Goal: Task Accomplishment & Management: Manage account settings

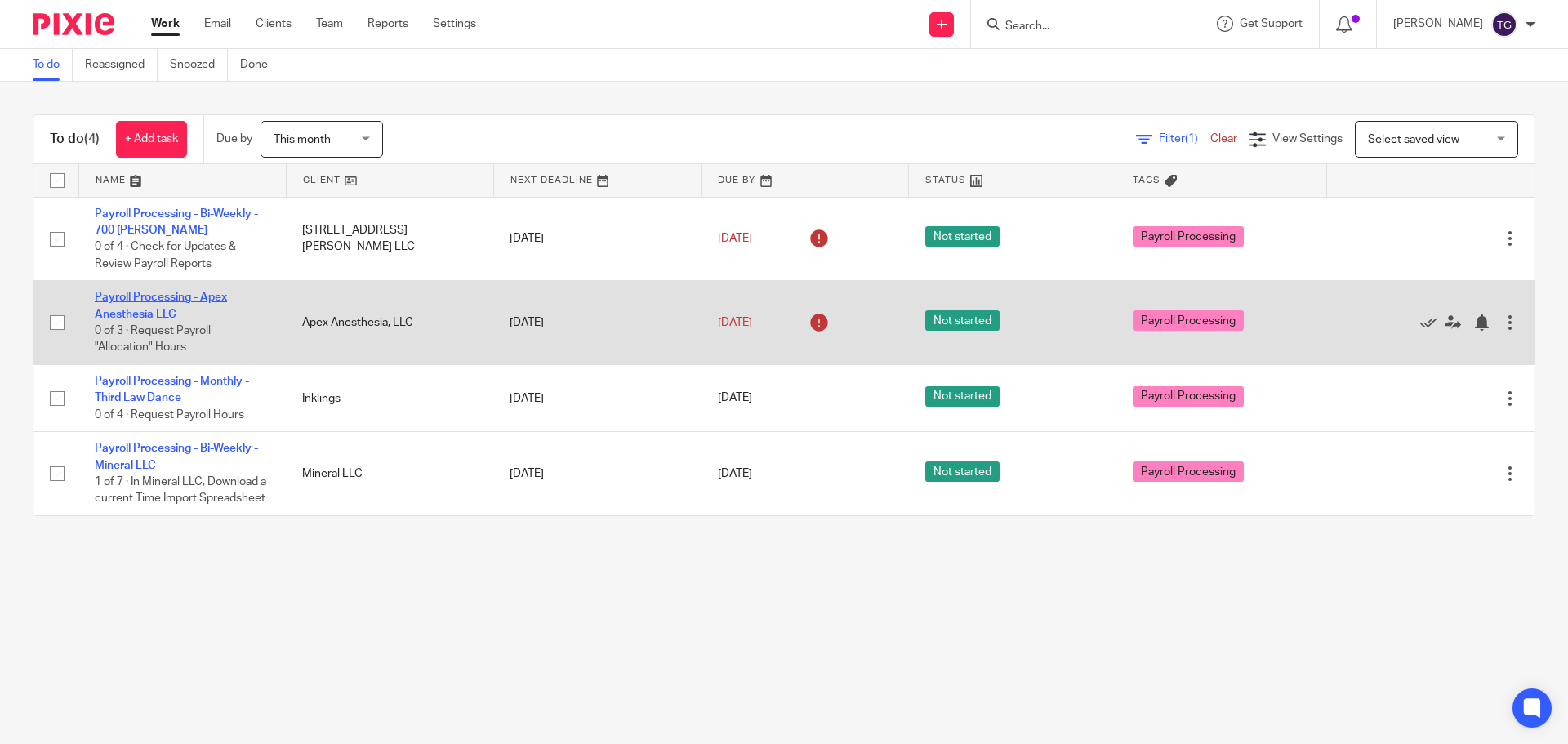
click at [206, 301] on link "Payroll Processing - Apex Anesthesia LLC" at bounding box center [160, 306] width 132 height 28
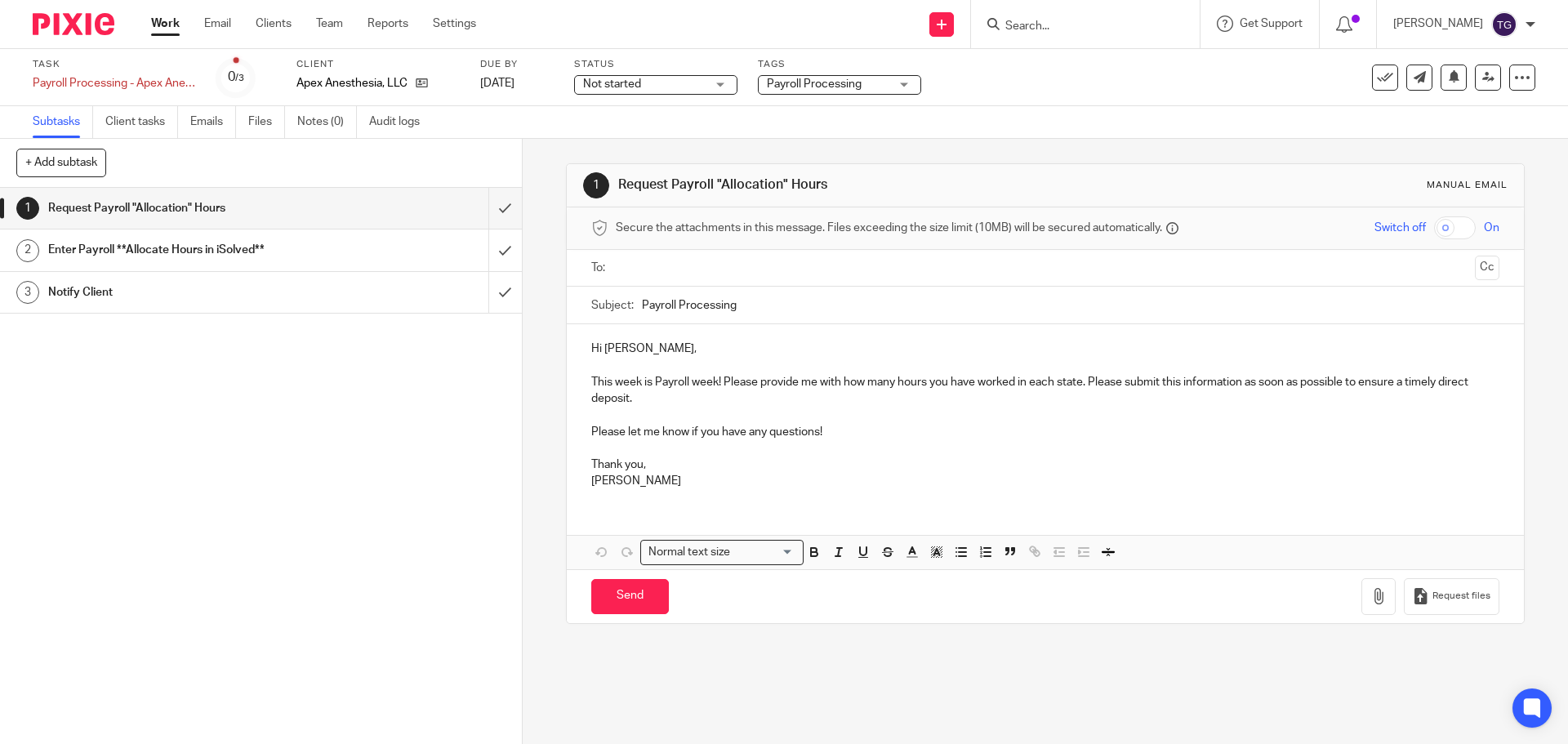
click at [221, 247] on h1 "Enter Payroll **Allocate Hours in iSolved**" at bounding box center [190, 249] width 282 height 25
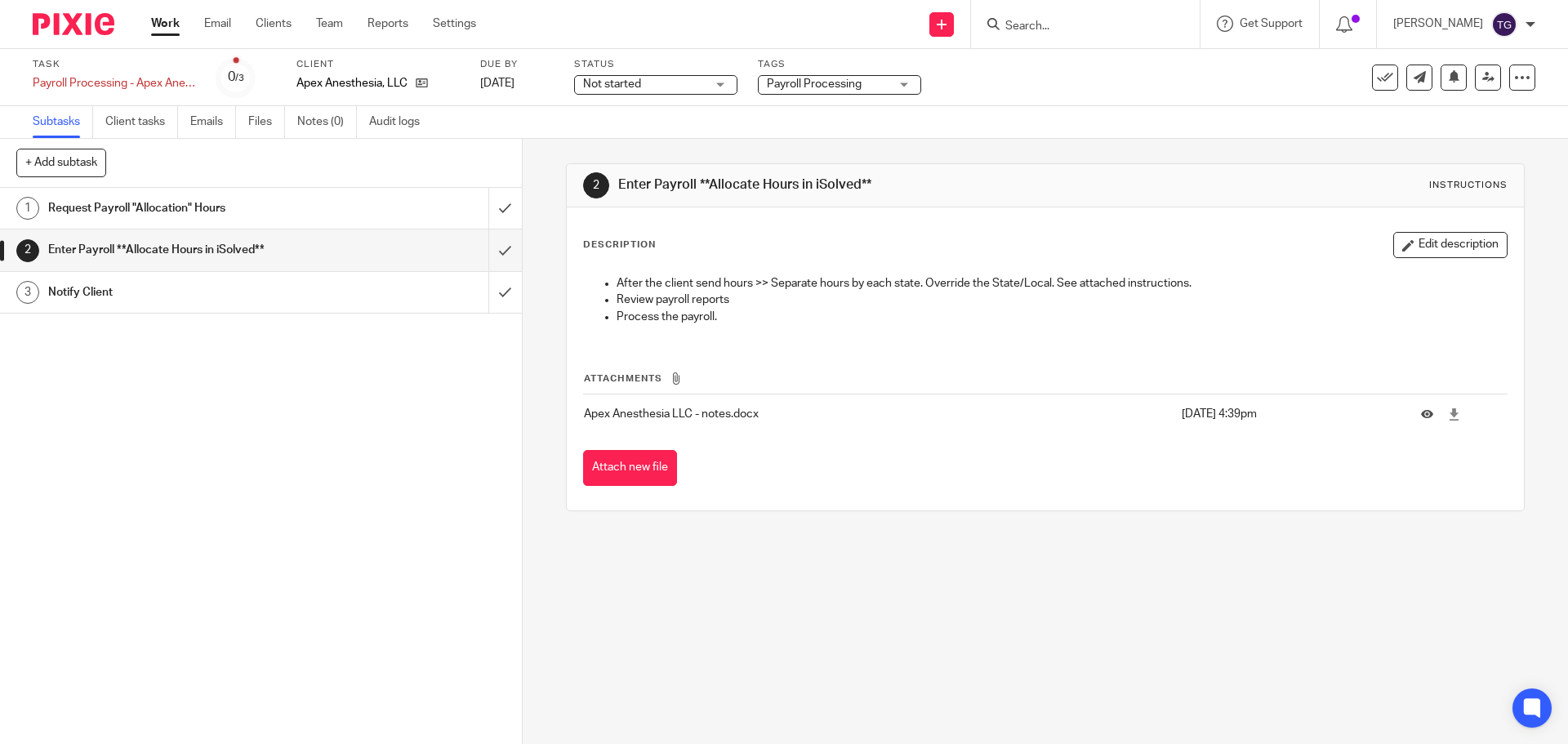
click at [324, 307] on link "3 Notify Client" at bounding box center [244, 292] width 489 height 41
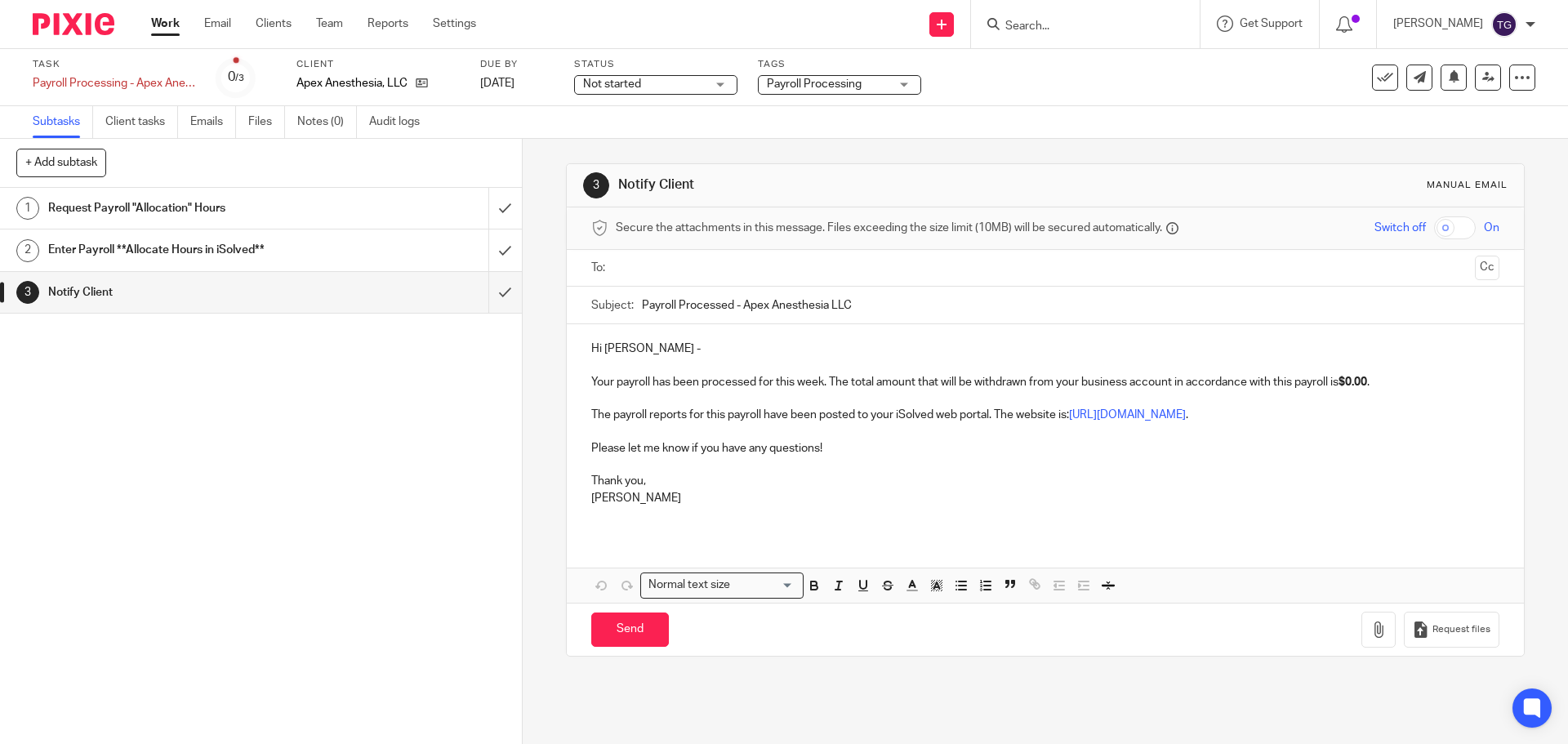
click at [699, 266] on input "text" at bounding box center [1045, 268] width 846 height 19
click at [846, 274] on input "text" at bounding box center [1123, 270] width 688 height 32
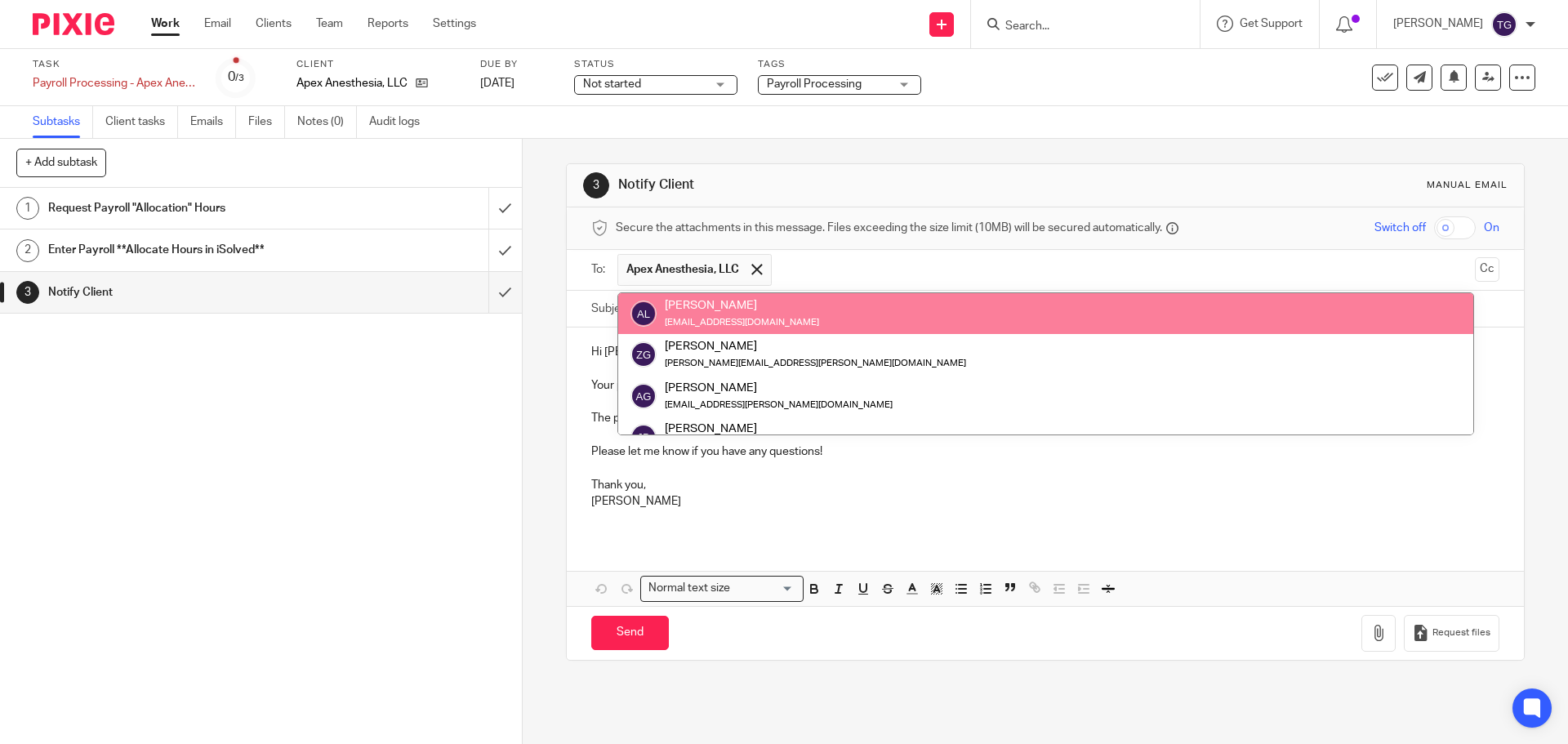
click at [831, 313] on div "Austin Lock austinlock21@gmail.com" at bounding box center [1046, 313] width 830 height 33
click at [820, 319] on div "Austin Lock austinlock21@gmail.com" at bounding box center [1046, 313] width 830 height 33
click at [757, 311] on div "Austin Lock" at bounding box center [741, 305] width 154 height 16
click at [664, 319] on small "austinlock21@gmail.com" at bounding box center [741, 322] width 154 height 9
click at [645, 315] on img at bounding box center [643, 314] width 26 height 26
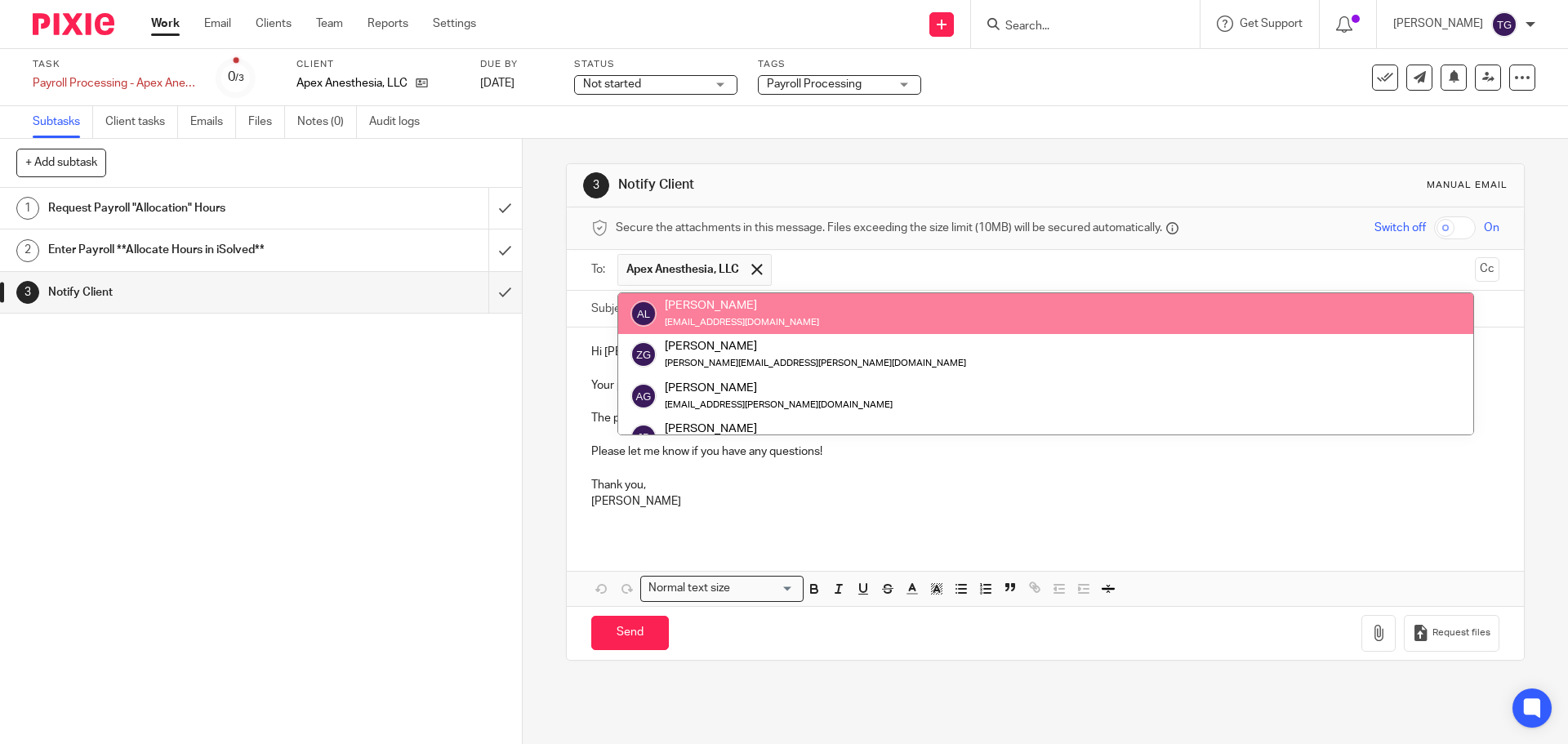
click at [829, 259] on input "text" at bounding box center [1123, 270] width 688 height 32
click at [736, 316] on div "[EMAIL_ADDRESS][DOMAIN_NAME]" at bounding box center [741, 322] width 154 height 16
drag, startPoint x: 737, startPoint y: 316, endPoint x: 1193, endPoint y: 301, distance: 456.2
click at [749, 316] on div "[EMAIL_ADDRESS][DOMAIN_NAME]" at bounding box center [741, 322] width 154 height 16
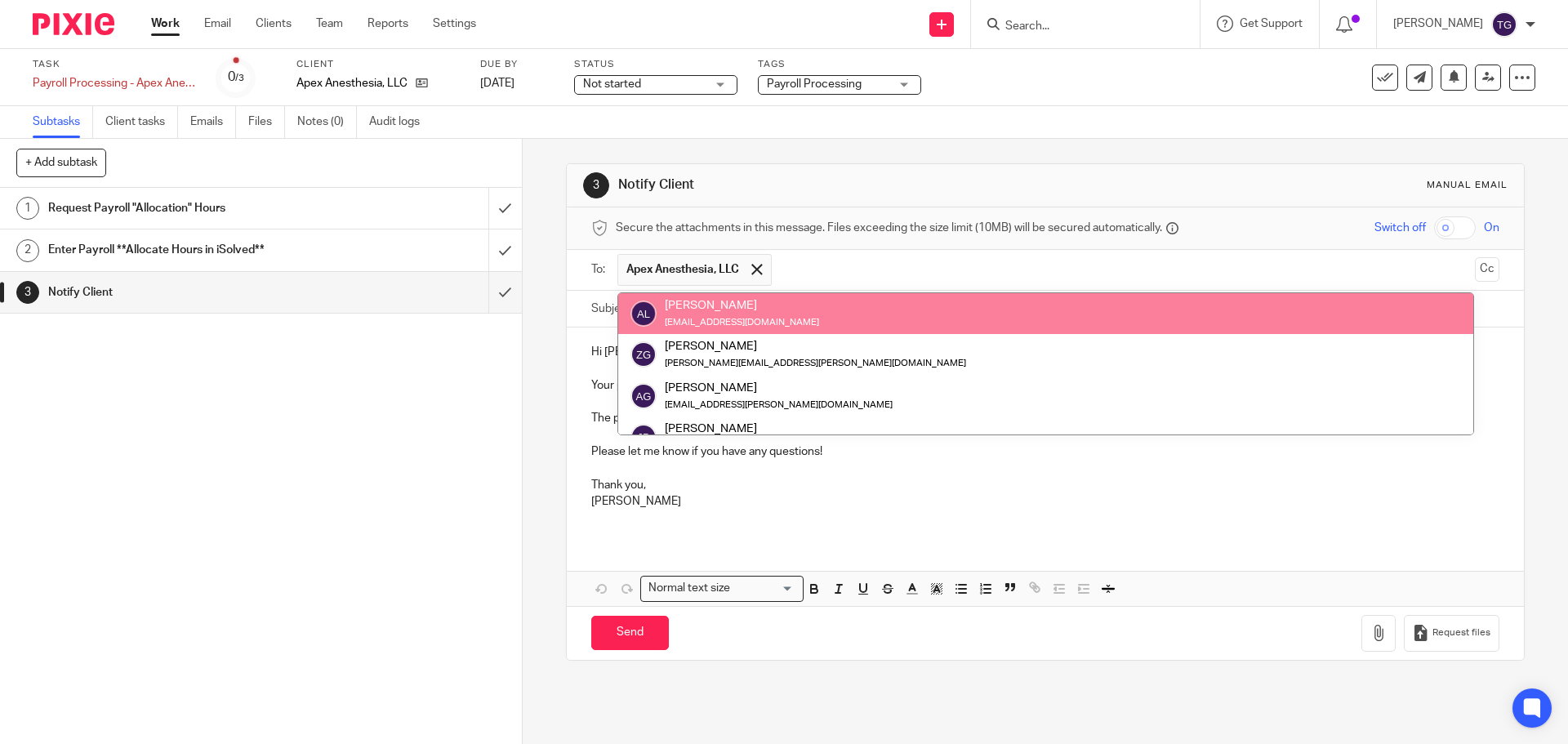
drag, startPoint x: 1476, startPoint y: 302, endPoint x: 1471, endPoint y: 283, distance: 19.6
click at [1475, 302] on div "Subject: Payroll Processed - Apex Anesthesia LLC" at bounding box center [1045, 310] width 956 height 38
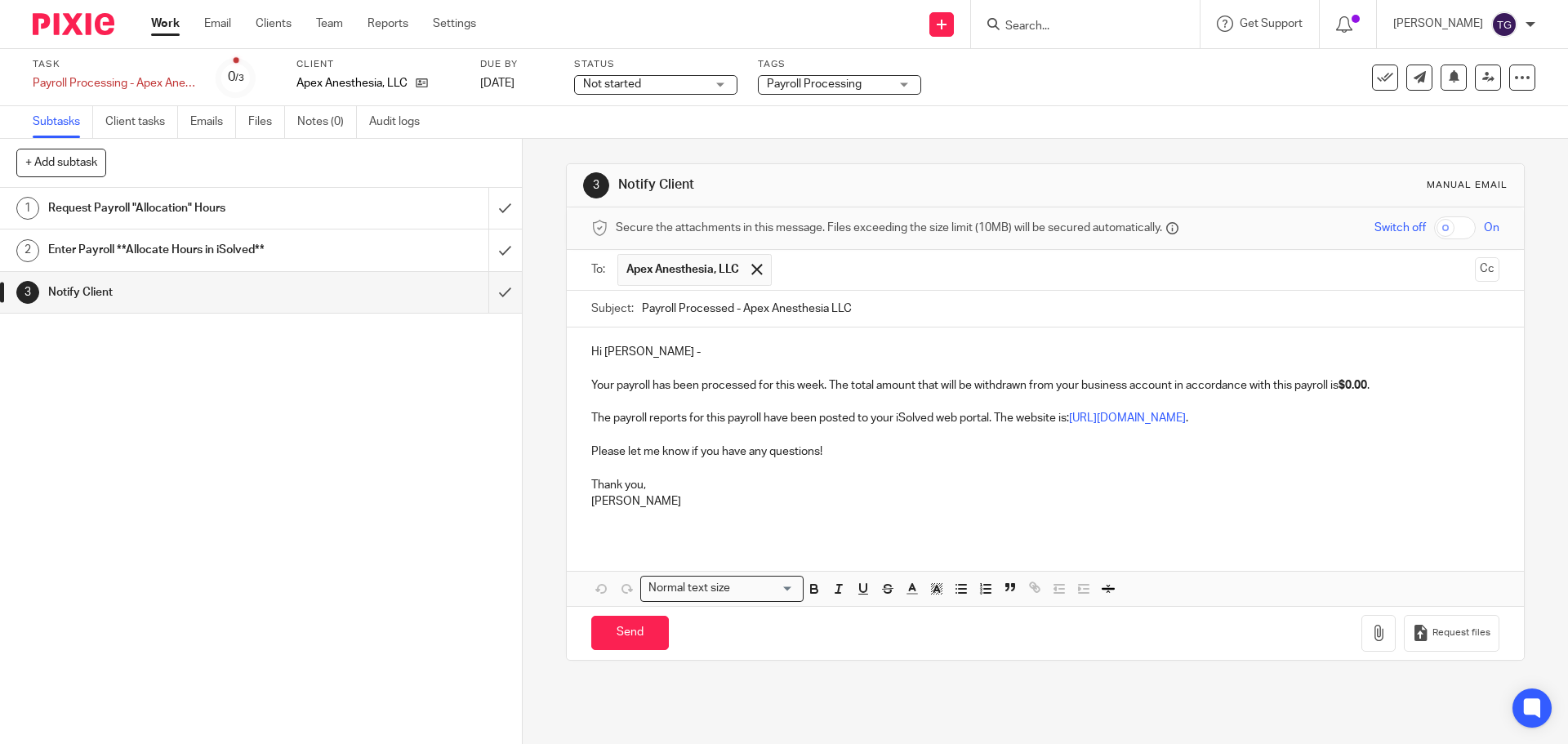
drag, startPoint x: 1472, startPoint y: 276, endPoint x: 1467, endPoint y: 288, distance: 13.0
click at [1475, 282] on button "Cc" at bounding box center [1487, 269] width 25 height 25
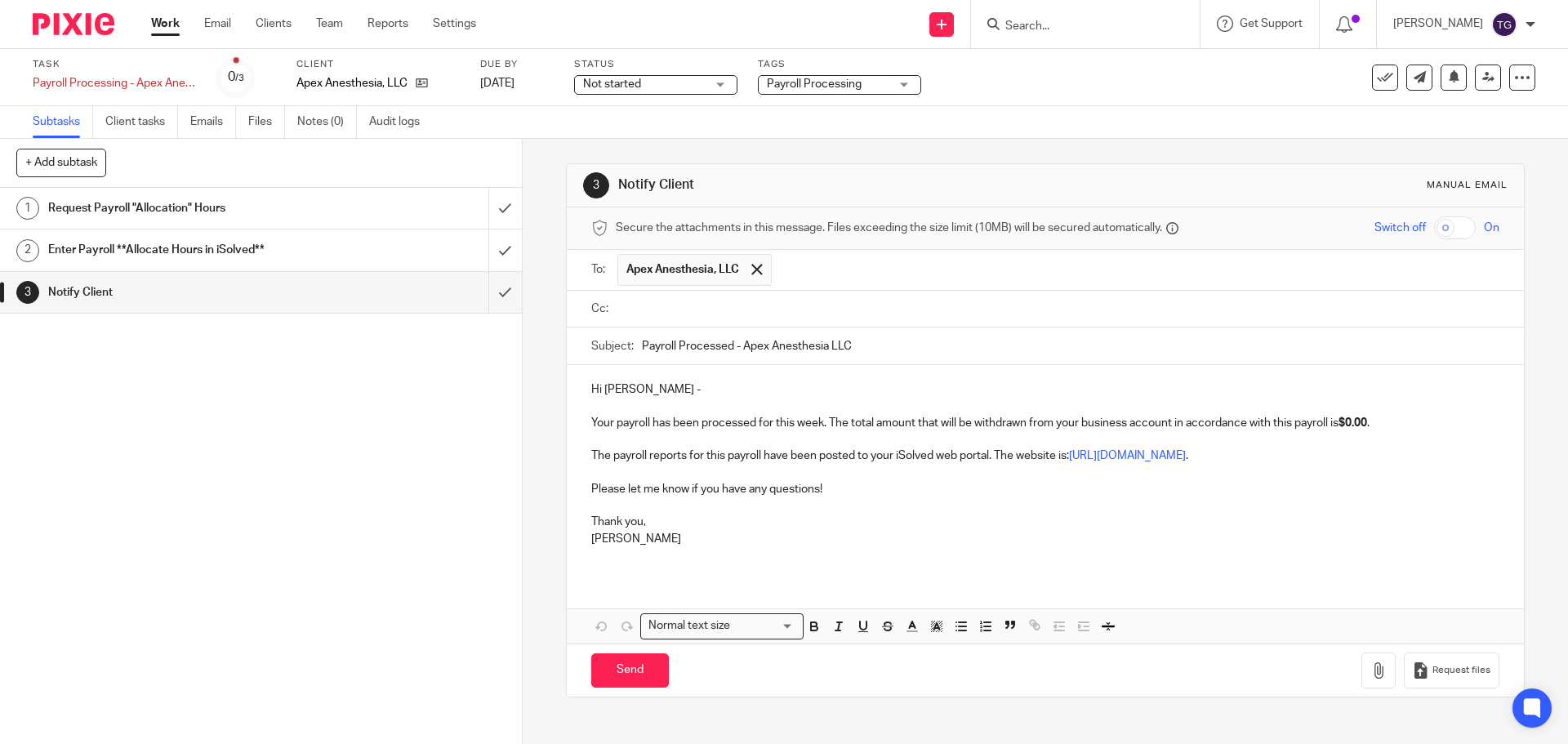
click at [909, 259] on input "text" at bounding box center [1136, 270] width 713 height 32
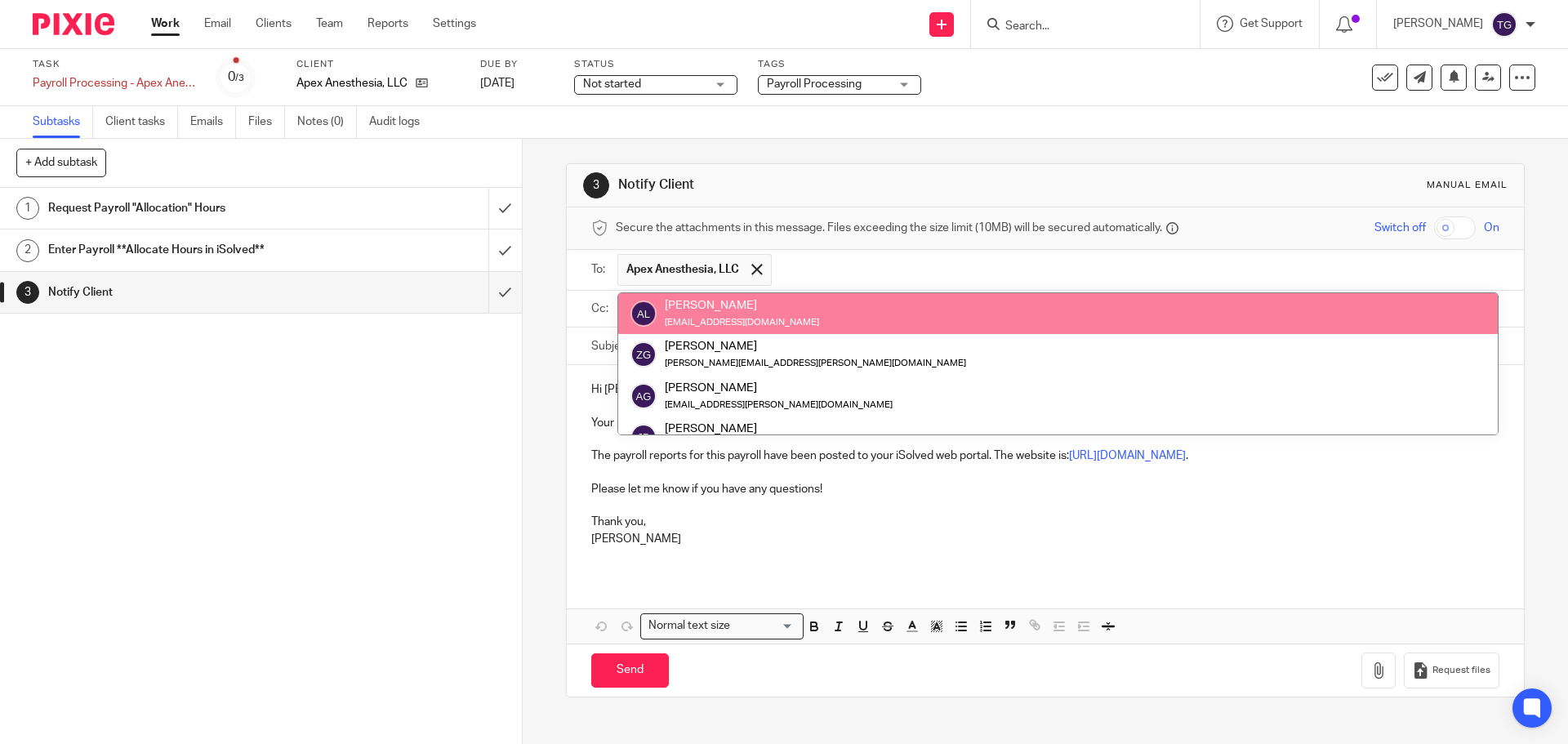
click at [867, 315] on div "Austin Lock austinlock21@gmail.com" at bounding box center [1058, 313] width 855 height 33
click at [866, 278] on input "text" at bounding box center [1136, 270] width 713 height 32
click at [1467, 271] on input "text" at bounding box center [1136, 270] width 713 height 32
click at [1482, 306] on div "Cc:" at bounding box center [1045, 310] width 956 height 38
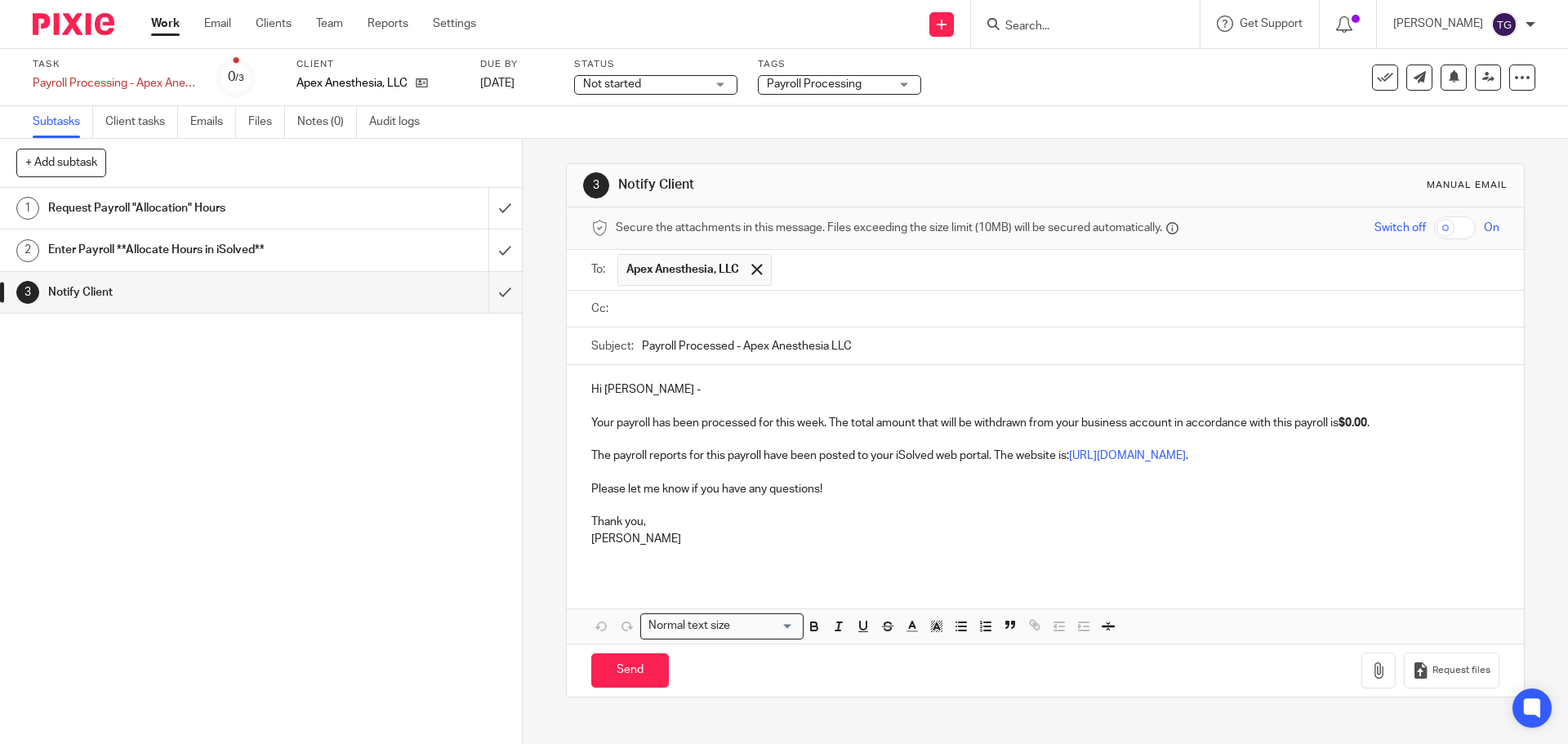
click at [643, 294] on div at bounding box center [1058, 309] width 881 height 37
click at [639, 308] on input "text" at bounding box center [1057, 309] width 870 height 19
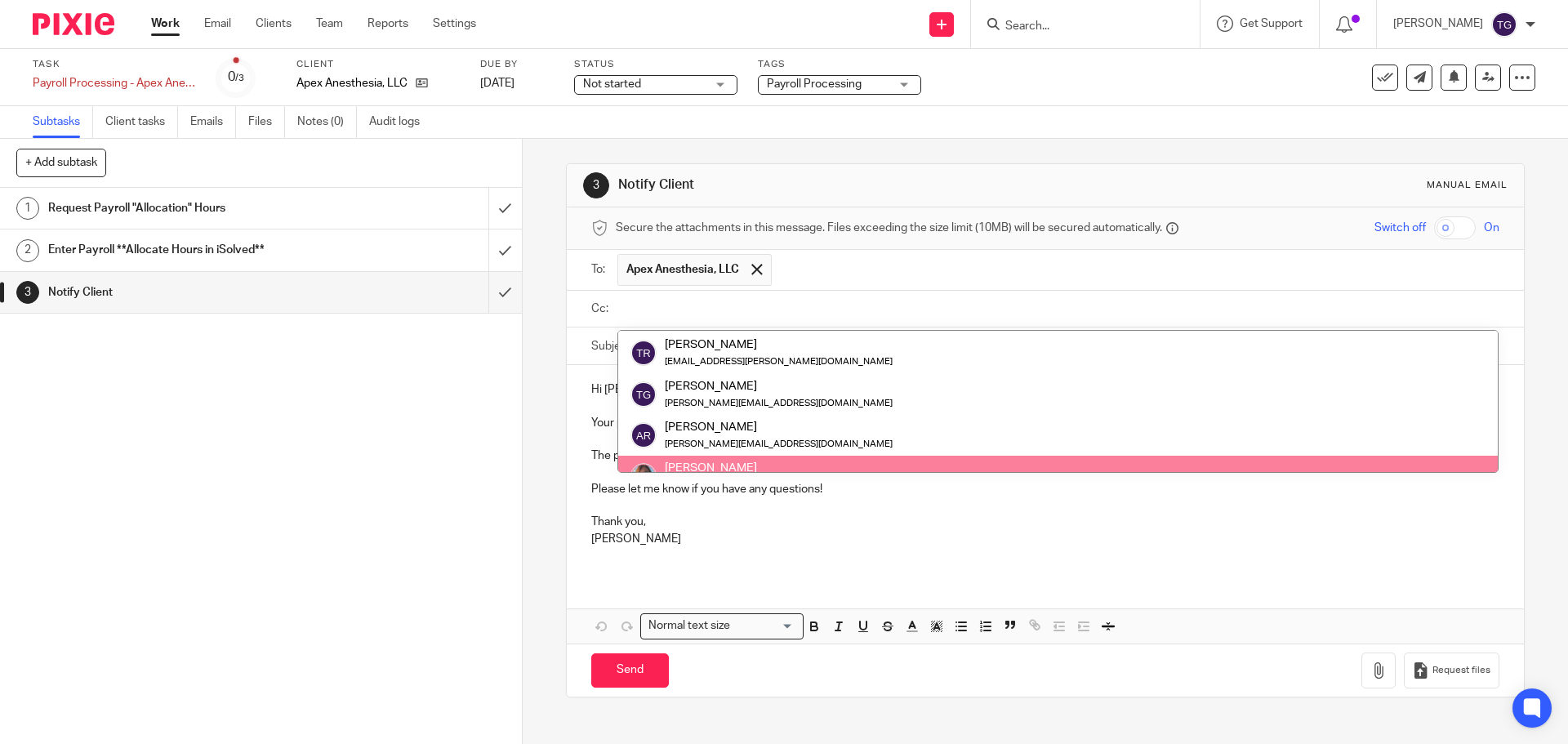
scroll to position [310, 0]
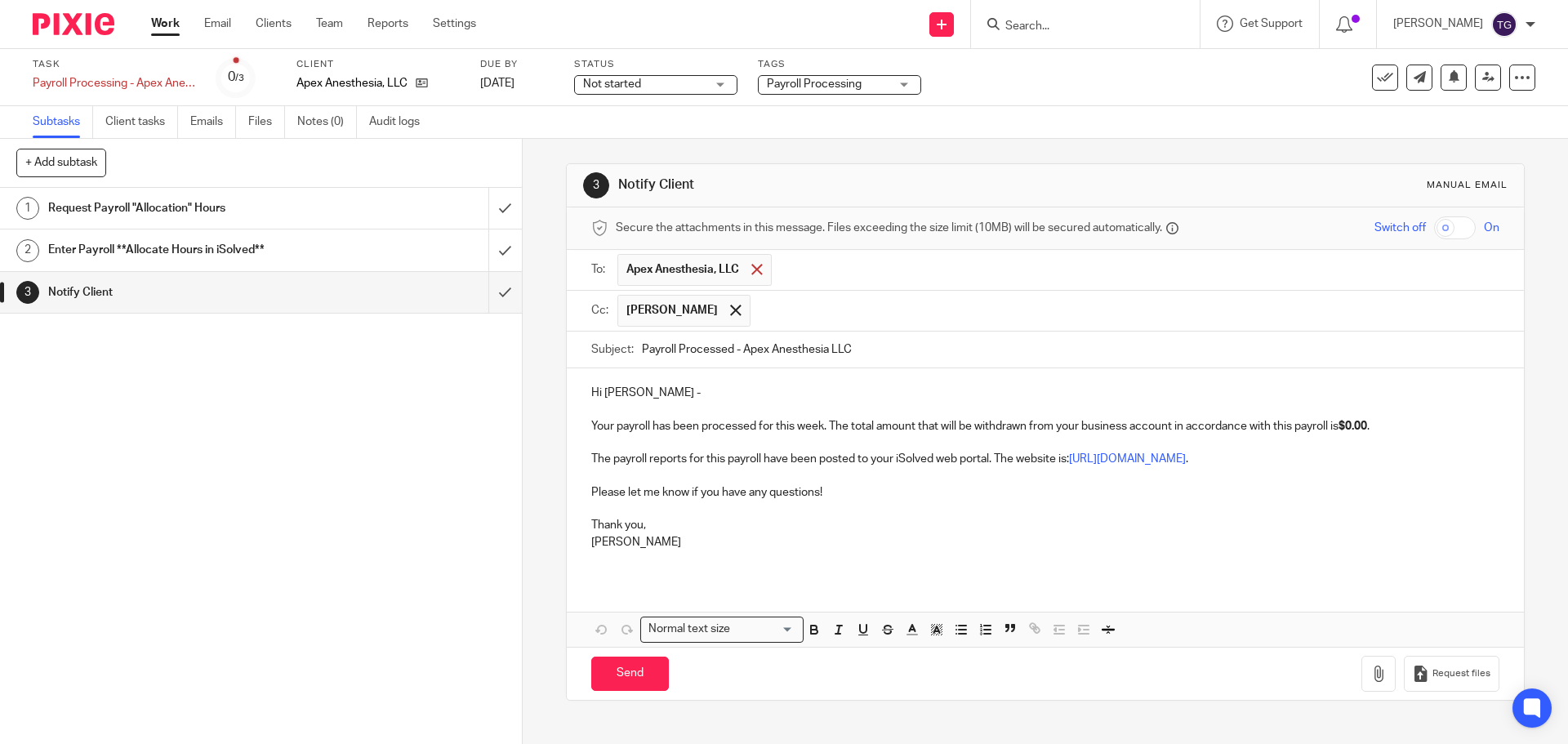
click at [758, 268] on span at bounding box center [756, 269] width 11 height 11
click at [751, 268] on input "text" at bounding box center [1057, 268] width 870 height 19
type input "Payroll Processing - Apex Anesthesia LLC"
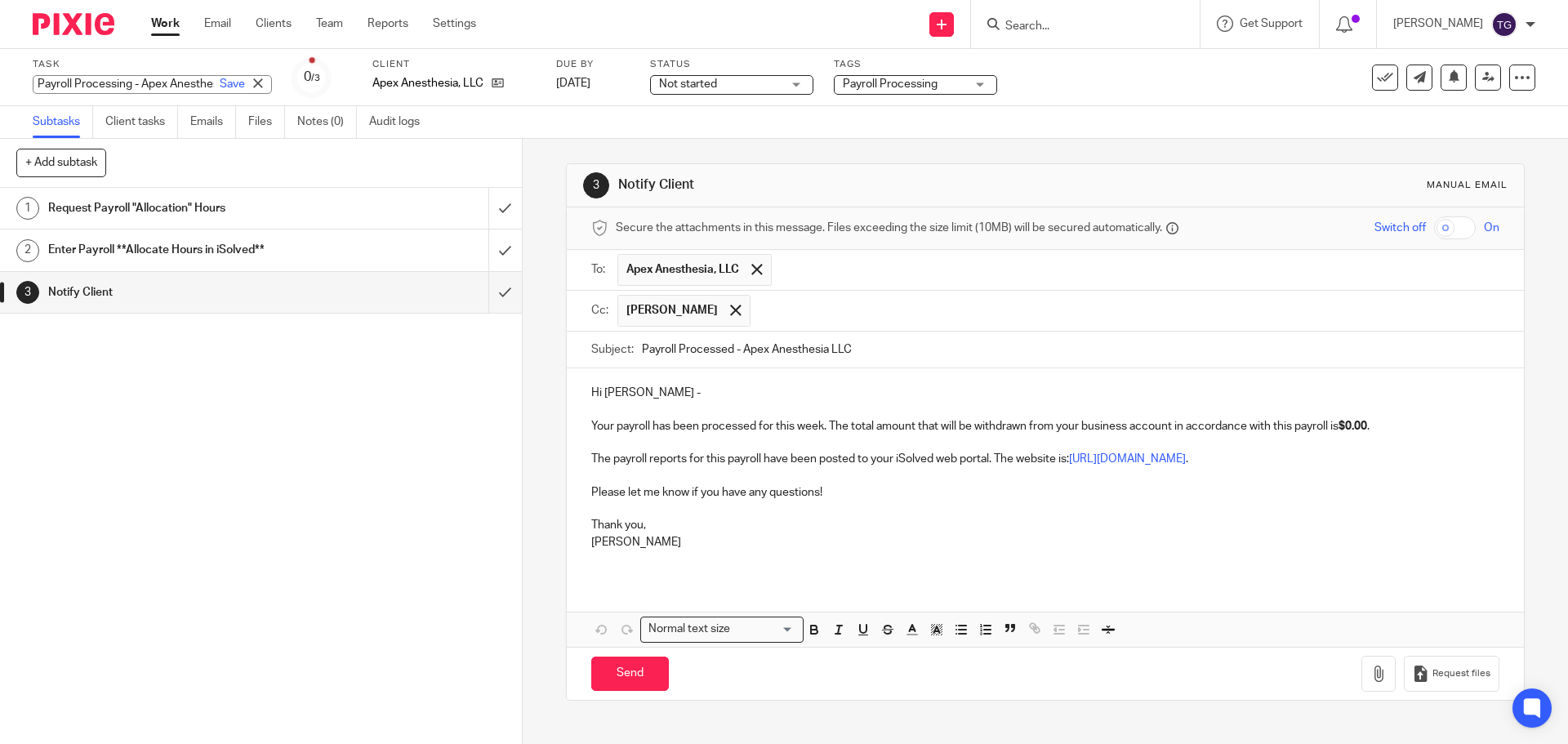
click at [122, 81] on div "Payroll Processing - Apex Anesthesia LLC Save Payroll Processing - Apex Anesthe…" at bounding box center [152, 84] width 239 height 19
click at [357, 427] on div "1 Request Payroll "Allocation" Hours 2 Enter Payroll **Allocate Hours in iSolve…" at bounding box center [260, 466] width 521 height 556
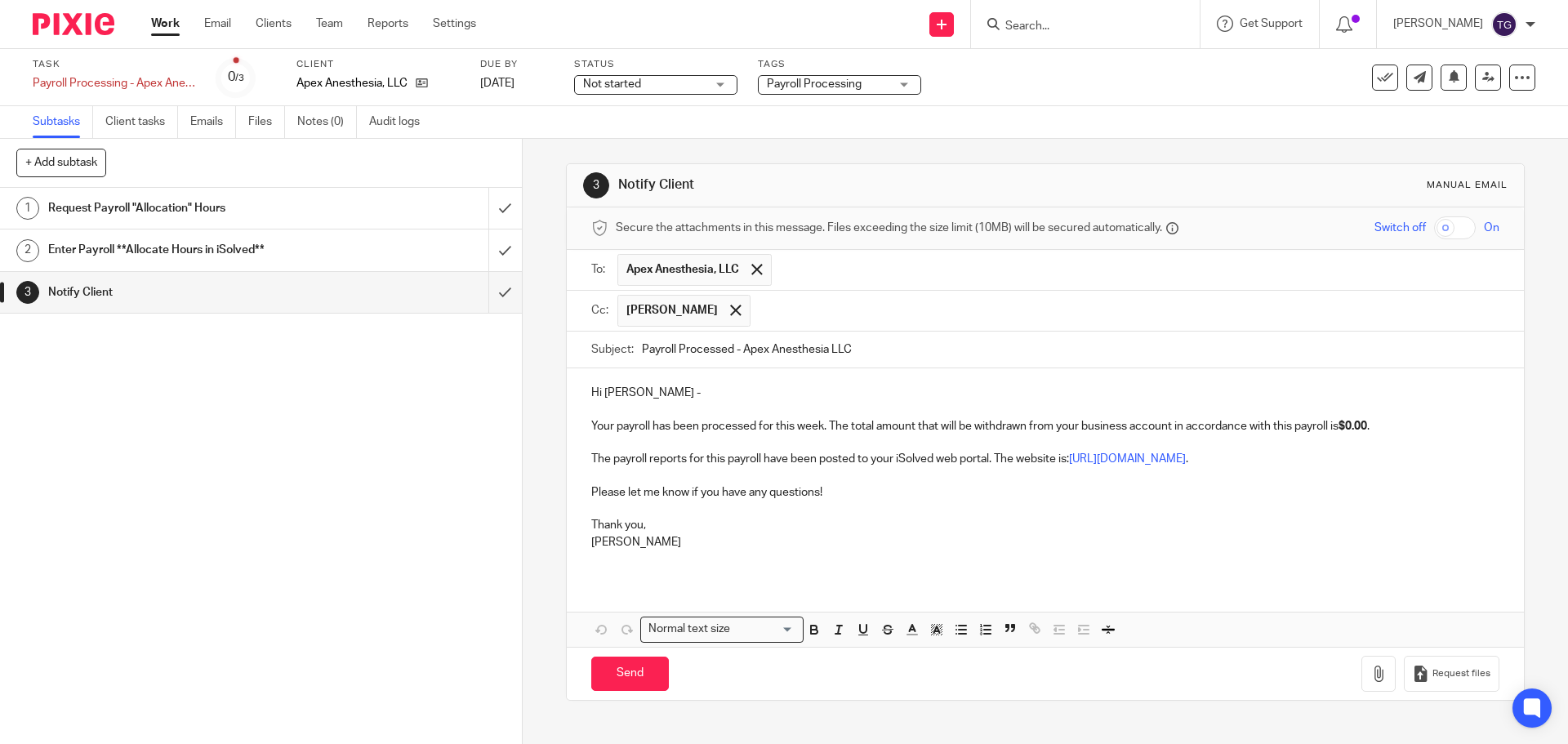
click at [79, 21] on img at bounding box center [73, 24] width 81 height 22
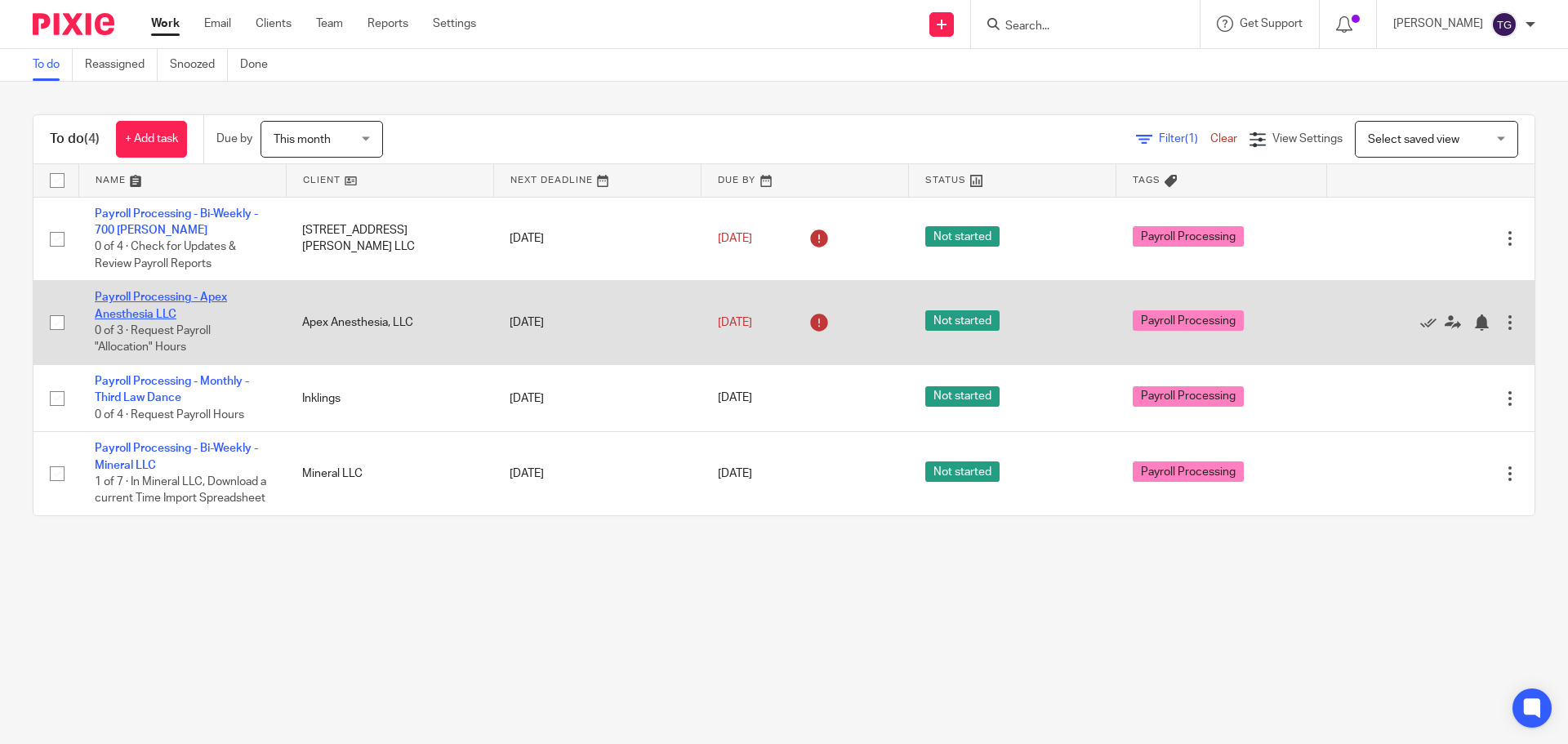
click at [168, 292] on link "Payroll Processing - Apex Anesthesia LLC" at bounding box center [160, 306] width 132 height 28
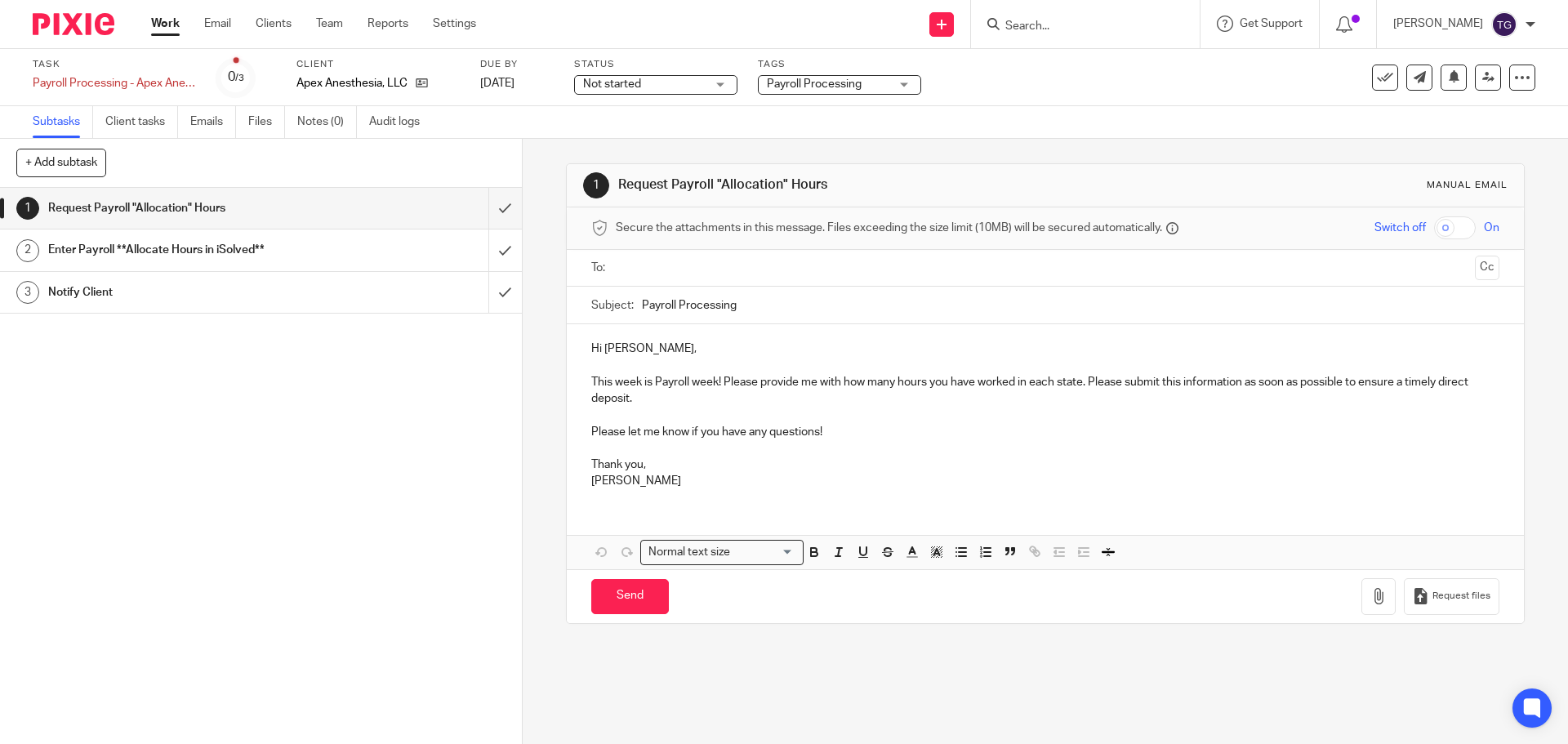
click at [1129, 23] on input "Search" at bounding box center [1077, 27] width 147 height 15
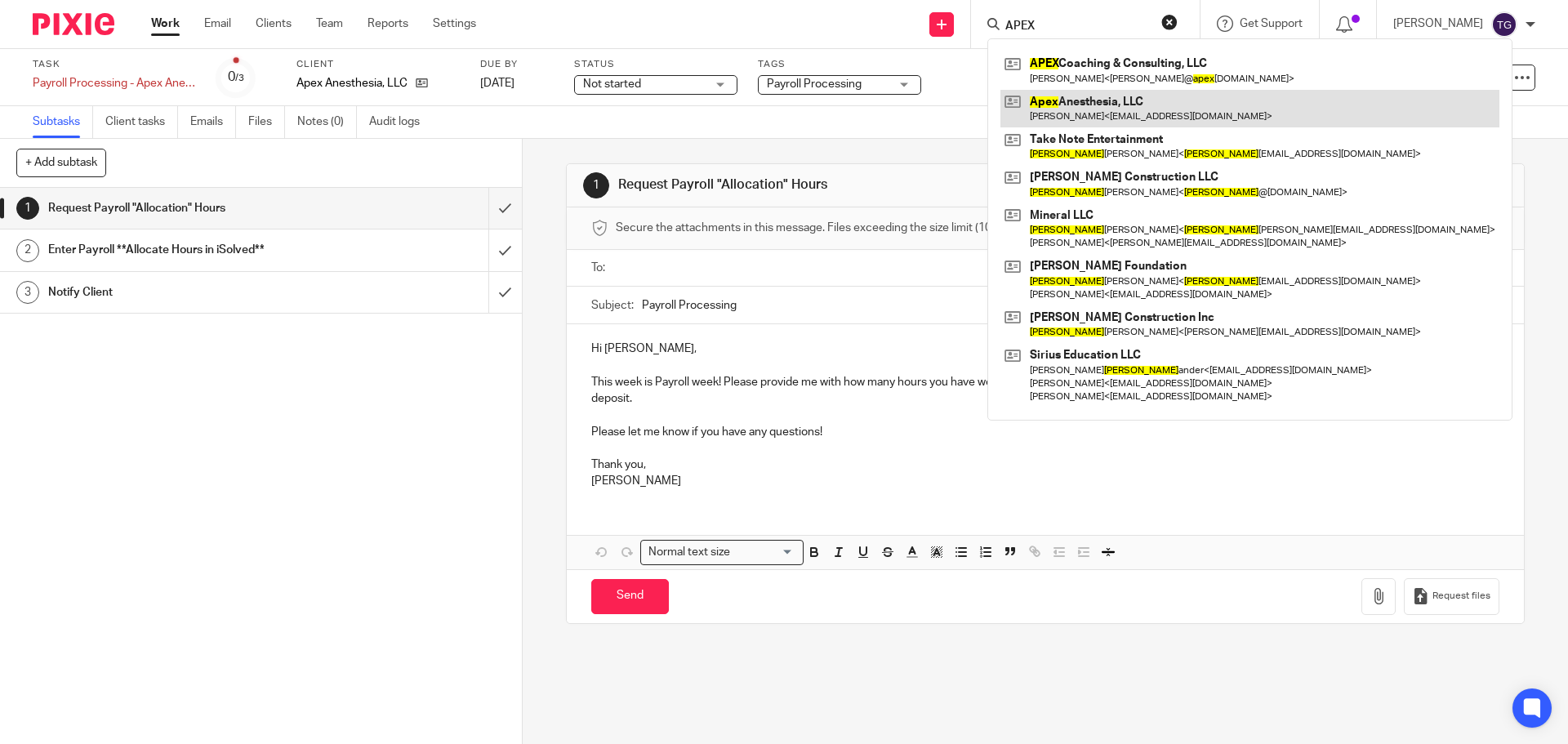
type input "APEX"
click at [1115, 126] on link at bounding box center [1249, 108] width 499 height 38
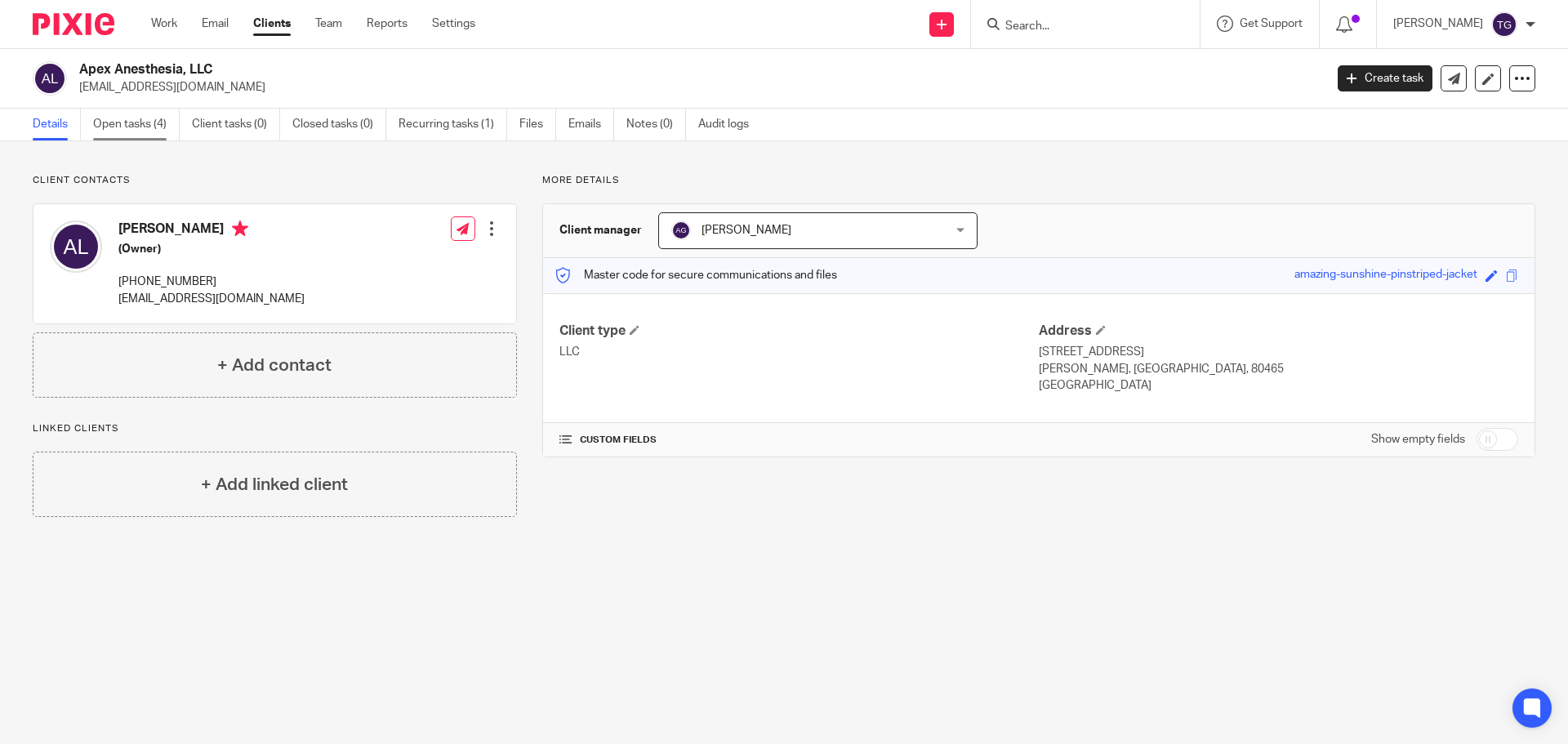
click at [135, 126] on link "Open tasks (4)" at bounding box center [136, 124] width 86 height 32
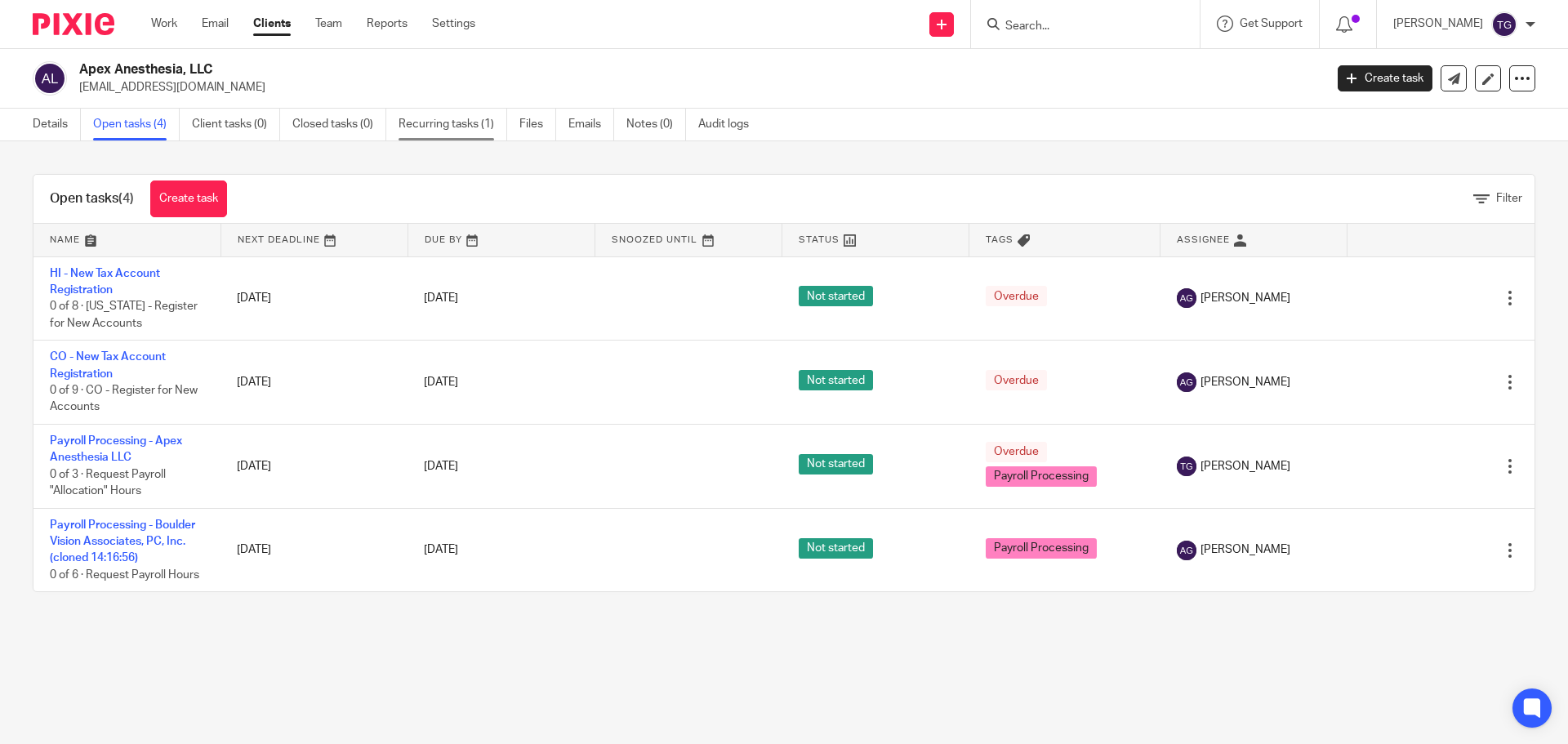
click at [449, 123] on link "Recurring tasks (1)" at bounding box center [452, 124] width 108 height 32
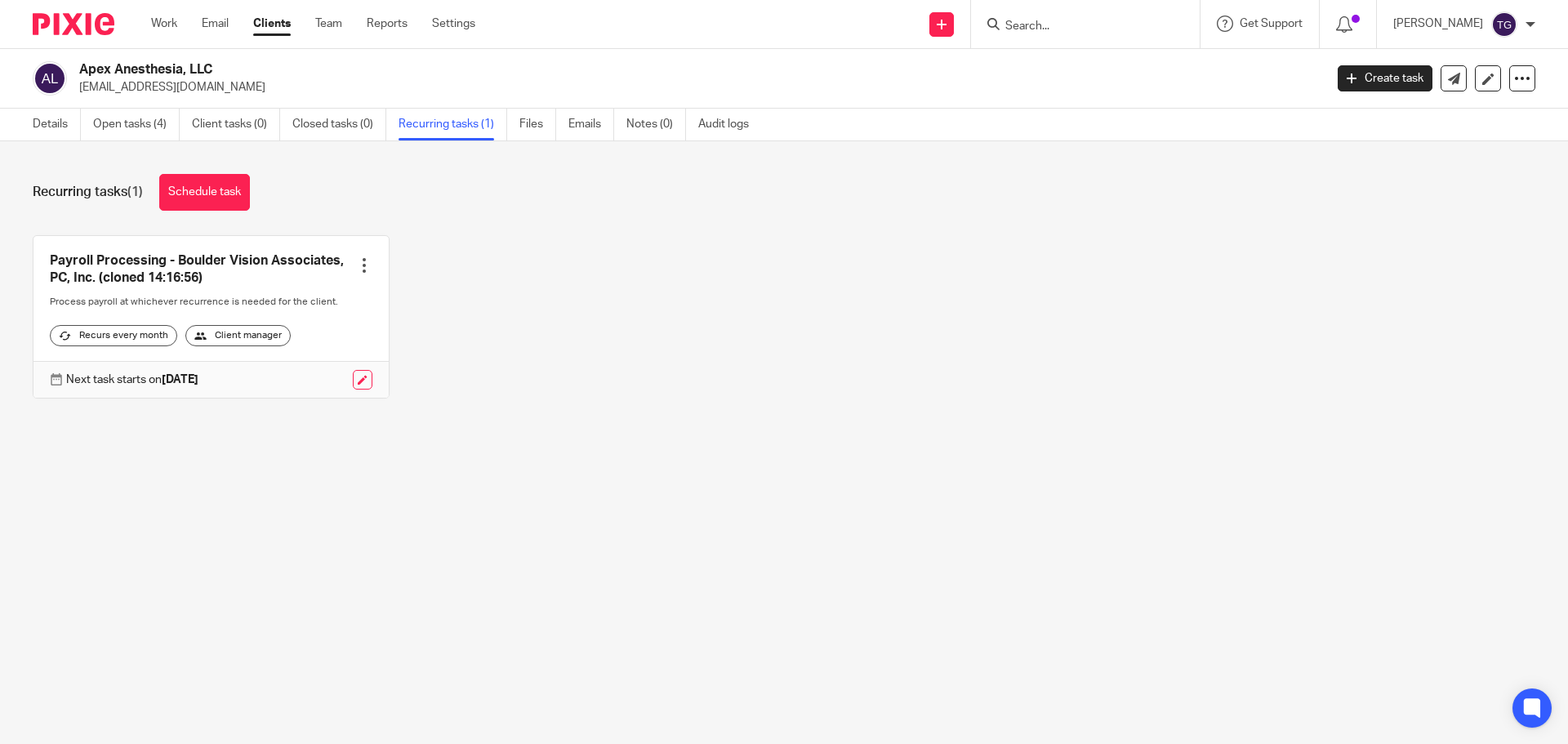
click at [345, 389] on div at bounding box center [285, 379] width 174 height 20
click at [359, 389] on link at bounding box center [362, 379] width 20 height 20
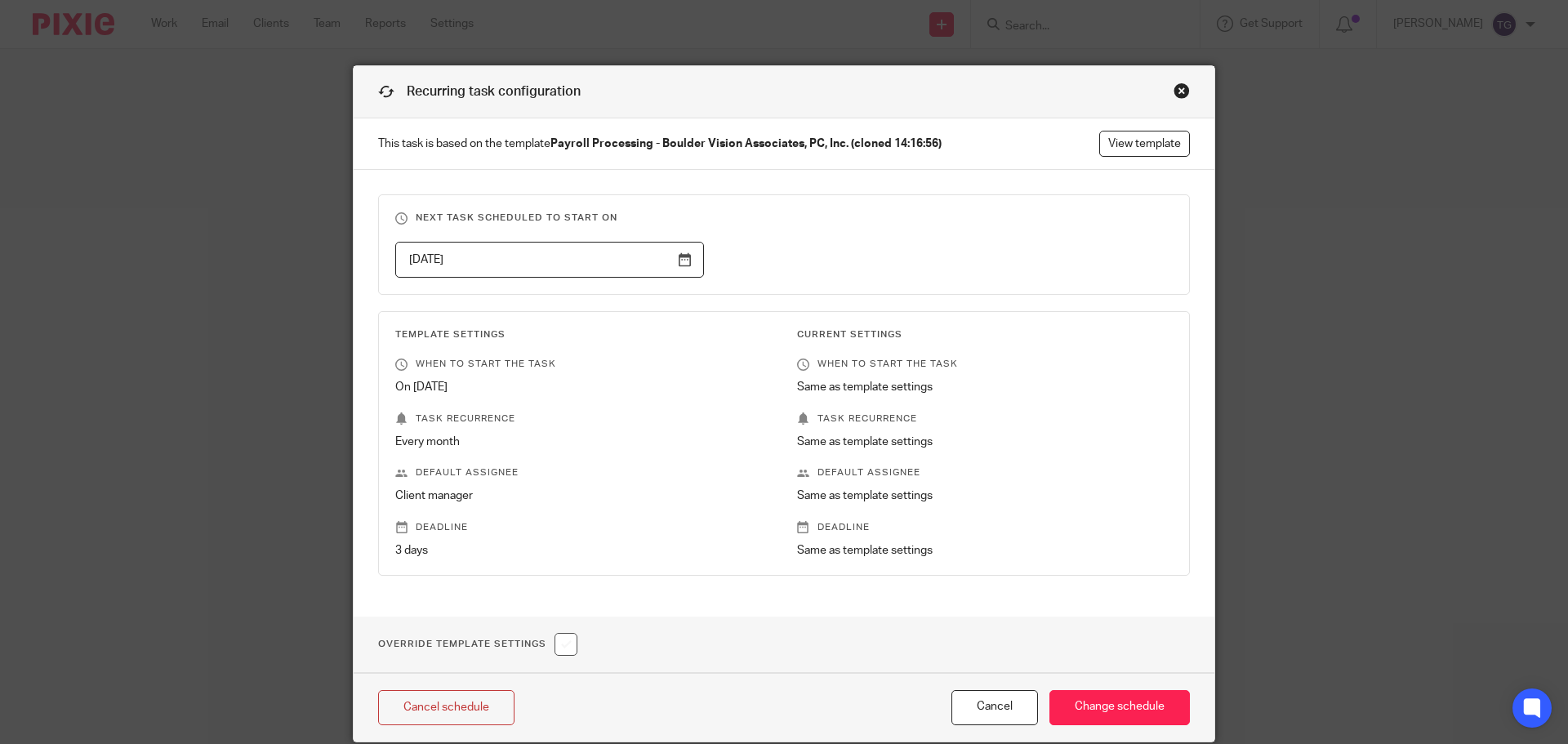
click at [1138, 159] on p "This task is based on the template Payroll Processing - Boulder Vision Associat…" at bounding box center [784, 144] width 861 height 52
click at [1138, 149] on link "View template" at bounding box center [1144, 144] width 90 height 26
click at [1178, 90] on div "Close this dialog window" at bounding box center [1182, 90] width 16 height 16
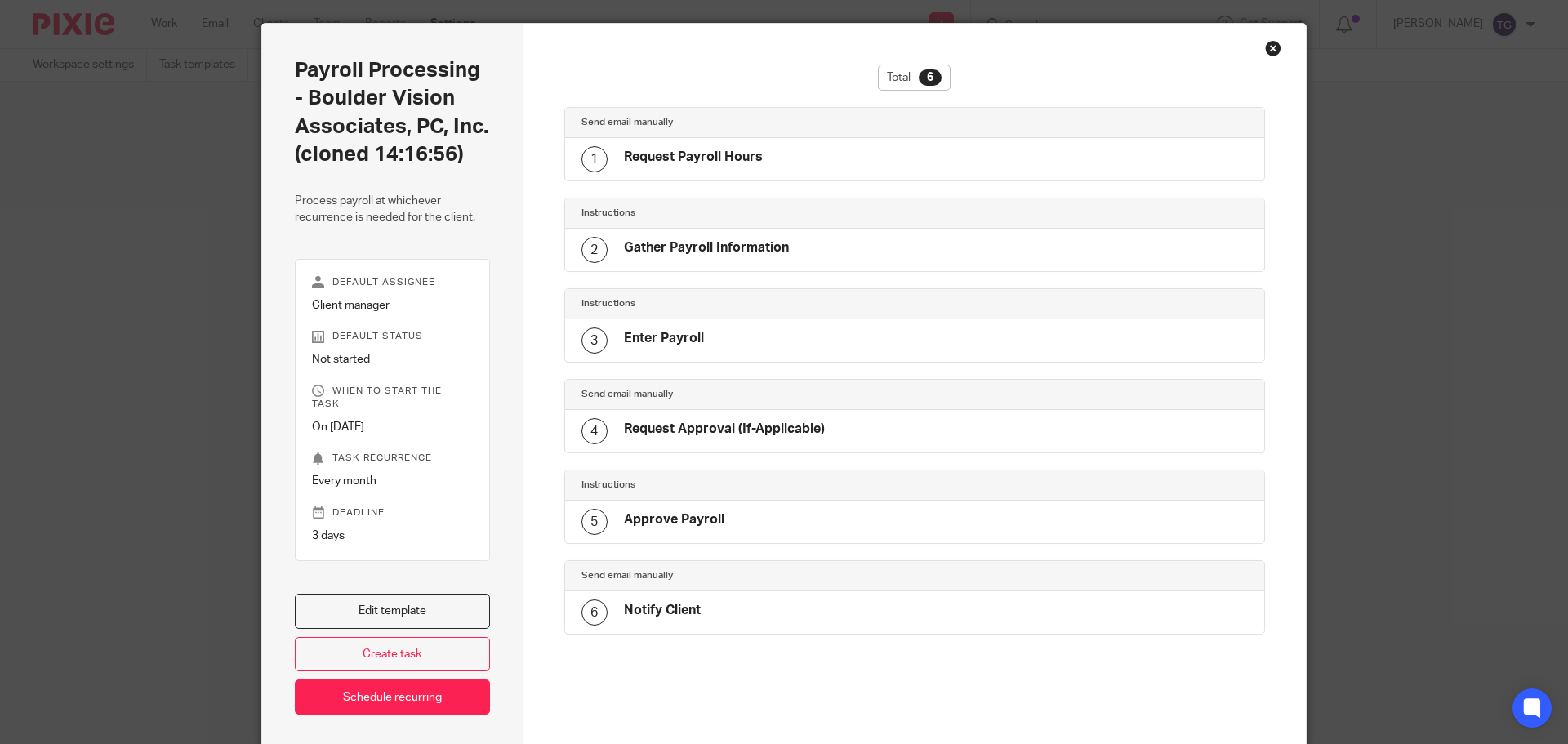
scroll to position [98, 0]
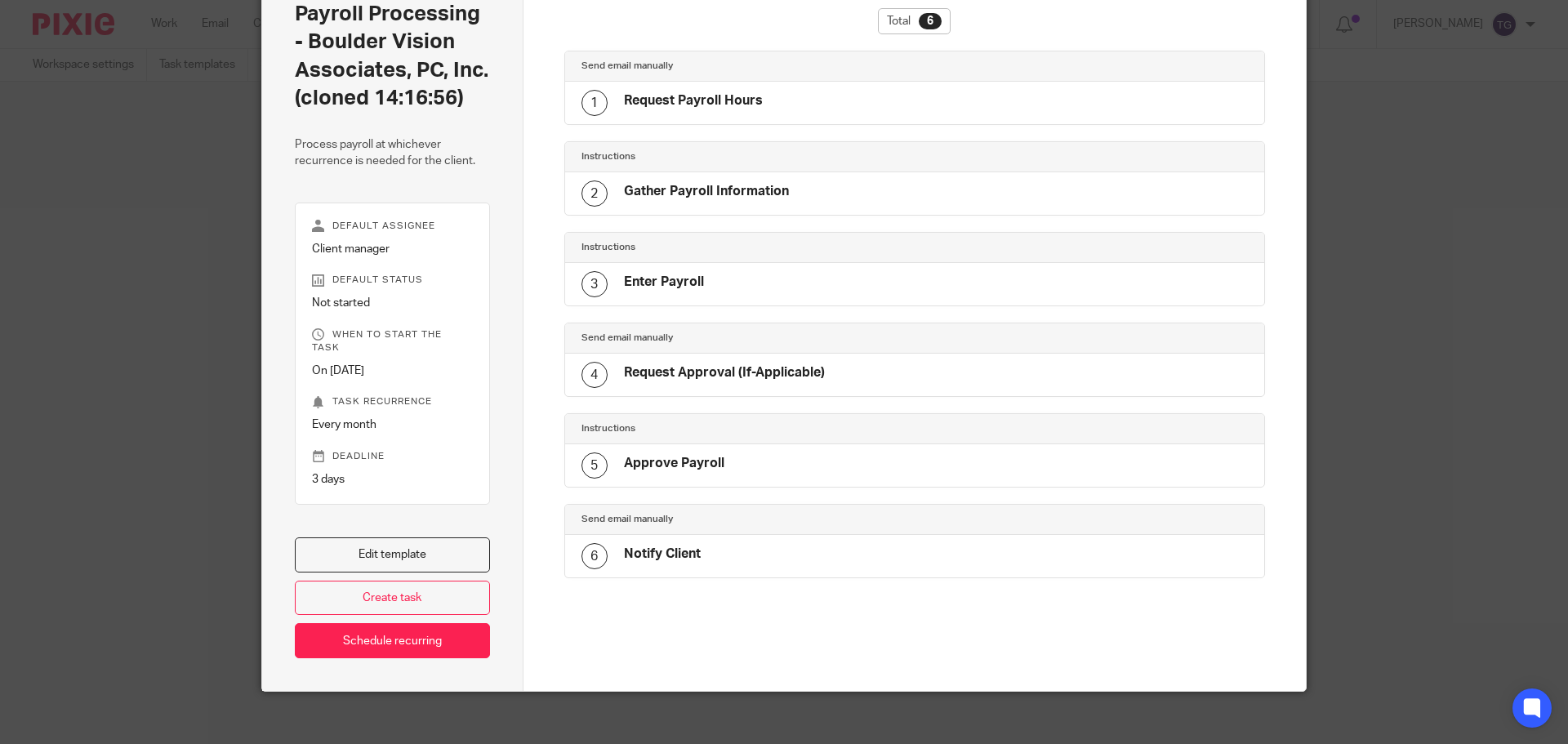
click at [669, 168] on div "Instructions" at bounding box center [915, 157] width 700 height 30
click at [390, 540] on link "Edit template" at bounding box center [392, 554] width 196 height 35
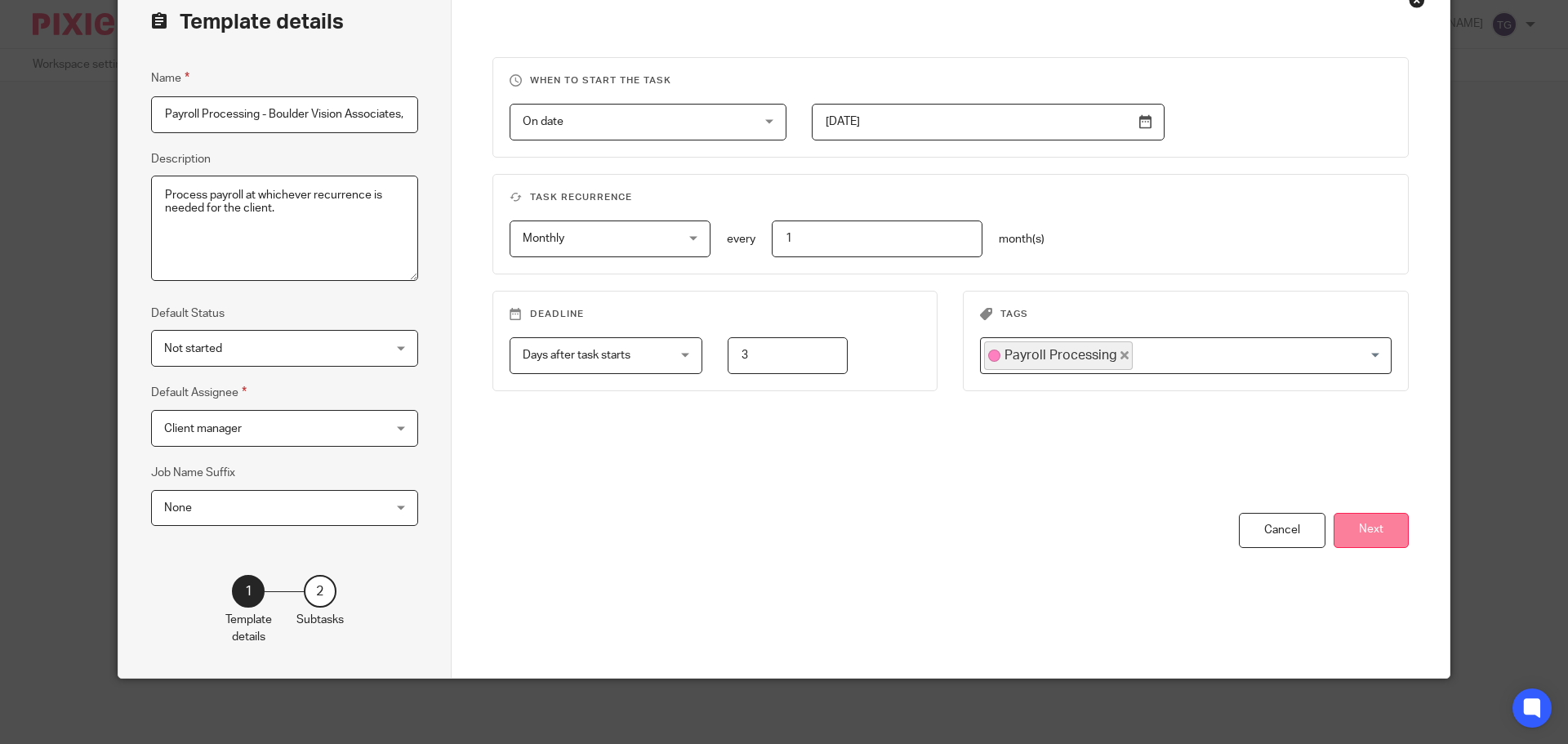
click at [1344, 518] on button "Next" at bounding box center [1371, 529] width 75 height 35
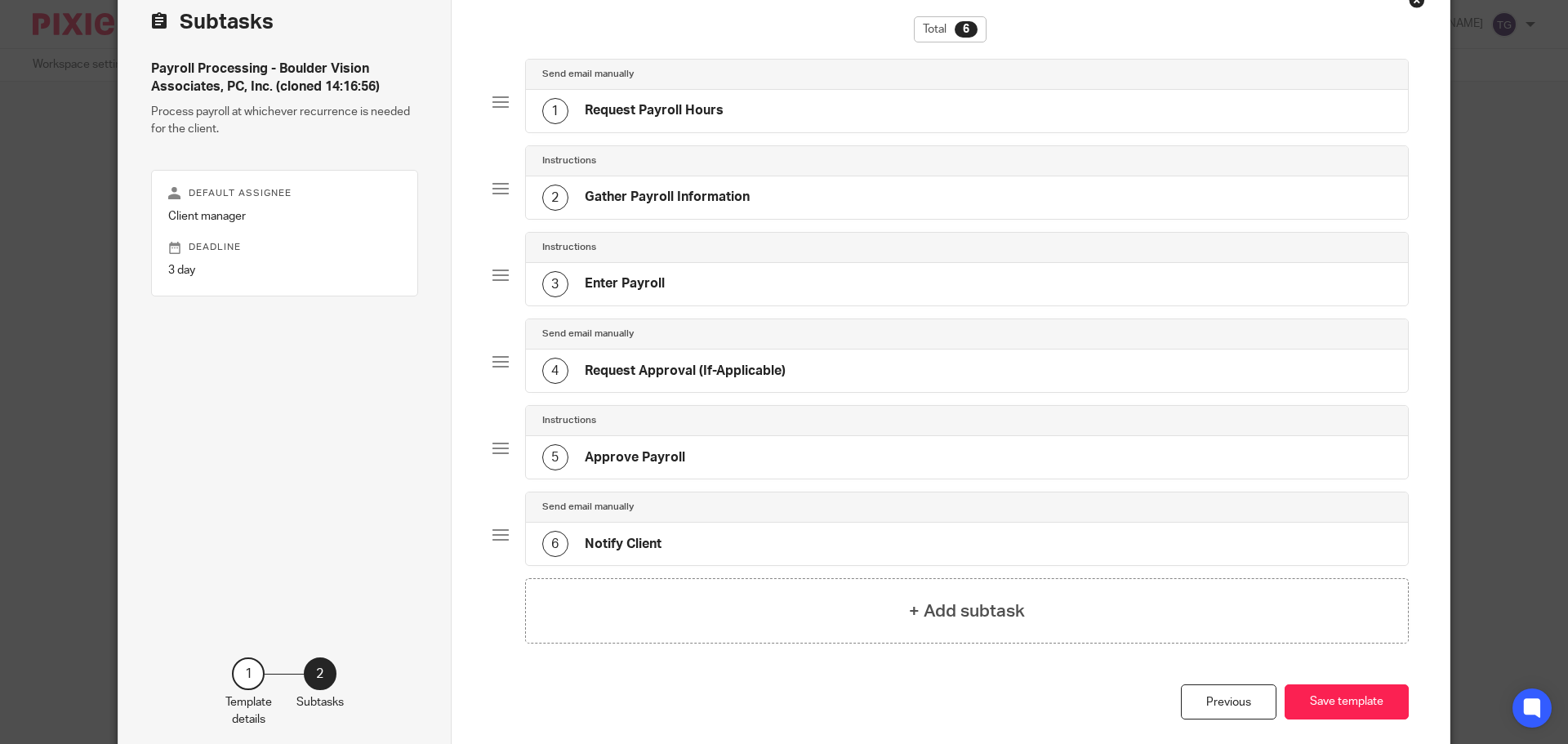
click at [649, 113] on h4 "Request Payroll Hours" at bounding box center [654, 110] width 139 height 17
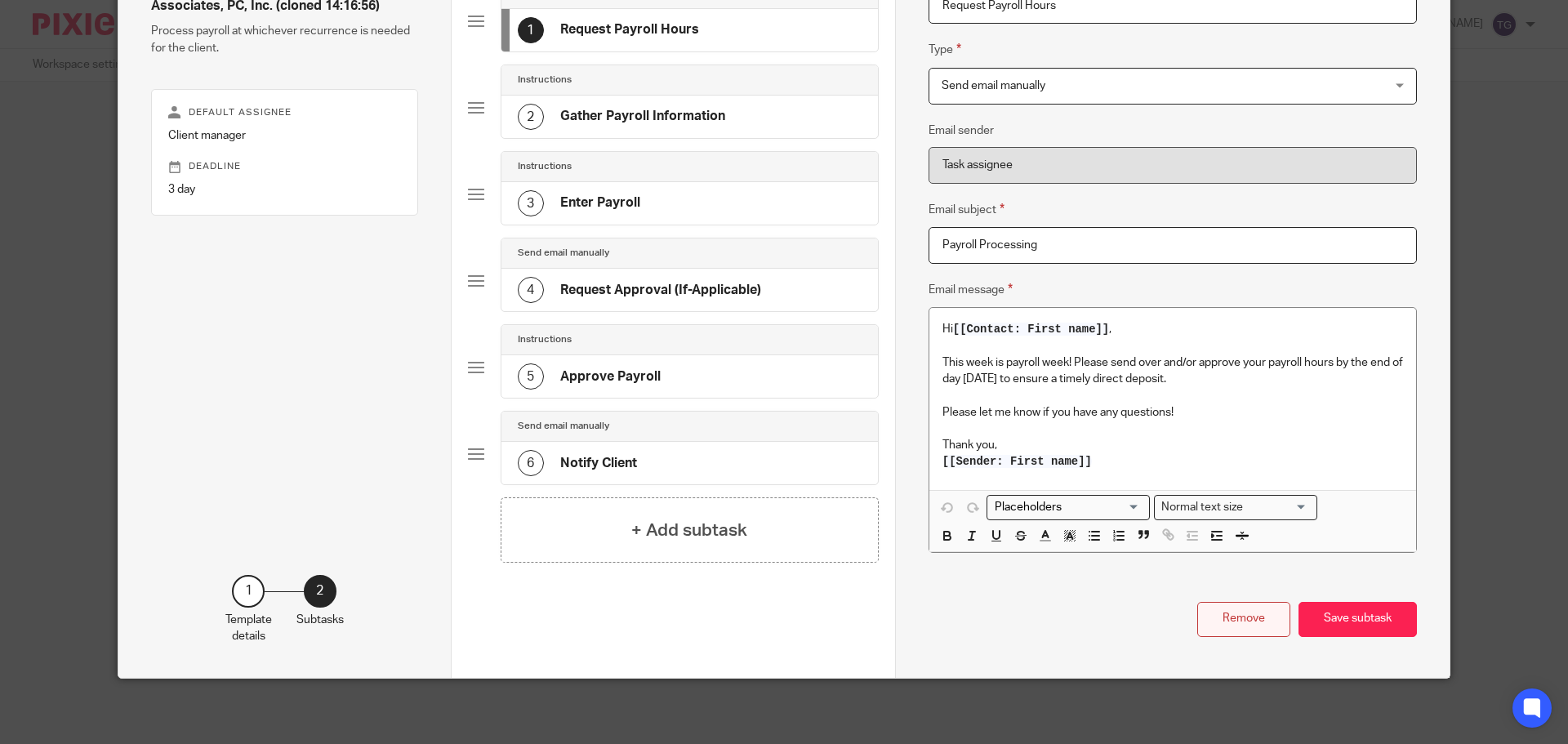
click at [1233, 610] on button "Remove" at bounding box center [1243, 619] width 93 height 35
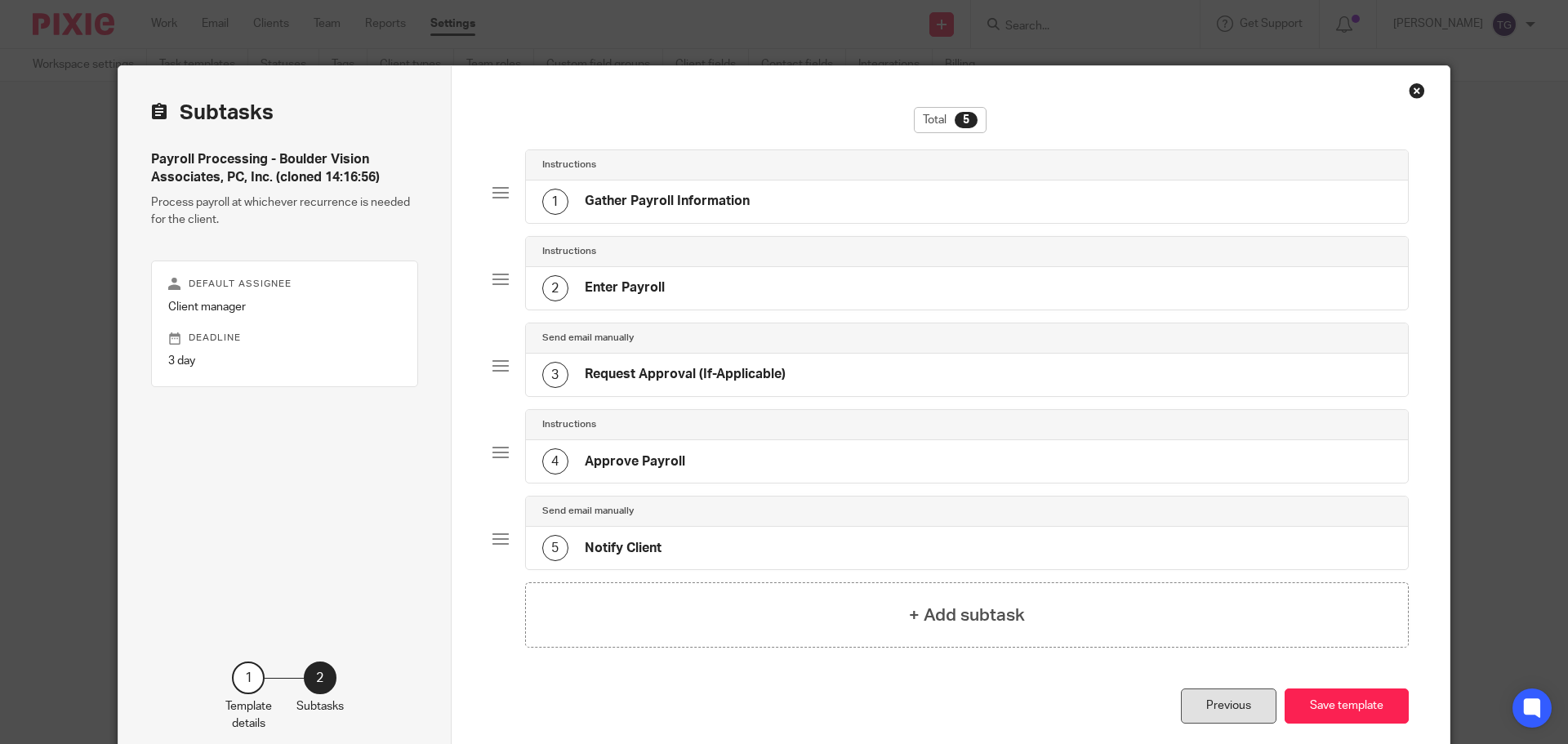
click at [1257, 706] on div "Previous" at bounding box center [1228, 705] width 95 height 35
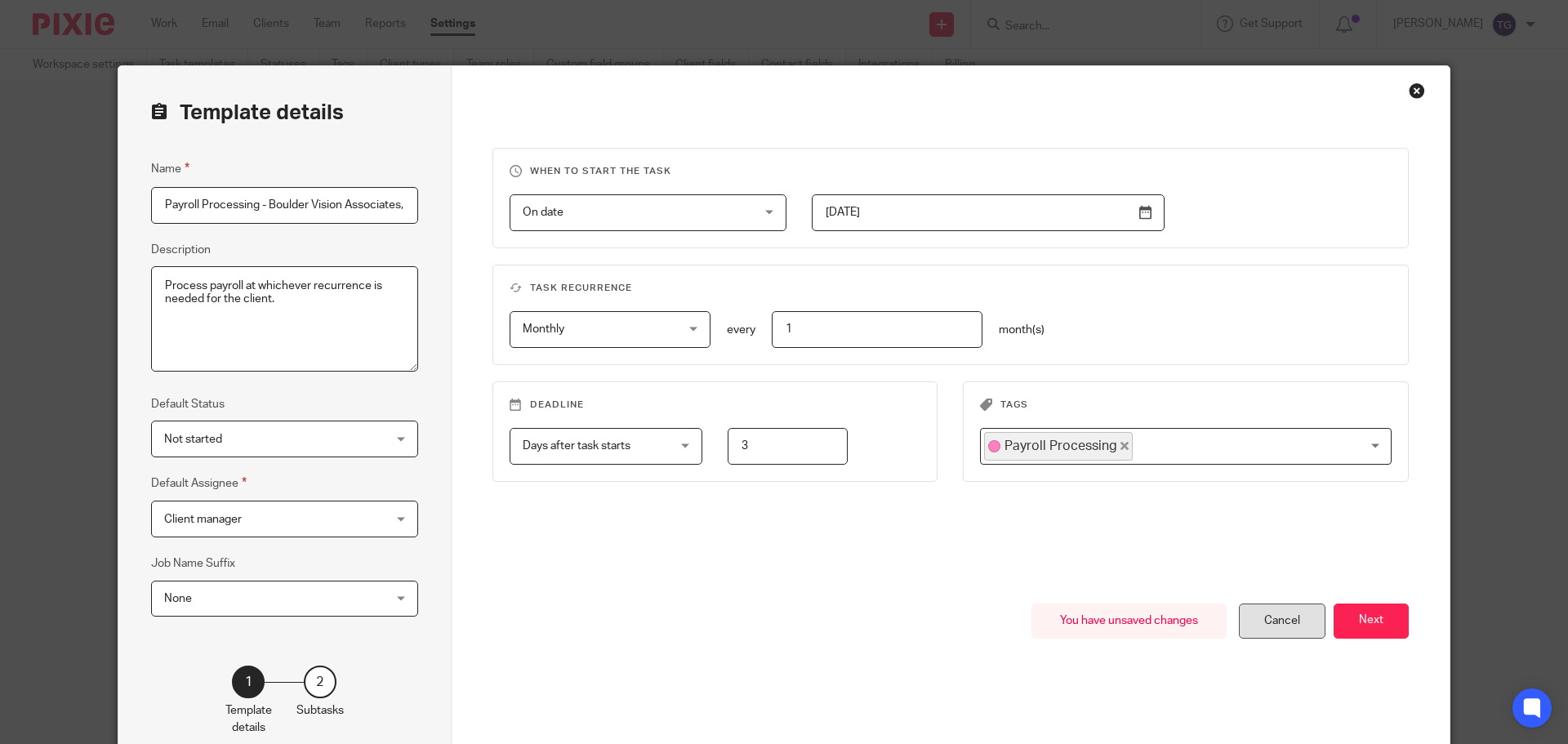
click at [1262, 636] on div "Cancel" at bounding box center [1281, 621] width 86 height 35
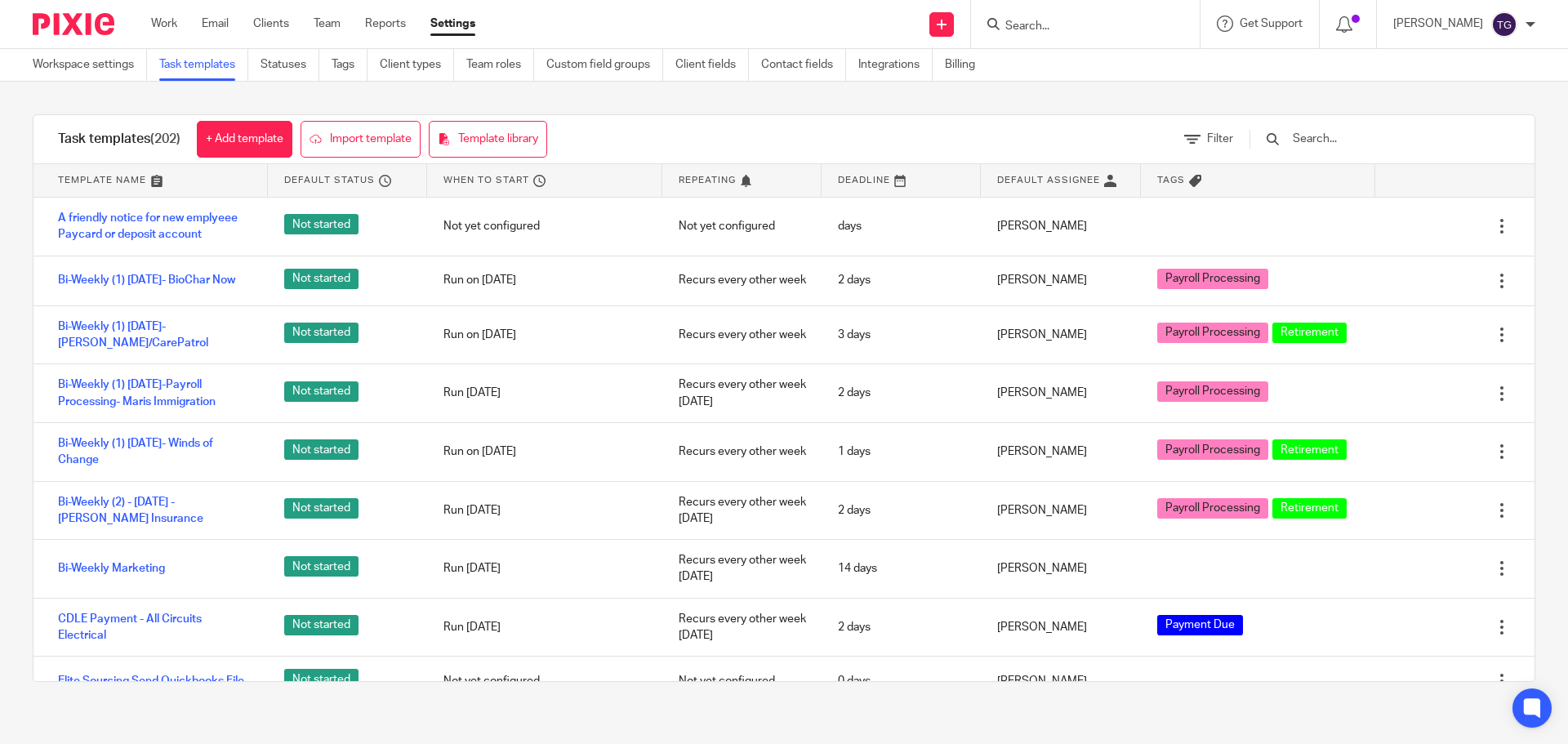
click at [1104, 20] on input "Search" at bounding box center [1077, 27] width 147 height 15
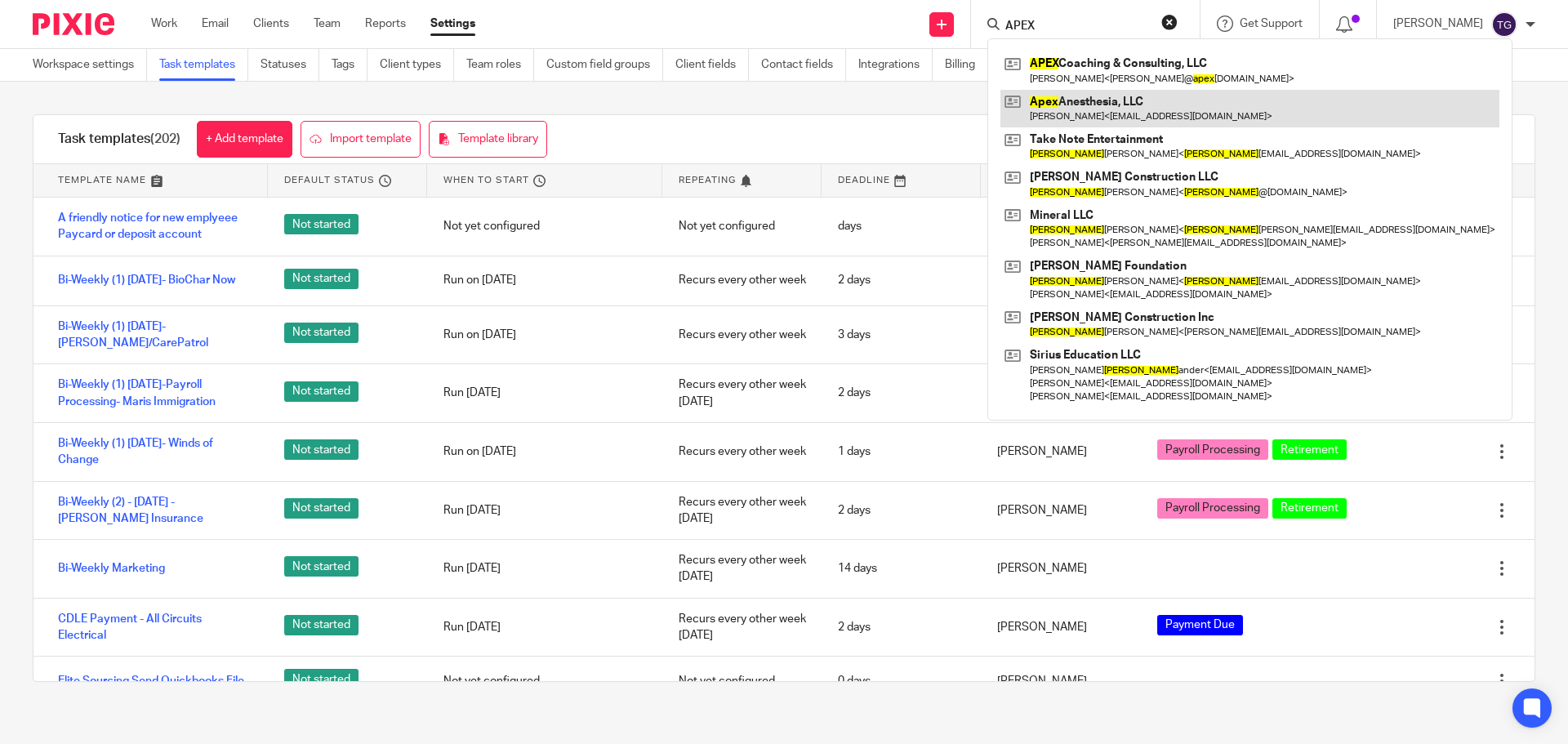
type input "APEX"
click at [1084, 95] on link at bounding box center [1249, 108] width 499 height 38
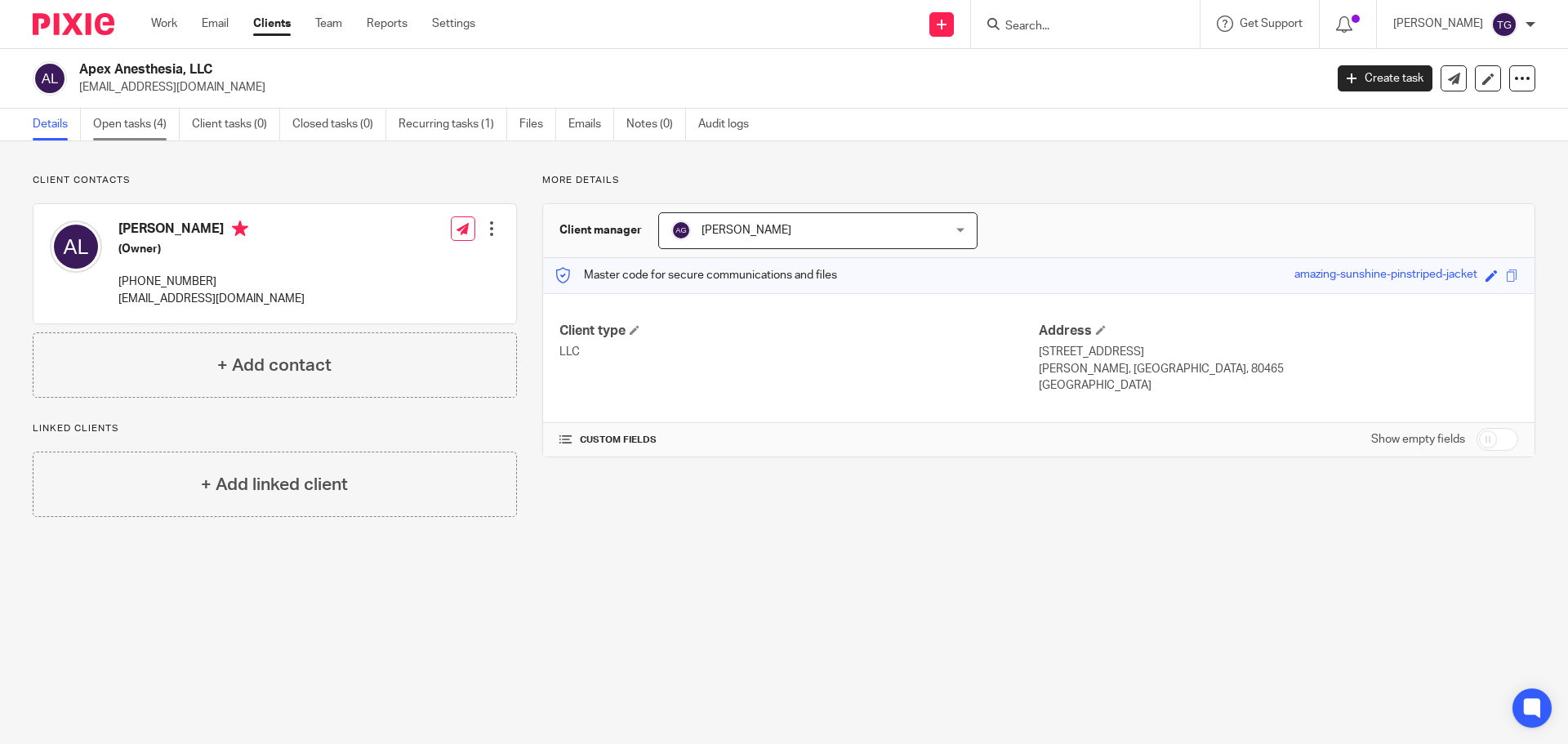
click at [152, 134] on link "Open tasks (4)" at bounding box center [136, 124] width 86 height 32
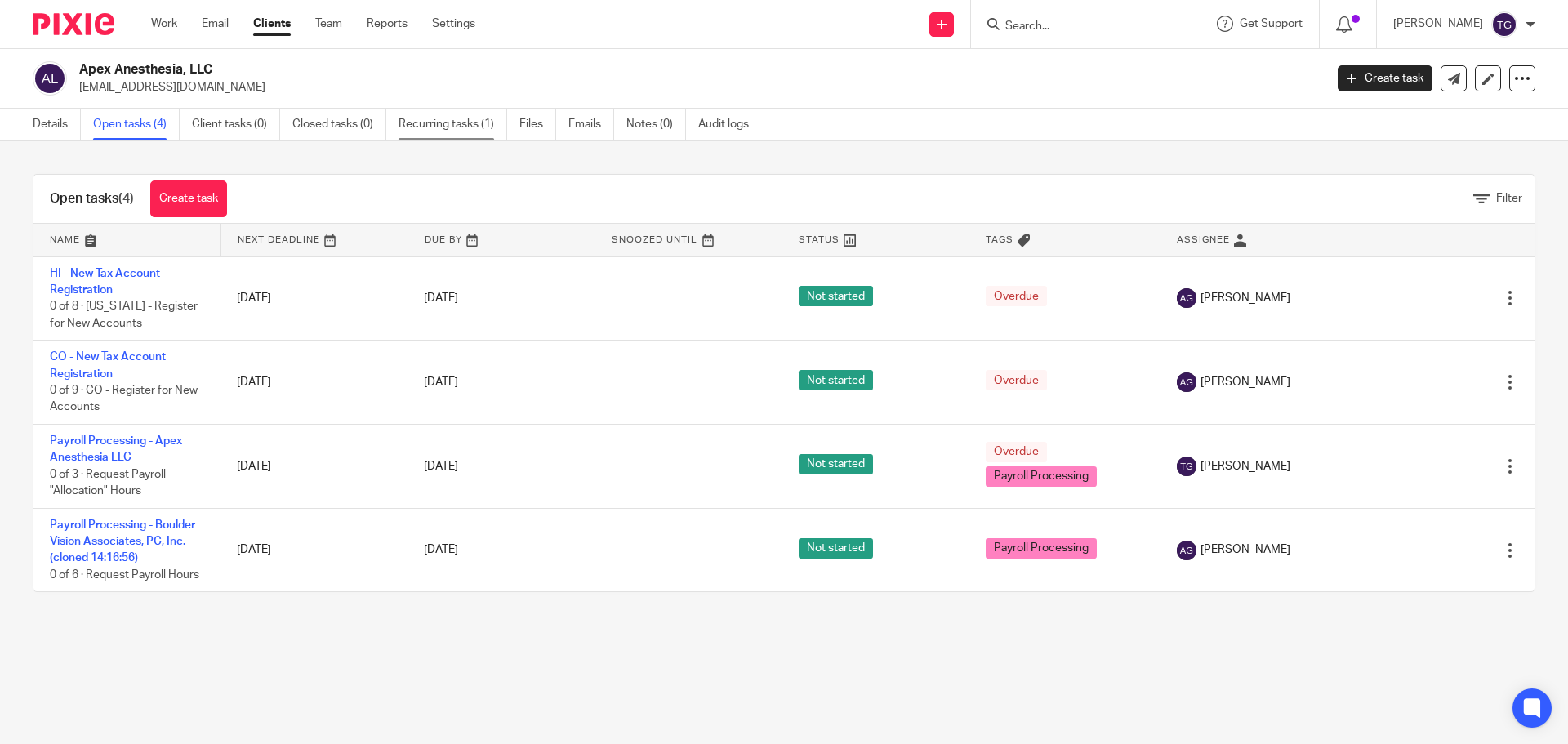
click at [459, 131] on link "Recurring tasks (1)" at bounding box center [452, 124] width 108 height 32
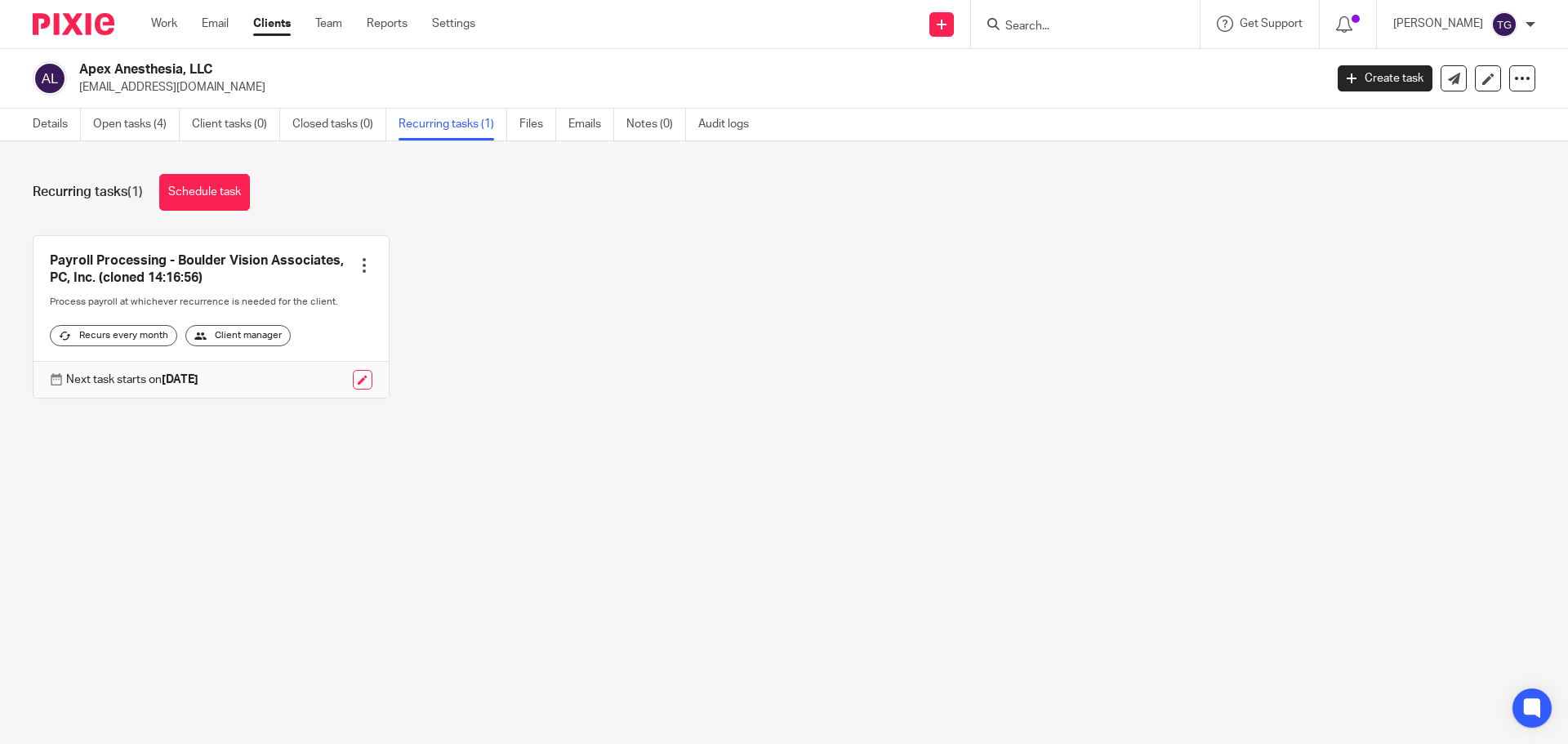
click at [356, 265] on div at bounding box center [363, 265] width 16 height 16
click at [714, 273] on div "Payroll Processing - Boulder Vision Associates, PC, Inc. (cloned 14:16:56) Crea…" at bounding box center [771, 329] width 1527 height 188
click at [442, 117] on link "Recurring tasks (1)" at bounding box center [452, 124] width 108 height 32
click at [145, 123] on link "Open tasks (4)" at bounding box center [136, 124] width 86 height 32
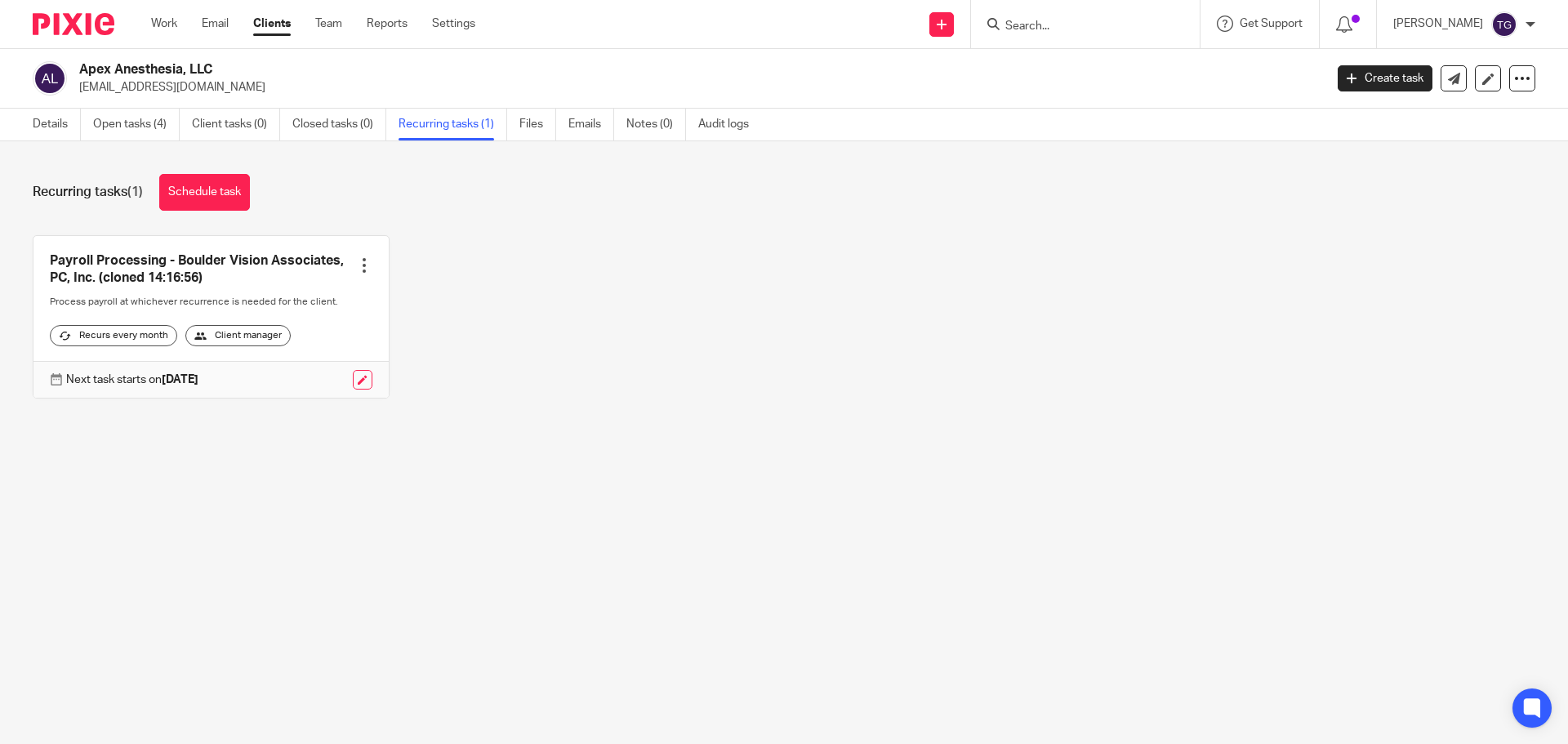
click at [77, 24] on img at bounding box center [73, 24] width 81 height 22
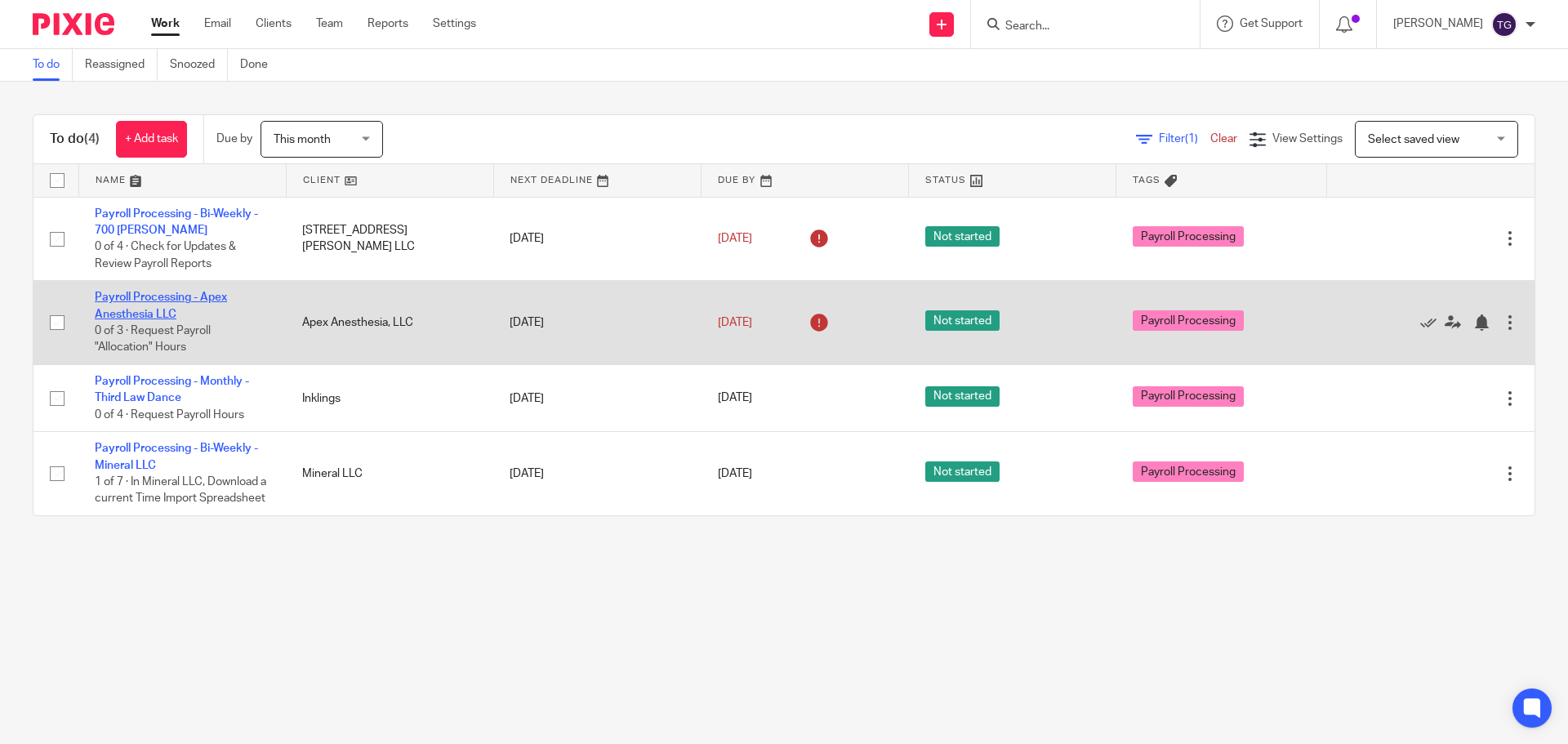
click at [183, 300] on link "Payroll Processing - Apex Anesthesia LLC" at bounding box center [160, 306] width 132 height 28
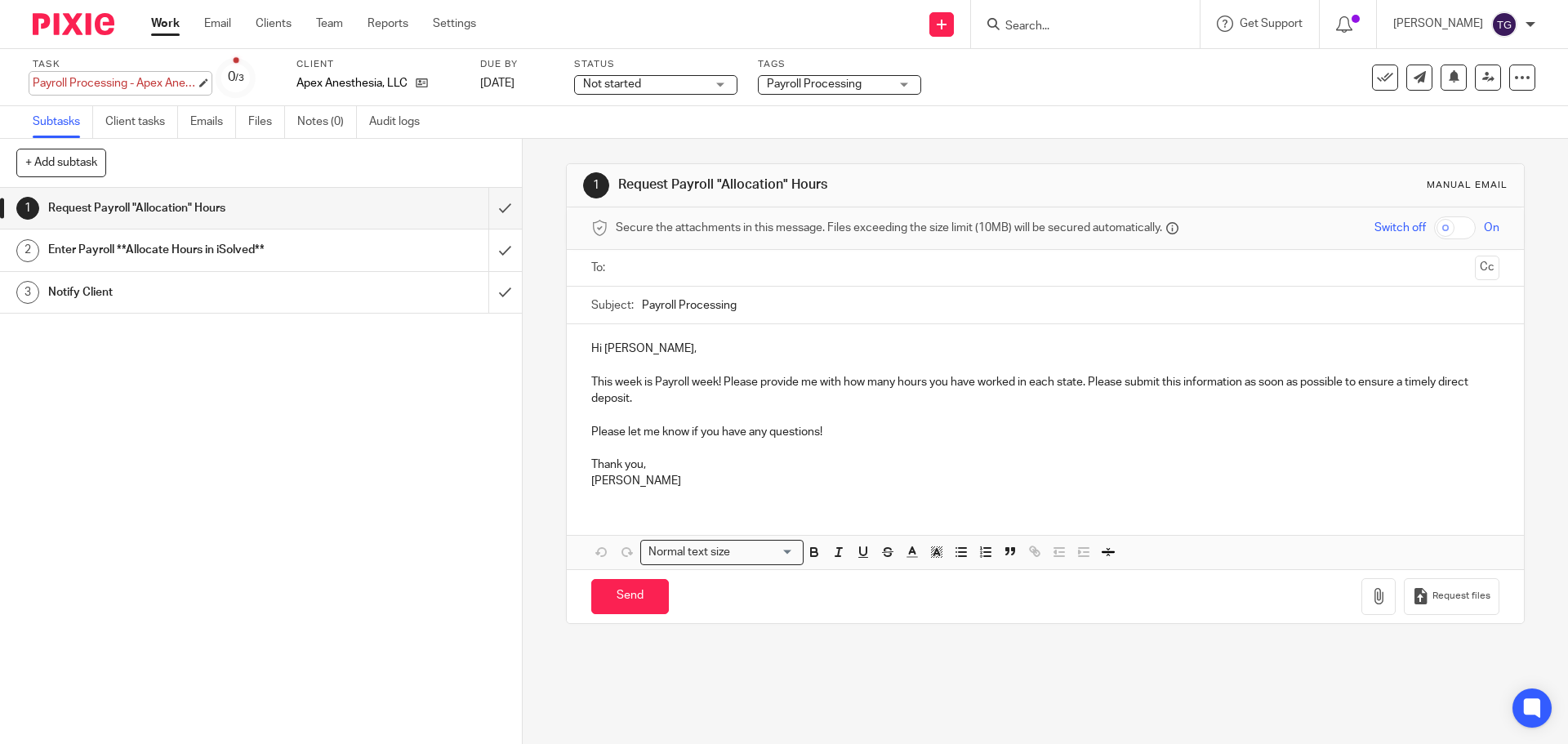
type input "Payroll Processing - Apex Anesthesia LLC"
drag, startPoint x: 834, startPoint y: 196, endPoint x: 676, endPoint y: 191, distance: 158.1
click at [618, 194] on div "1 Request Payroll "Allocation" Hours Manual email" at bounding box center [1045, 185] width 924 height 26
drag, startPoint x: 682, startPoint y: 186, endPoint x: 950, endPoint y: 182, distance: 268.0
click at [951, 182] on h1 "Request Payroll "Allocation" Hours" at bounding box center [848, 185] width 462 height 17
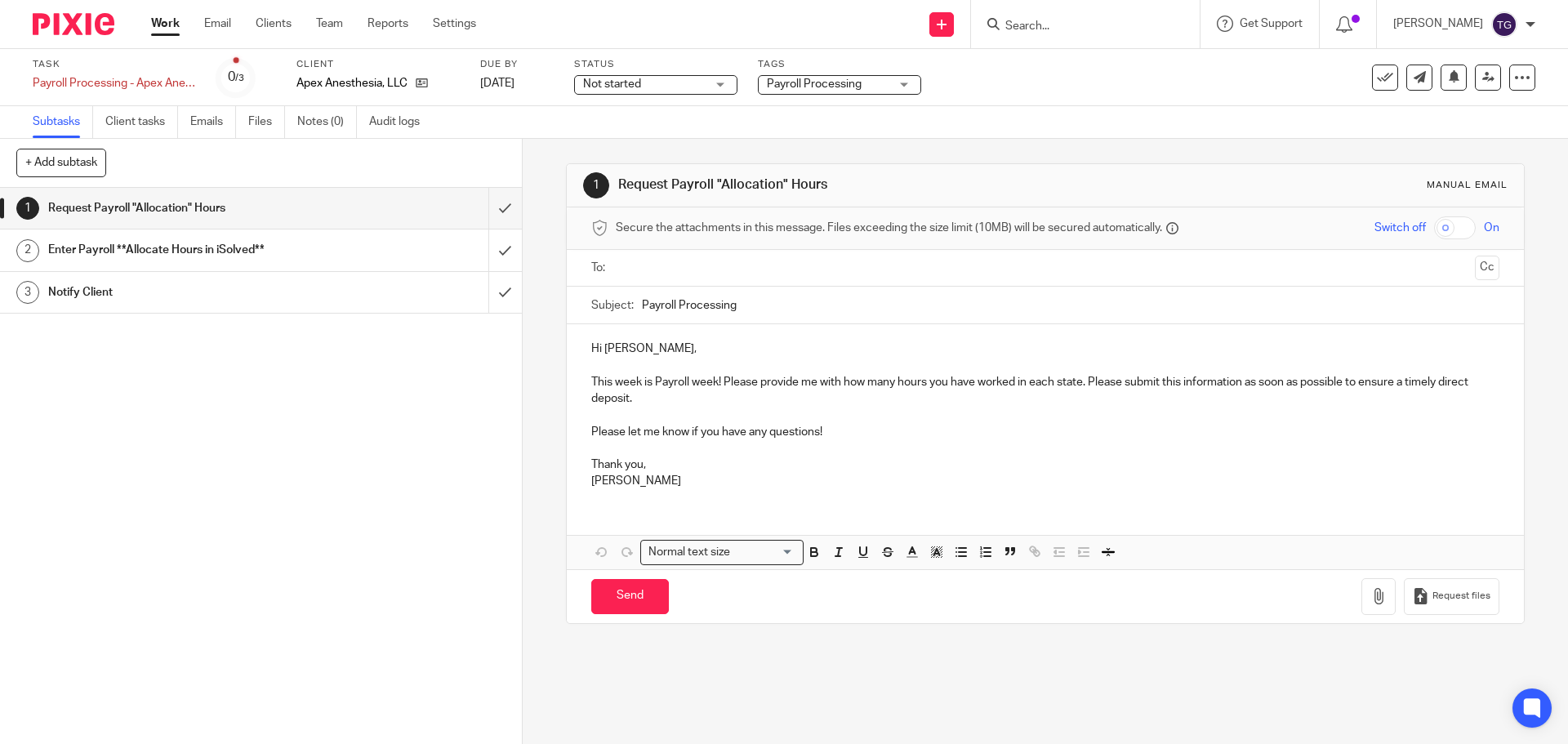
click at [855, 186] on h1 "Request Payroll "Allocation" Hours" at bounding box center [848, 185] width 462 height 17
drag, startPoint x: 834, startPoint y: 186, endPoint x: 609, endPoint y: 197, distance: 225.3
click at [609, 197] on div "1 Request Payroll "Allocation" Hours Manual email" at bounding box center [1045, 185] width 924 height 26
copy h1 "Request Payroll "Allocation" Hours"
drag, startPoint x: 788, startPoint y: 382, endPoint x: 781, endPoint y: 385, distance: 7.6
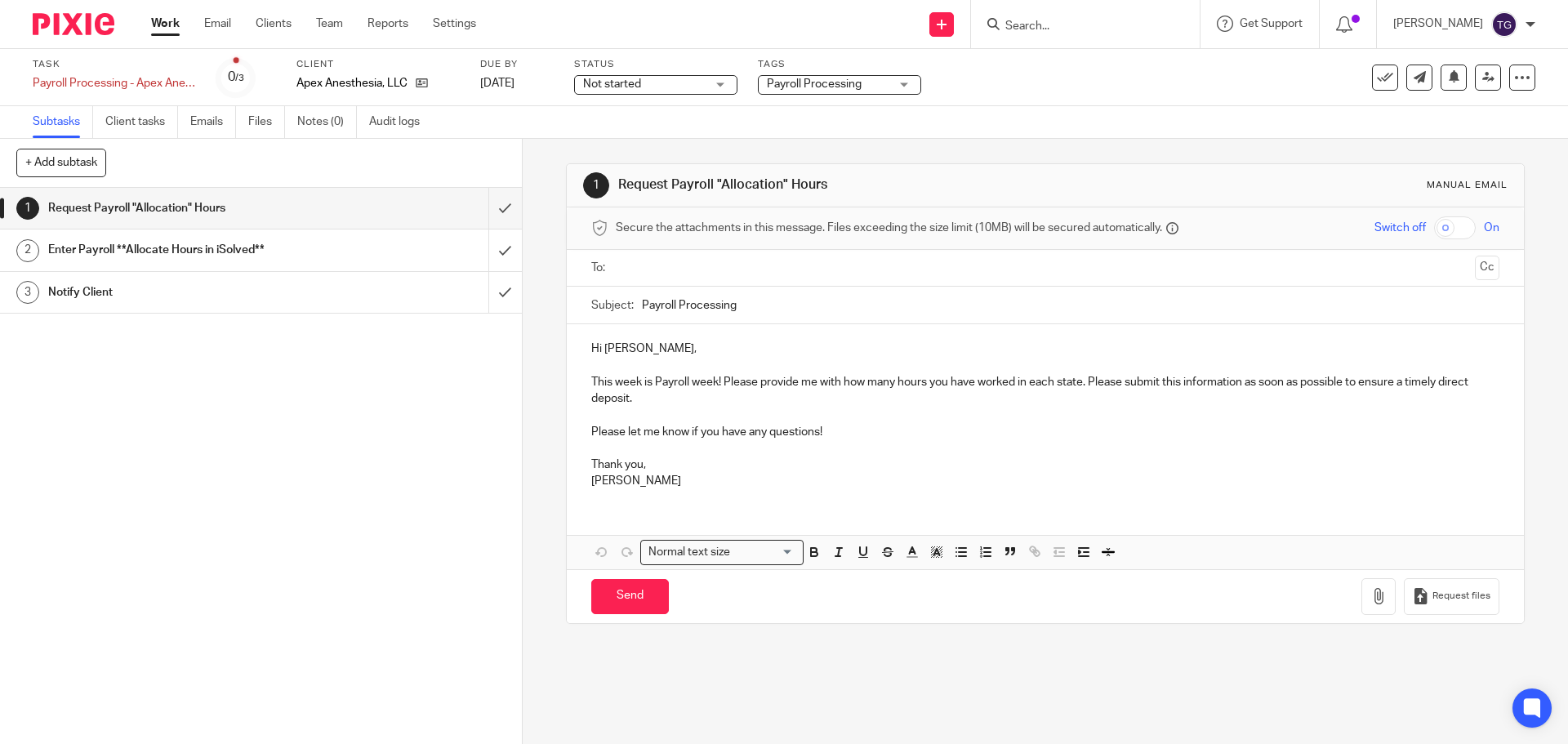
click at [784, 384] on p "This week is Payroll week! Please provide me with how many hours you have worke…" at bounding box center [1044, 381] width 907 height 50
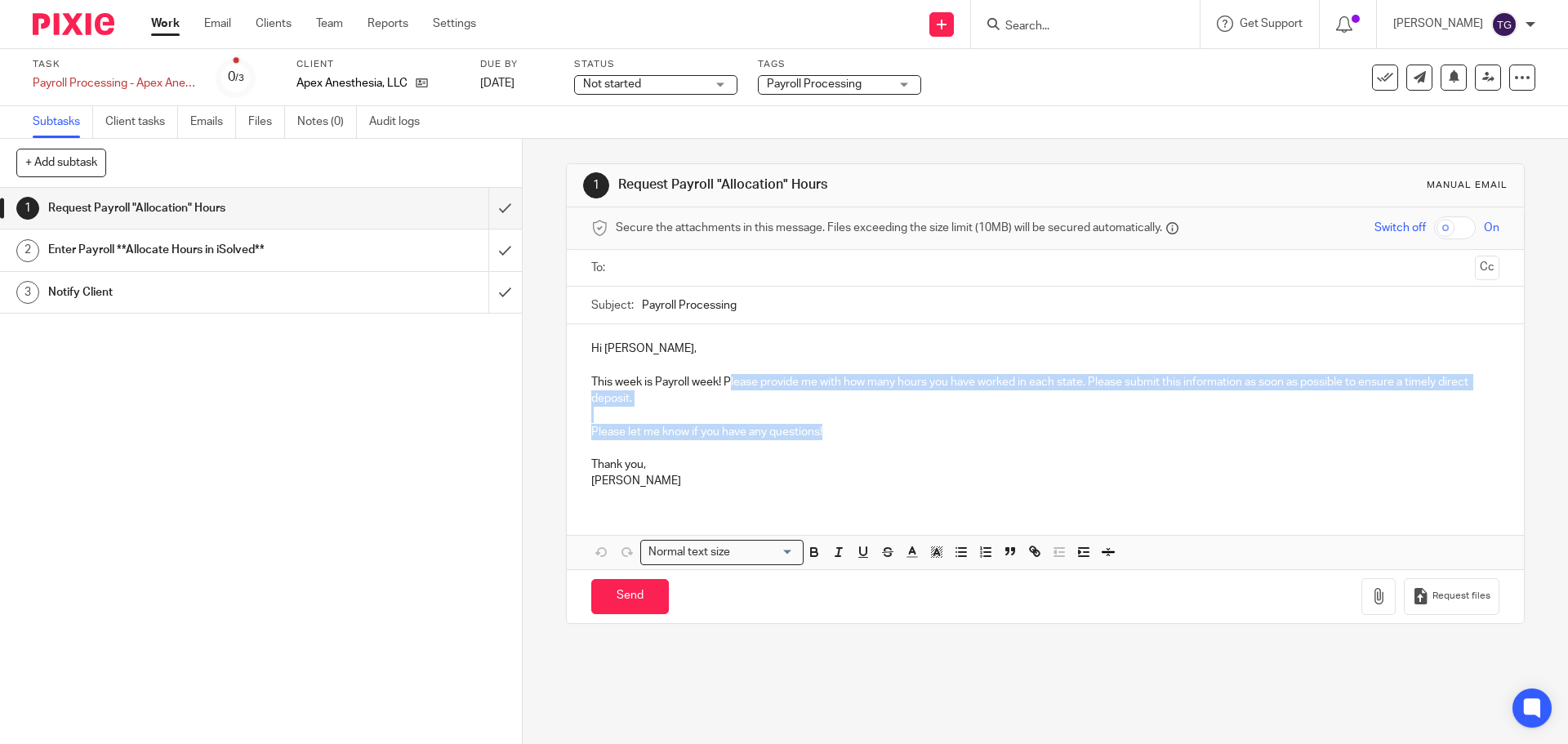
drag, startPoint x: 728, startPoint y: 380, endPoint x: 1104, endPoint y: 437, distance: 380.3
click at [1104, 437] on div "Hi Austin, This week is Payroll week! Please provide me with how many hours you…" at bounding box center [1045, 412] width 956 height 177
copy div "lease provide me with how many hours you have worked in each state. Please subm…"
click at [195, 255] on h1 "Enter Payroll **Allocate Hours in iSolved**" at bounding box center [190, 249] width 282 height 25
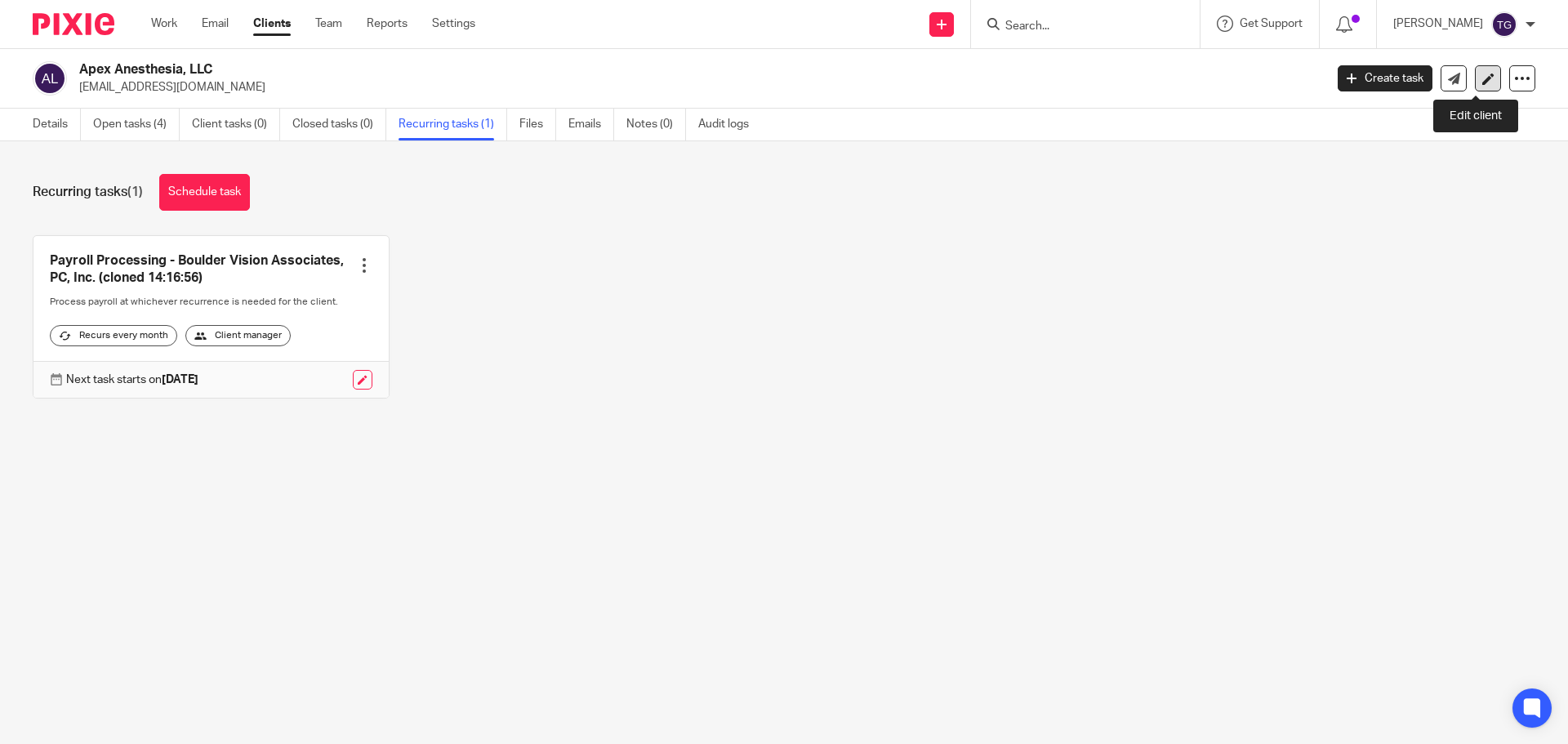
click at [1482, 86] on link at bounding box center [1488, 78] width 26 height 26
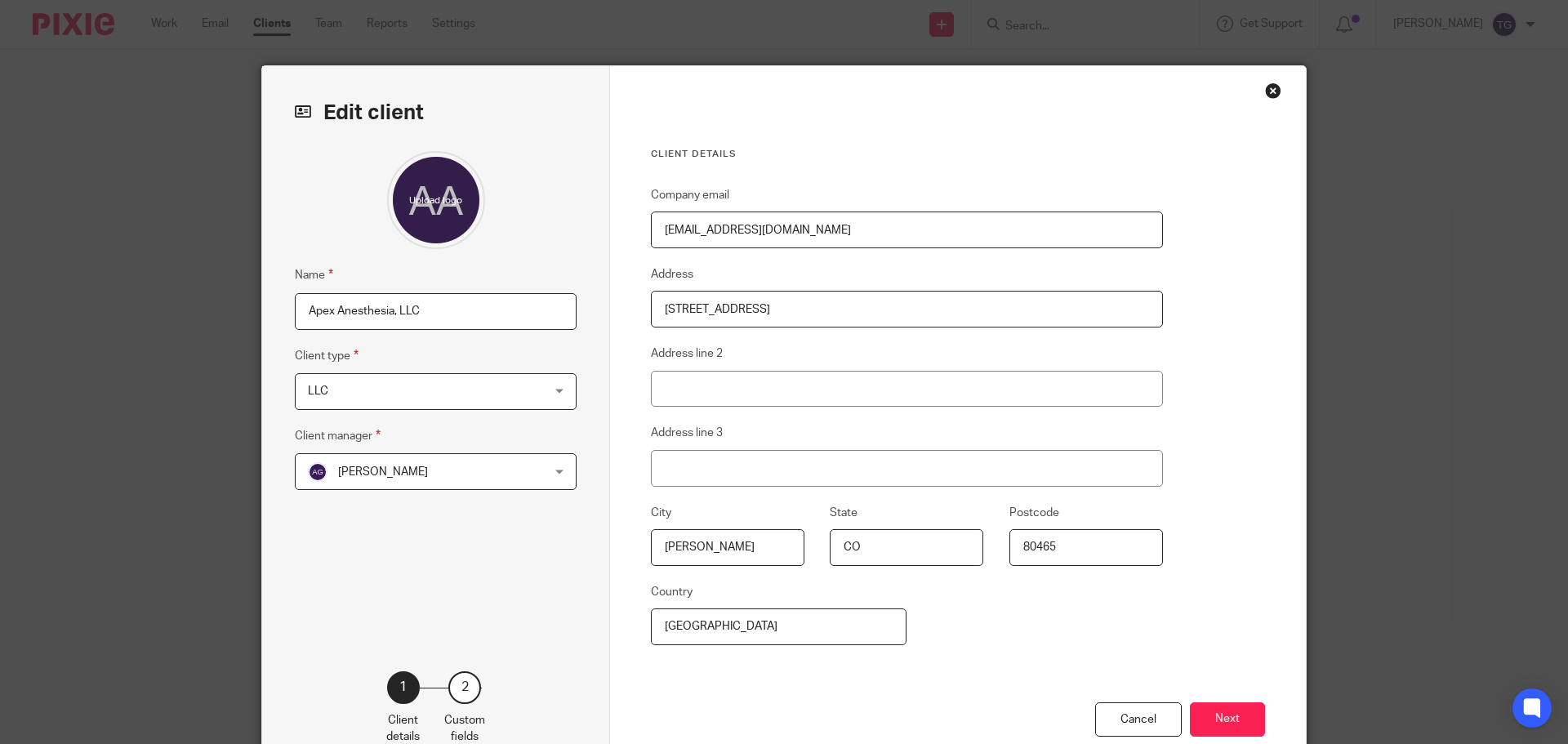
click at [1267, 92] on div "Close this dialog window" at bounding box center [1273, 90] width 16 height 16
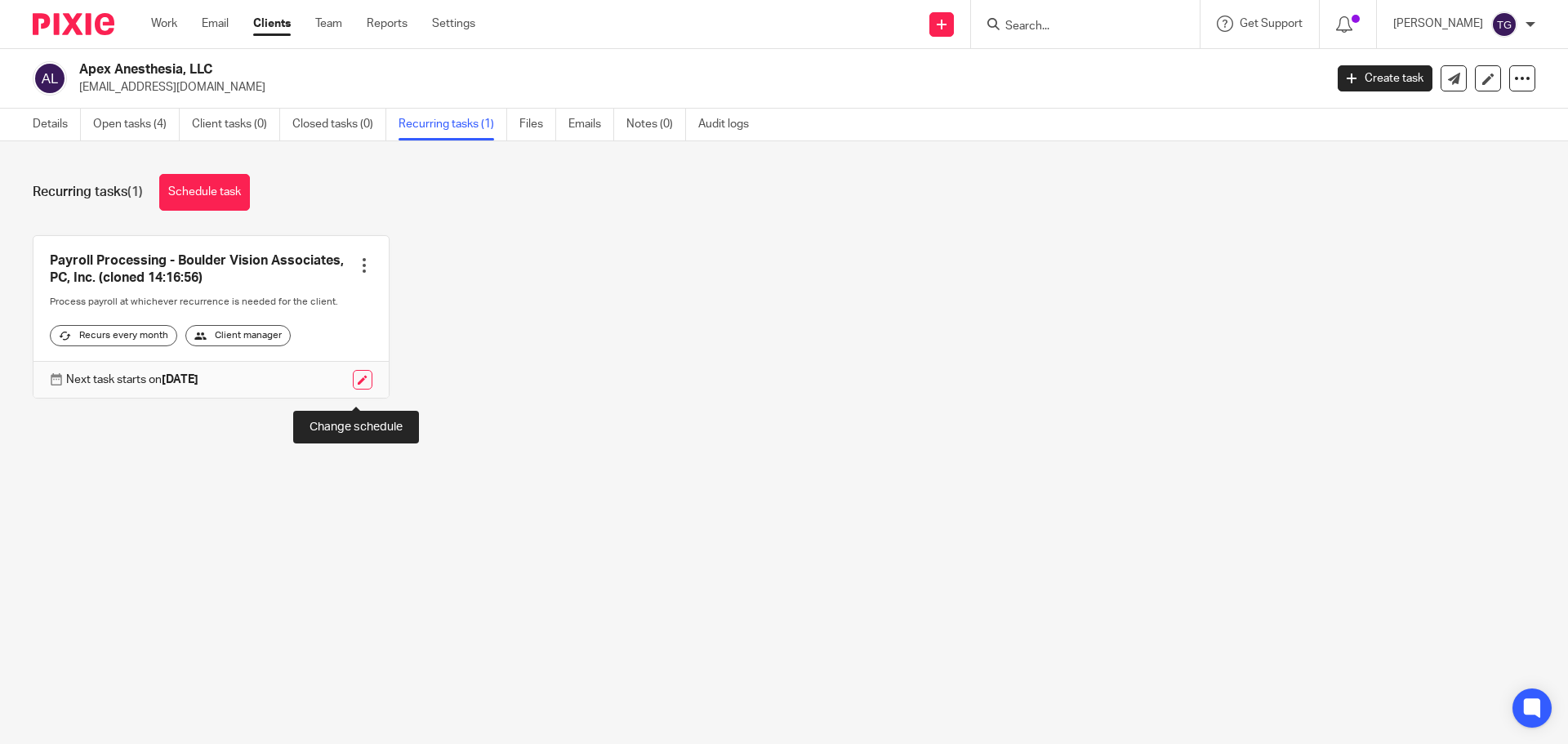
click at [353, 389] on link at bounding box center [362, 379] width 20 height 20
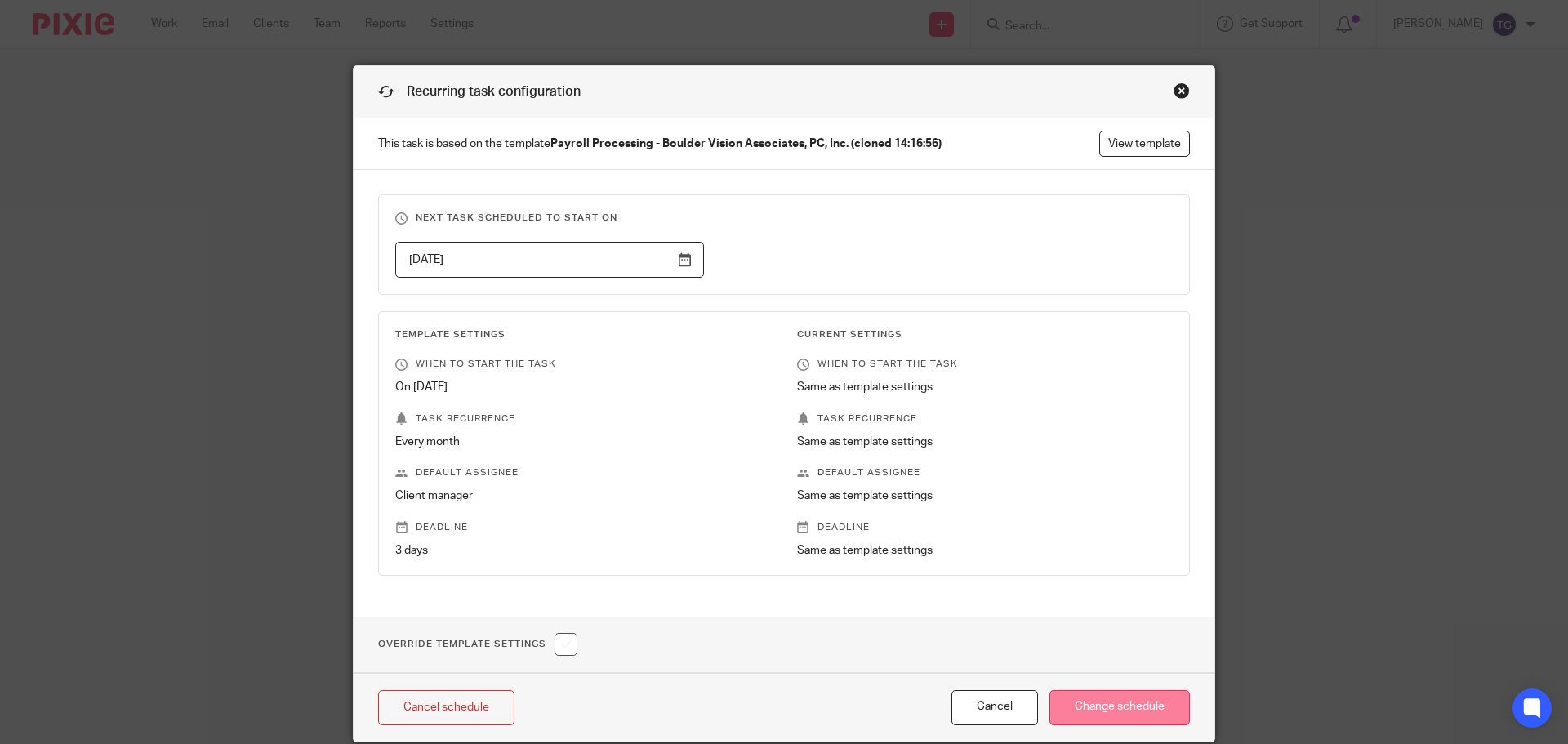
click at [1083, 705] on input "Change schedule" at bounding box center [1119, 707] width 140 height 35
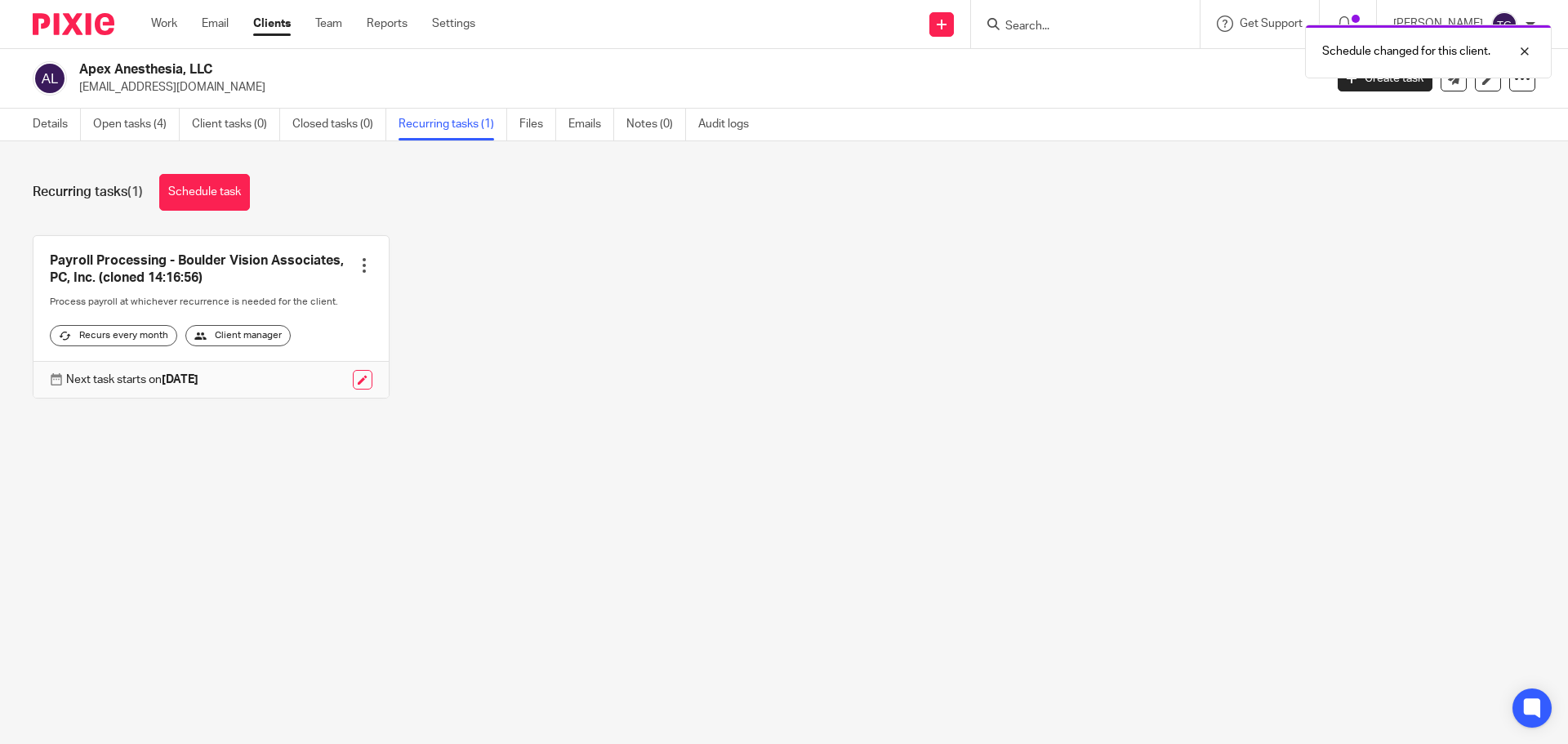
click at [356, 273] on div at bounding box center [363, 265] width 16 height 16
drag, startPoint x: 641, startPoint y: 323, endPoint x: 600, endPoint y: 337, distance: 43.3
click at [617, 331] on div "Payroll Processing - Boulder Vision Associates, PC, Inc. (cloned 14:16:56) Crea…" at bounding box center [771, 329] width 1527 height 188
click at [356, 389] on link at bounding box center [362, 379] width 20 height 20
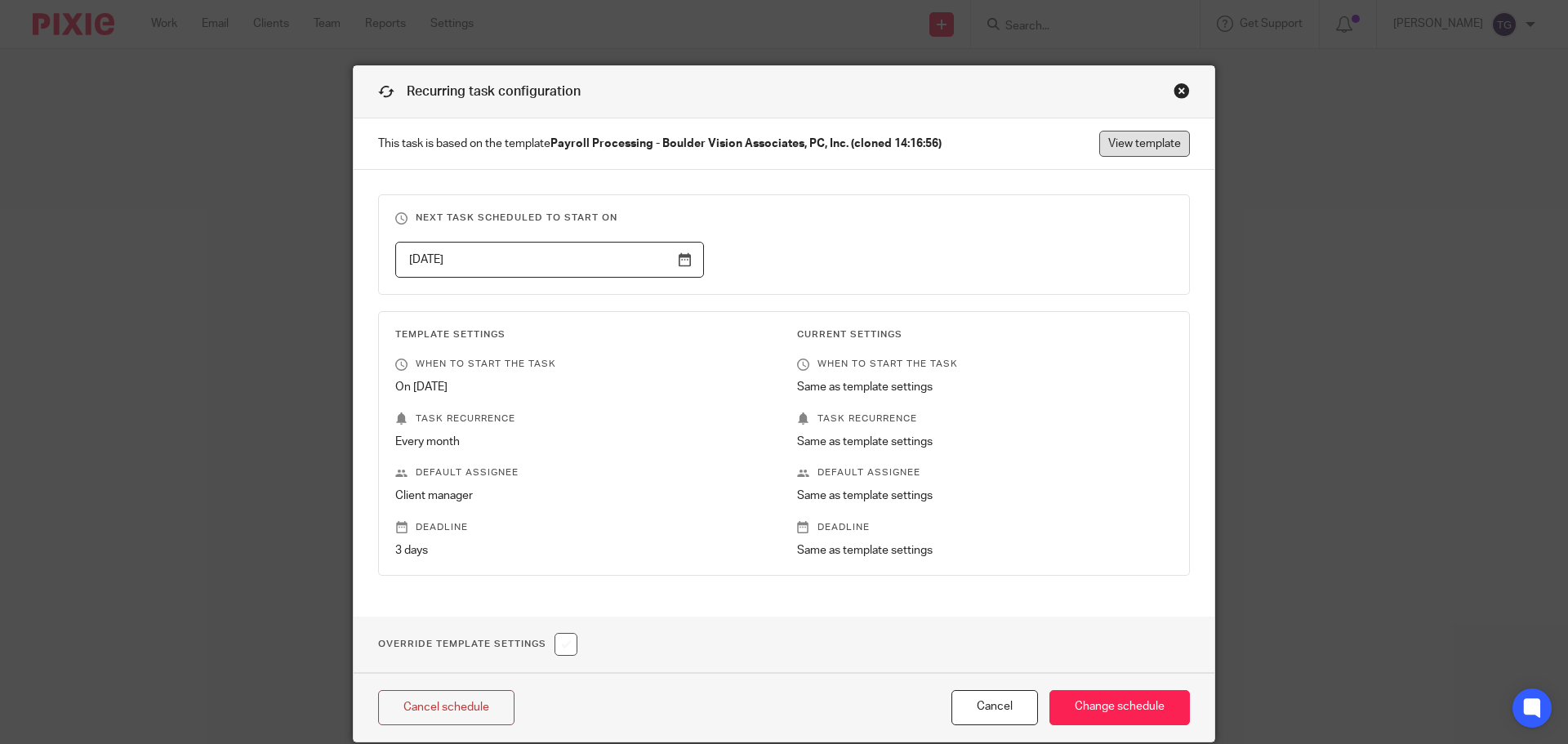
click at [1150, 140] on link "View template" at bounding box center [1144, 144] width 90 height 26
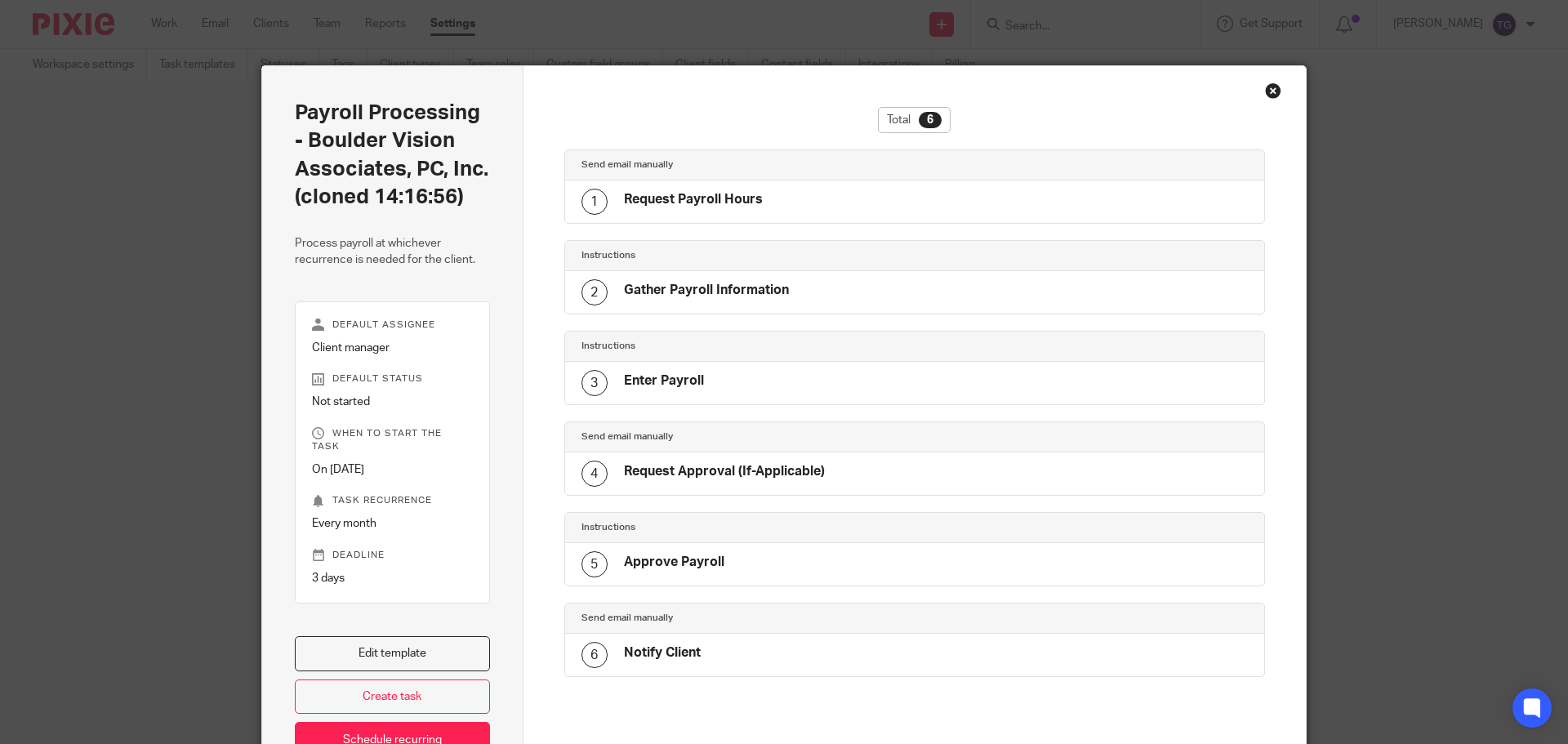
click at [782, 263] on div "Instructions" at bounding box center [915, 256] width 700 height 30
click at [756, 224] on div "Total 6 Send email manually 1 Request Payroll Hours Instructions 2 Gather Payro…" at bounding box center [915, 424] width 701 height 635
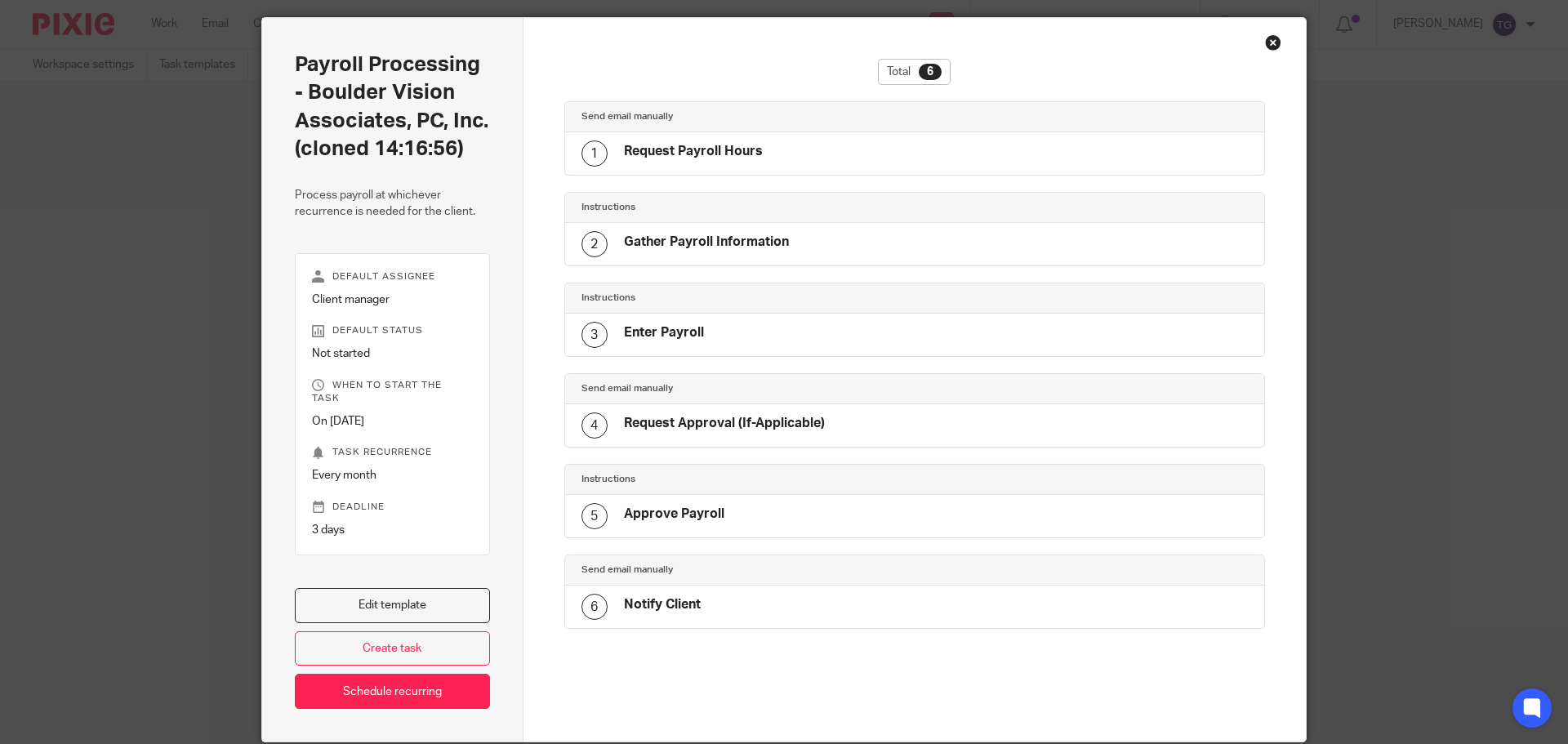
scroll to position [98, 0]
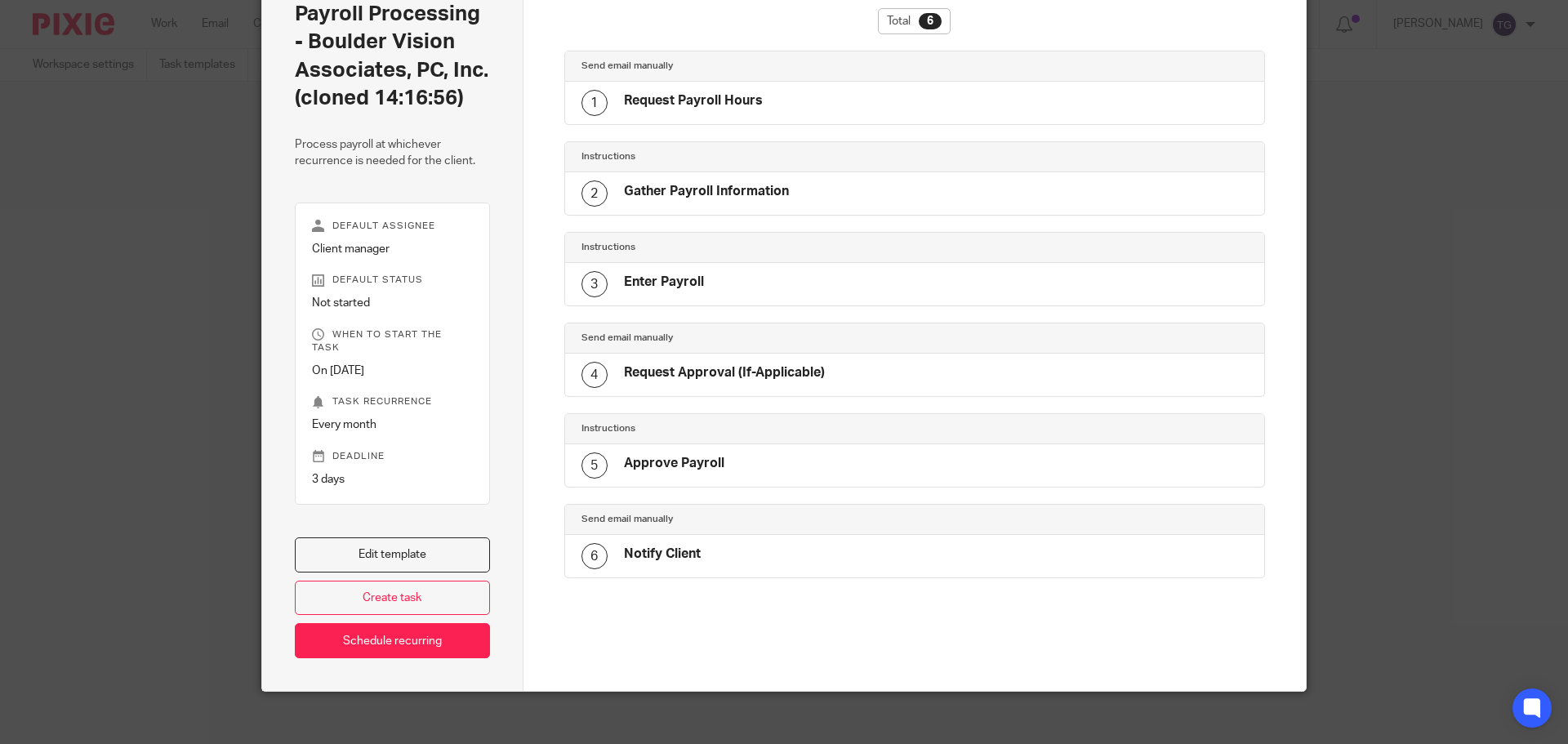
click at [714, 390] on div "4 Request Approval (If-Applicable)" at bounding box center [915, 374] width 700 height 43
click at [418, 550] on link "Edit template" at bounding box center [392, 554] width 196 height 35
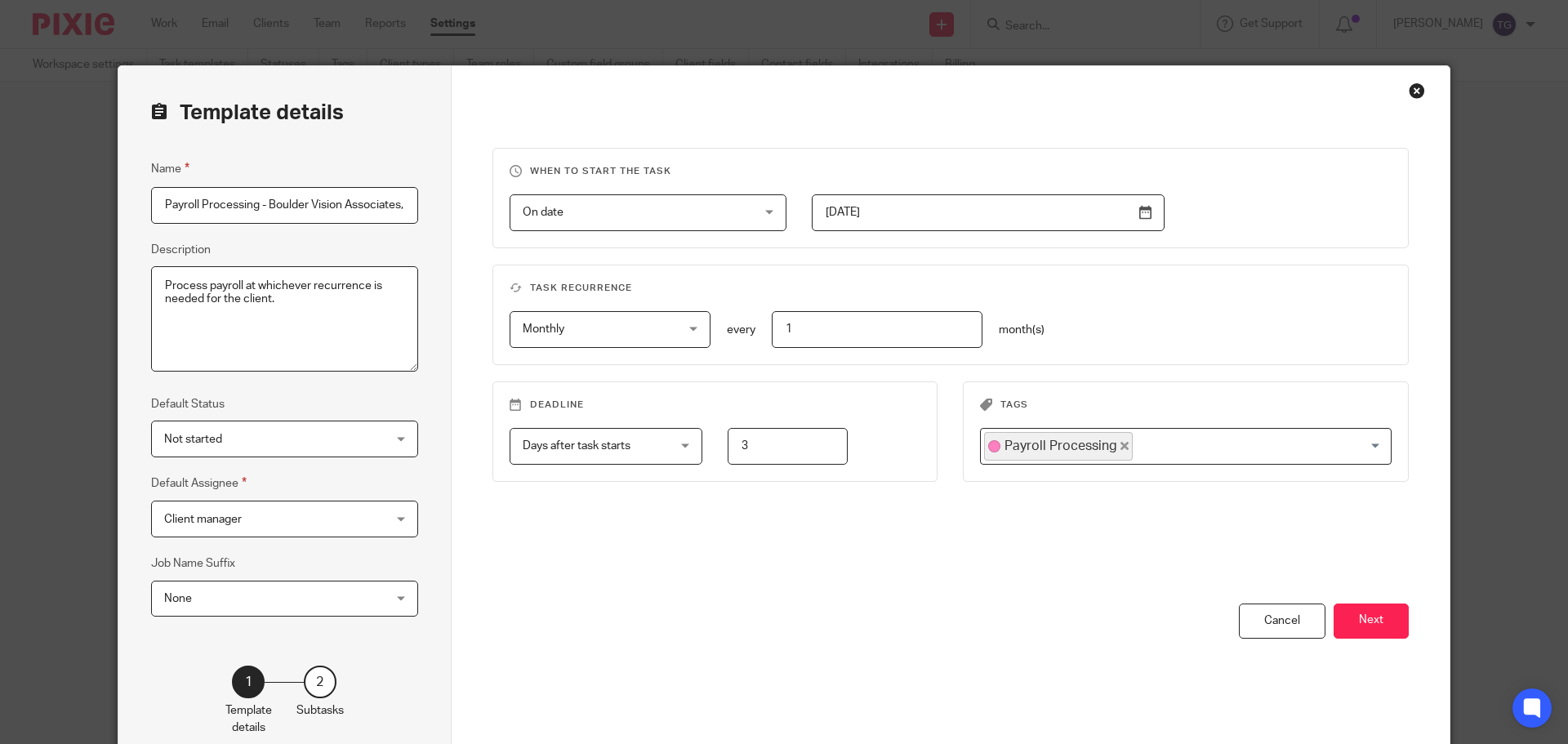
click at [209, 213] on input "Payroll Processing - Boulder Vision Associates, PC, Inc. (cloned 14:16:56)" at bounding box center [284, 205] width 267 height 37
drag, startPoint x: 154, startPoint y: 203, endPoint x: 448, endPoint y: 199, distance: 294.0
click at [448, 199] on div "Template details Name Payroll Processing - Boulder Vision Associates, PC, Inc. …" at bounding box center [784, 417] width 1331 height 702
paste input "Apex Anesthesia LLC"
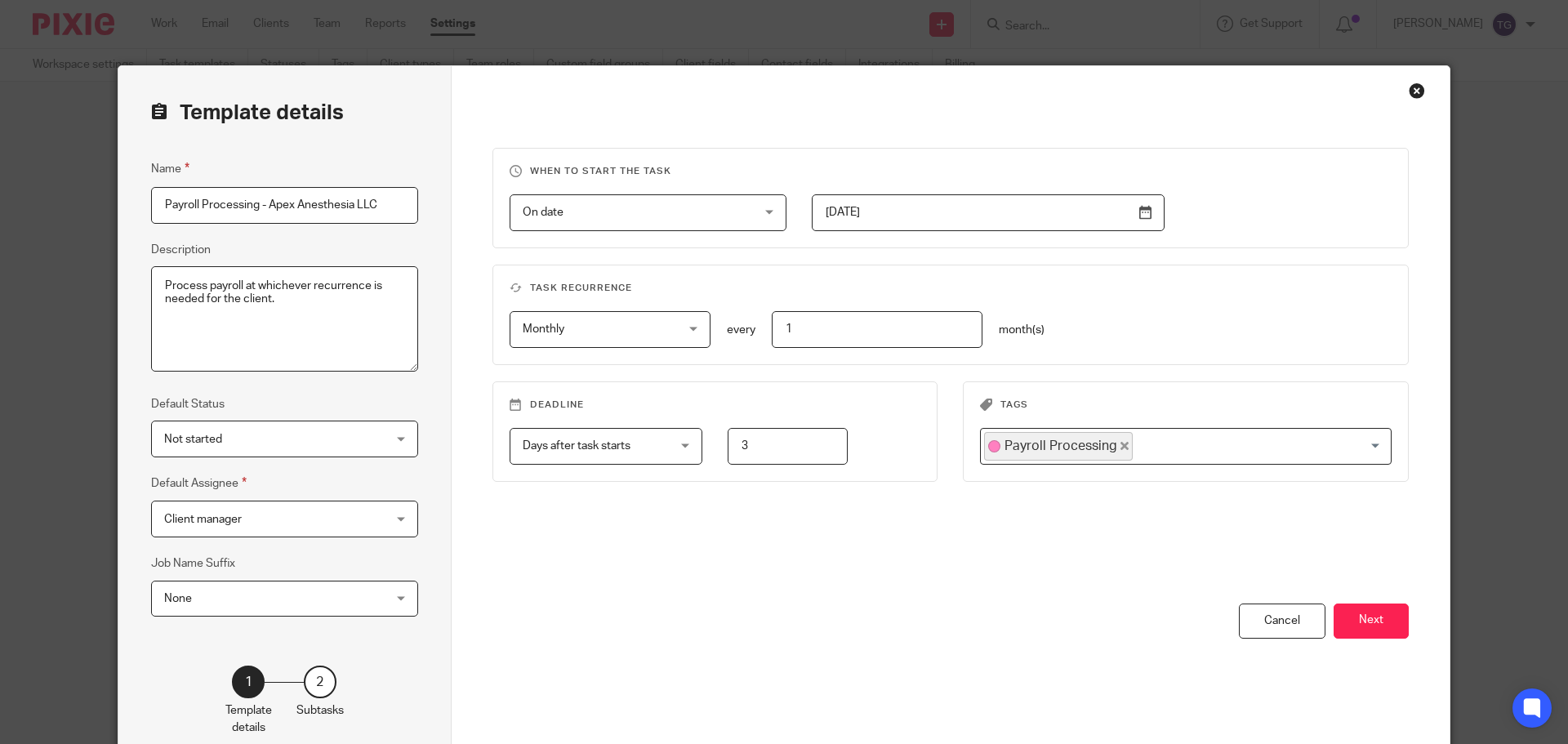
scroll to position [0, 0]
type input "Payroll Processing - Apex Anesthesia LLC"
click at [393, 361] on textarea "Process payroll at whichever recurrence is needed for the client." at bounding box center [284, 319] width 267 height 106
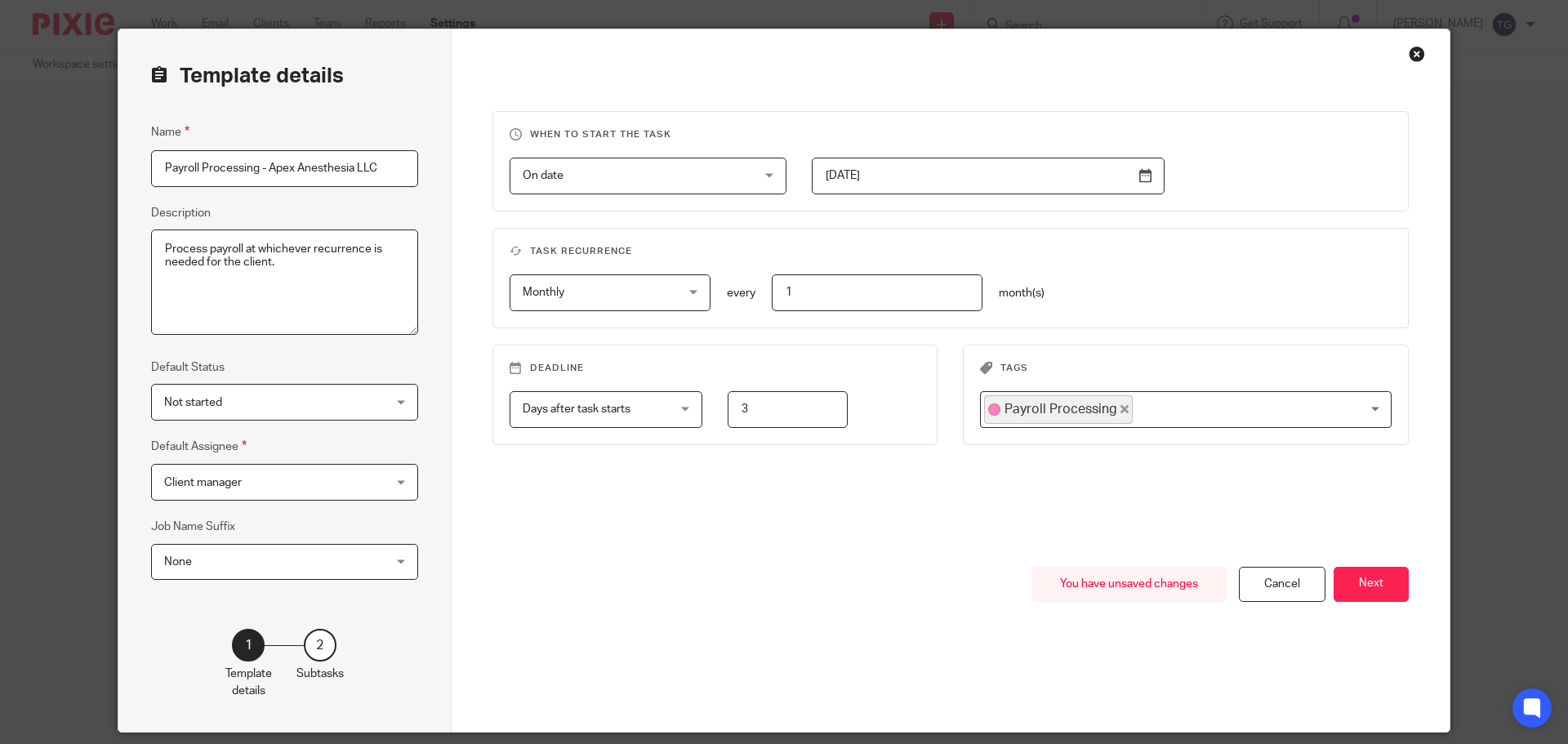
scroll to position [90, 0]
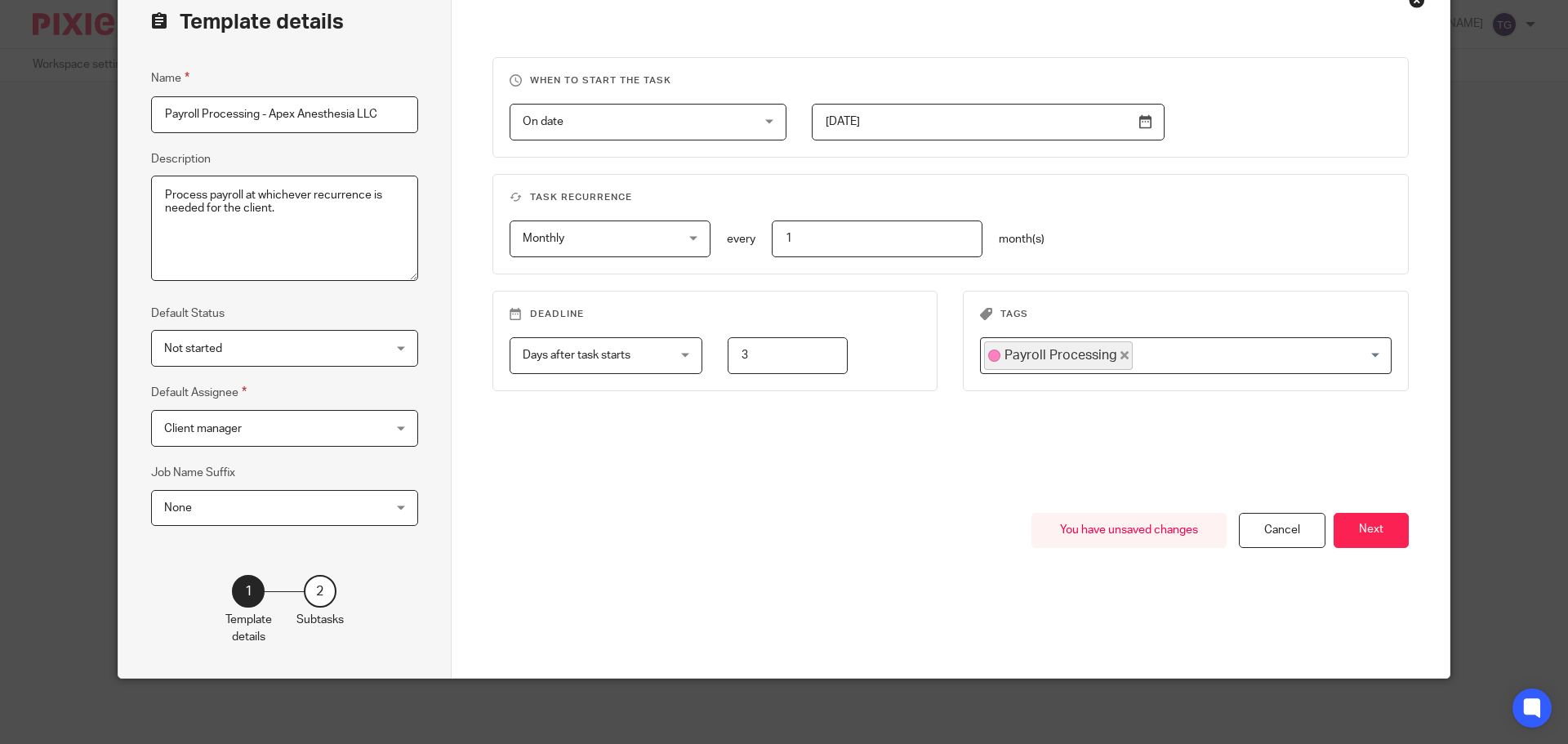
click at [324, 430] on span "Client manager" at bounding box center [265, 428] width 203 height 35
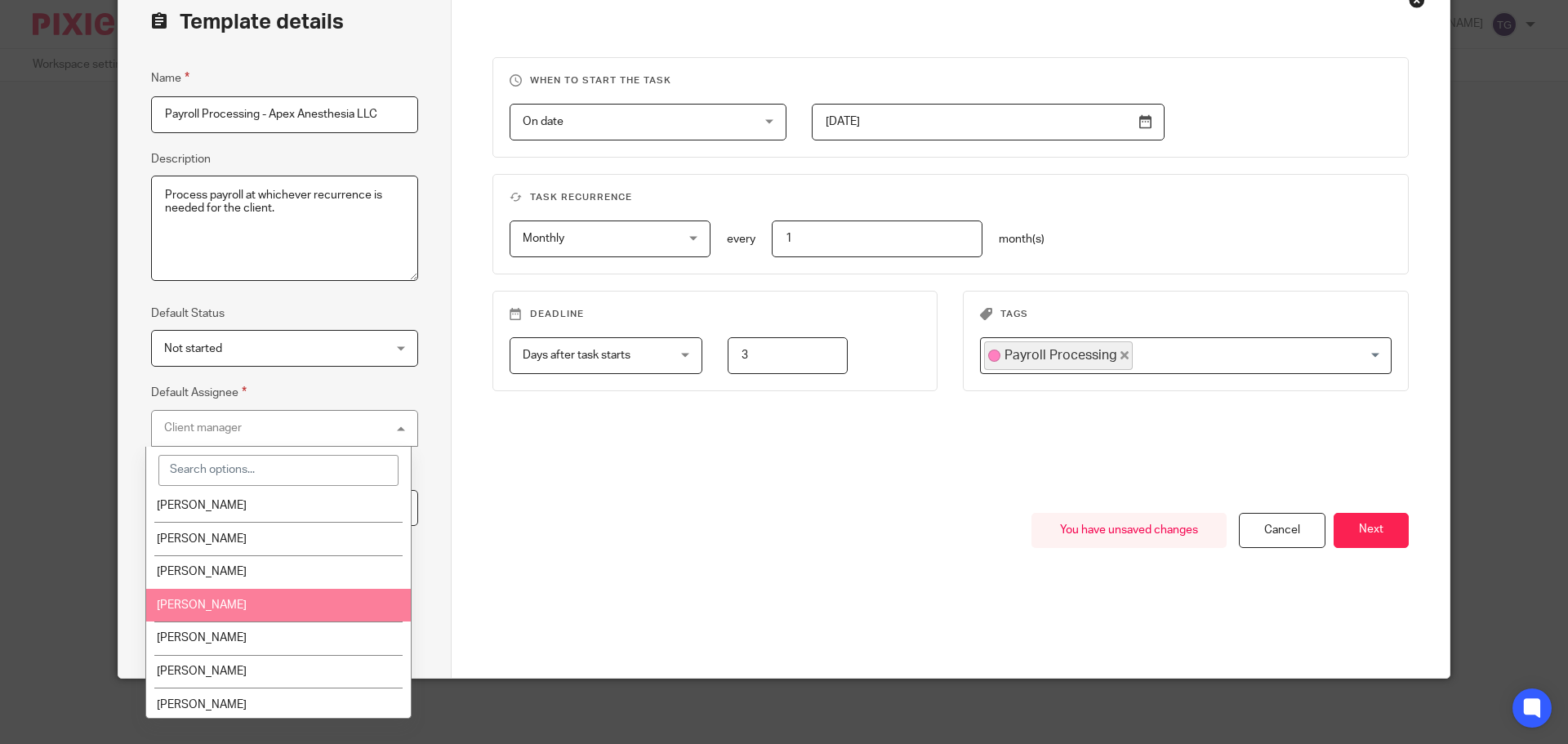
scroll to position [108, 0]
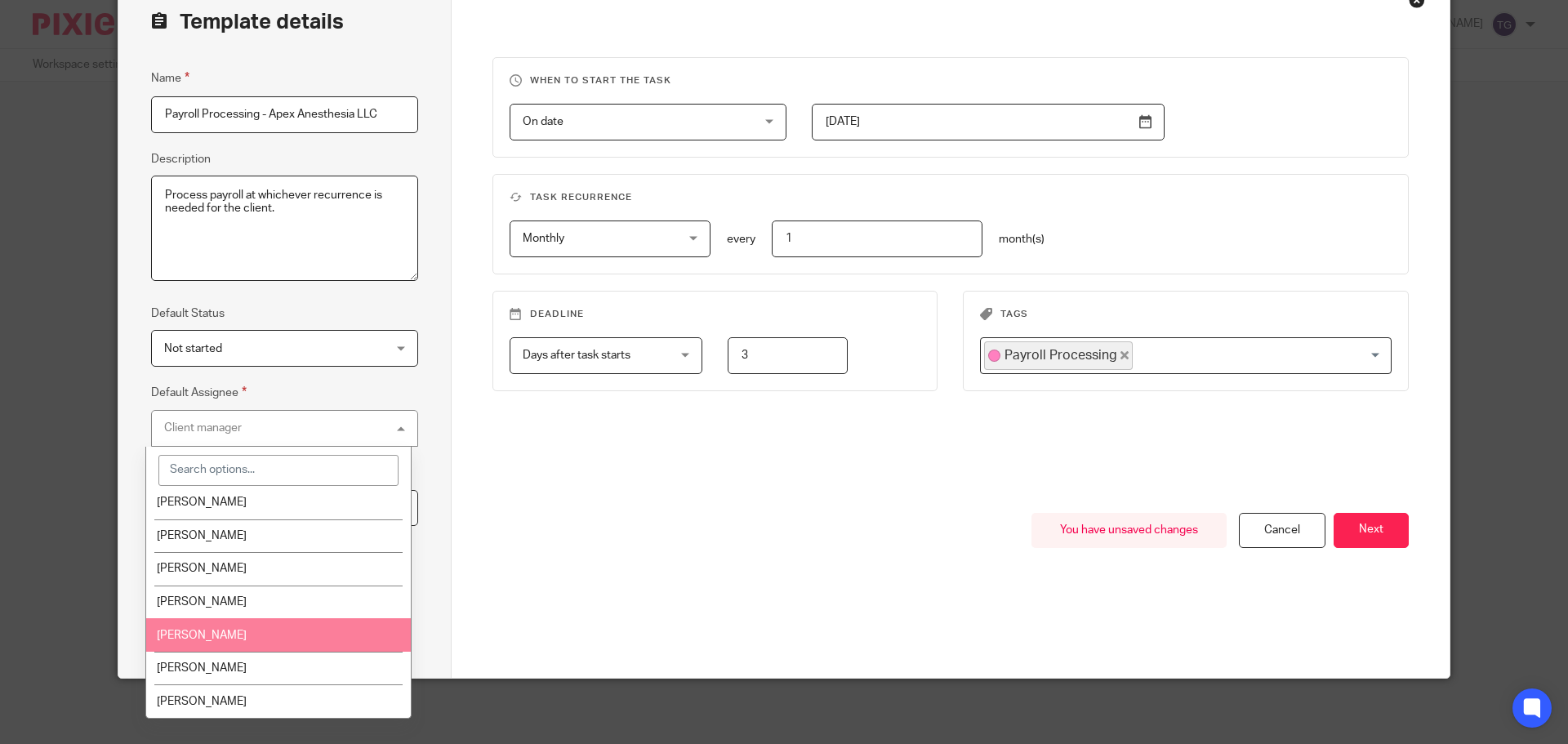
click at [258, 630] on li "[PERSON_NAME]" at bounding box center [278, 635] width 265 height 34
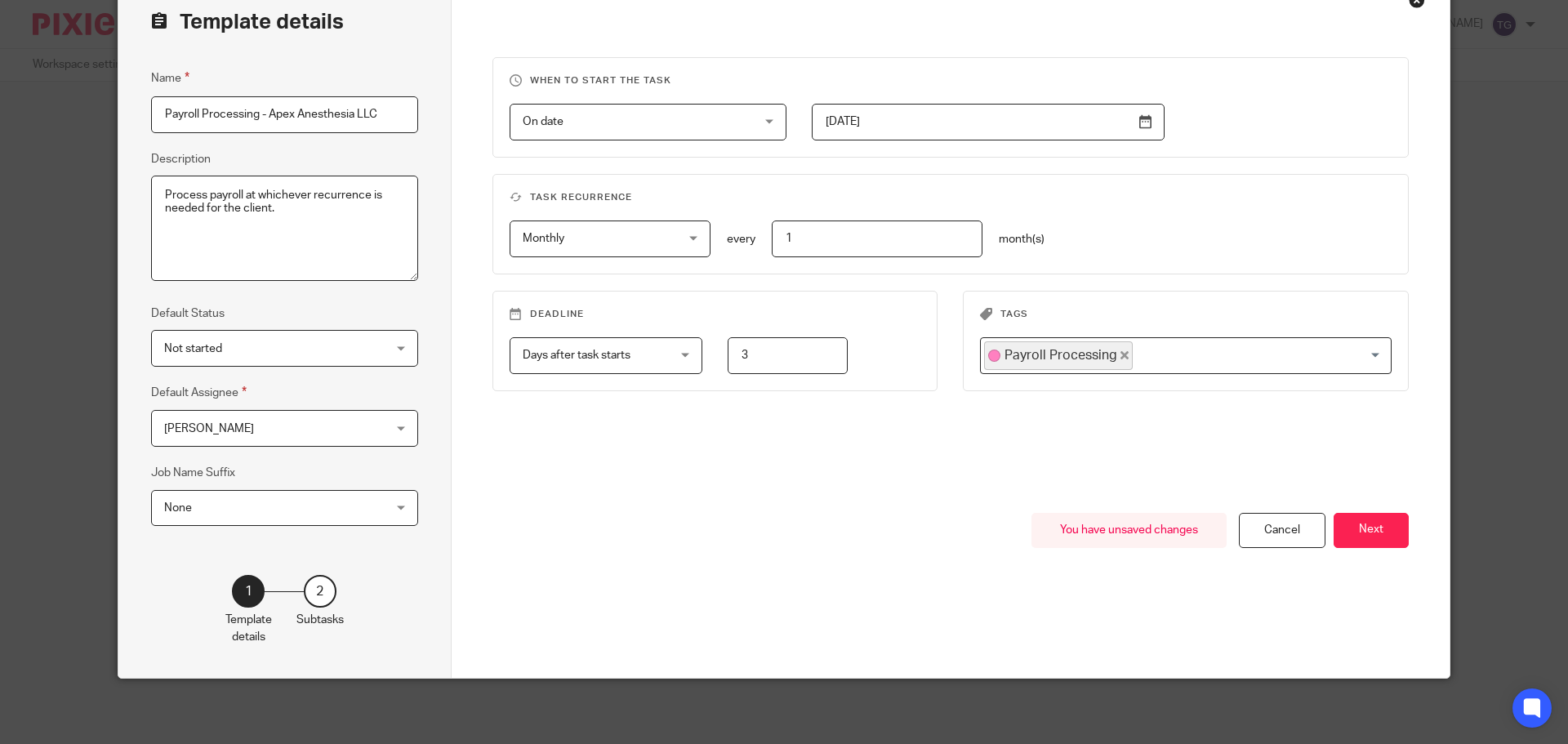
click at [710, 440] on div "When to start the task On date On date Disable On date Week day Month day On cl…" at bounding box center [950, 285] width 917 height 456
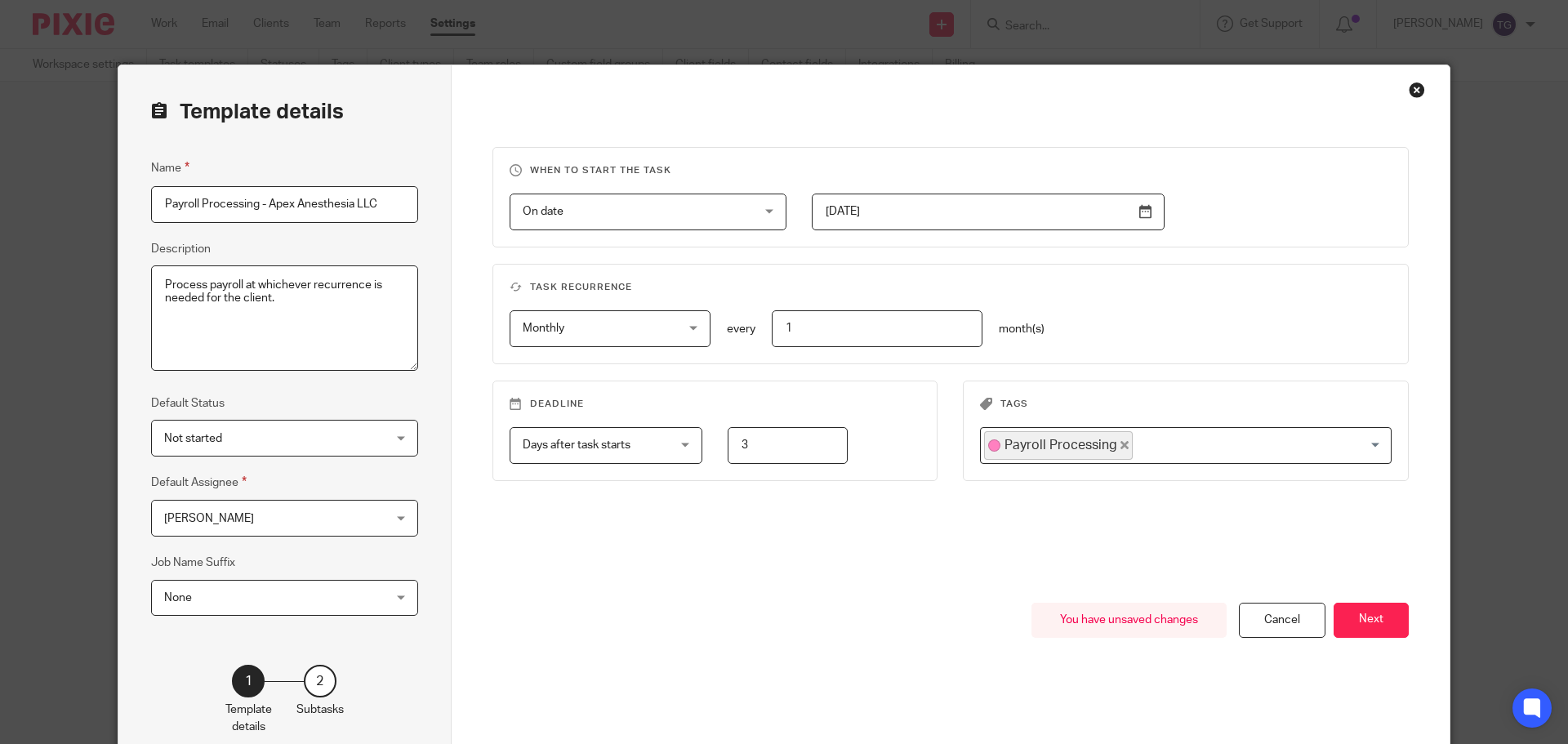
scroll to position [0, 0]
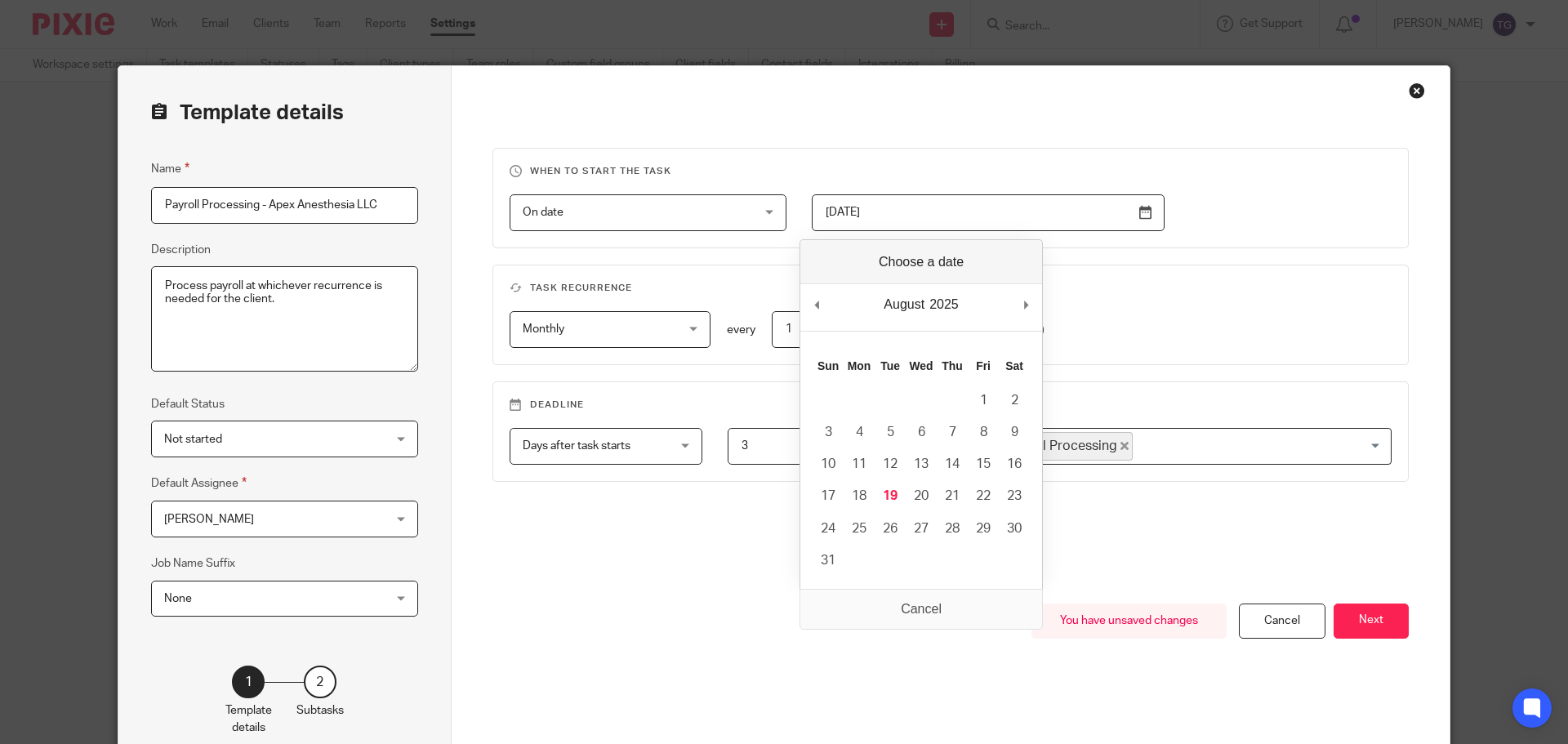
click at [1141, 216] on input "2024-03-17" at bounding box center [987, 213] width 353 height 37
type input "2025-08-19"
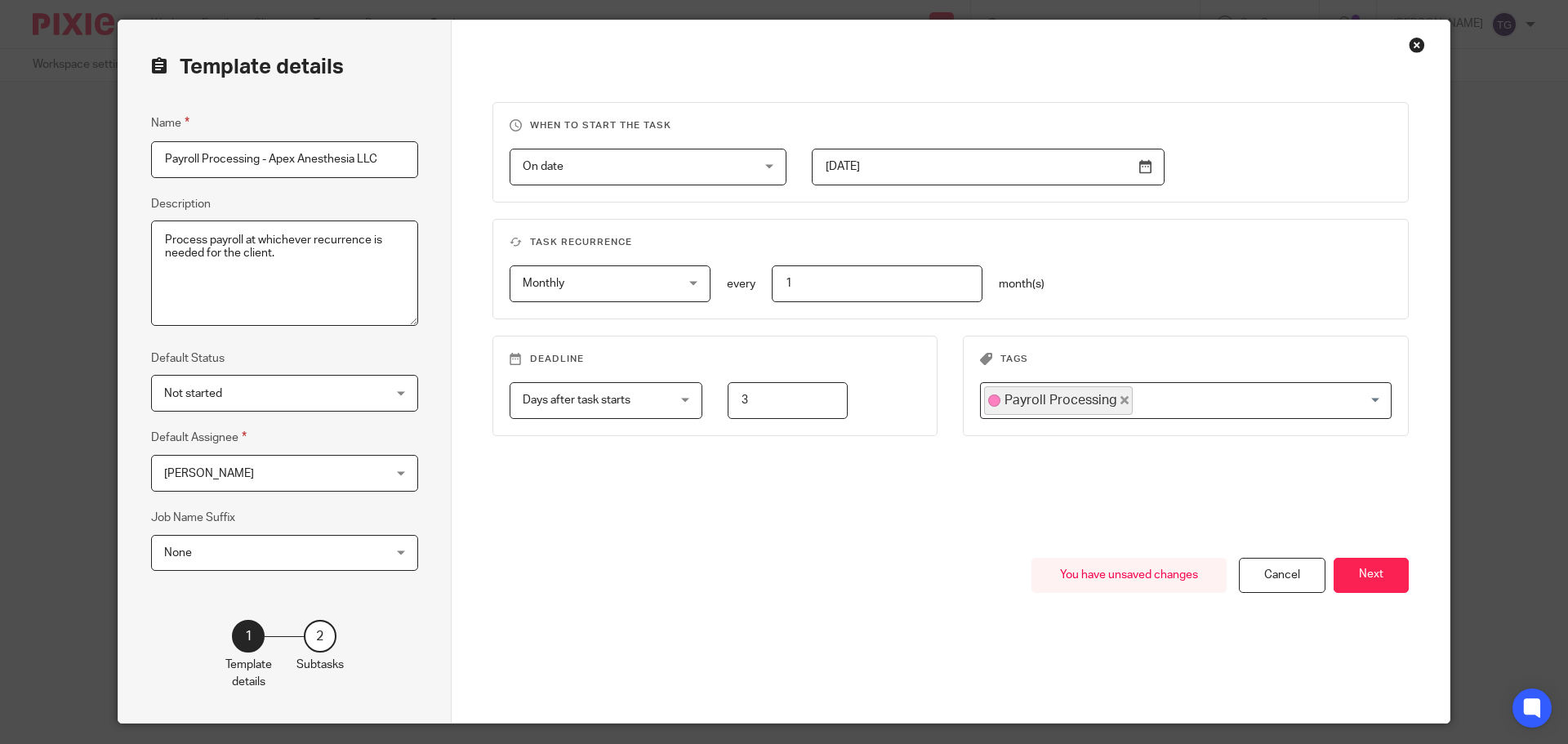
scroll to position [90, 0]
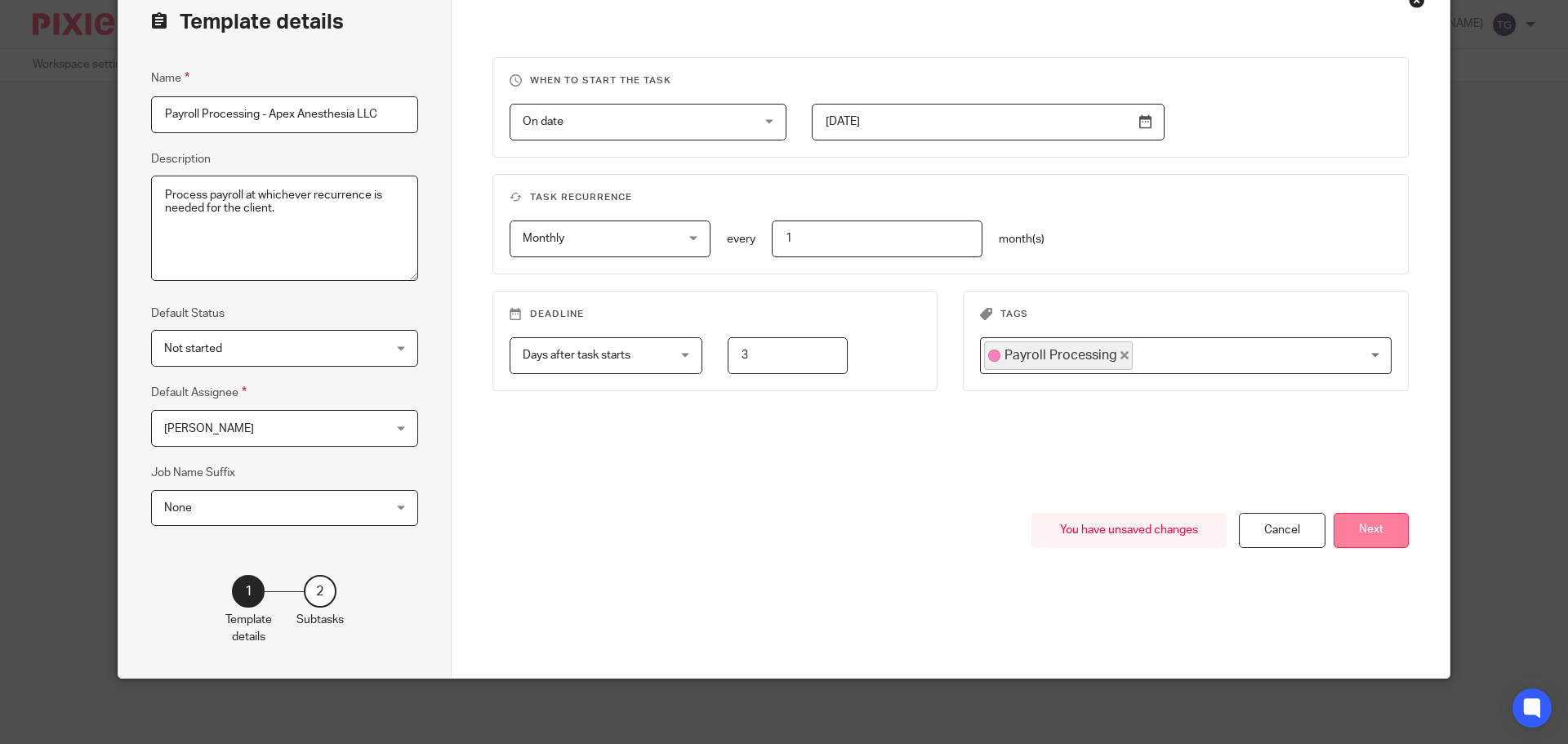
click at [1383, 524] on button "Next" at bounding box center [1371, 529] width 75 height 35
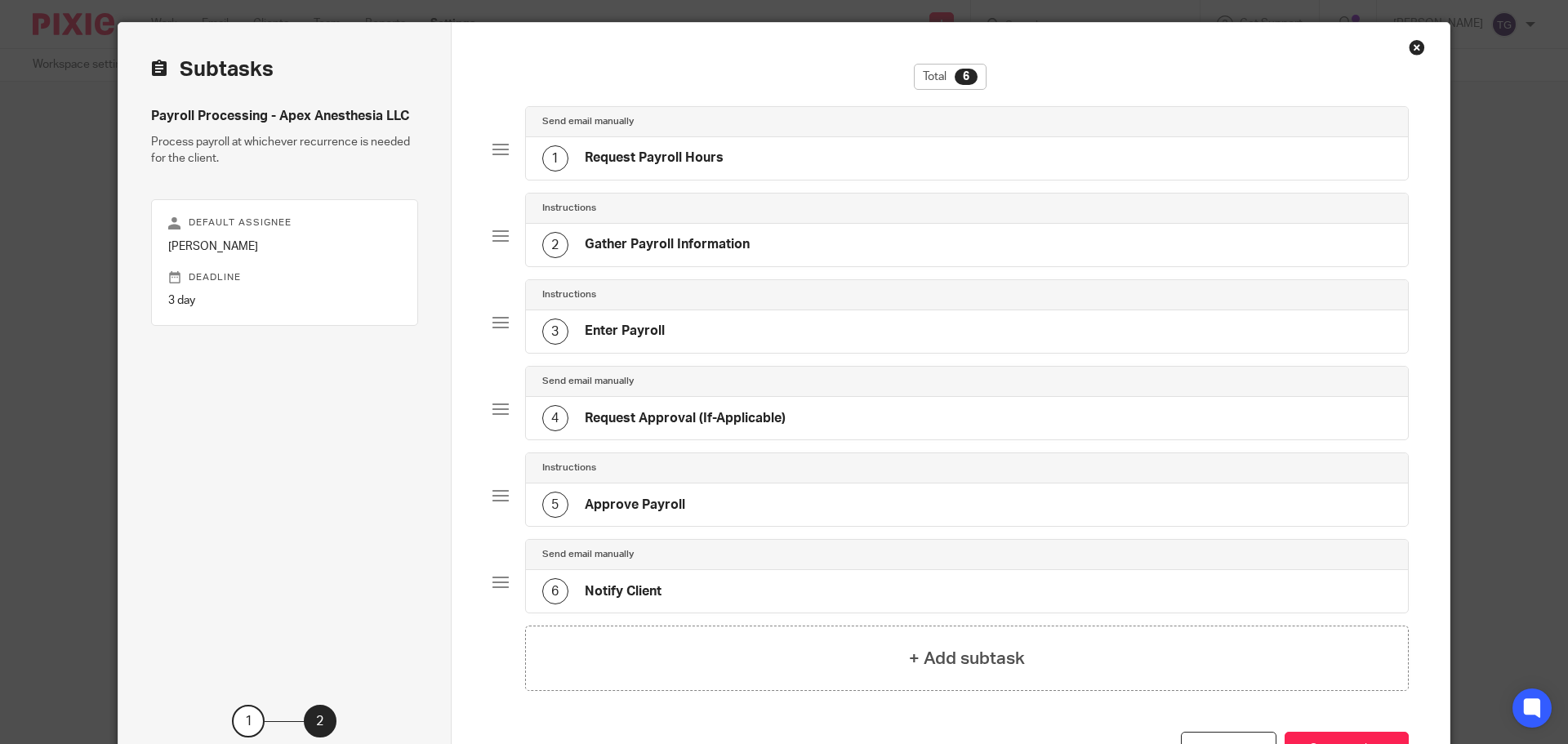
scroll to position [0, 0]
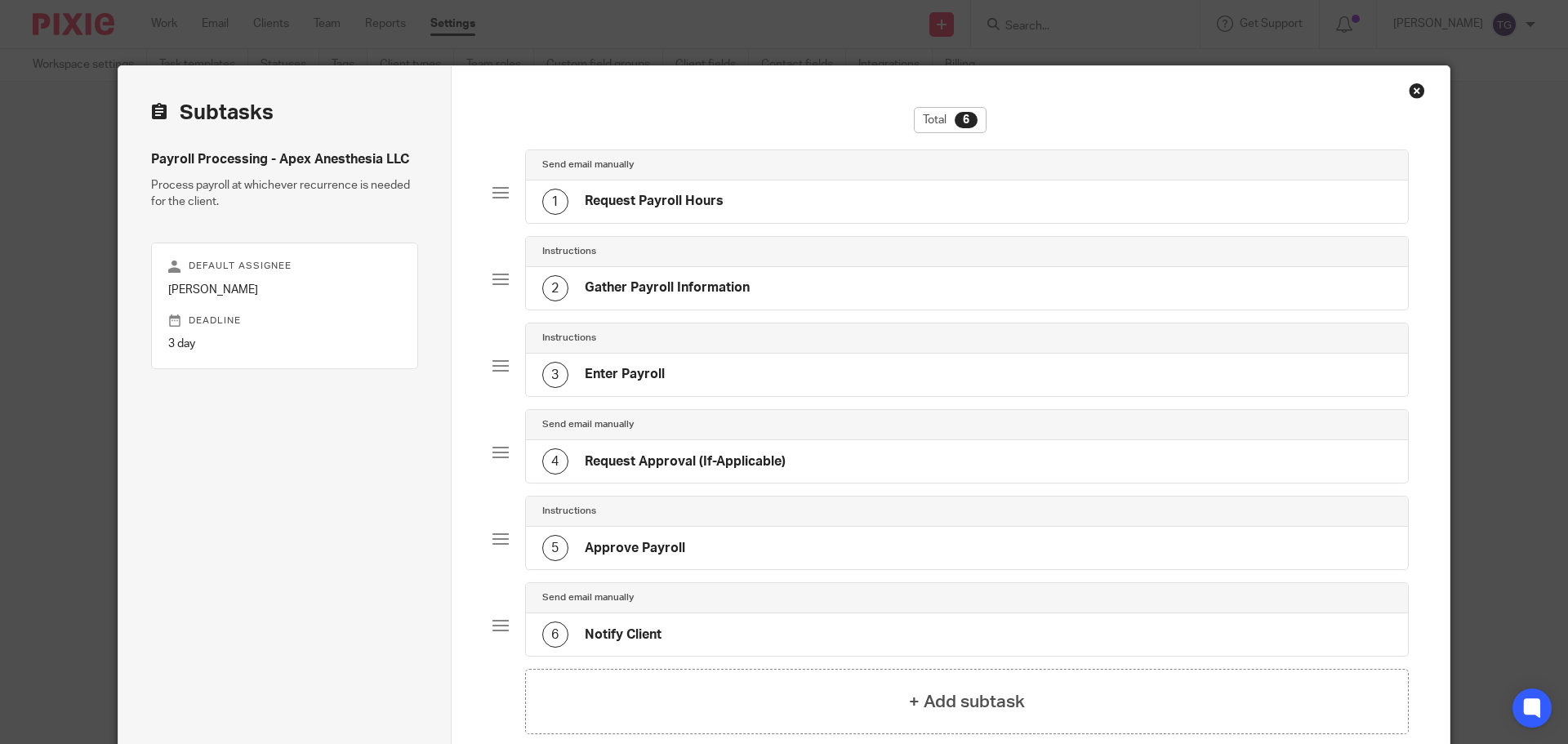
click at [623, 196] on h4 "Request Payroll Hours" at bounding box center [654, 201] width 139 height 17
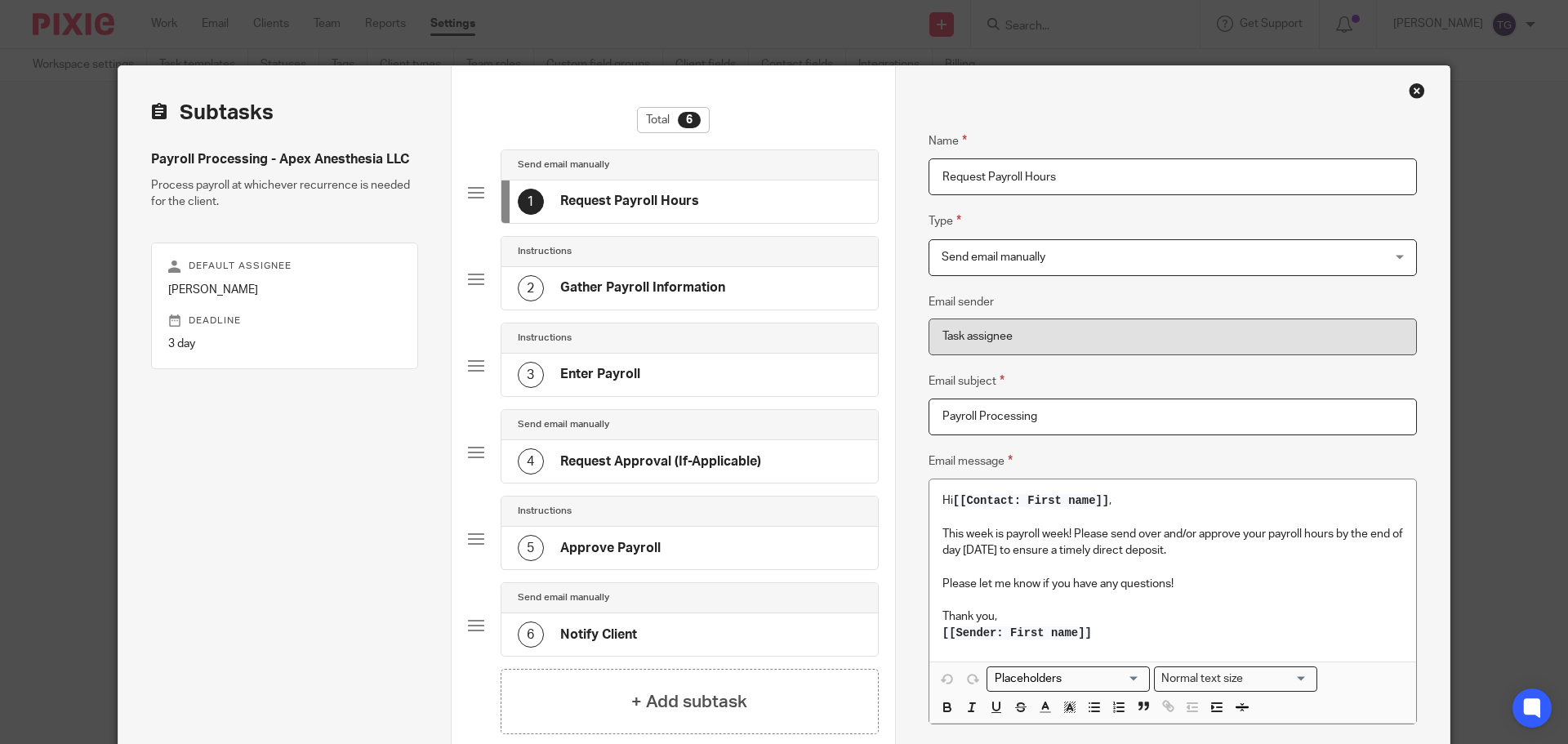
drag, startPoint x: 1195, startPoint y: 189, endPoint x: 1167, endPoint y: 185, distance: 28.3
click at [1193, 189] on input "Request Payroll Hours" at bounding box center [1173, 177] width 489 height 37
drag, startPoint x: 1123, startPoint y: 177, endPoint x: 979, endPoint y: 177, distance: 144.0
click at [856, 179] on div "Subtasks Payroll Processing - Apex Anesthesia LLC Process payroll at whichever …" at bounding box center [784, 458] width 1331 height 784
paste input ""Allocation""
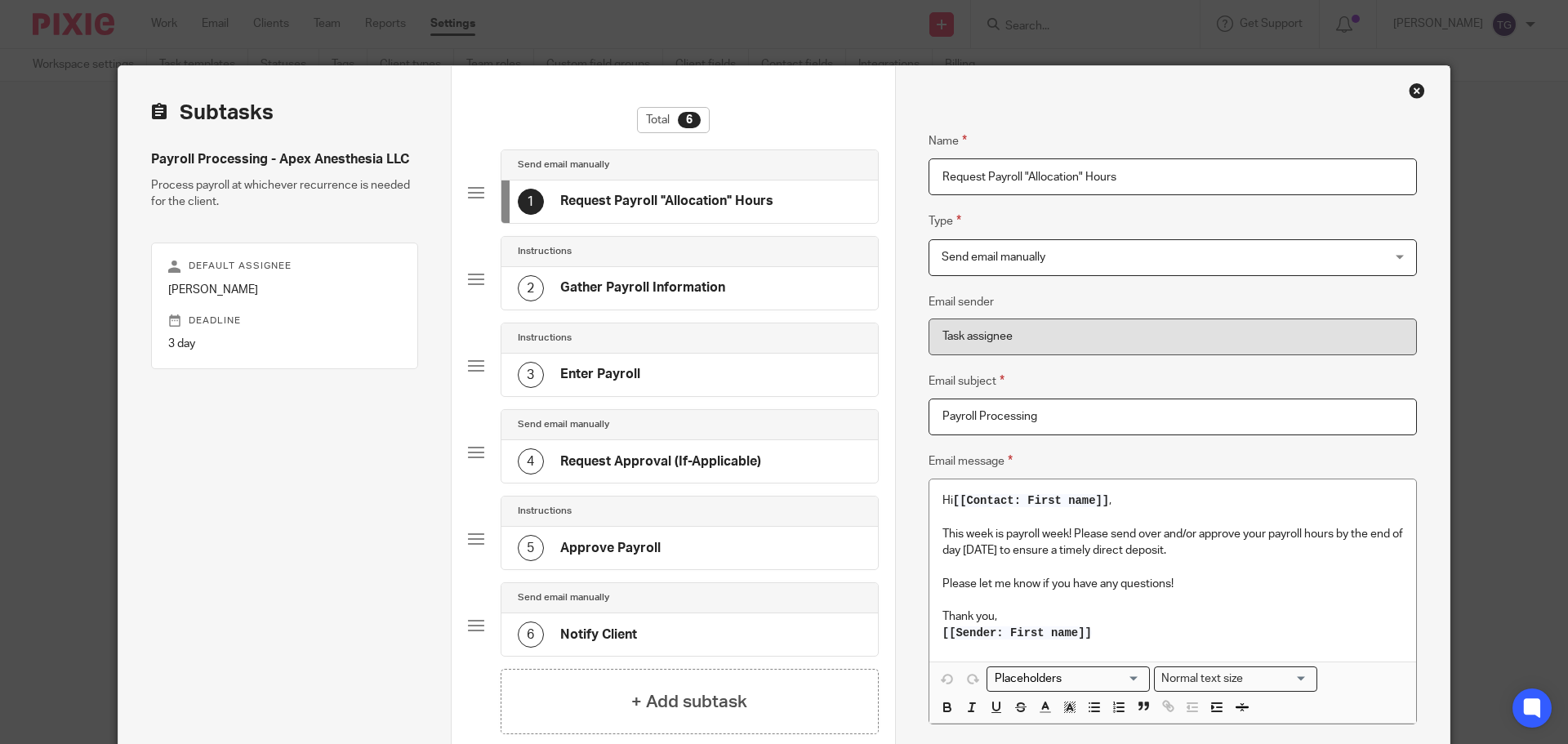
type input "Request Payroll "Allocation" Hours"
click at [1094, 259] on span "Send email manually" at bounding box center [1131, 257] width 379 height 35
click at [907, 208] on div "Name Request Payroll "Allocation" Hours Type Send email manually Send email man…" at bounding box center [1172, 458] width 554 height 784
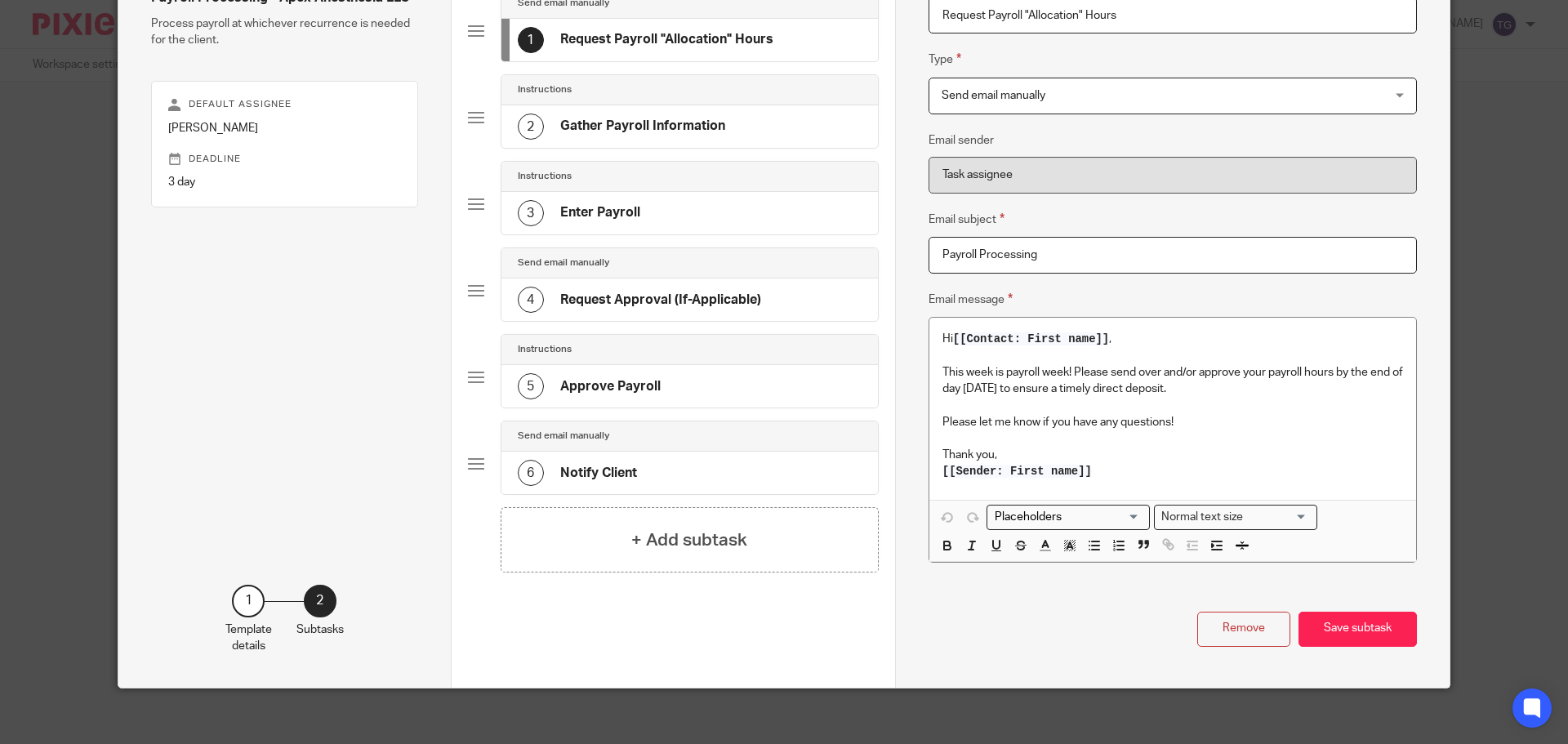
scroll to position [172, 0]
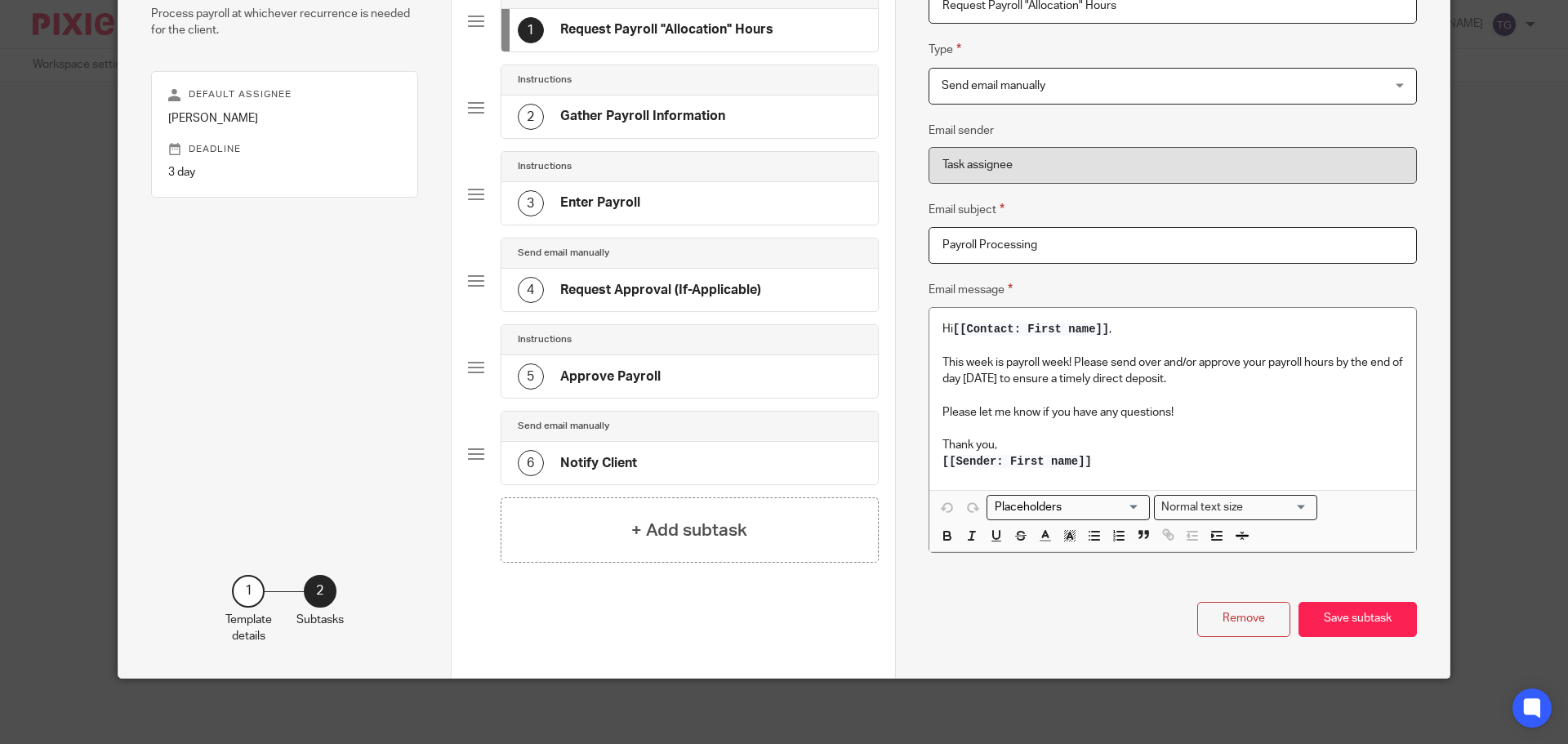
click at [1080, 390] on p "Please let me know if you have any questions!" at bounding box center [1173, 404] width 461 height 34
drag, startPoint x: 1074, startPoint y: 363, endPoint x: 1132, endPoint y: 390, distance: 64.0
click at [1132, 390] on div "Hi [[Contact: First name]] , This week is payroll week! Please send over and/or…" at bounding box center [1173, 398] width 487 height 182
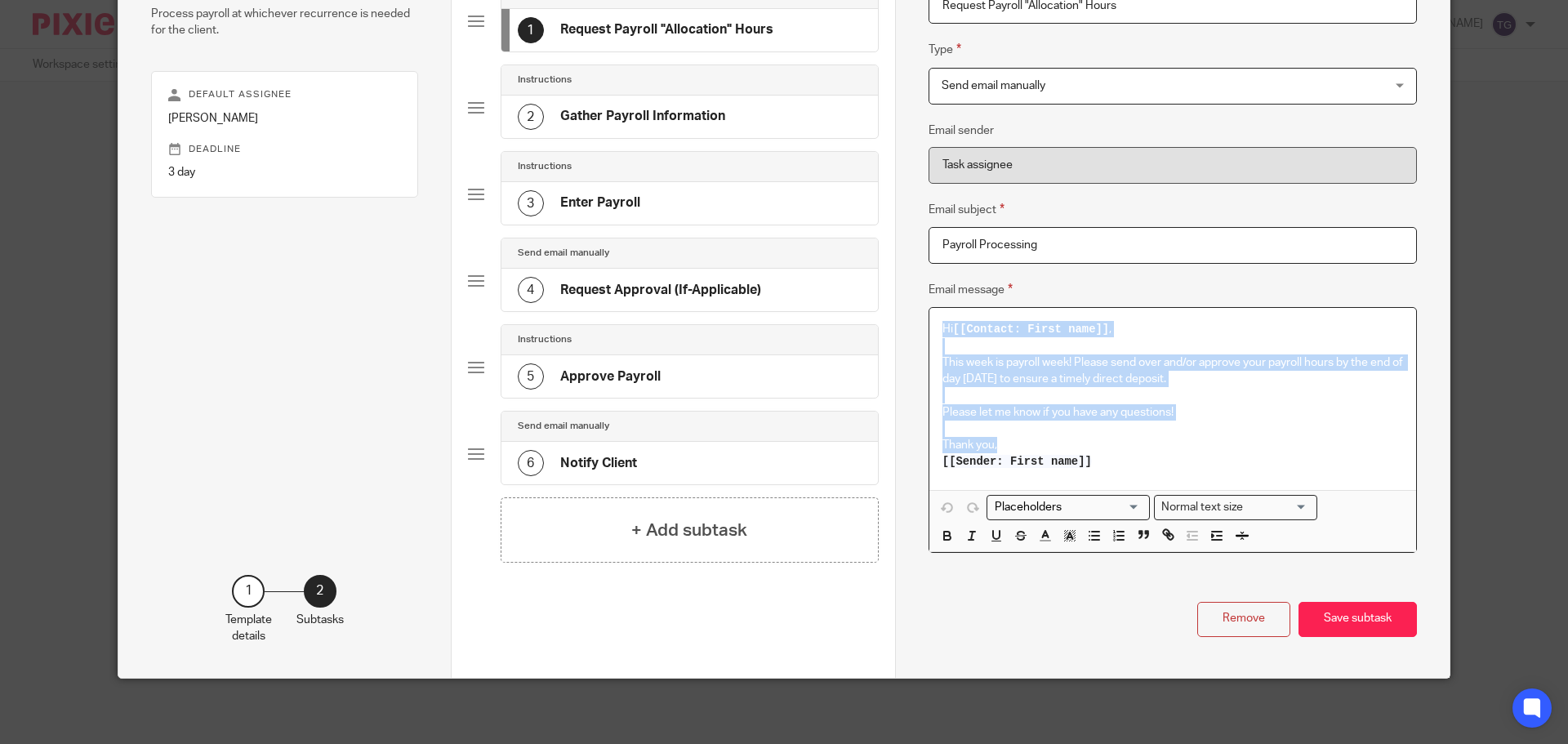
click at [1164, 372] on p "This week is payroll week! Please send over and/or approve your payroll hours b…" at bounding box center [1173, 363] width 461 height 50
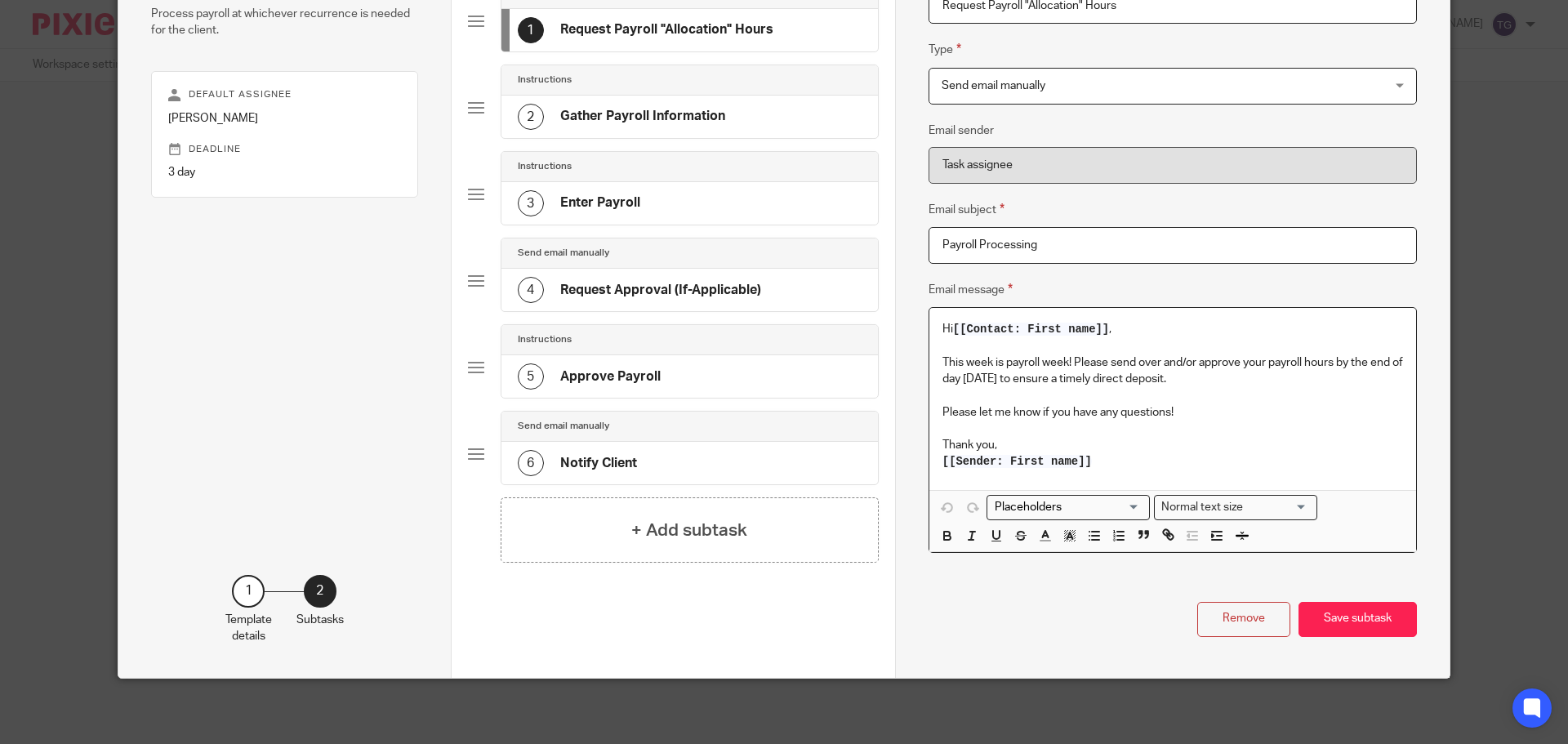
drag, startPoint x: 1215, startPoint y: 380, endPoint x: 1077, endPoint y: 369, distance: 138.4
click at [1077, 369] on p "This week is payroll week! Please send over and/or approve your payroll hours b…" at bounding box center [1173, 363] width 461 height 50
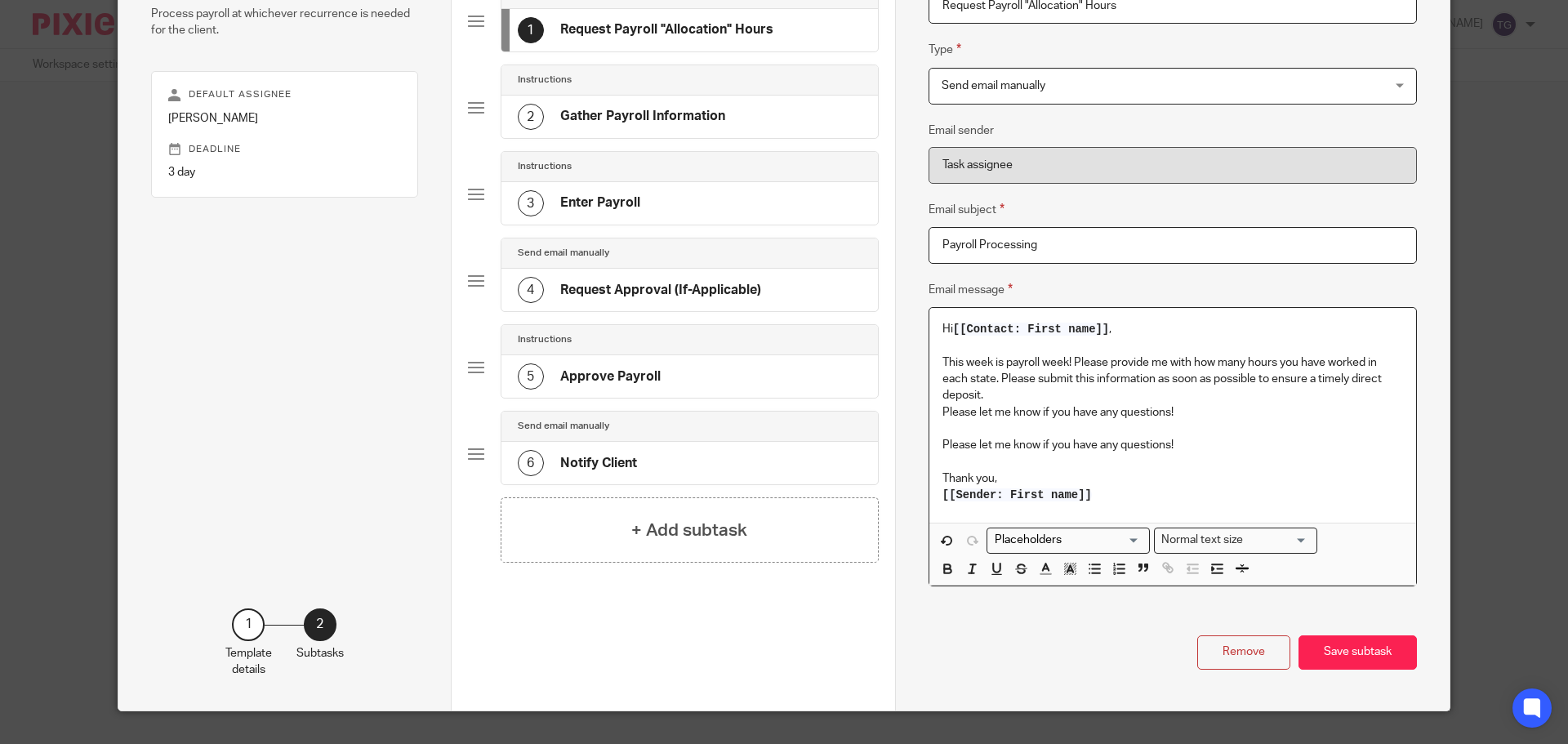
click at [1144, 356] on p "This week is payroll week! Please provide me with how many hours you have worke…" at bounding box center [1173, 371] width 461 height 67
drag, startPoint x: 1180, startPoint y: 443, endPoint x: 924, endPoint y: 444, distance: 256.0
click at [917, 446] on div "Name Request Payroll "Allocation" Hours Type Send email manually Send email man…" at bounding box center [1172, 302] width 554 height 816
click at [1193, 402] on p "This week is payroll week! Please provide me with how many hours you have worke…" at bounding box center [1173, 371] width 461 height 67
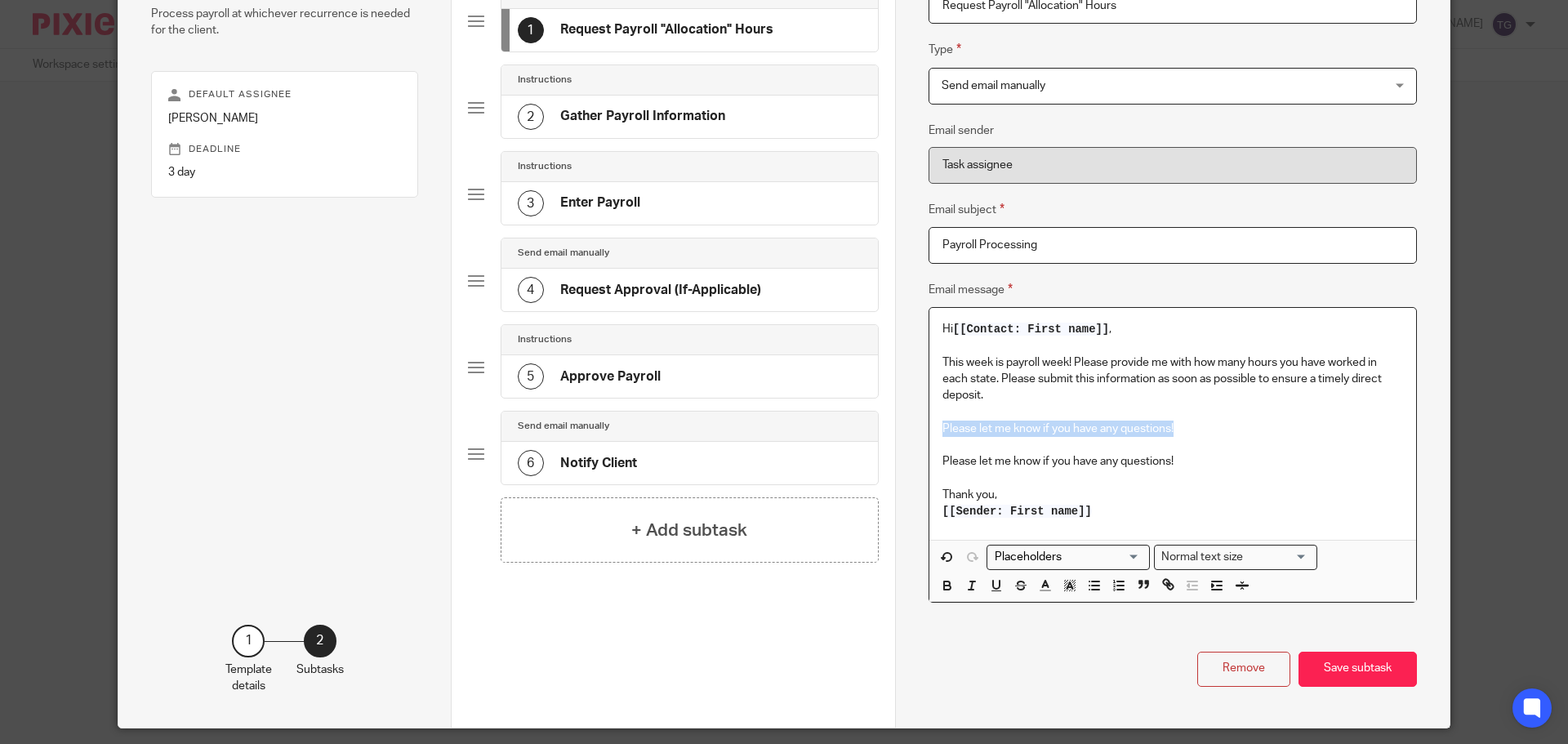
drag, startPoint x: 1185, startPoint y: 428, endPoint x: 924, endPoint y: 421, distance: 261.1
click at [929, 421] on div "Hi [[Contact: First name]] , This week is payroll week! Please provide me with …" at bounding box center [1173, 423] width 487 height 231
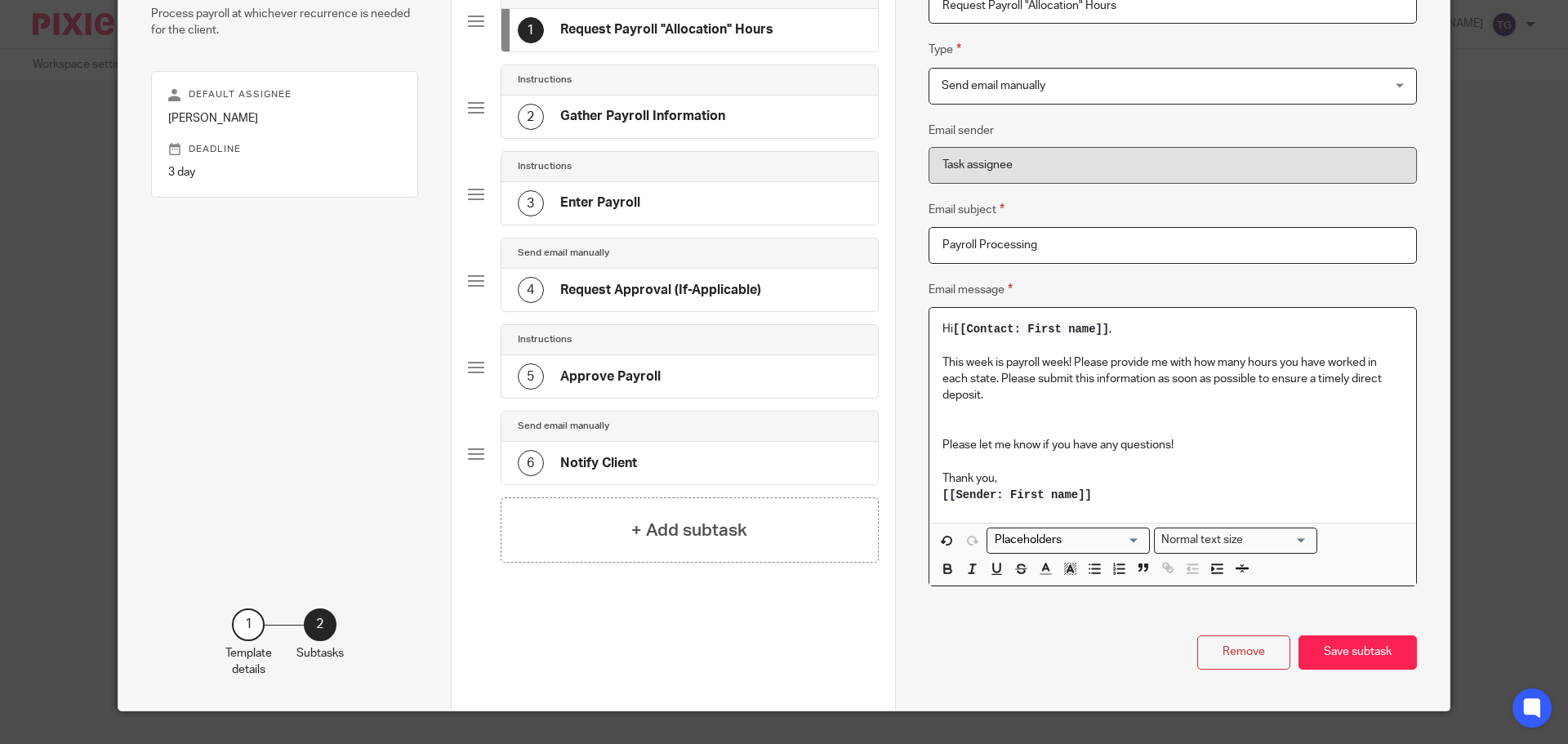
click at [1188, 363] on p "This week is payroll week! Please provide me with how many hours you have worke…" at bounding box center [1173, 371] width 461 height 67
click at [999, 440] on p "Please let me know if you have any questions!" at bounding box center [1173, 437] width 461 height 34
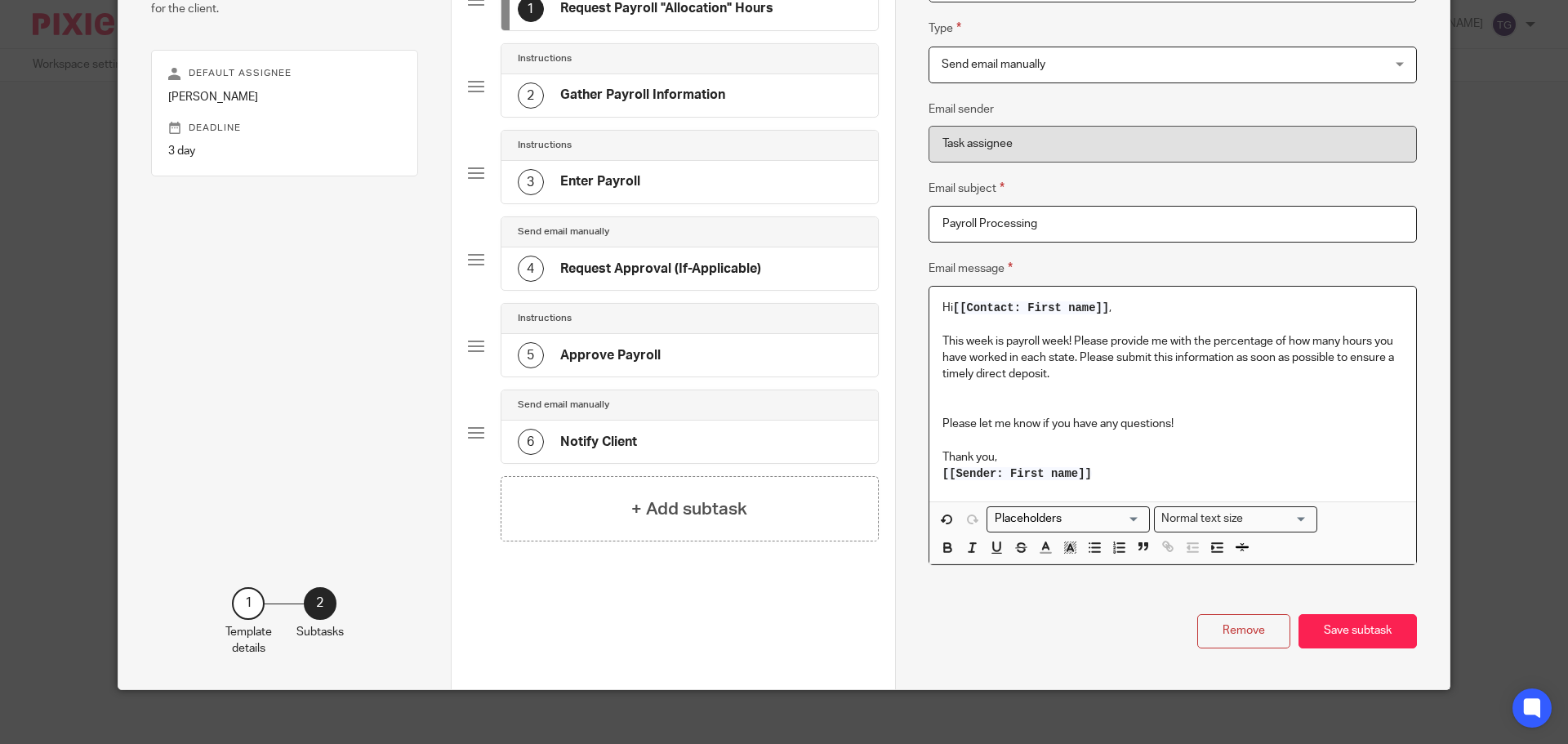
scroll to position [205, 0]
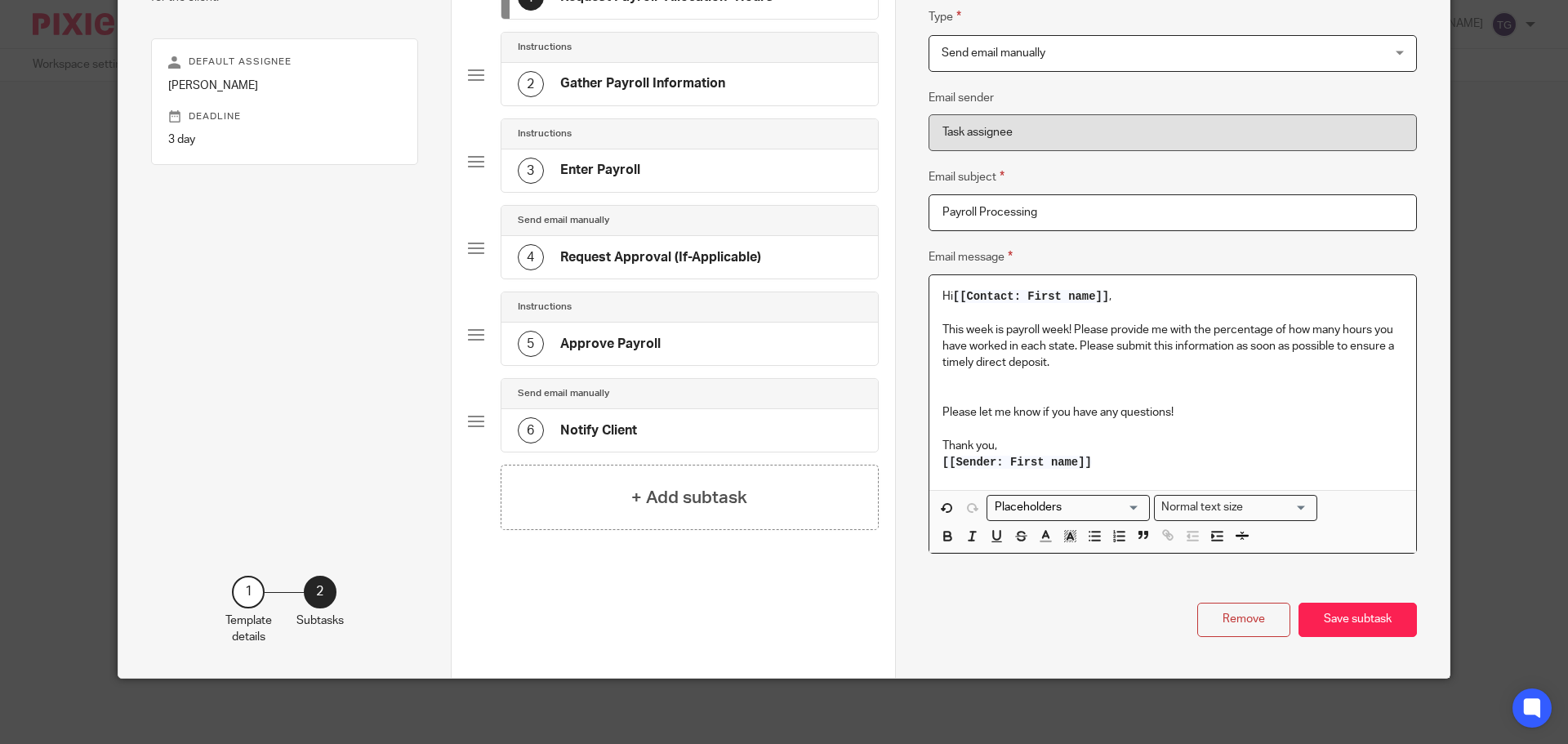
click at [1379, 370] on p "This week is payroll week! Please provide me with the percentage of how many ho…" at bounding box center [1173, 339] width 461 height 67
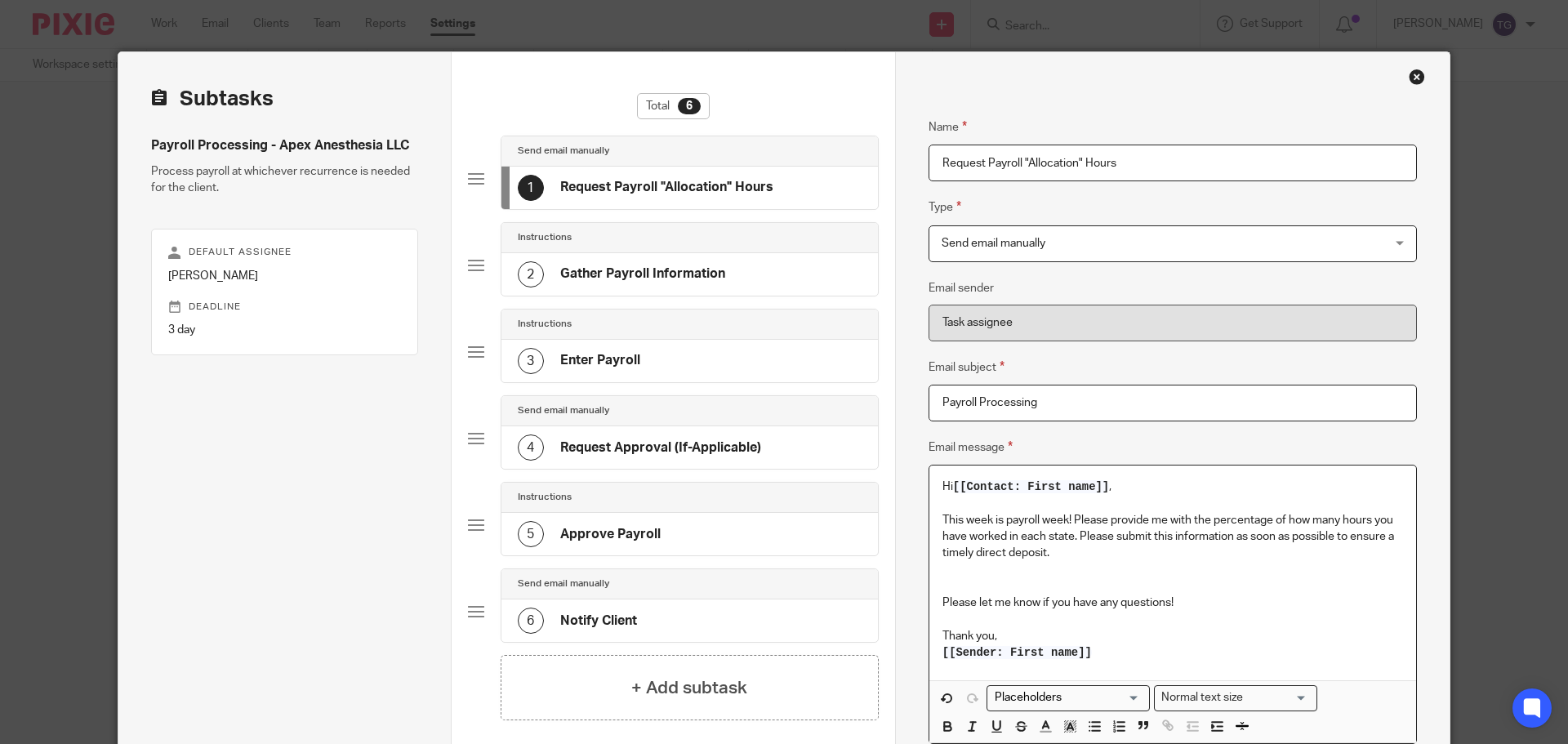
scroll to position [0, 0]
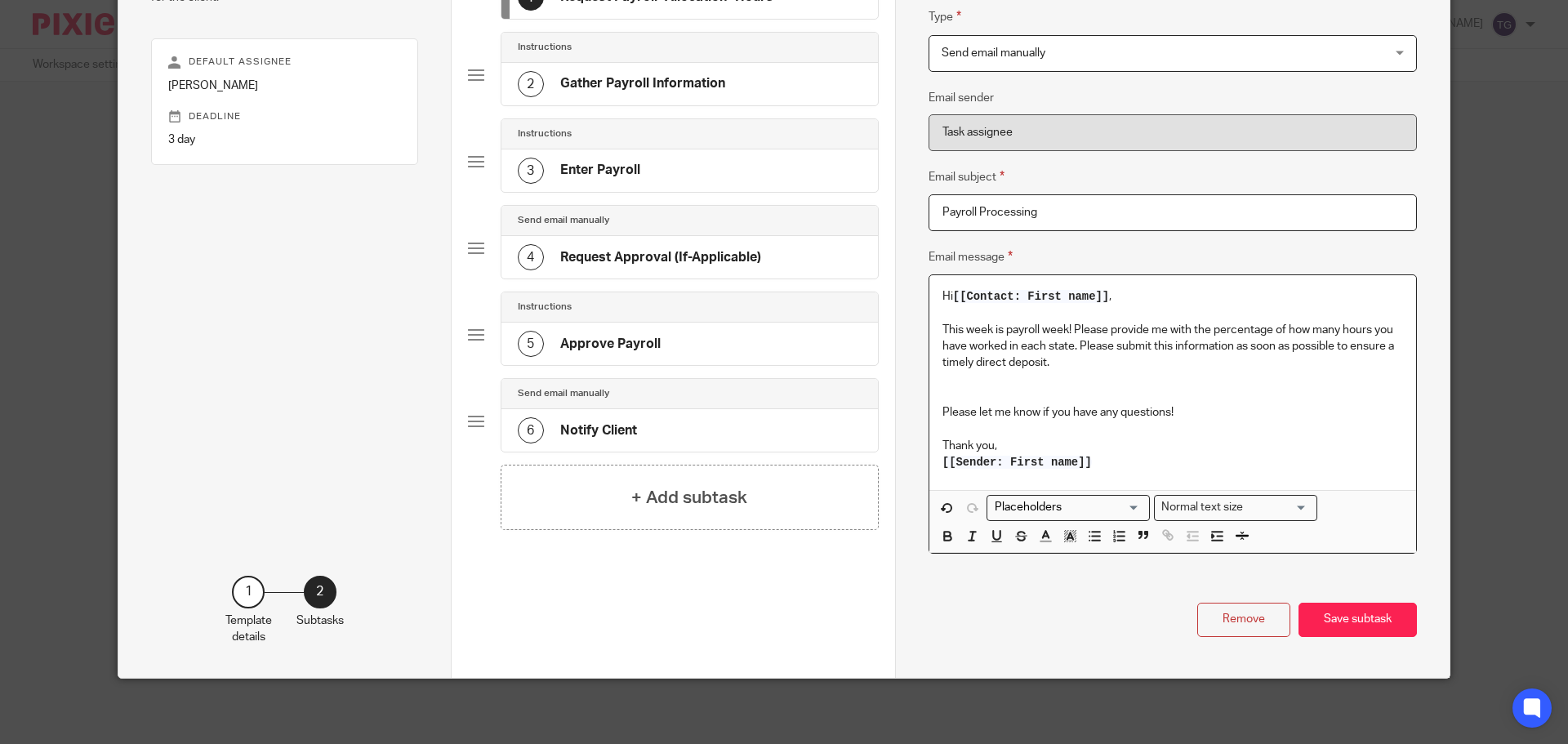
click at [1342, 608] on button "Save subtask" at bounding box center [1356, 620] width 118 height 35
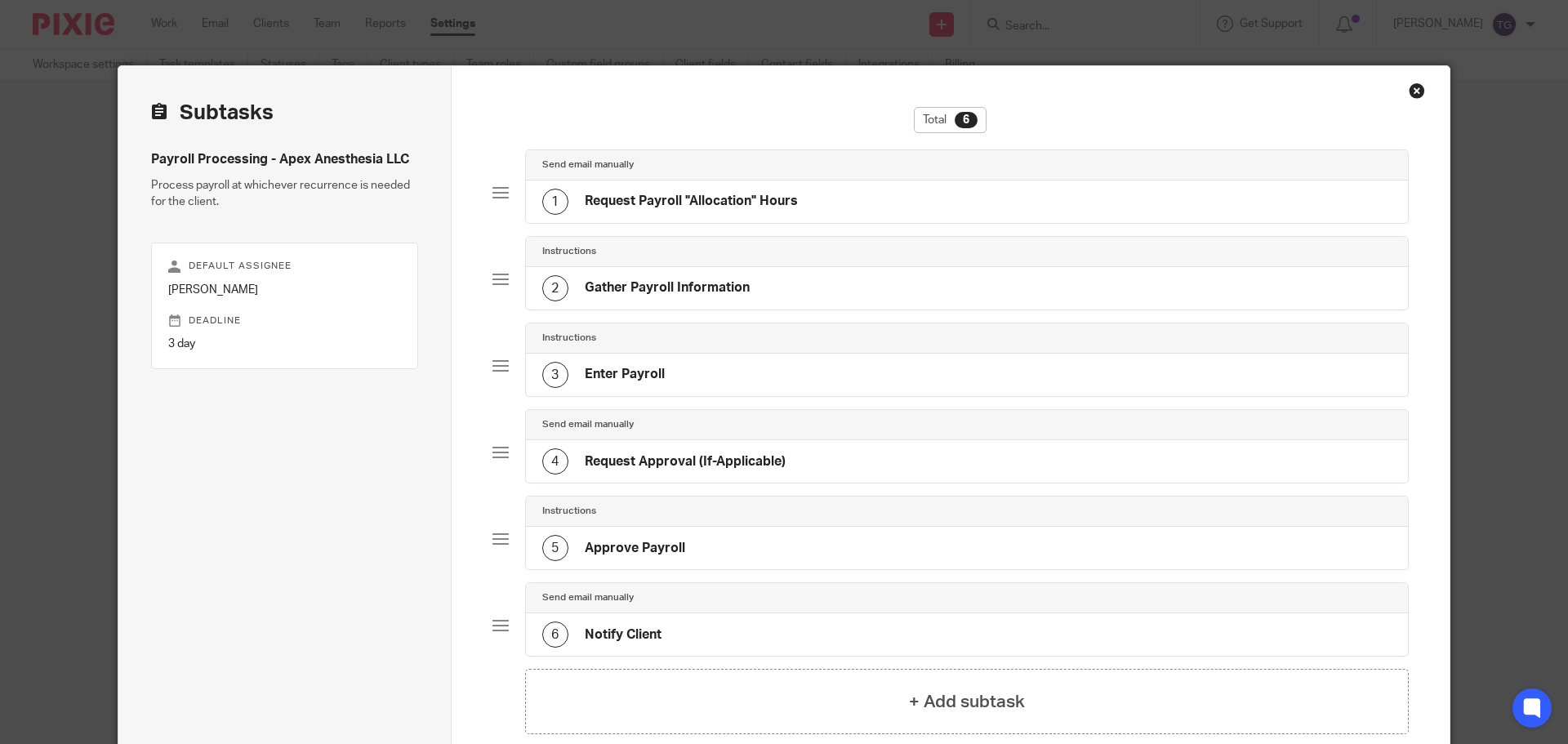
click at [750, 298] on div "2 Gather Payroll Information" at bounding box center [967, 288] width 883 height 43
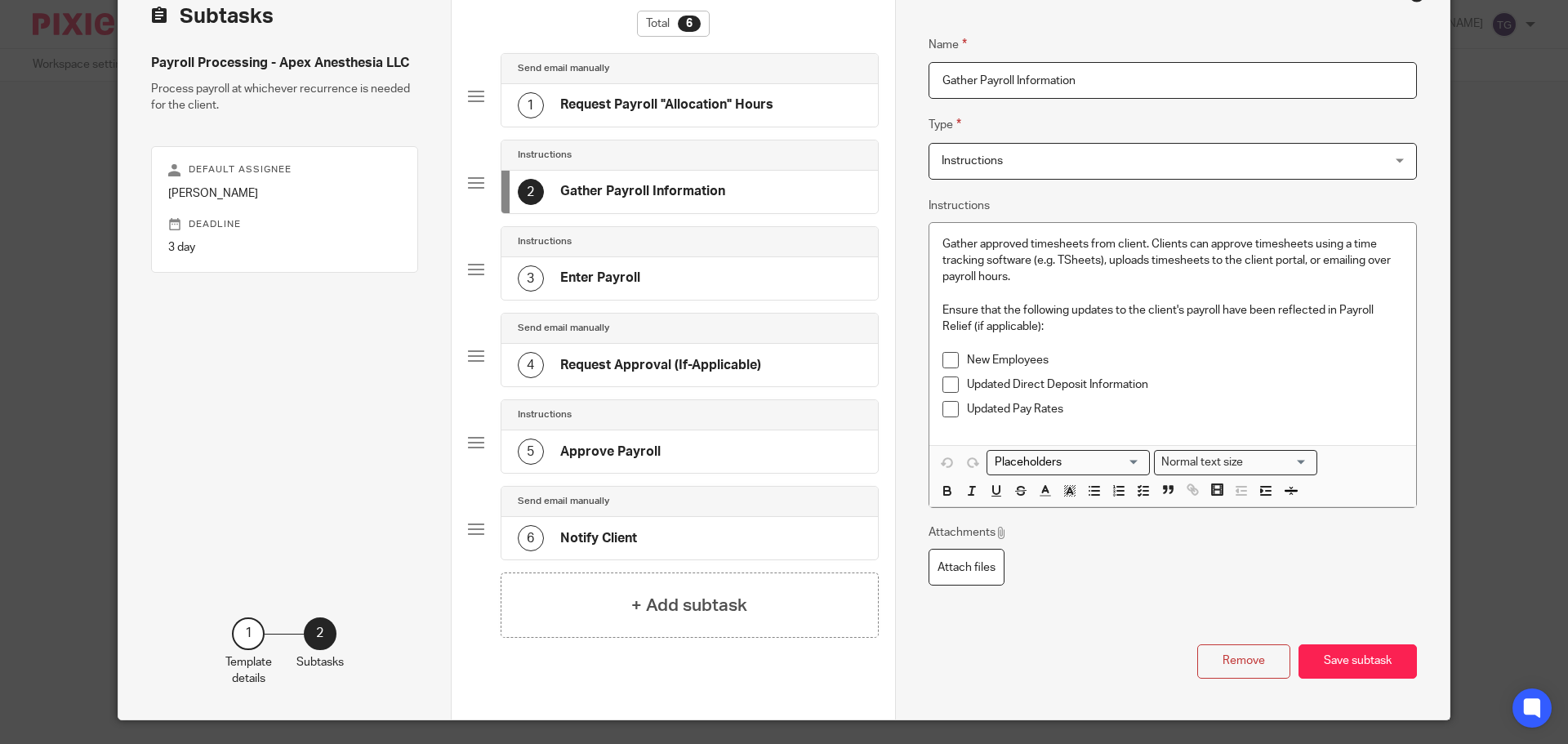
scroll to position [57, 0]
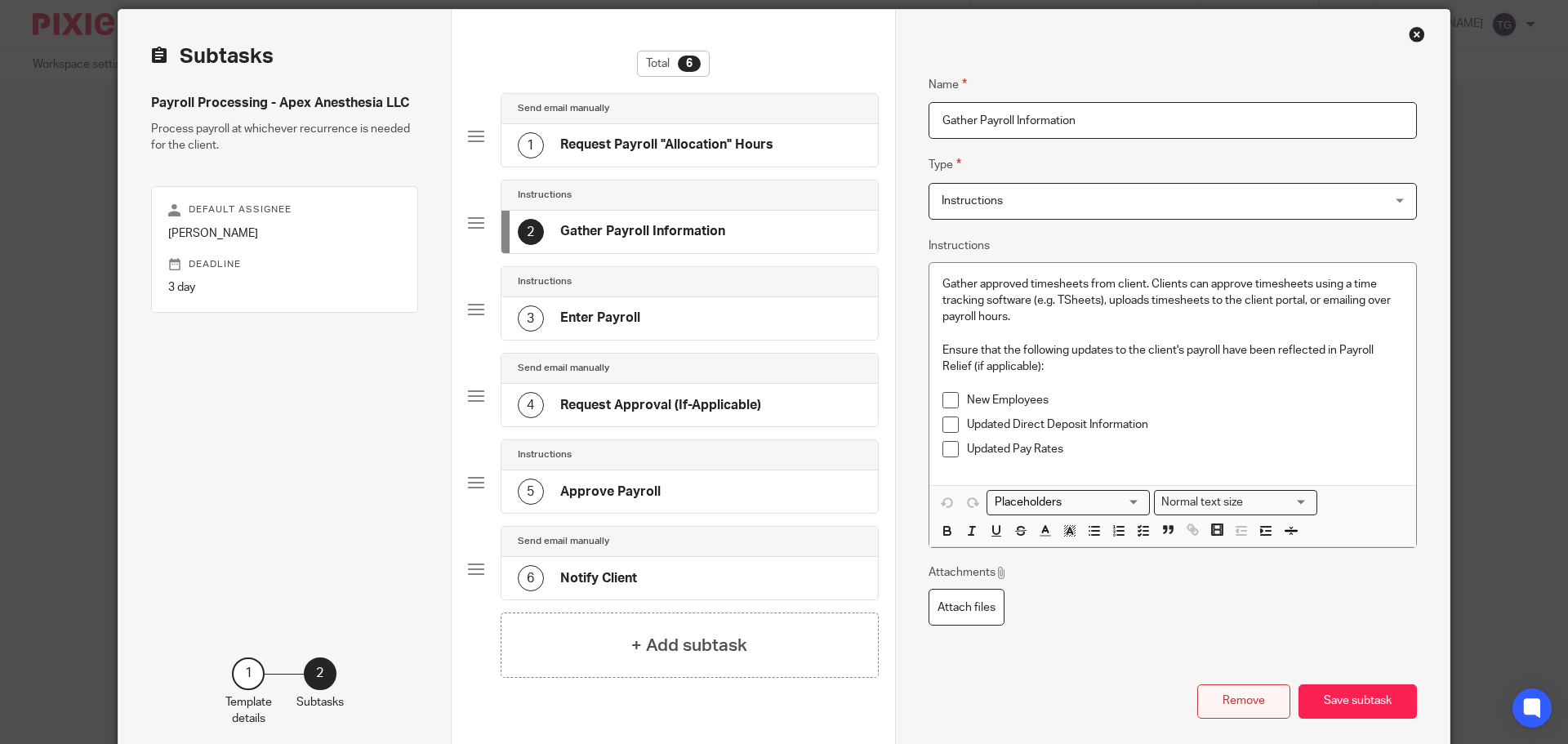
click at [1227, 686] on button "Remove" at bounding box center [1243, 701] width 93 height 35
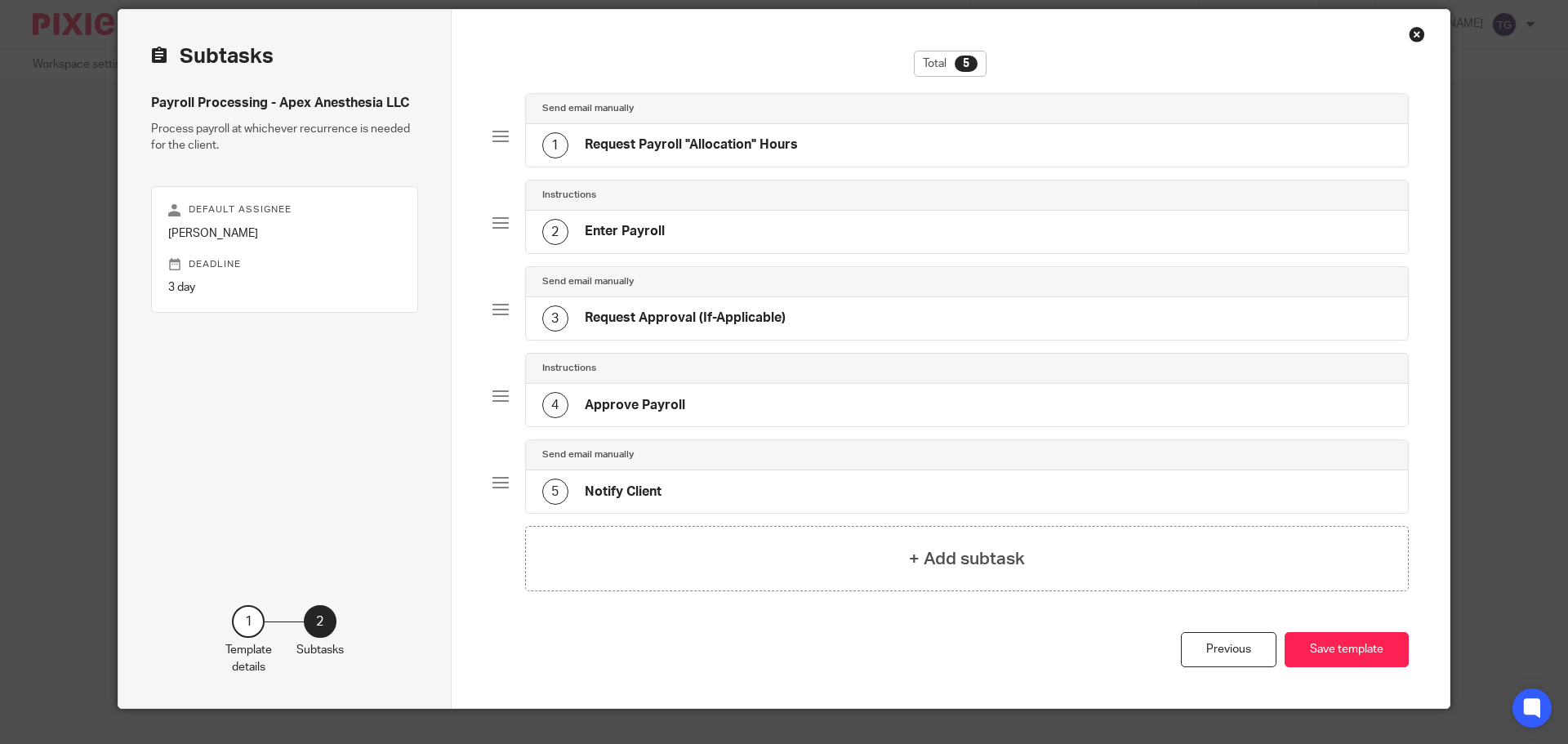
click at [650, 236] on h4 "Enter Payroll" at bounding box center [625, 230] width 80 height 17
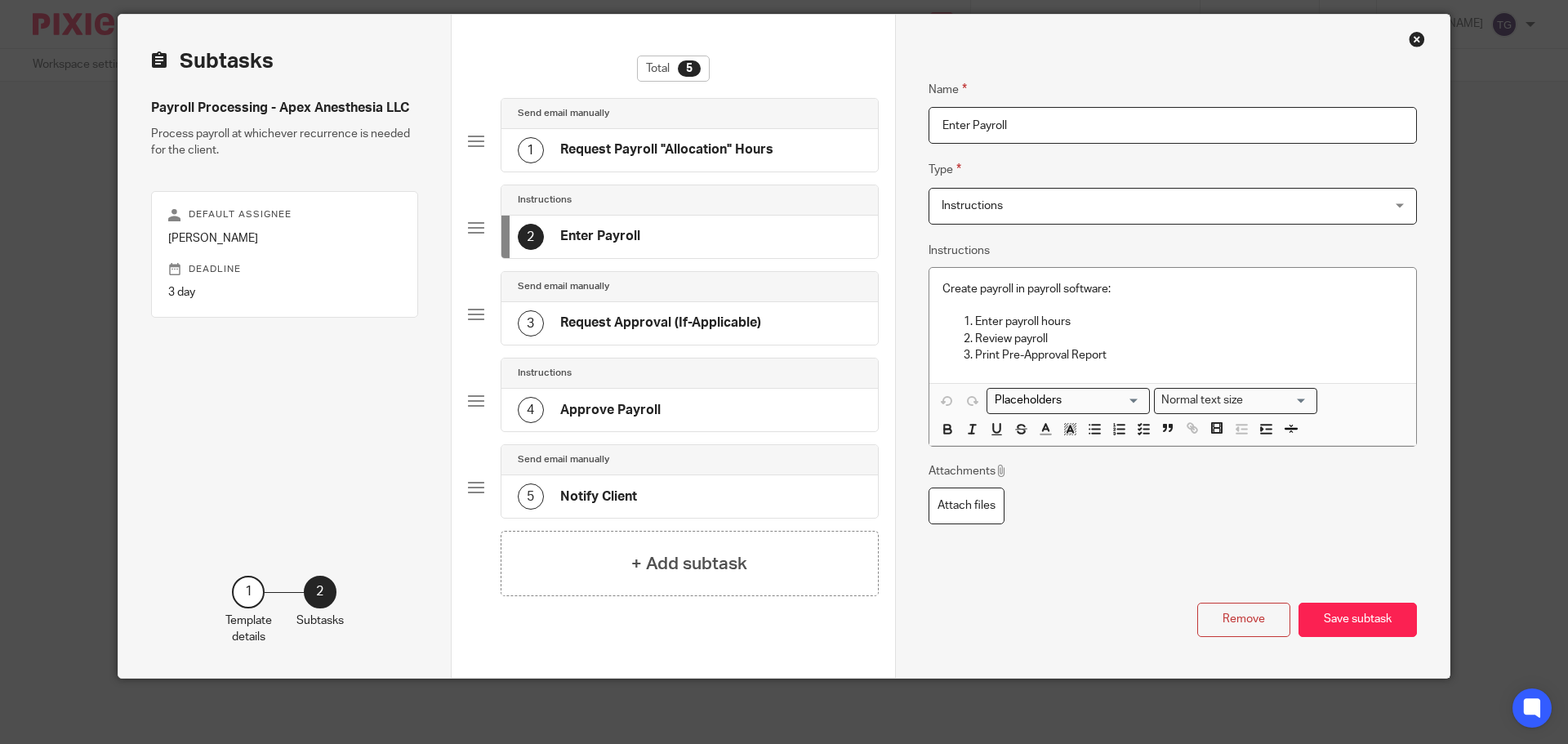
click at [1121, 117] on input "Enter Payroll" at bounding box center [1173, 125] width 489 height 37
paste input "Enter Payroll **Allocate Hours in iSolved**"
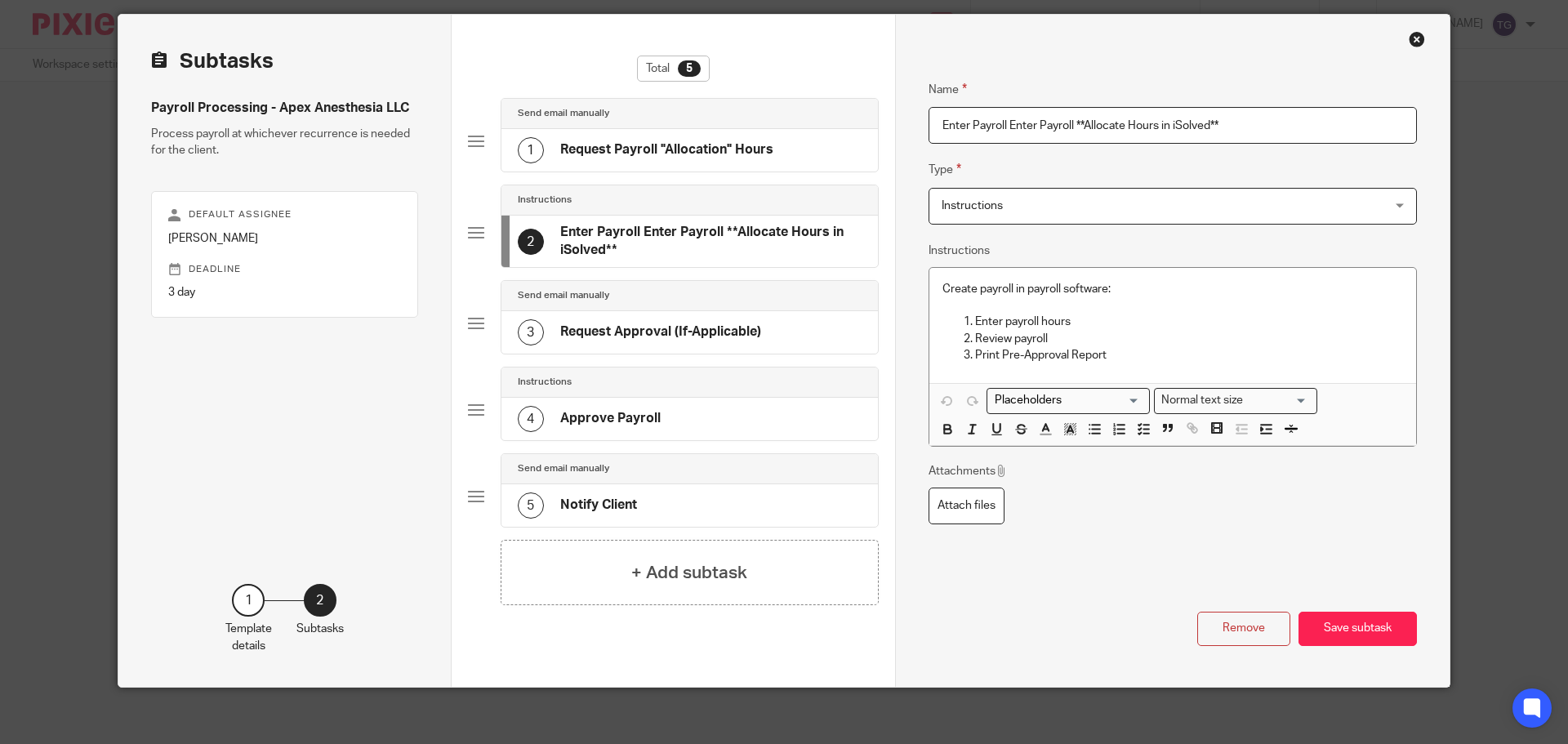
drag, startPoint x: 986, startPoint y: 129, endPoint x: 748, endPoint y: 122, distance: 238.1
click at [748, 122] on div "Subtasks Payroll Processing - Apex Anesthesia LLC Process payroll at whichever …" at bounding box center [784, 351] width 1331 height 672
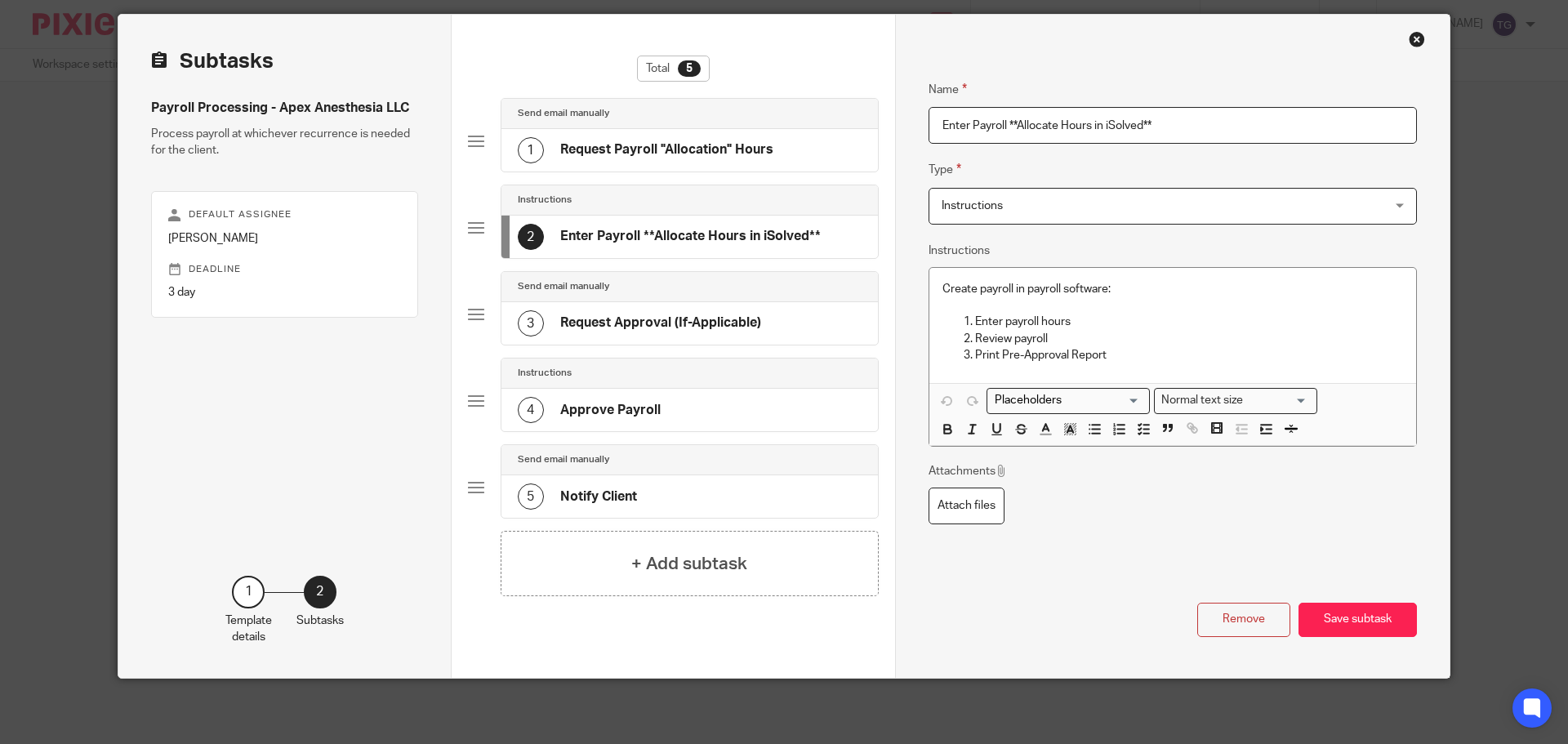
type input "Enter Payroll **Allocate Hours in iSolved**"
click at [1126, 319] on p "Enter payroll hours" at bounding box center [1189, 322] width 428 height 16
drag, startPoint x: 1123, startPoint y: 356, endPoint x: 938, endPoint y: 324, distance: 187.7
click at [942, 324] on ol "Enter payroll hours Review payroll Print Pre-Approval Report" at bounding box center [1173, 339] width 461 height 50
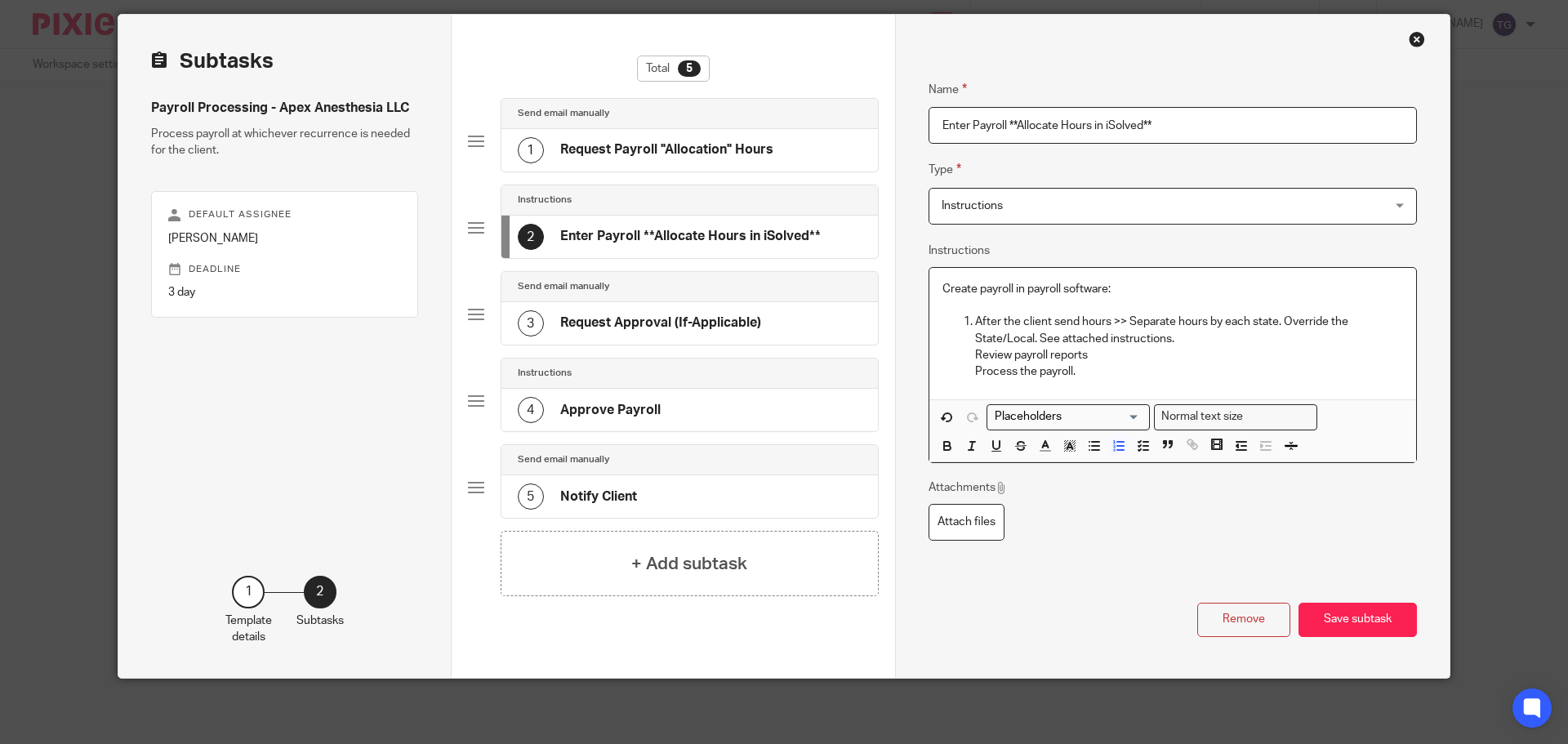
click at [975, 320] on li "After the client send hours >> Separate hours by each state. Override the State…" at bounding box center [1189, 347] width 428 height 67
click at [1089, 453] on icon "button" at bounding box center [1093, 446] width 15 height 15
click at [975, 355] on li "Review payroll reports Process the payroll." at bounding box center [1189, 364] width 428 height 34
drag, startPoint x: 968, startPoint y: 354, endPoint x: 937, endPoint y: 354, distance: 31.0
click at [942, 354] on ol "Review payroll reports Process the payroll." at bounding box center [1173, 364] width 461 height 34
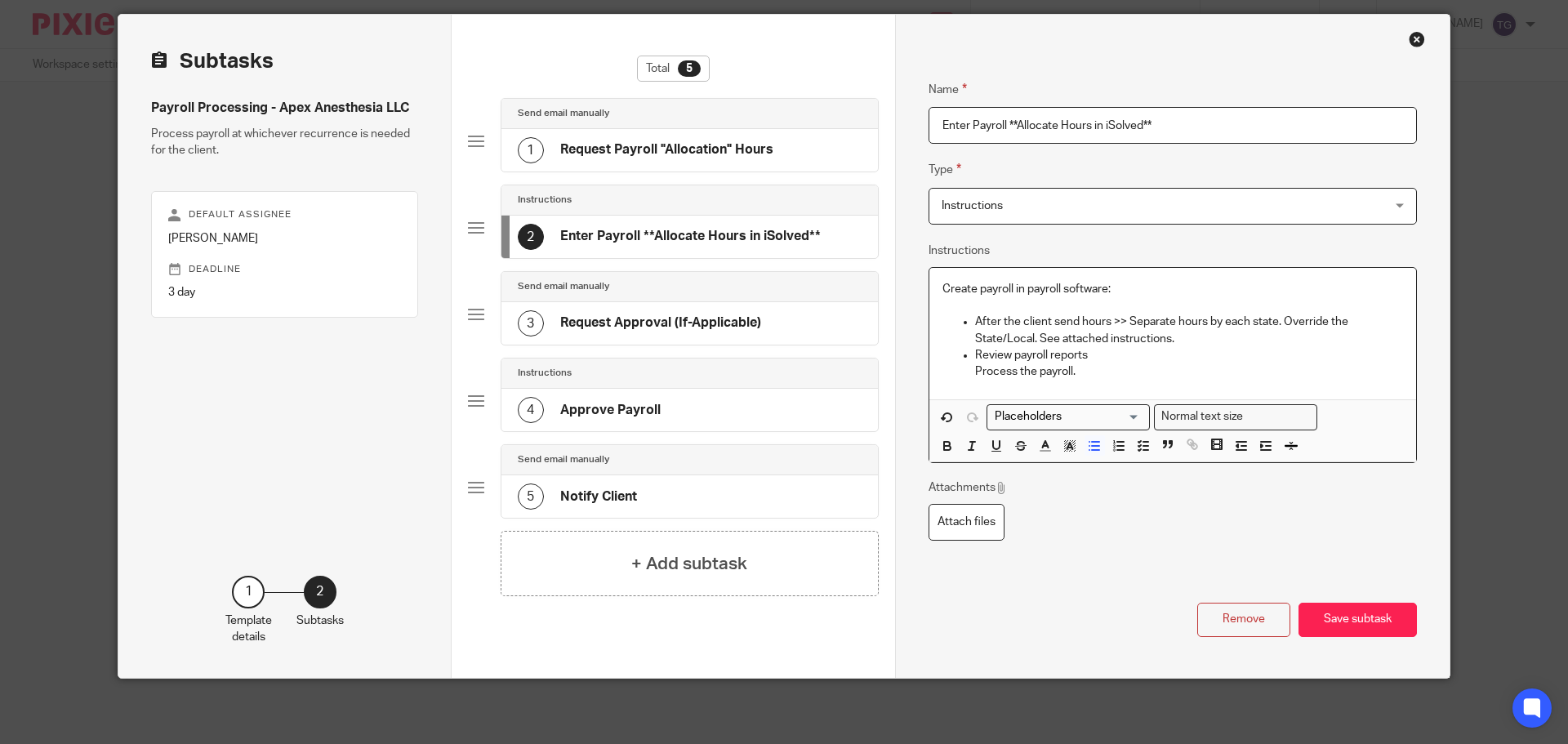
click at [962, 370] on ul "After the client send hours >> Separate hours by each state. Override the State…" at bounding box center [1173, 347] width 461 height 67
click at [1344, 615] on button "Save subtask" at bounding box center [1356, 620] width 118 height 35
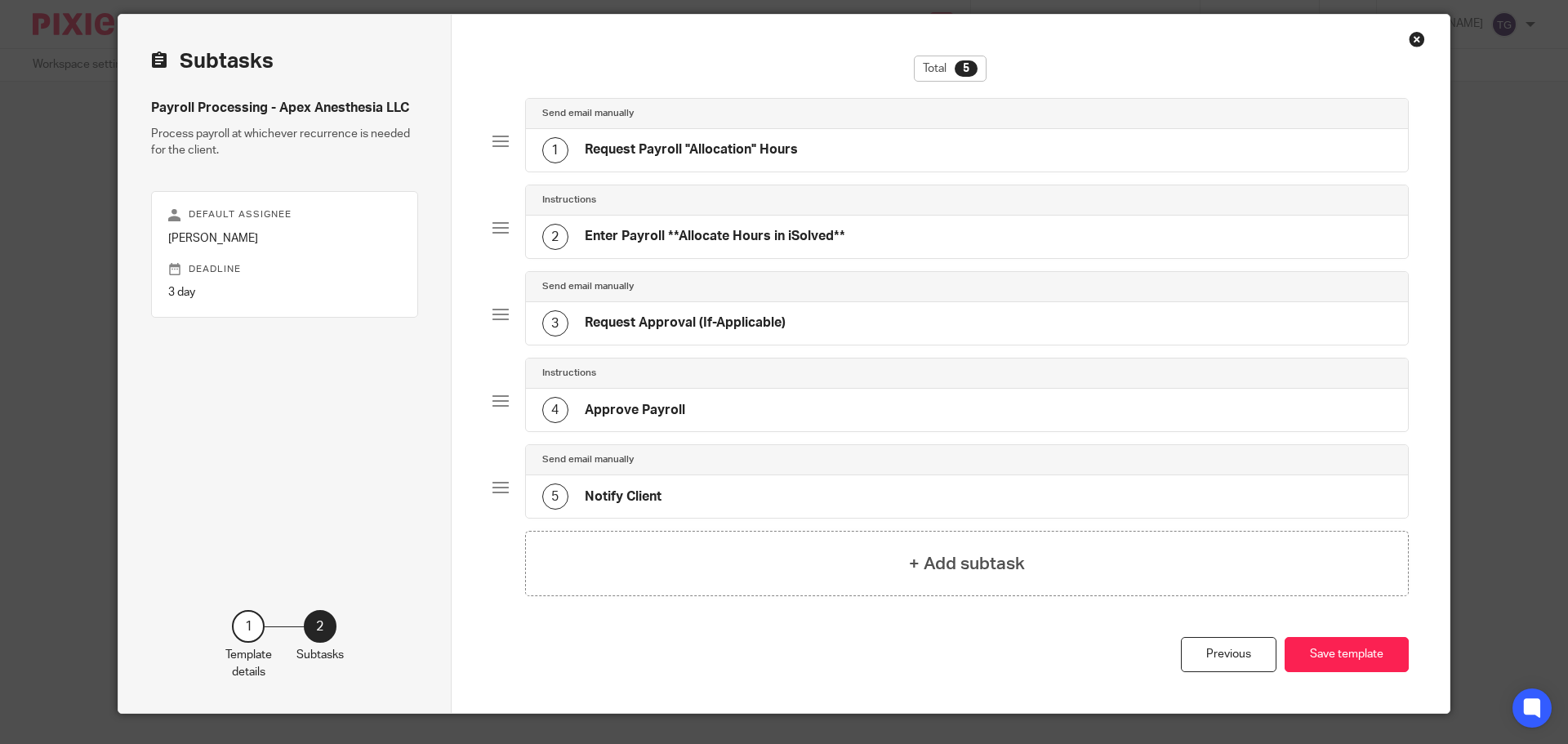
click at [1297, 406] on div "4 Approve Payroll" at bounding box center [967, 409] width 883 height 43
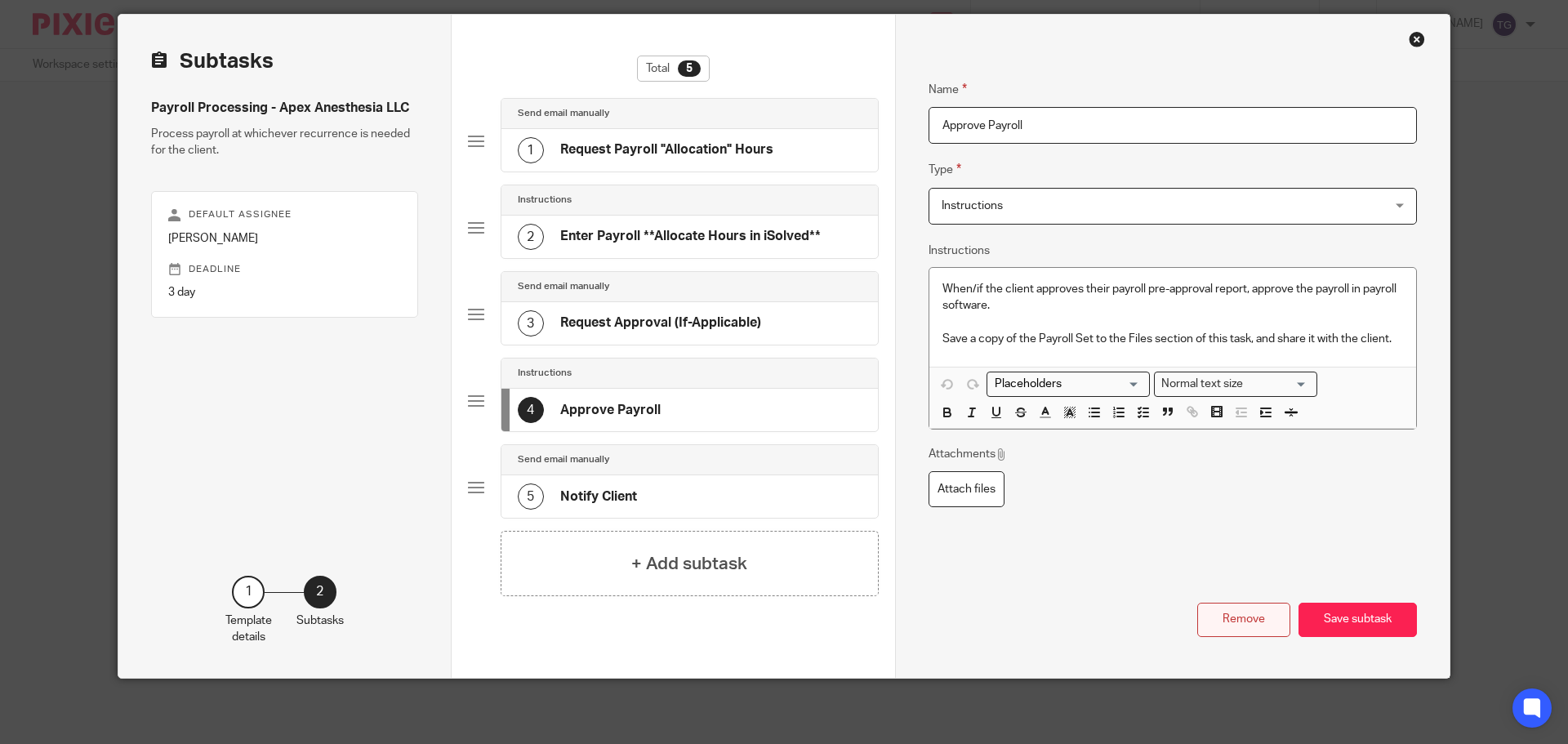
click at [1218, 621] on button "Remove" at bounding box center [1243, 620] width 93 height 35
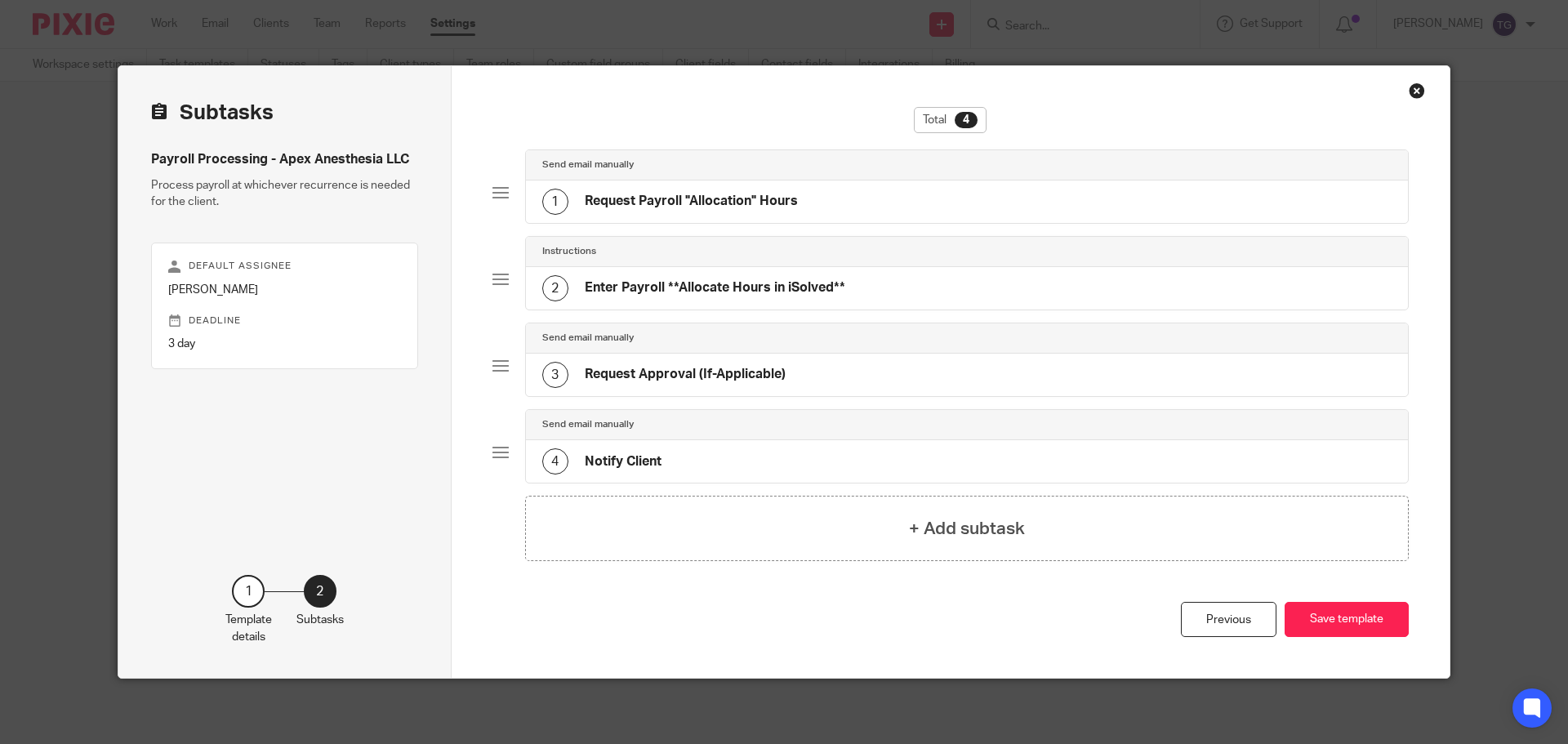
click at [493, 363] on div at bounding box center [500, 366] width 16 height 16
click at [499, 367] on div at bounding box center [500, 366] width 16 height 16
click at [576, 366] on div "3 Request Approval (If-Applicable)" at bounding box center [663, 374] width 243 height 26
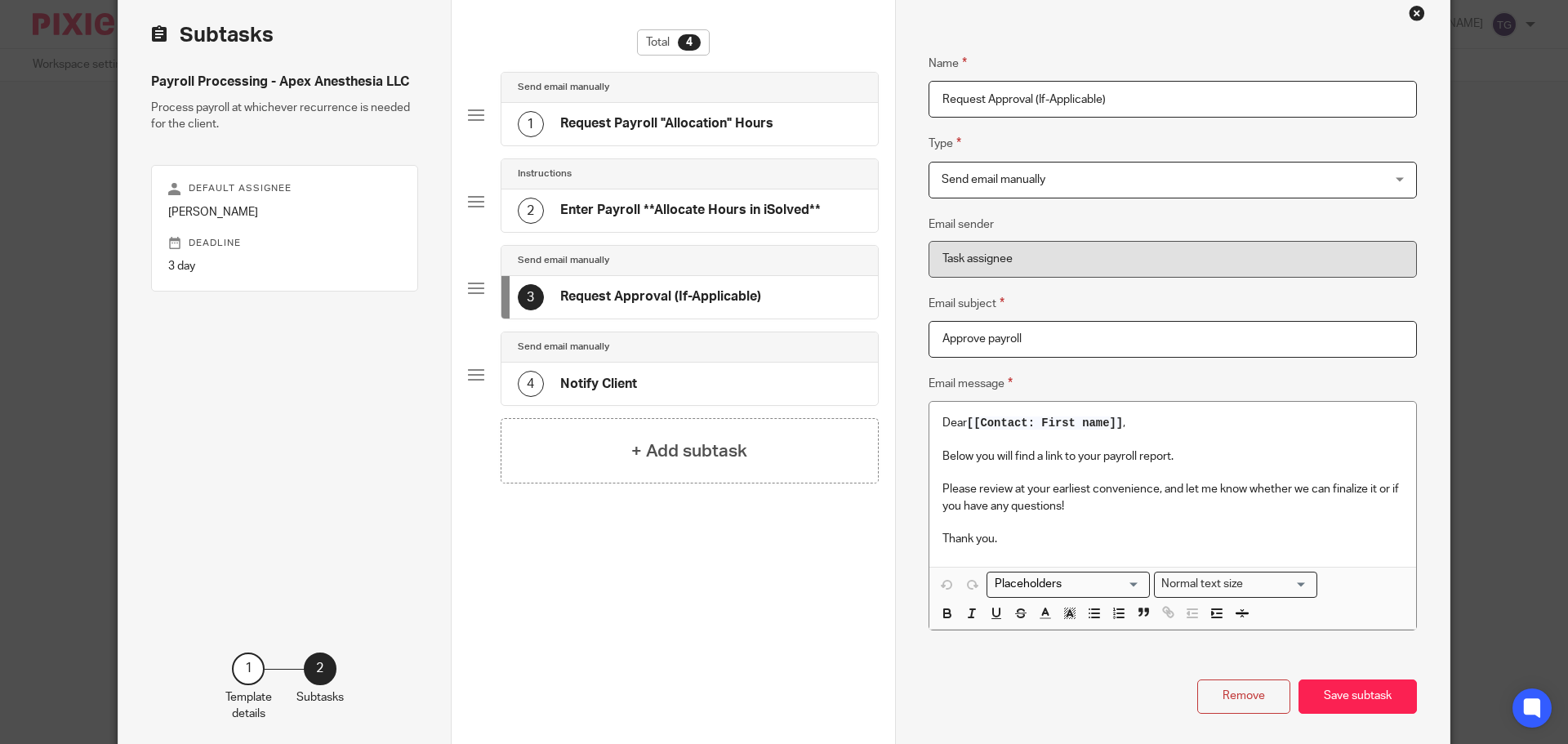
scroll to position [154, 0]
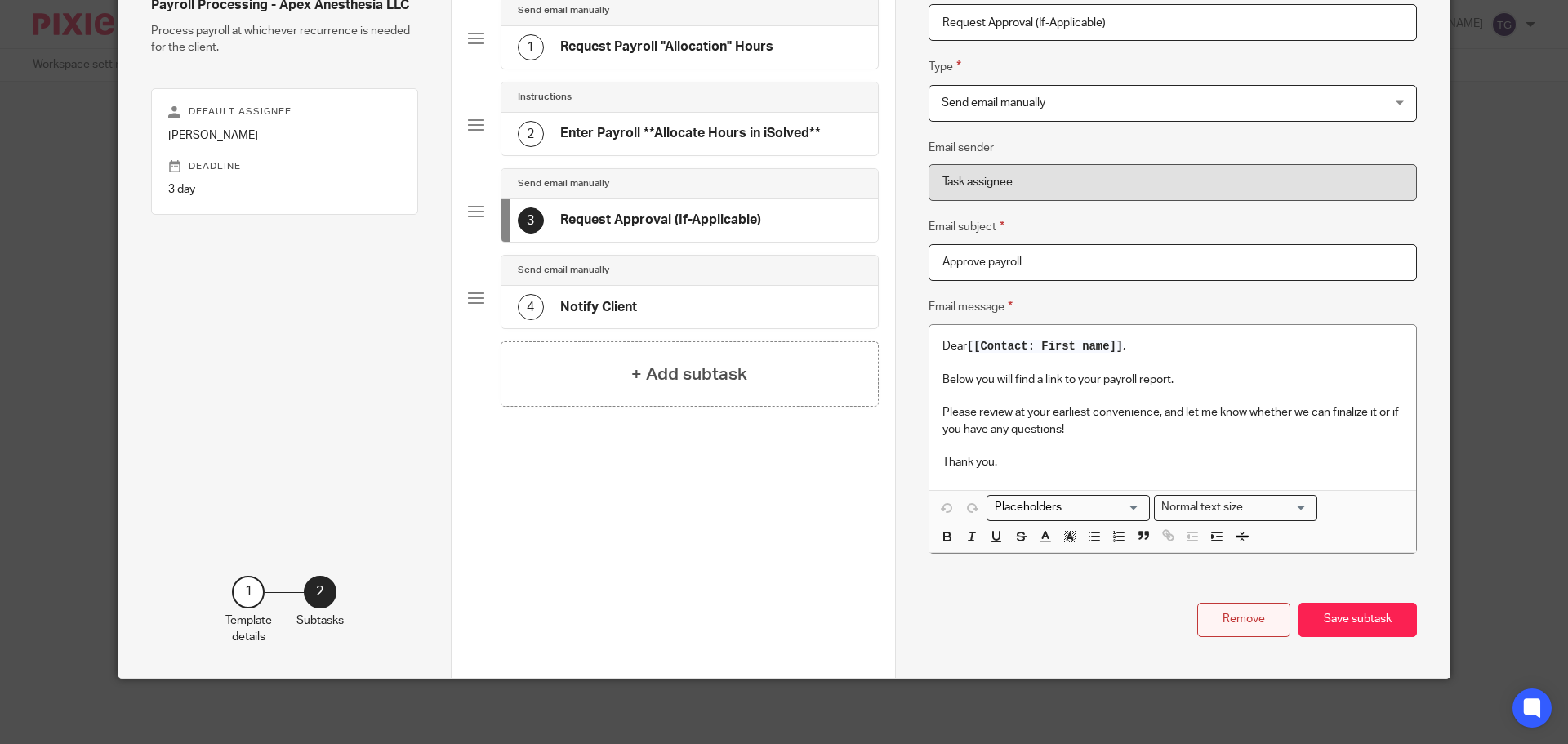
click at [1249, 623] on button "Remove" at bounding box center [1243, 620] width 93 height 35
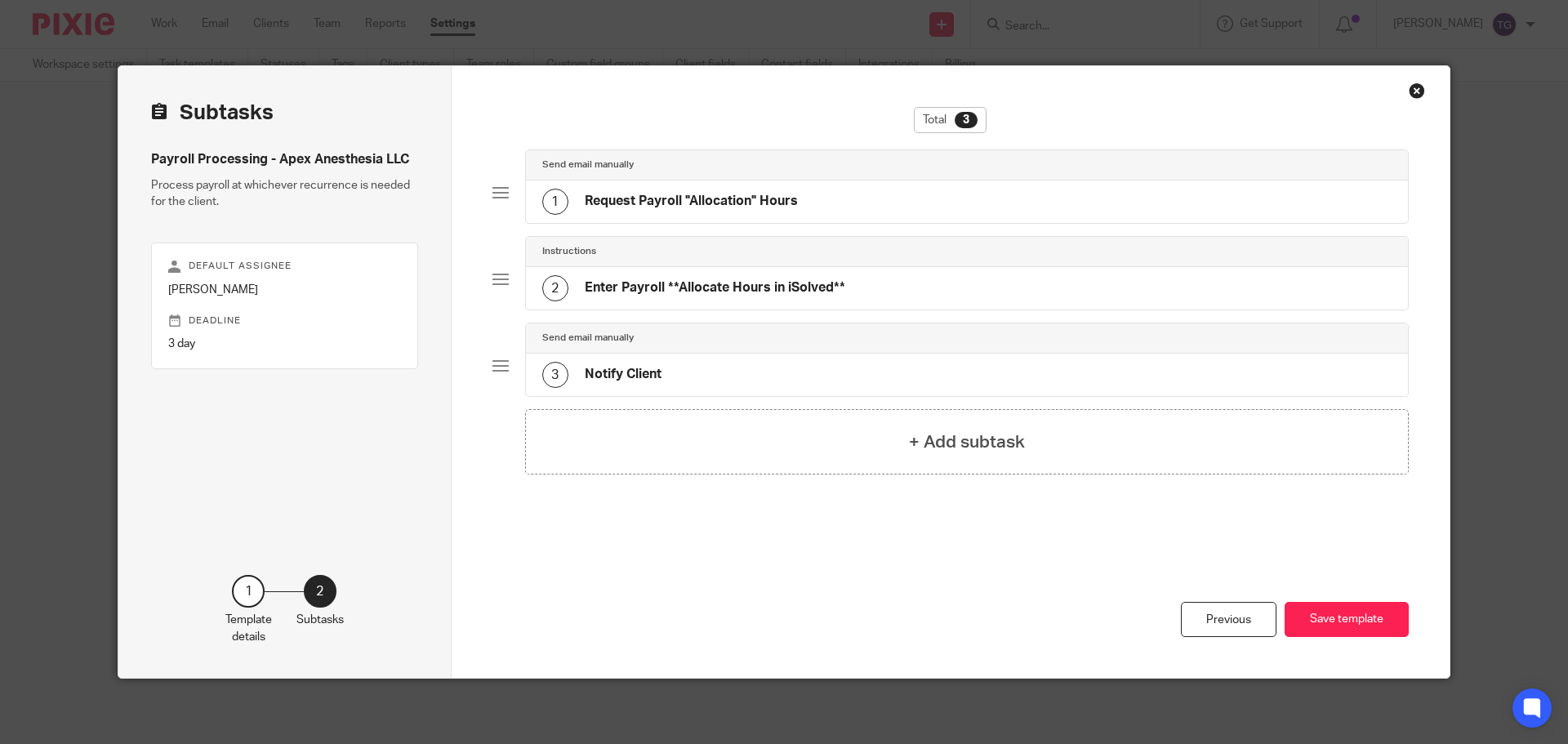
scroll to position [0, 0]
click at [672, 367] on div "3 Notify Client" at bounding box center [967, 374] width 883 height 43
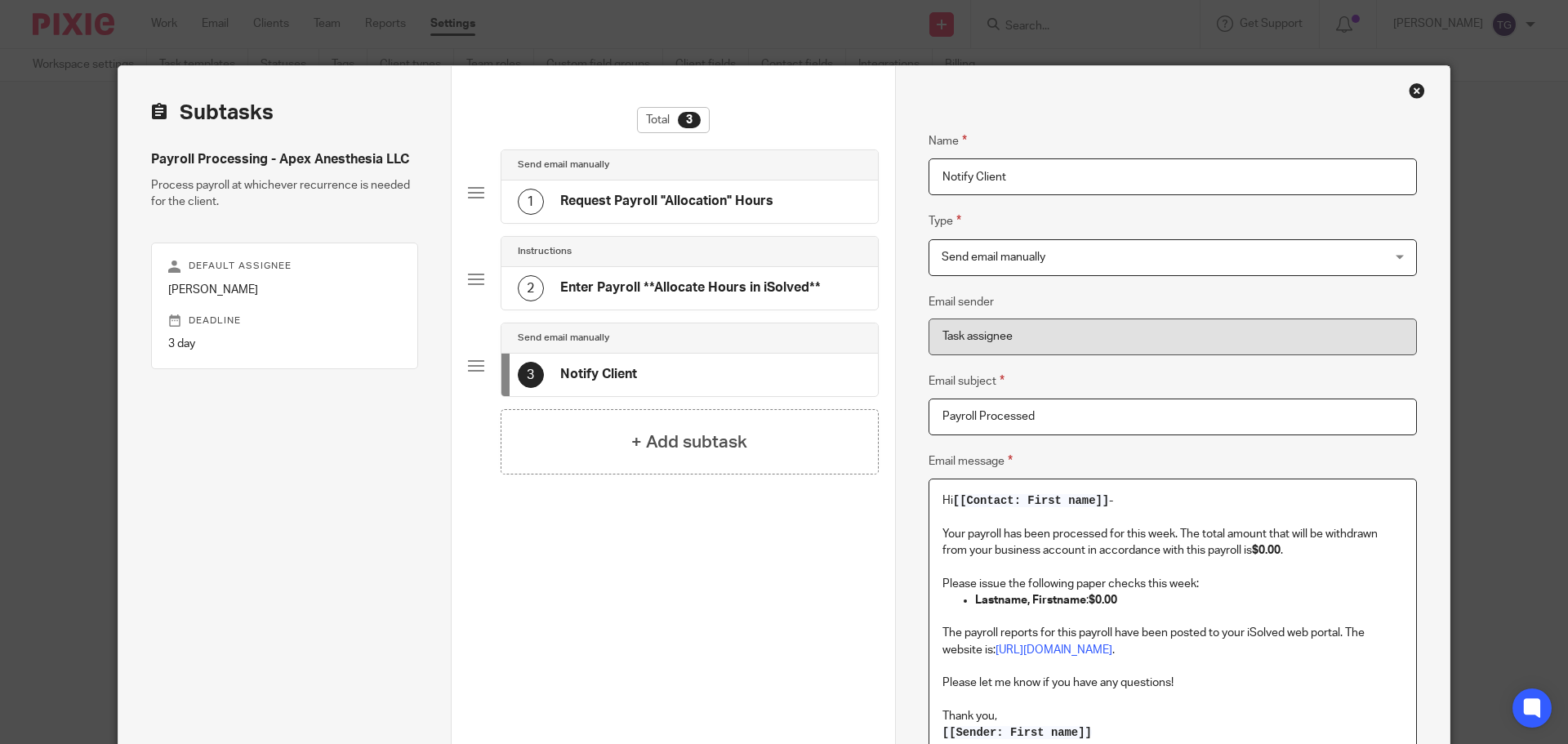
click at [1054, 536] on p "Your payroll has been processed for this week. The total amount that will be wi…" at bounding box center [1173, 534] width 461 height 50
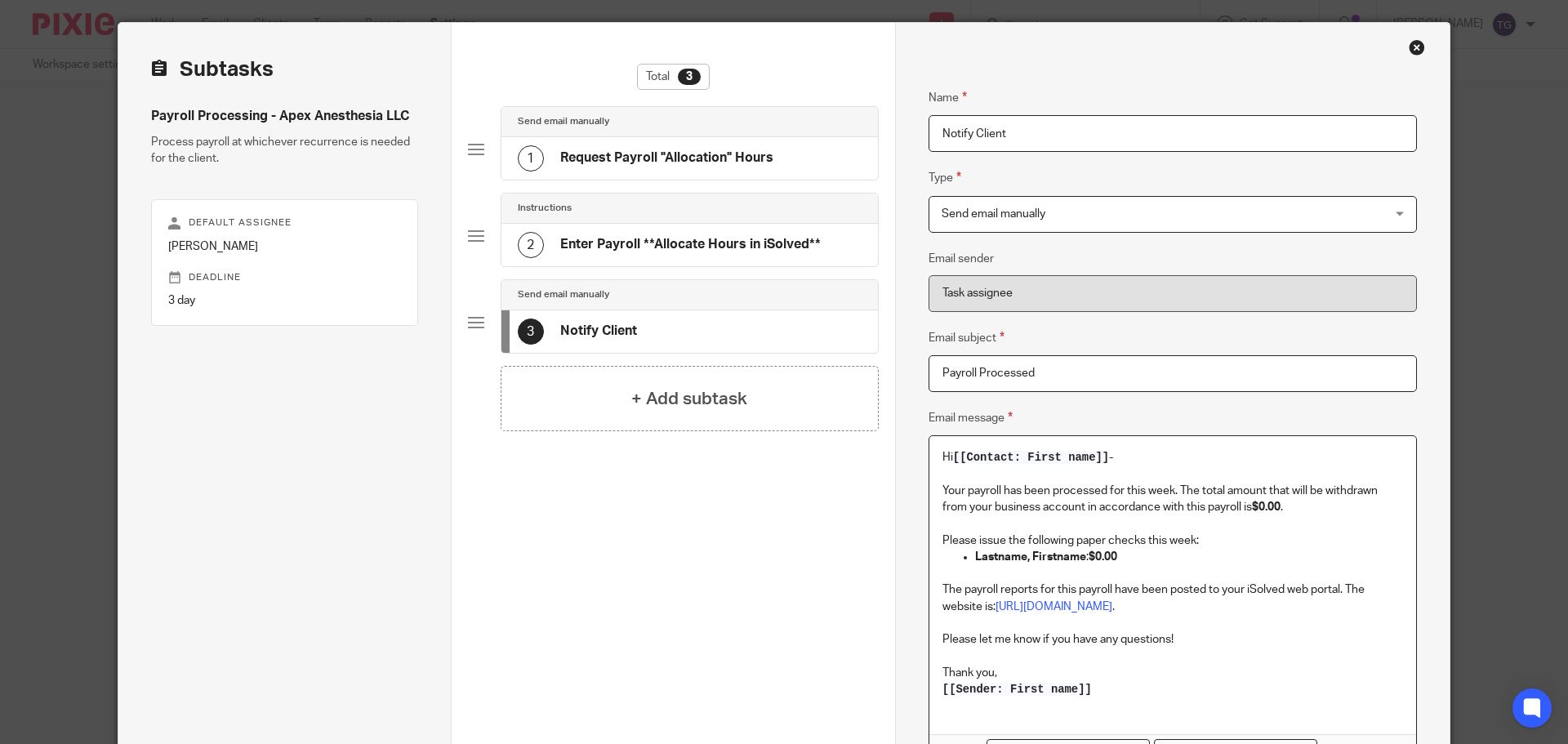
scroll to position [81, 0]
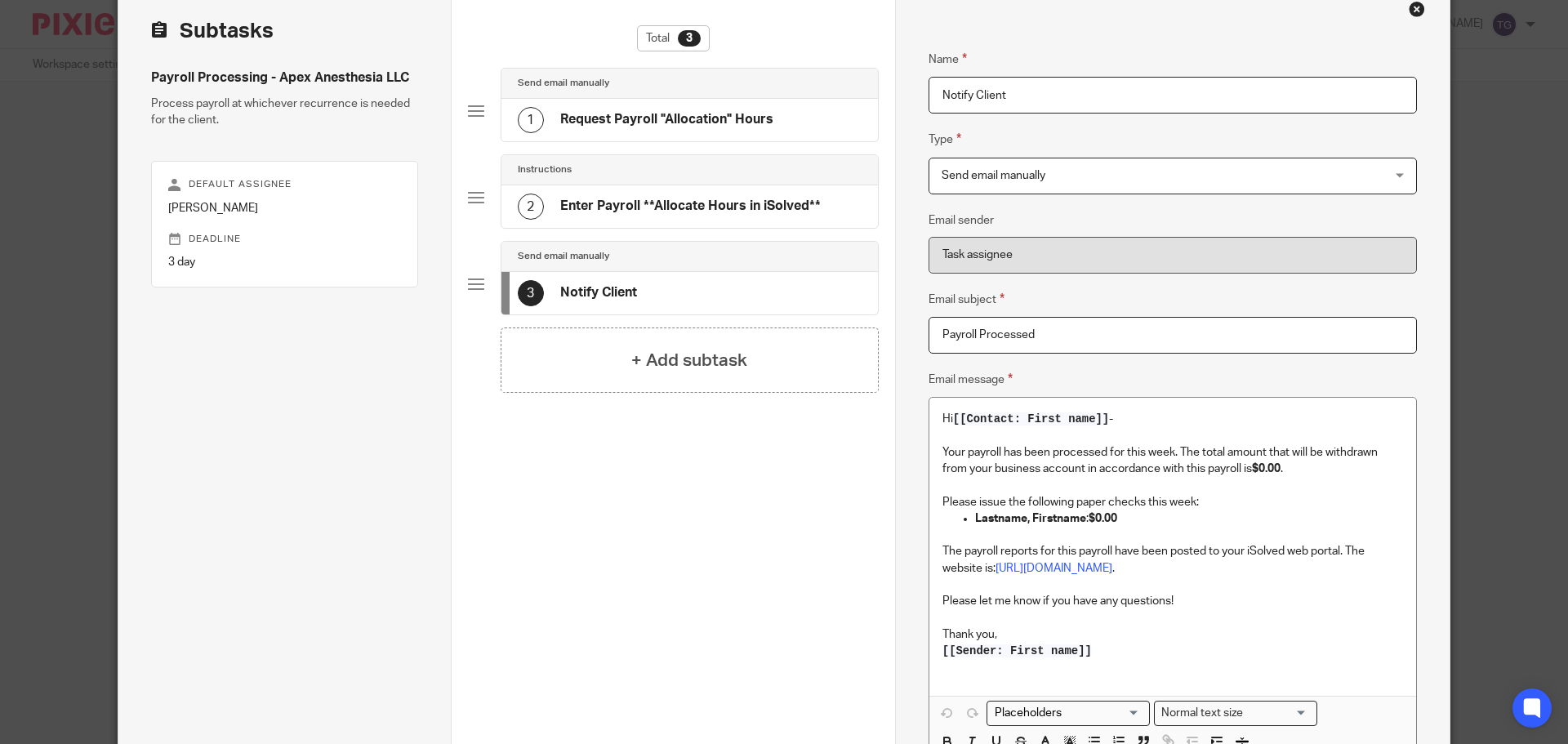
drag, startPoint x: 1203, startPoint y: 506, endPoint x: 1183, endPoint y: 517, distance: 22.8
click at [1203, 506] on p "Please issue the following paper checks this week:" at bounding box center [1173, 502] width 461 height 16
drag, startPoint x: 1132, startPoint y: 529, endPoint x: 925, endPoint y: 498, distance: 209.3
click at [929, 498] on div "Hi [[Contact: First name]] - Your payroll has been processed for this week. The…" at bounding box center [1173, 545] width 487 height 297
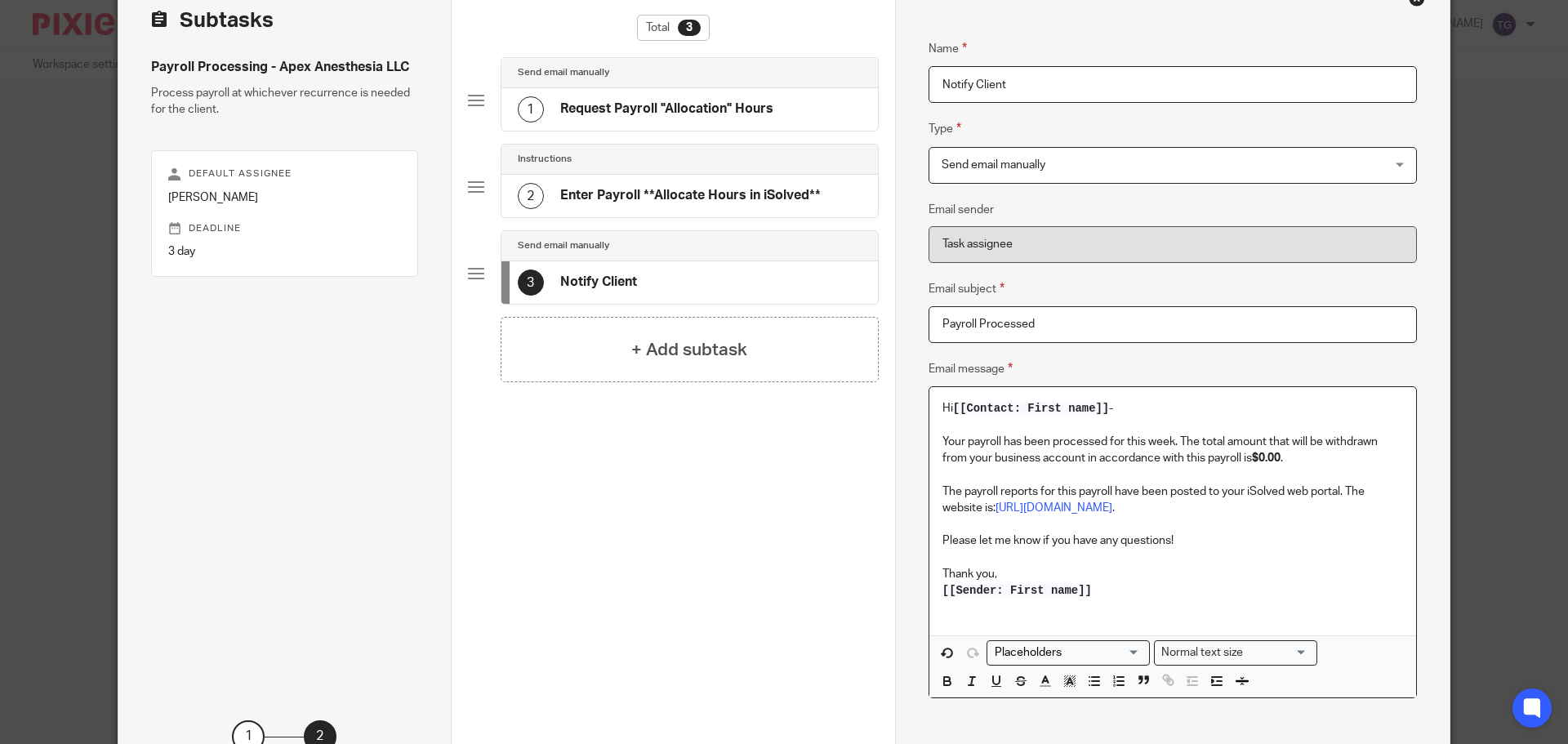
scroll to position [237, 0]
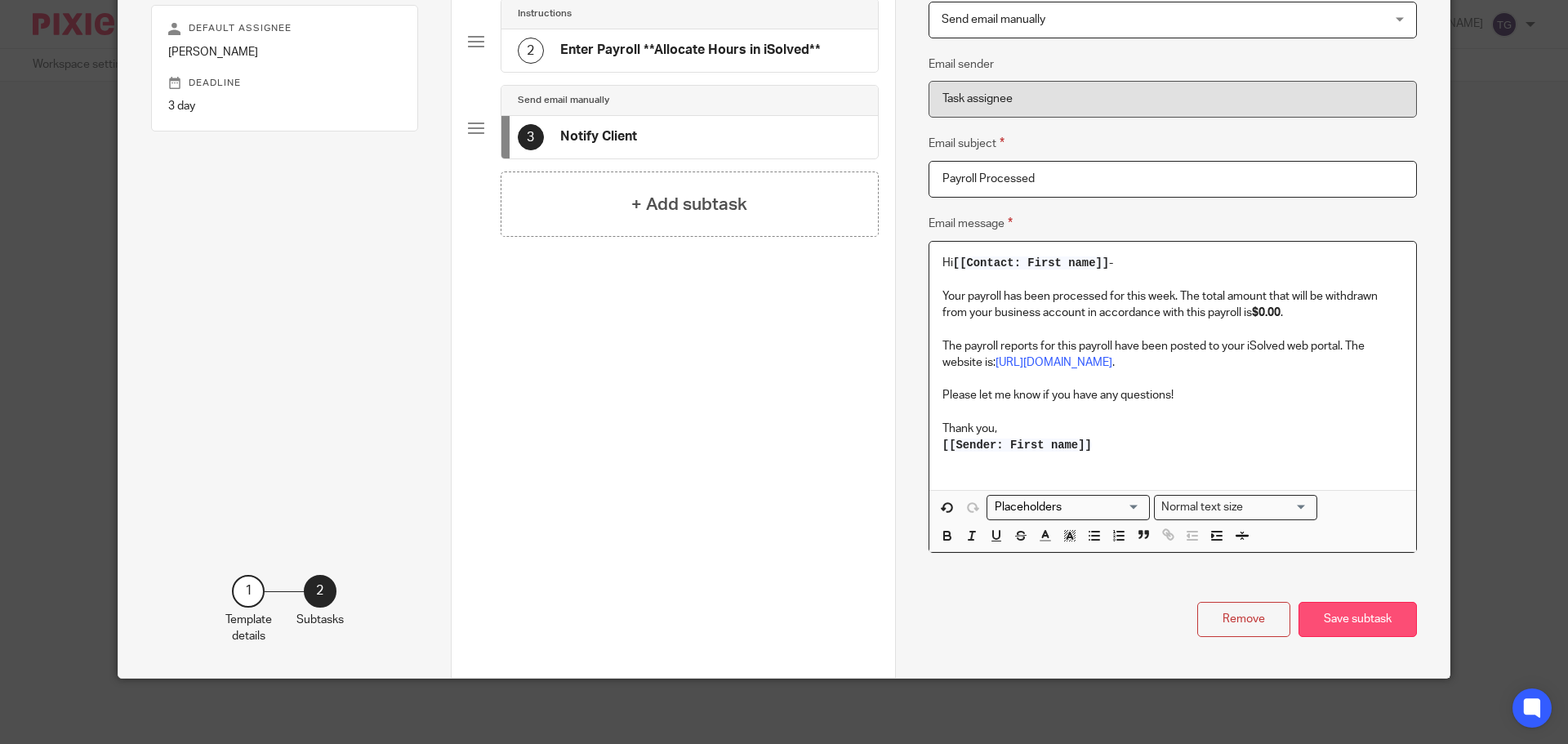
click at [1346, 623] on button "Save subtask" at bounding box center [1356, 619] width 118 height 35
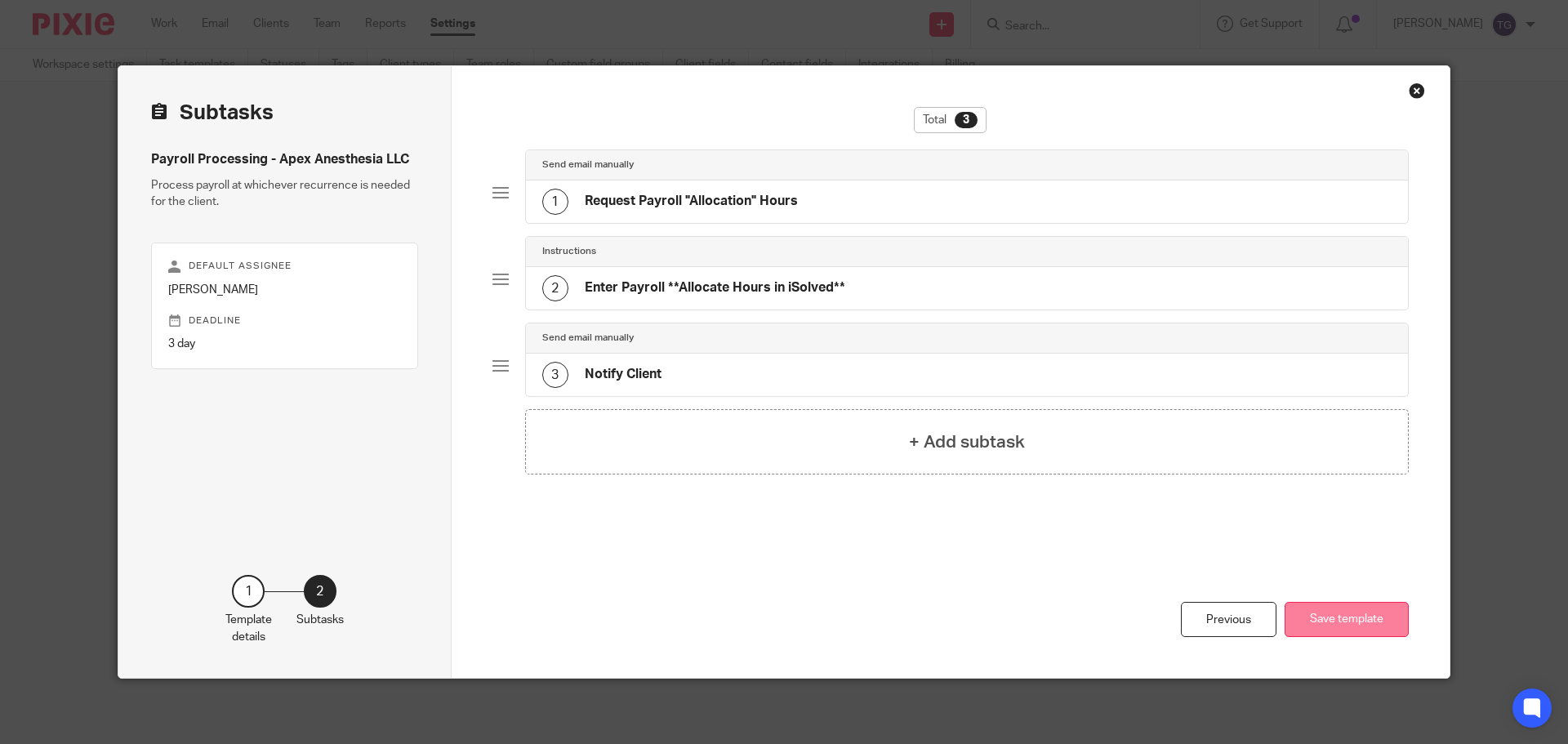
click at [1380, 608] on button "Save template" at bounding box center [1346, 619] width 124 height 35
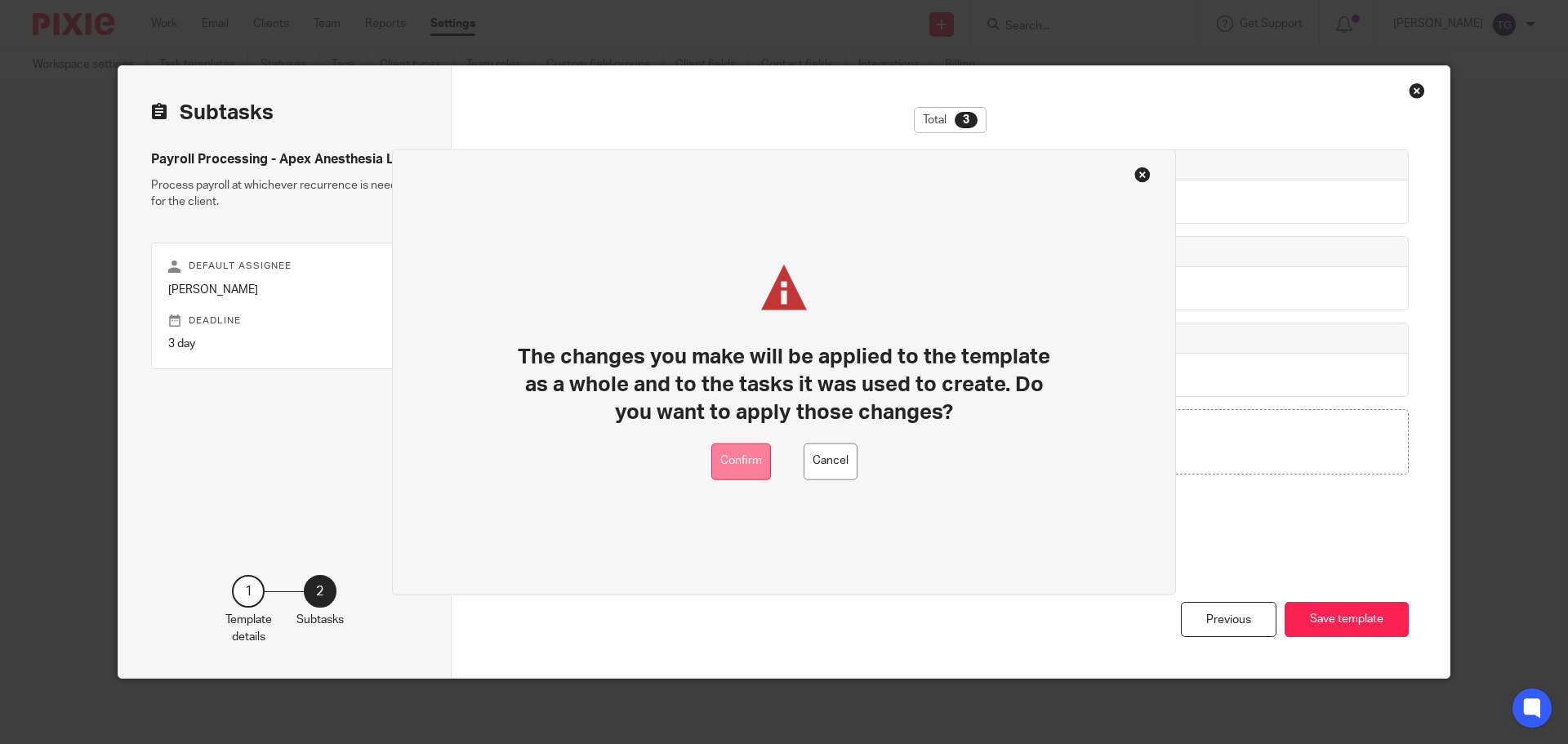
click at [728, 467] on button "Confirm" at bounding box center [741, 461] width 60 height 37
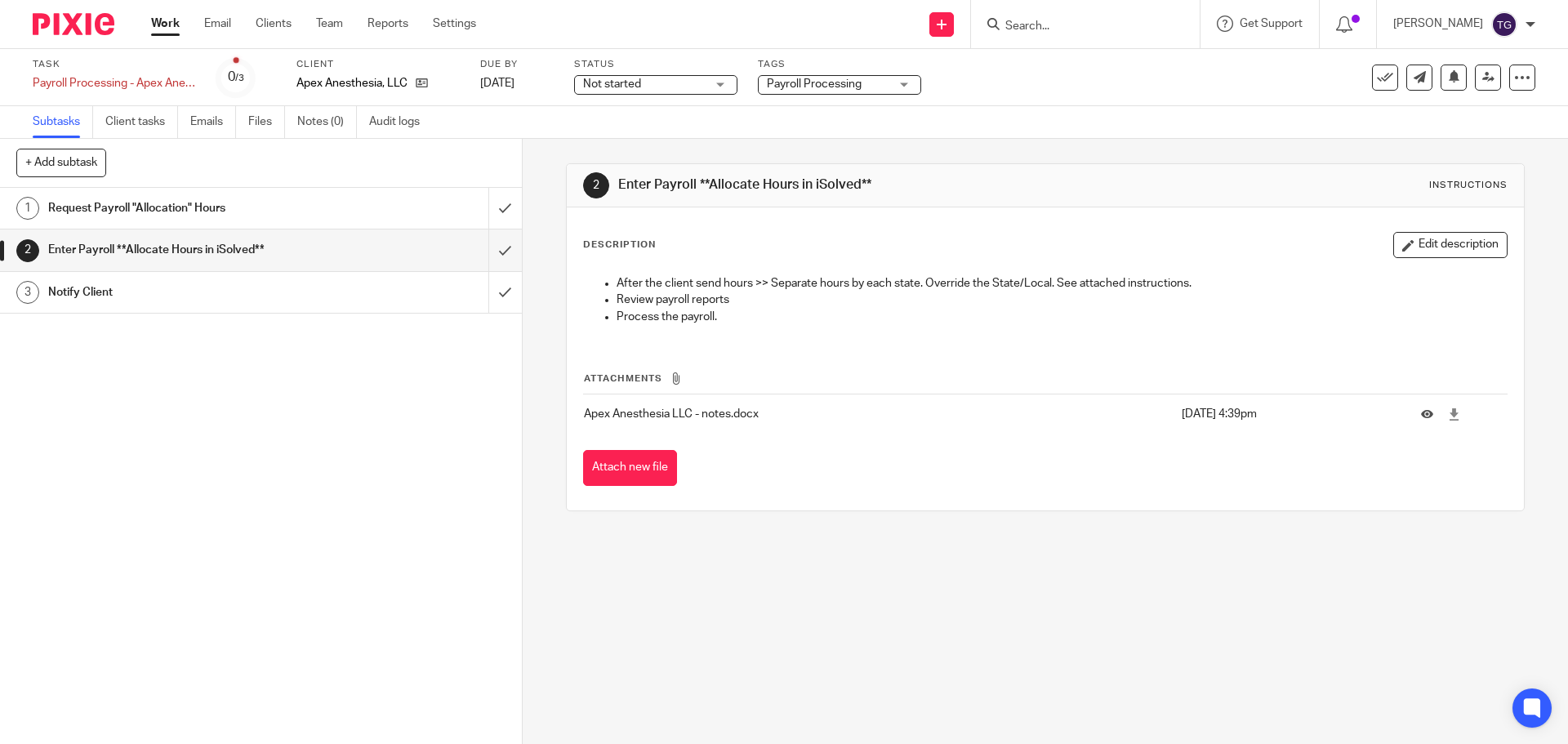
drag, startPoint x: 971, startPoint y: 215, endPoint x: 860, endPoint y: 198, distance: 112.3
click at [965, 214] on div "Description Edit description After the client send hours >> Separate hours by e…" at bounding box center [1045, 359] width 956 height 303
drag, startPoint x: 862, startPoint y: 179, endPoint x: 612, endPoint y: 178, distance: 250.0
click at [612, 178] on div "2 Enter Payroll **Allocate Hours in iSolved** Instructions" at bounding box center [1045, 185] width 924 height 26
copy h1 "Enter Payroll **Allocate Hours in iSolved**"
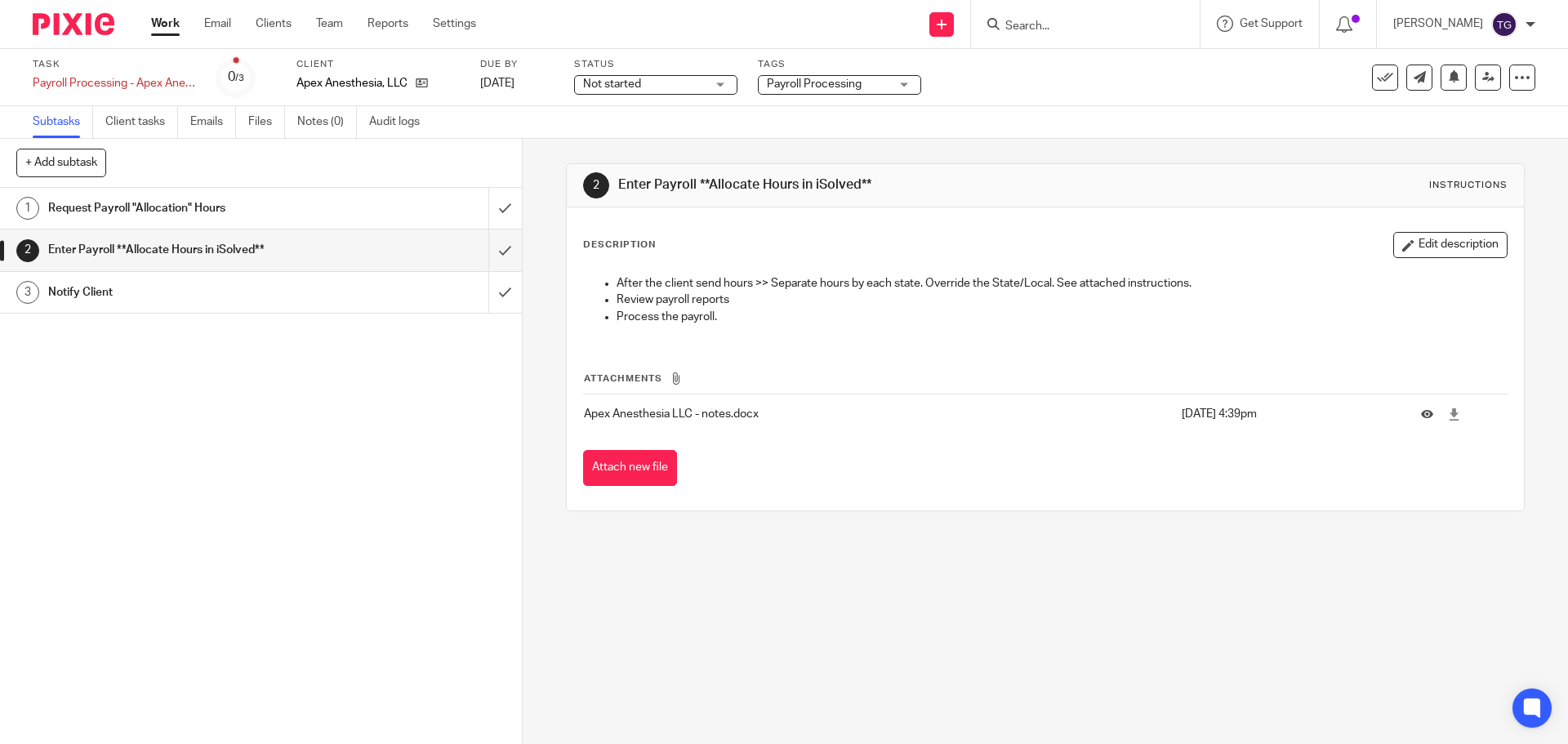
click at [595, 242] on p "Description" at bounding box center [619, 244] width 72 height 13
drag, startPoint x: 601, startPoint y: 272, endPoint x: 653, endPoint y: 287, distance: 54.1
click at [659, 286] on div "After the client send hours >> Separate hours by each state. Override the State…" at bounding box center [1045, 302] width 938 height 71
click at [584, 282] on ul "After the client send hours >> Separate hours by each state. Override the State…" at bounding box center [1045, 300] width 922 height 50
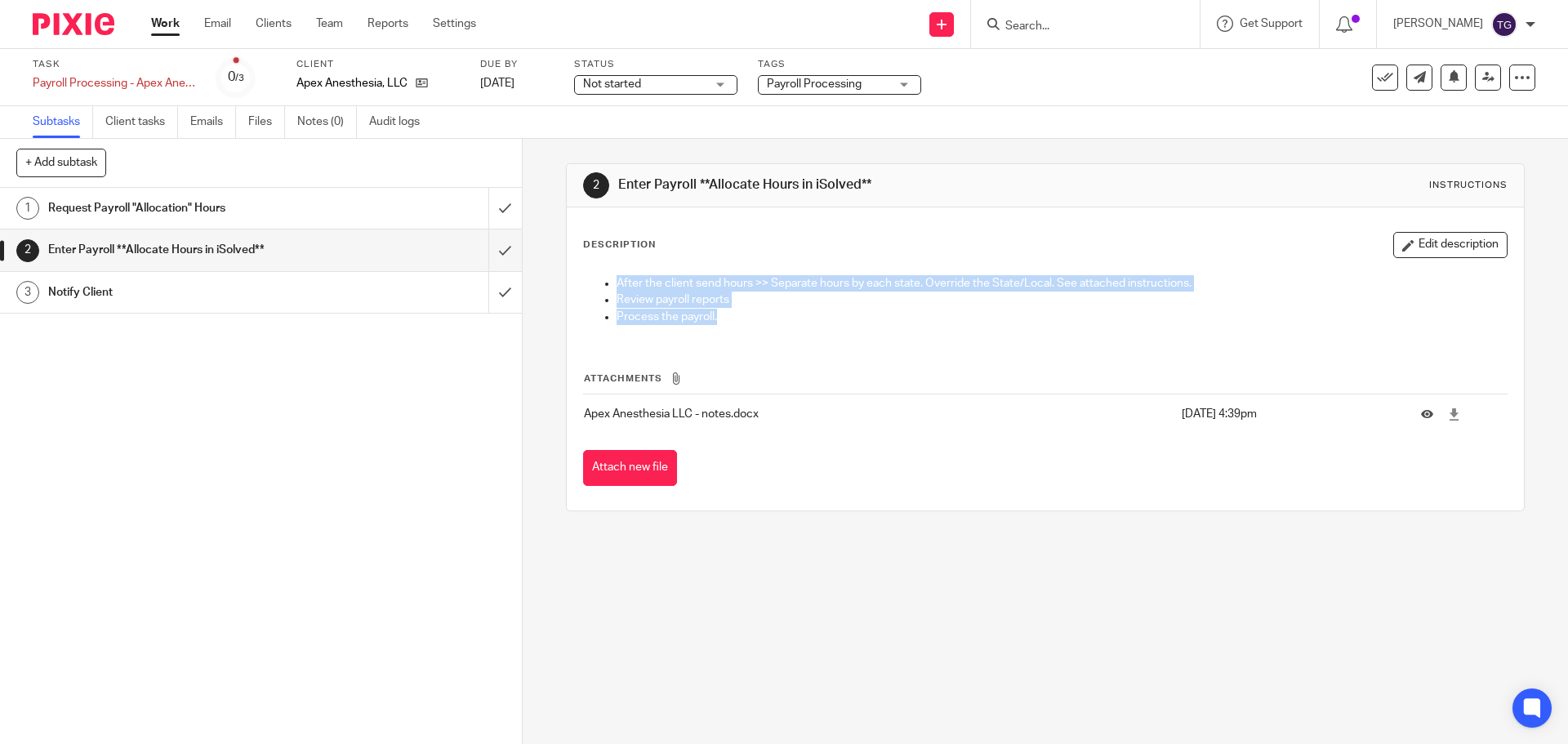
drag, startPoint x: 594, startPoint y: 270, endPoint x: 875, endPoint y: 347, distance: 291.4
click at [875, 347] on div "Description Edit description After the client send hours >> Separate hours by e…" at bounding box center [1045, 360] width 924 height 254
copy div "After the client send hours >> Separate hours by each state. Override the State…"
click at [196, 285] on h1 "Notify Client" at bounding box center [190, 292] width 282 height 25
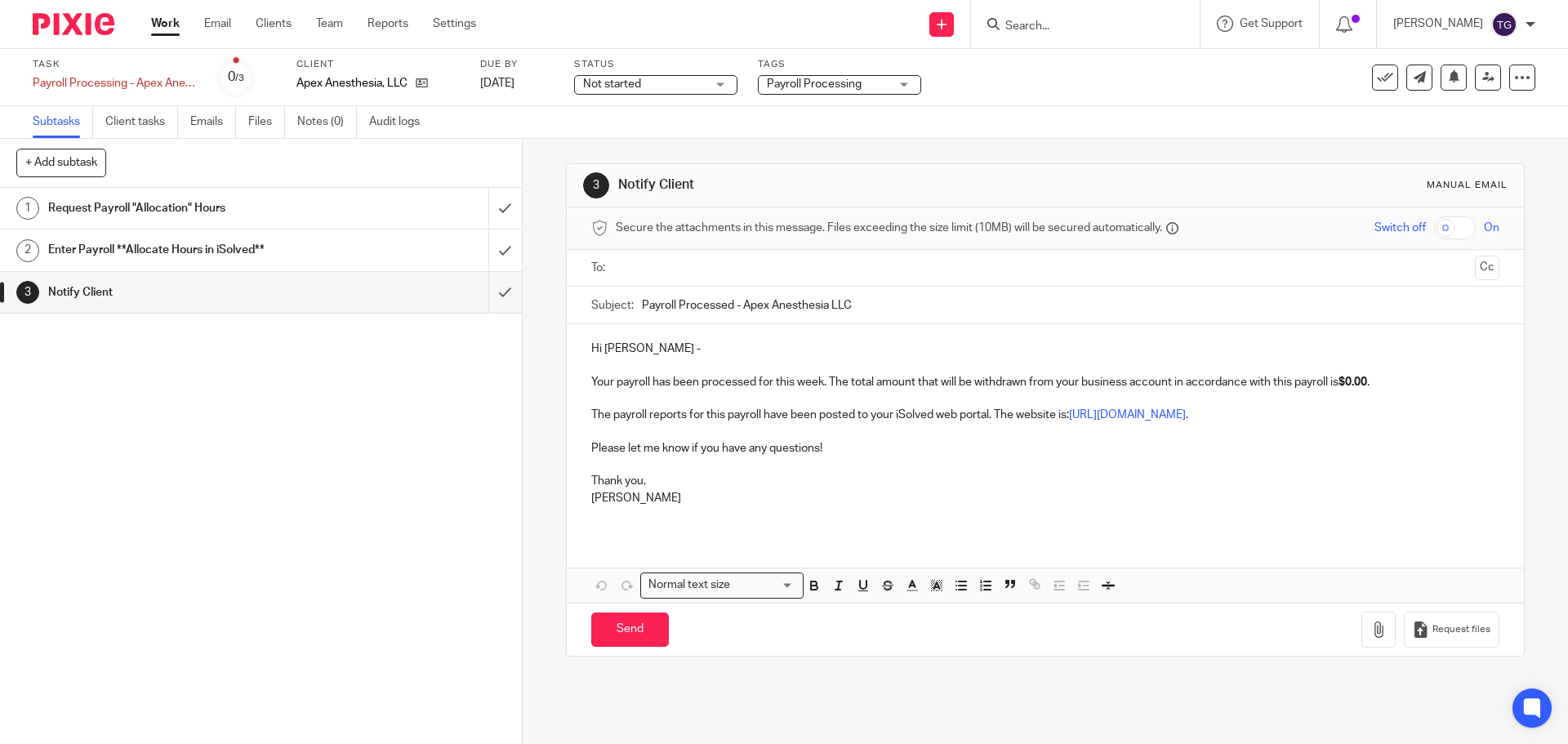
click at [582, 340] on div "Hi Austin - Your payroll has been processed for this week. The total amount tha…" at bounding box center [1045, 429] width 956 height 211
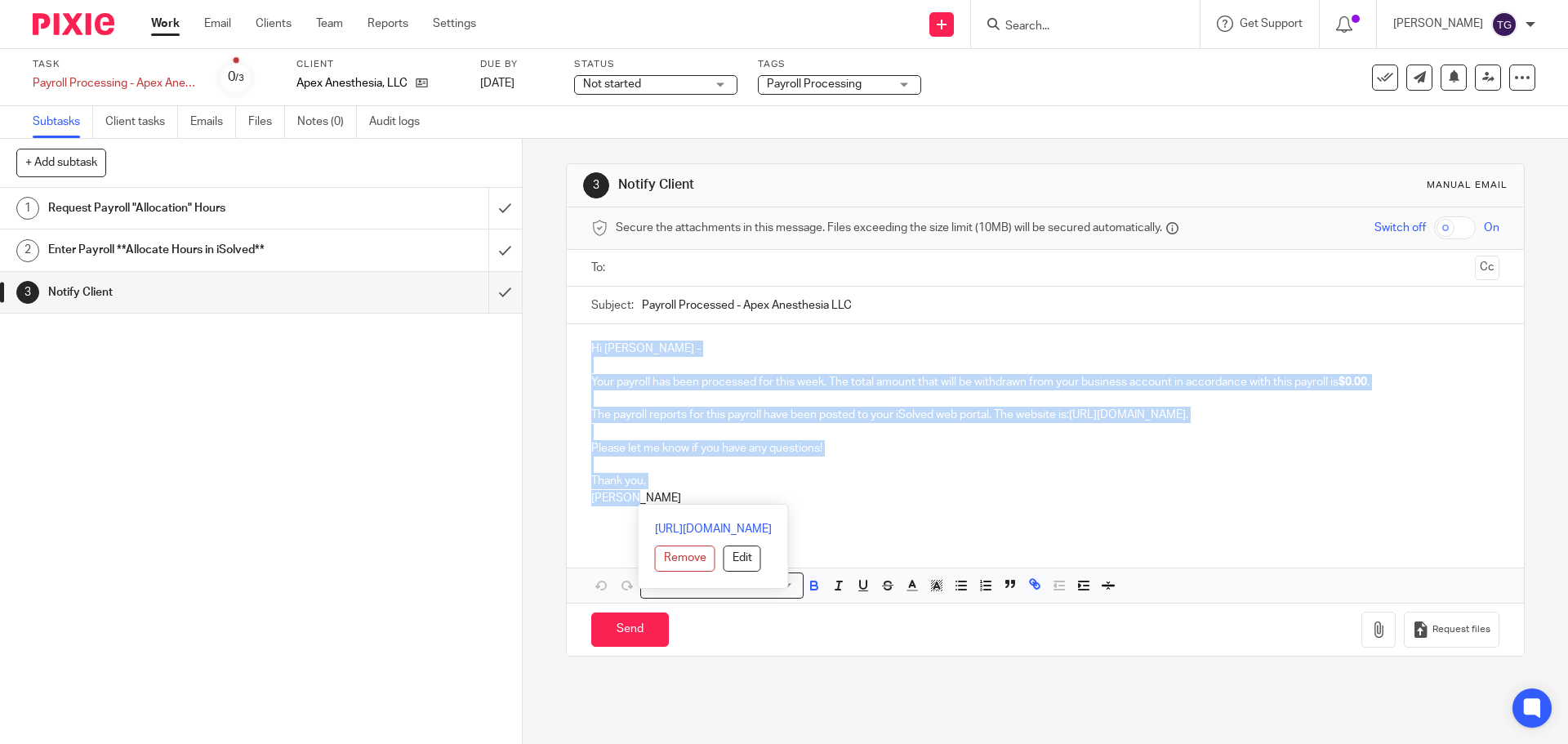
drag, startPoint x: 586, startPoint y: 344, endPoint x: 934, endPoint y: 498, distance: 380.6
click at [934, 498] on div "Hi Austin - Your payroll has been processed for this week. The total amount tha…" at bounding box center [1045, 429] width 956 height 211
copy div "Hi Austin - Your payroll has been processed for this week. The total amount tha…"
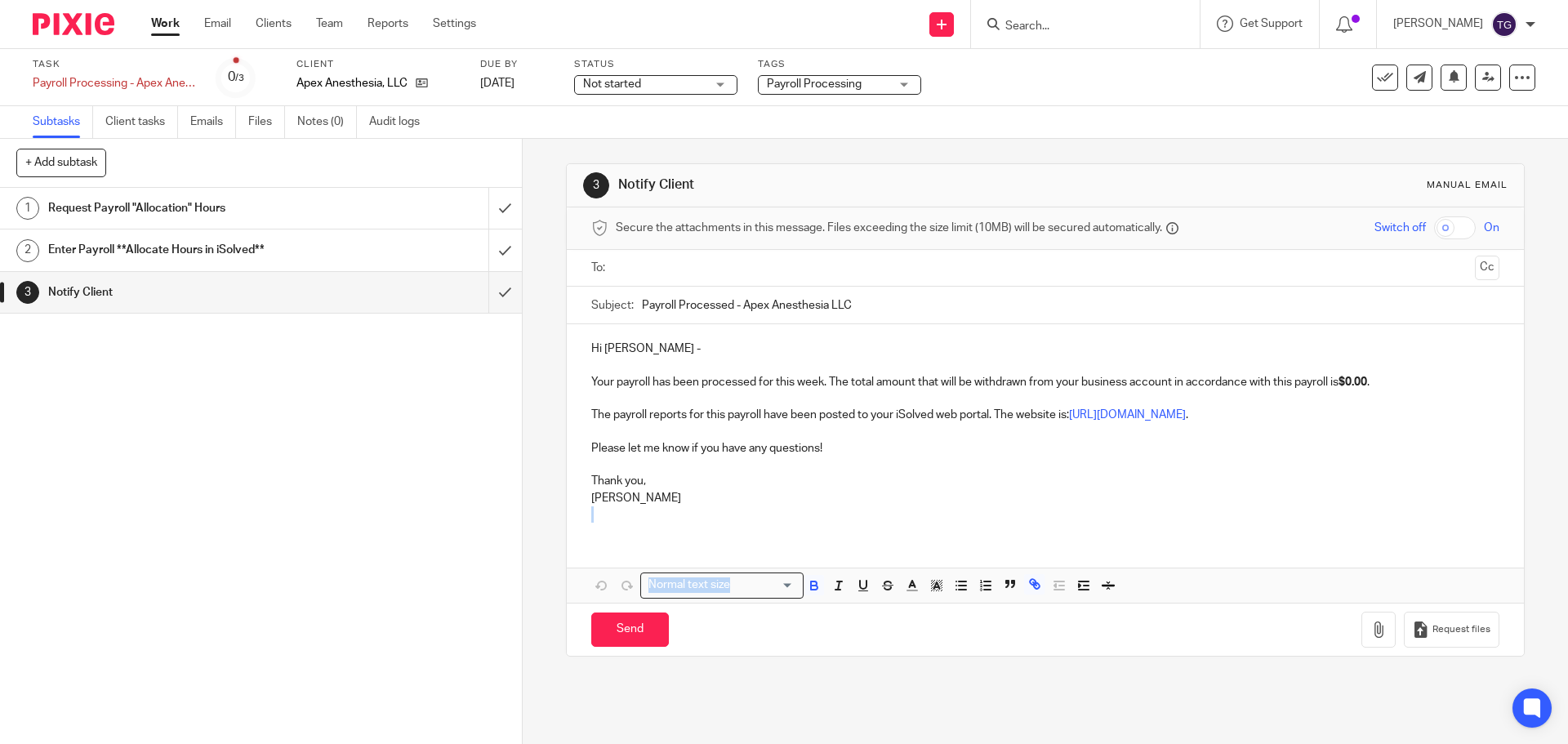
drag, startPoint x: 1079, startPoint y: 536, endPoint x: 1067, endPoint y: 517, distance: 22.5
click at [1080, 532] on div "Hi Austin - Your payroll has been processed for this week. The total amount tha…" at bounding box center [1045, 463] width 956 height 278
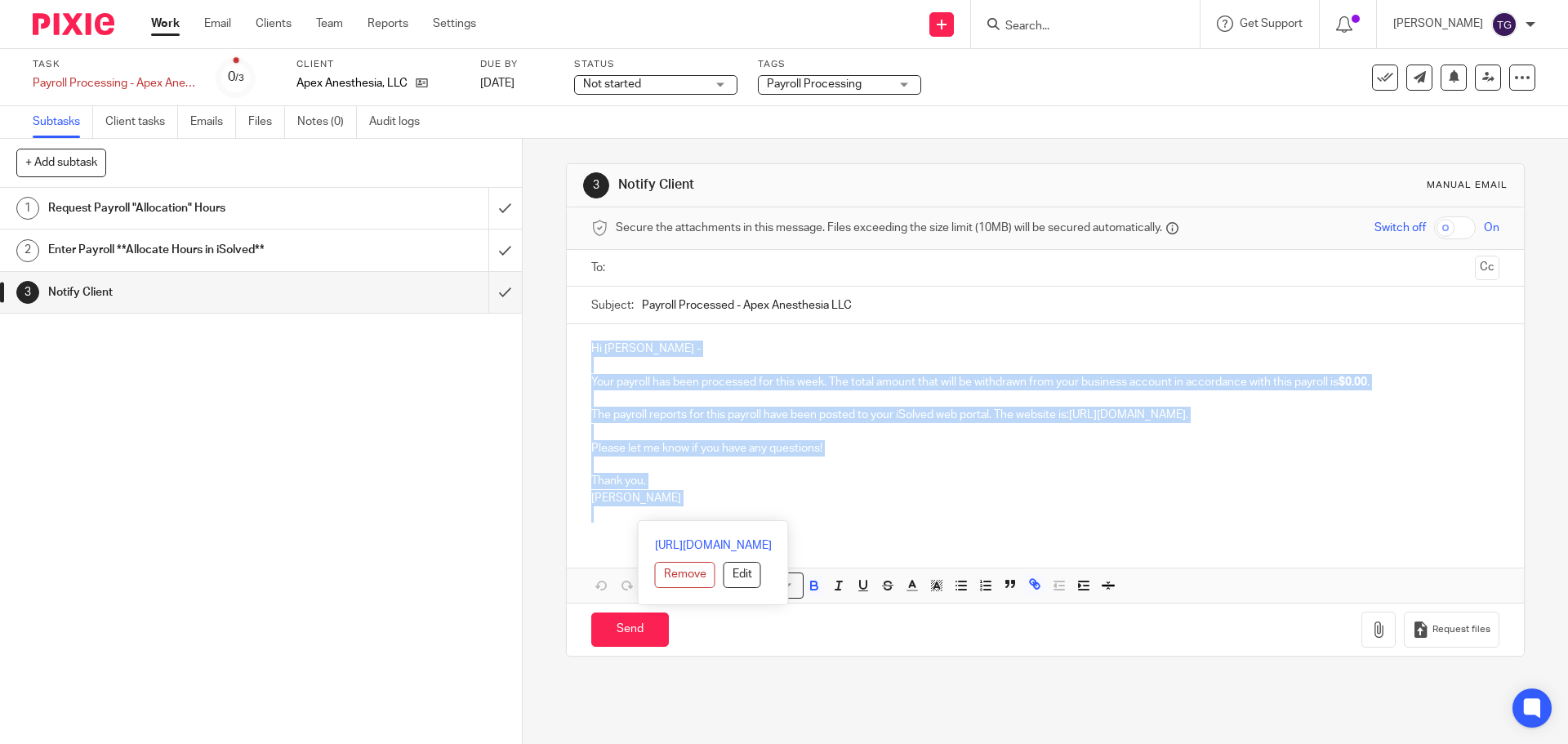
drag, startPoint x: 948, startPoint y: 490, endPoint x: 876, endPoint y: 463, distance: 76.9
click at [948, 490] on p "Tashara" at bounding box center [1044, 498] width 907 height 16
click at [830, 442] on p "Please let me know if you have any questions!" at bounding box center [1044, 441] width 907 height 34
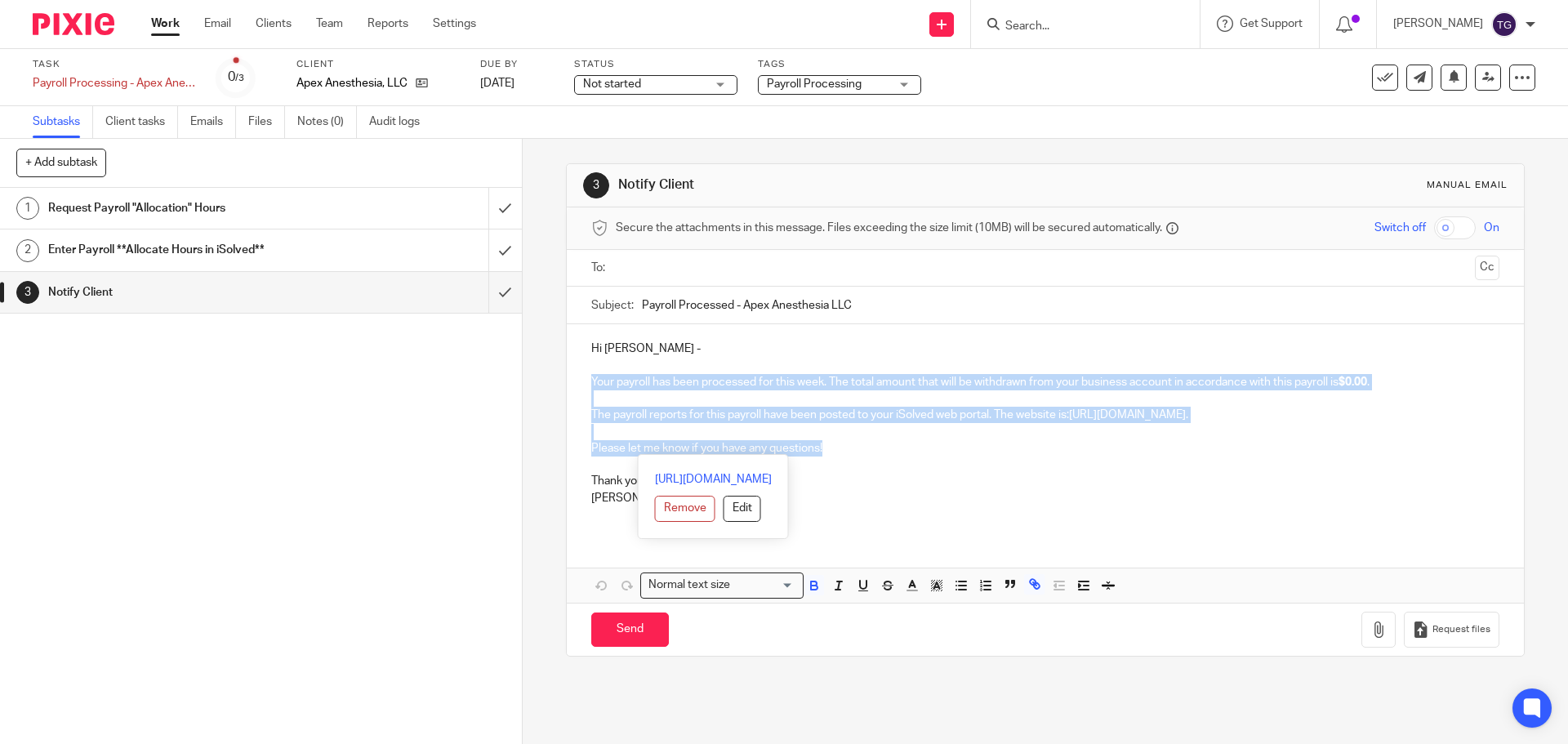
drag, startPoint x: 829, startPoint y: 449, endPoint x: 555, endPoint y: 382, distance: 282.1
click at [555, 382] on div "3 Notify Client Manual email Secure the attachments in this message. Files exce…" at bounding box center [1045, 441] width 1045 height 605
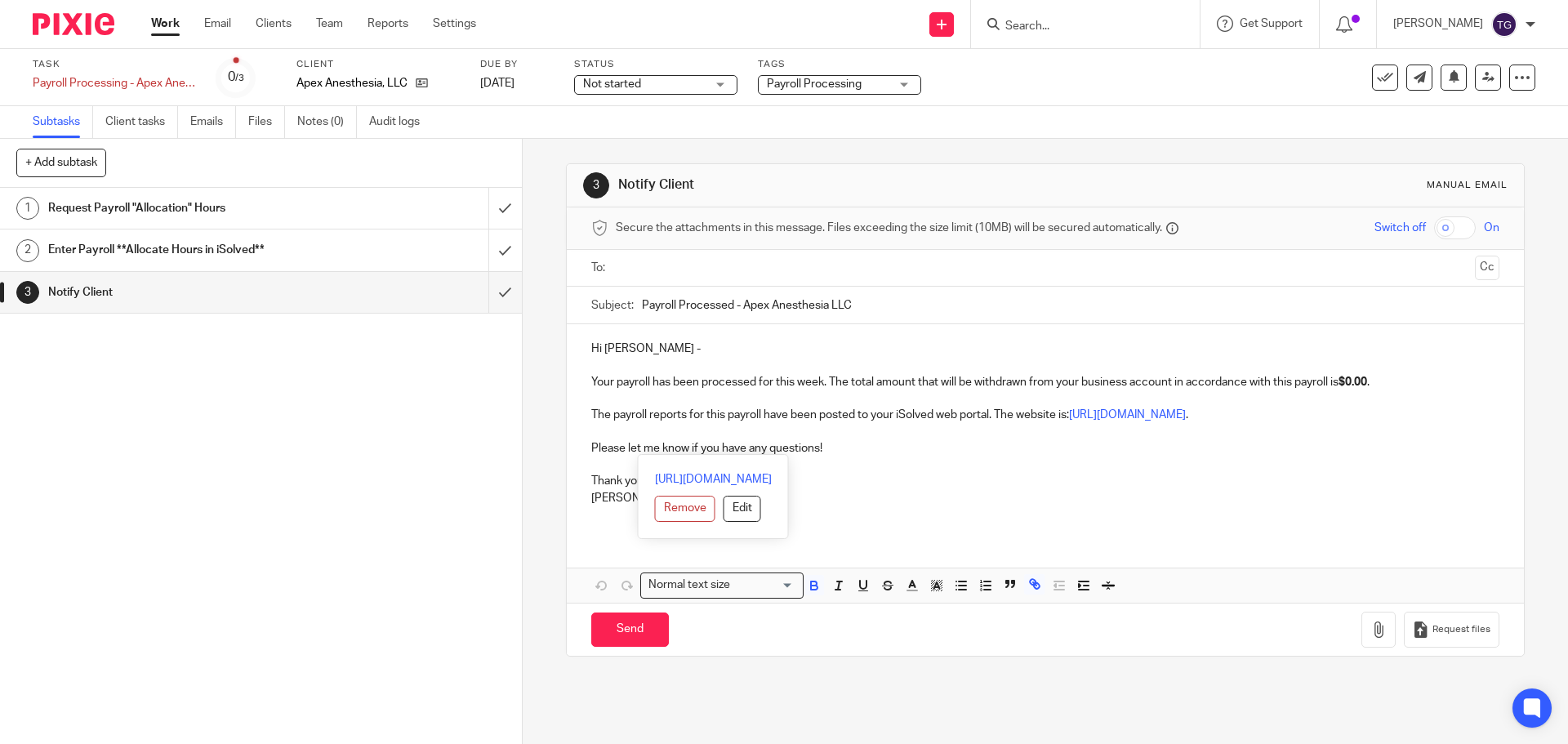
click at [1233, 498] on p "Tashara" at bounding box center [1044, 498] width 907 height 16
click at [693, 269] on input "text" at bounding box center [1045, 268] width 846 height 19
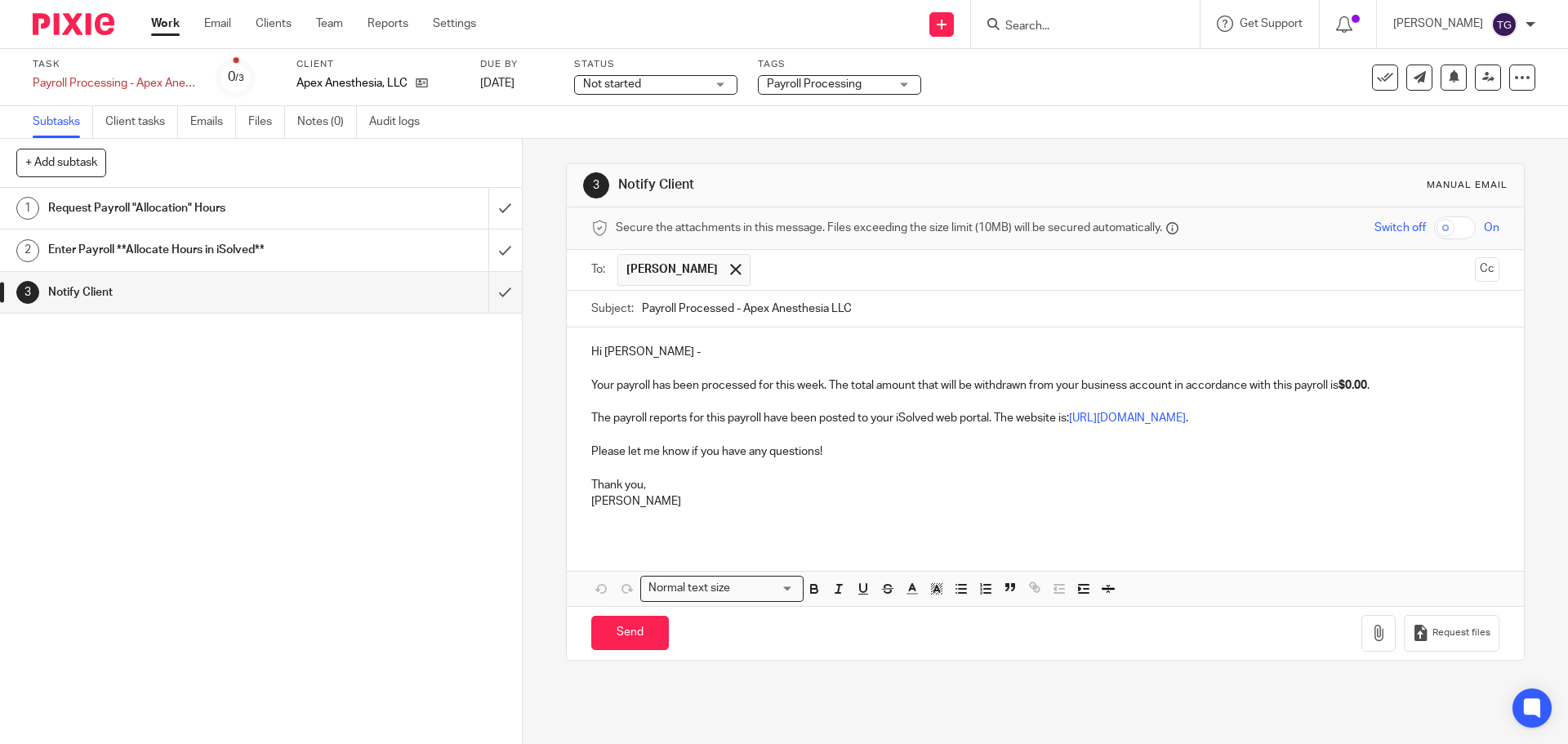
drag, startPoint x: 329, startPoint y: 452, endPoint x: 338, endPoint y: 457, distance: 10.3
click at [329, 453] on div "1 Request Payroll "Allocation" Hours 2 Enter Payroll **Allocate Hours in iSolve…" at bounding box center [260, 466] width 521 height 556
click at [700, 255] on span "Zane Glover" at bounding box center [683, 270] width 132 height 32
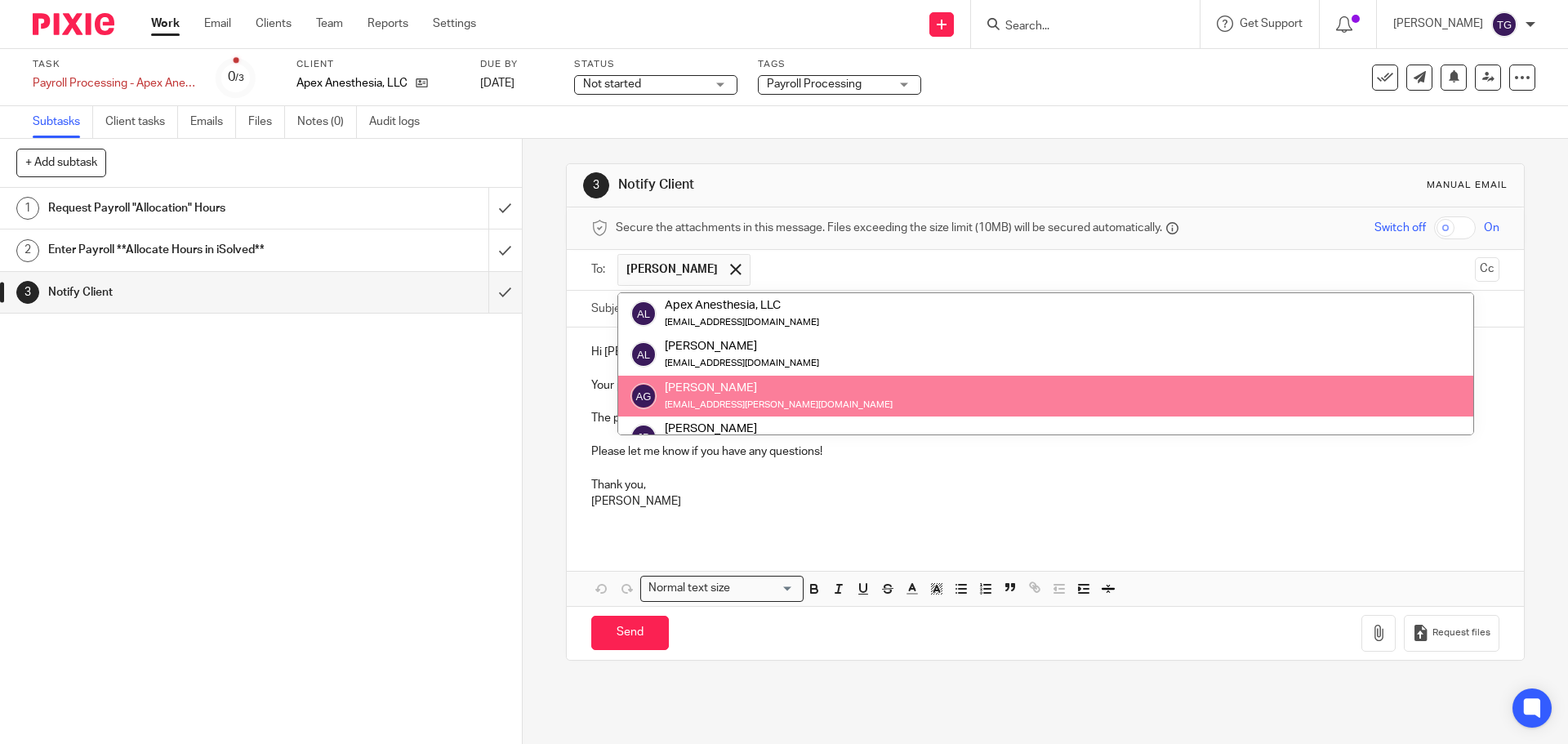
click at [710, 307] on div "Apex Anesthesia, LLC" at bounding box center [741, 305] width 154 height 16
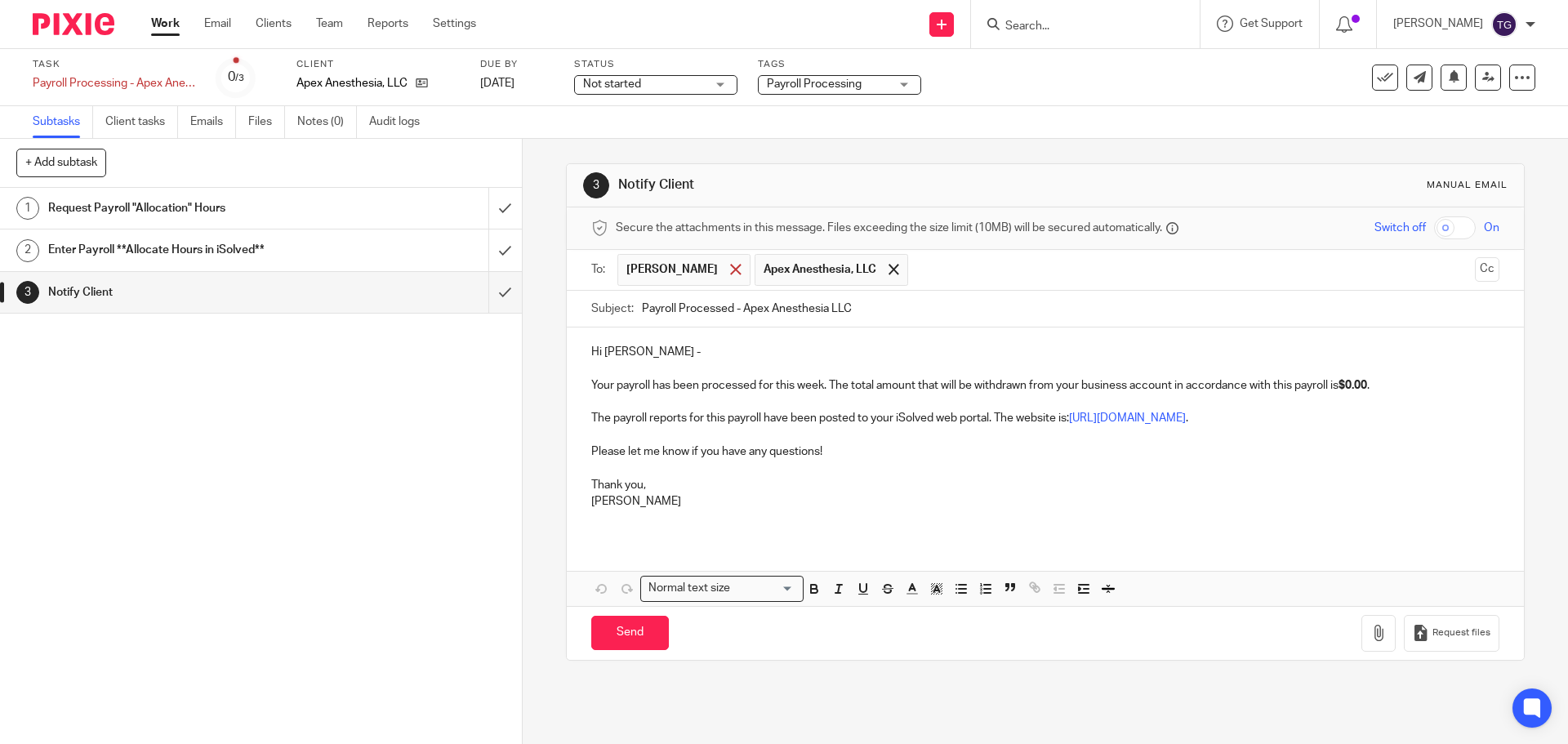
click at [730, 273] on span at bounding box center [735, 269] width 11 height 11
click at [1475, 271] on button "Cc" at bounding box center [1487, 269] width 25 height 25
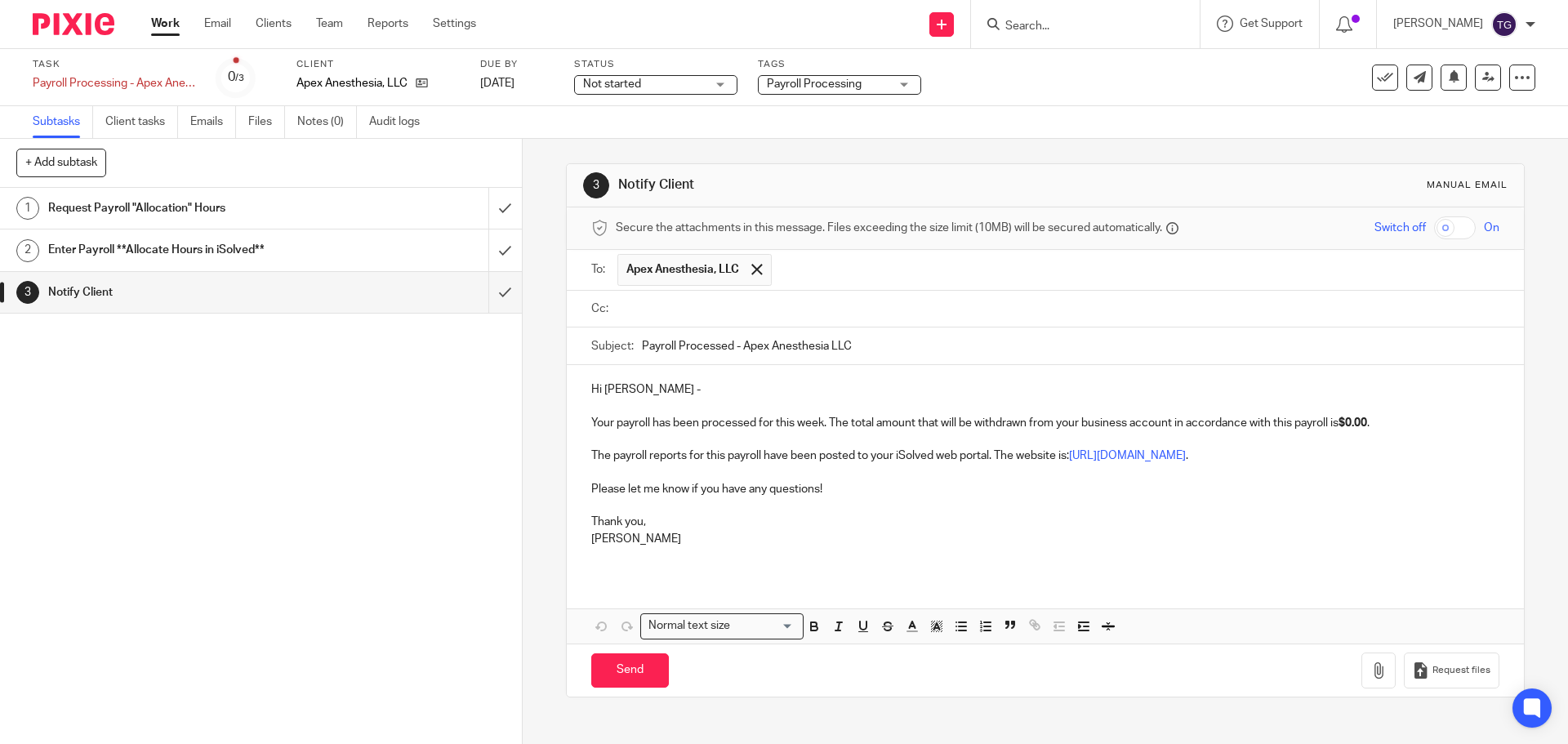
click at [1045, 309] on input "text" at bounding box center [1057, 309] width 870 height 19
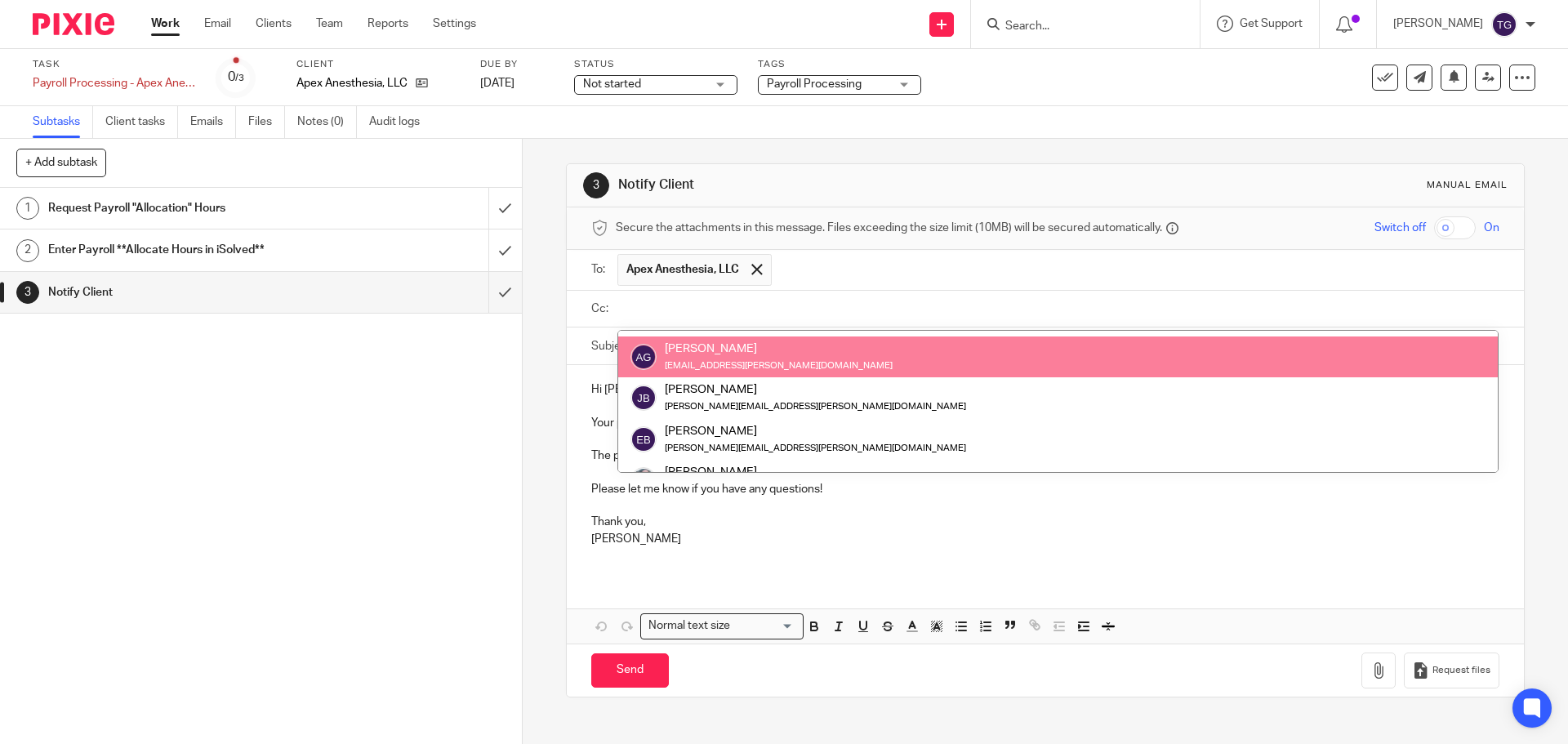
scroll to position [245, 0]
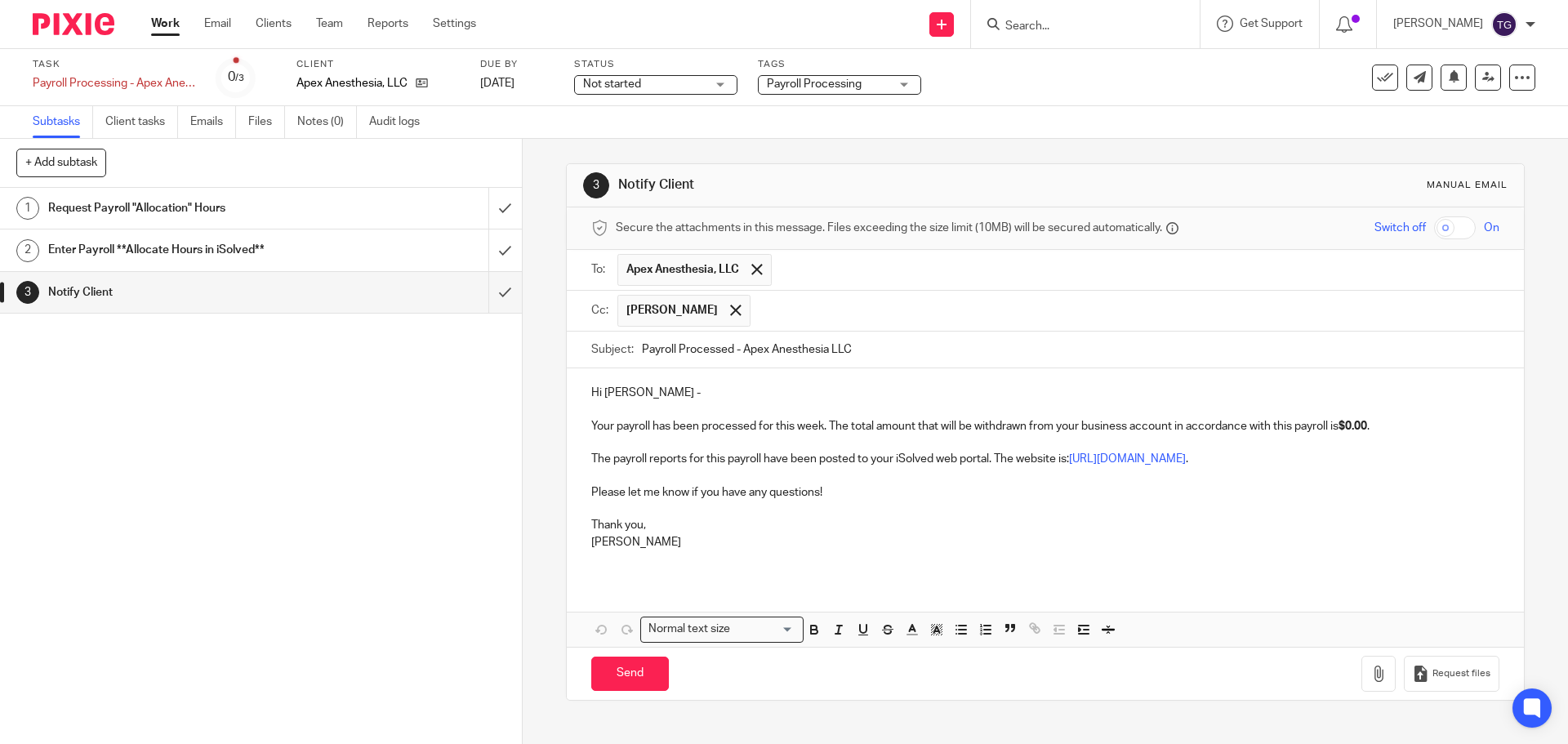
click at [1418, 409] on p "Your payroll has been processed for this week. The total amount that will be wi…" at bounding box center [1044, 419] width 907 height 34
drag, startPoint x: 1397, startPoint y: 425, endPoint x: 1348, endPoint y: 432, distance: 49.5
click at [1348, 432] on p "Your payroll has been processed for this week. The total amount that will be wi…" at bounding box center [1044, 419] width 907 height 34
drag, startPoint x: 1410, startPoint y: 425, endPoint x: 1350, endPoint y: 431, distance: 60.3
click at [1350, 431] on p "Your payroll has been processed for this week. The total amount that will be wi…" at bounding box center [1044, 419] width 907 height 34
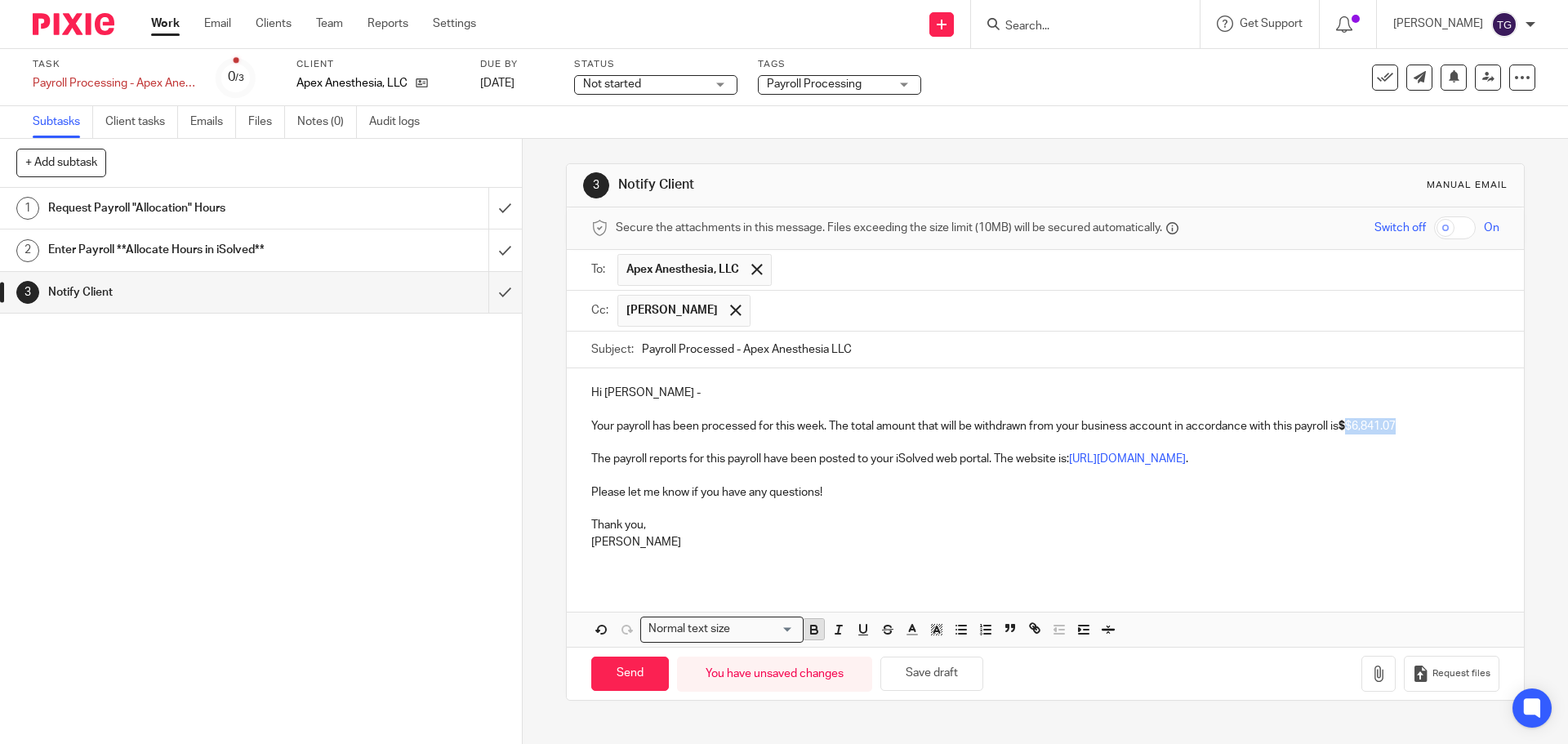
click at [813, 635] on icon "button" at bounding box center [813, 630] width 15 height 15
click at [1318, 427] on p "Your payroll has been processed for this week. The total amount that will be wi…" at bounding box center [1044, 419] width 907 height 34
click at [1353, 425] on strong "$$6,841.07" at bounding box center [1367, 426] width 58 height 12
click at [1361, 485] on p "Please let me know if you have any questions!" at bounding box center [1044, 485] width 907 height 34
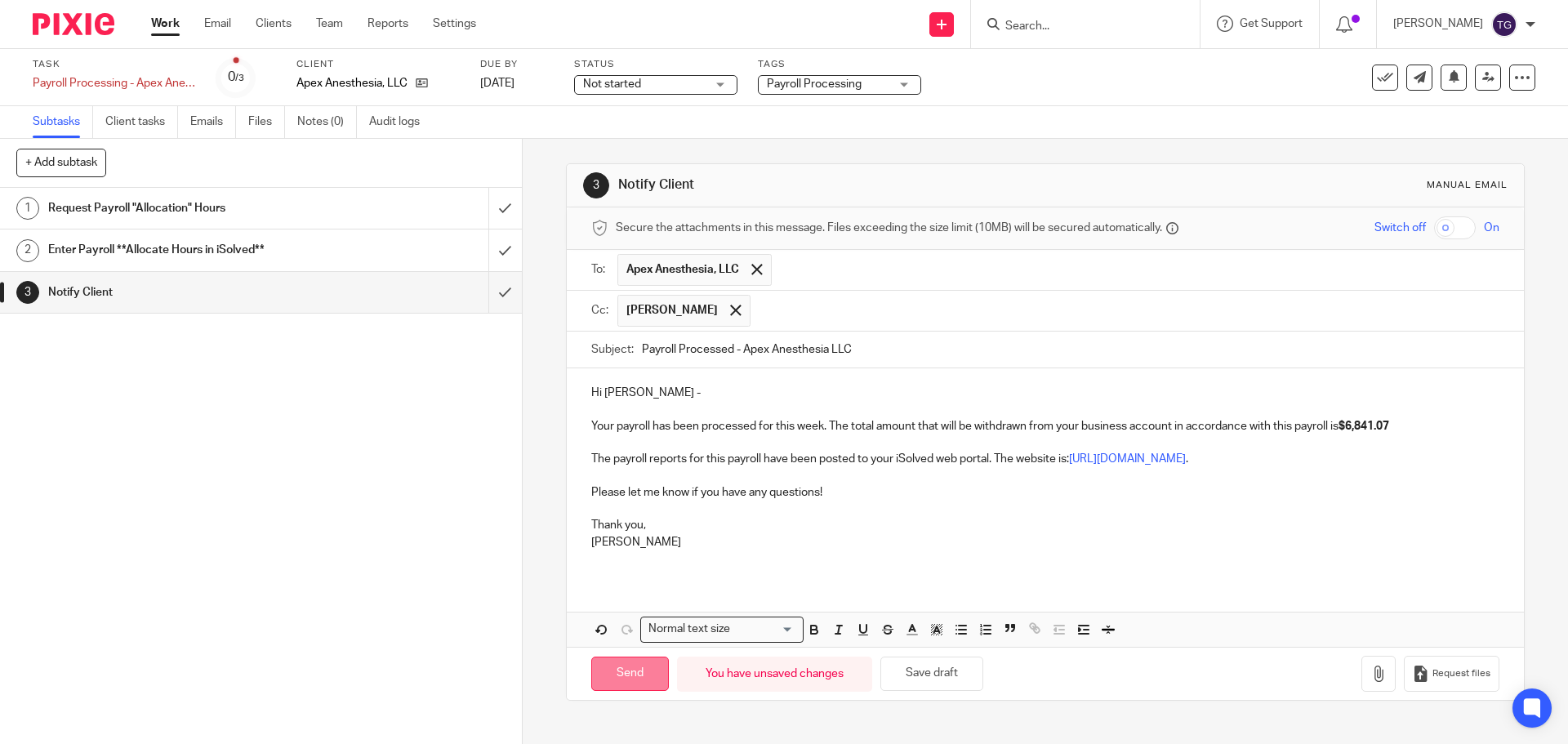
click at [627, 678] on input "Send" at bounding box center [630, 673] width 77 height 35
type input "Sent"
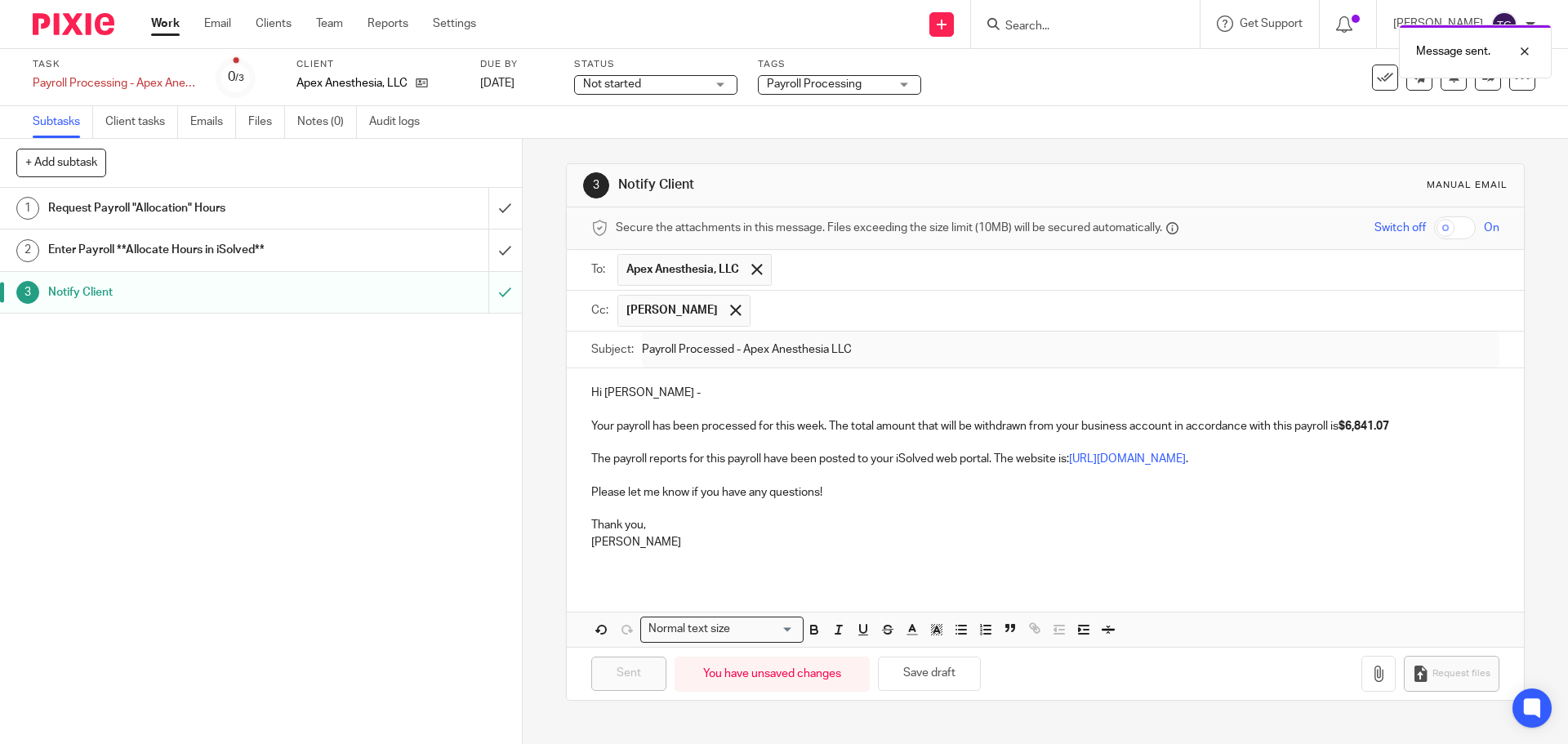
click at [81, 34] on img at bounding box center [73, 24] width 81 height 22
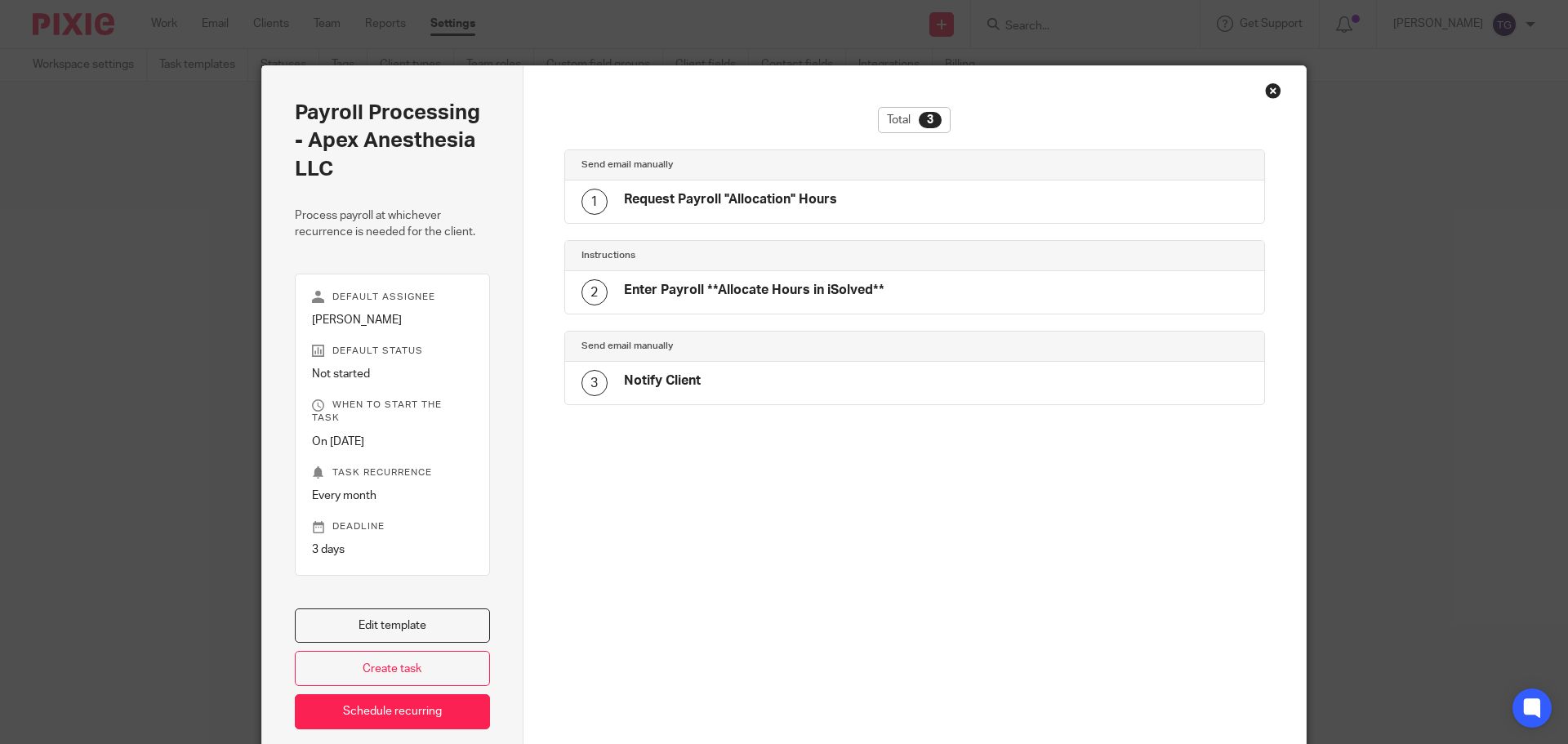
click at [737, 422] on div "Total 3 Send email manually 1 Request Payroll "Allocation" Hours Instructions 2…" at bounding box center [915, 350] width 701 height 485
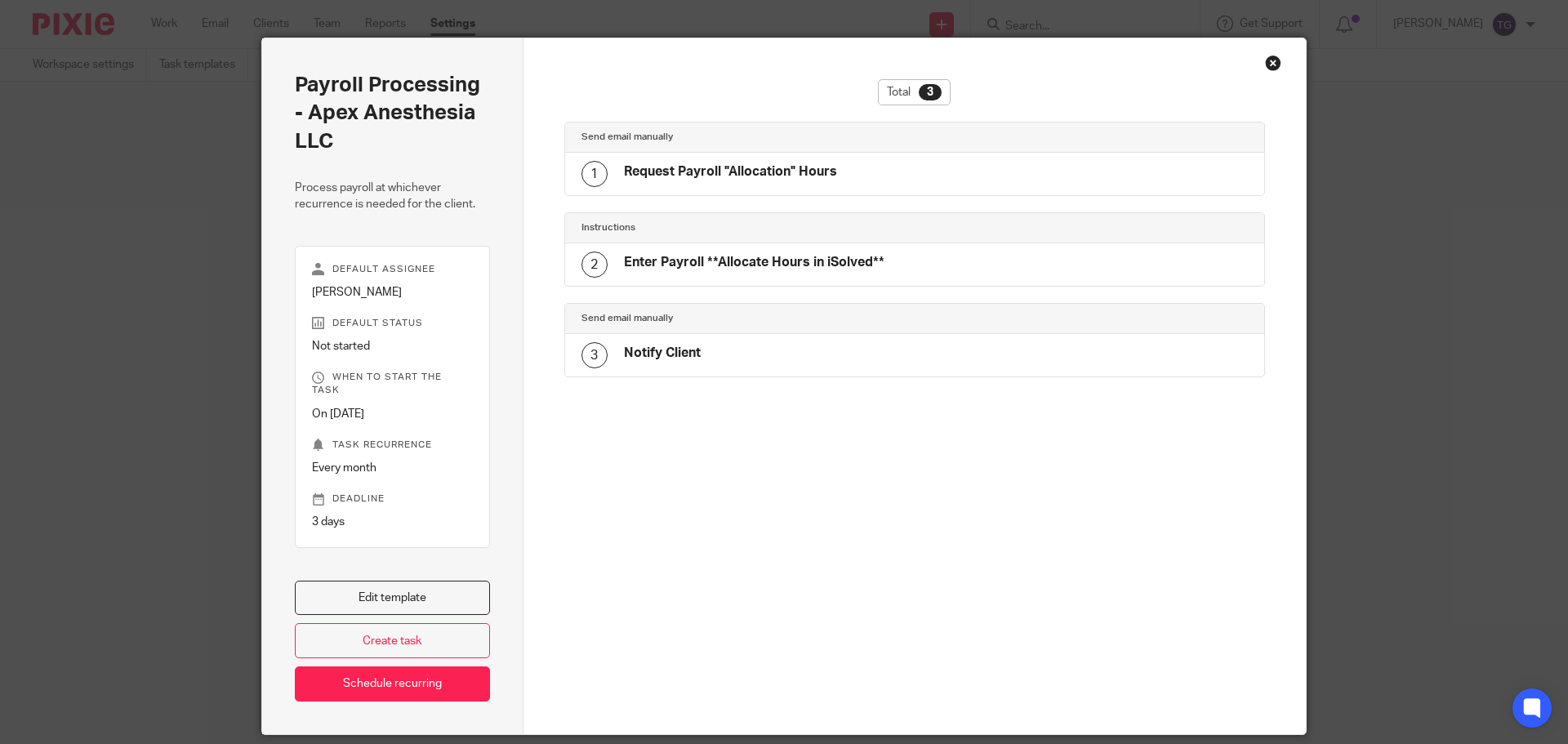
scroll to position [72, 0]
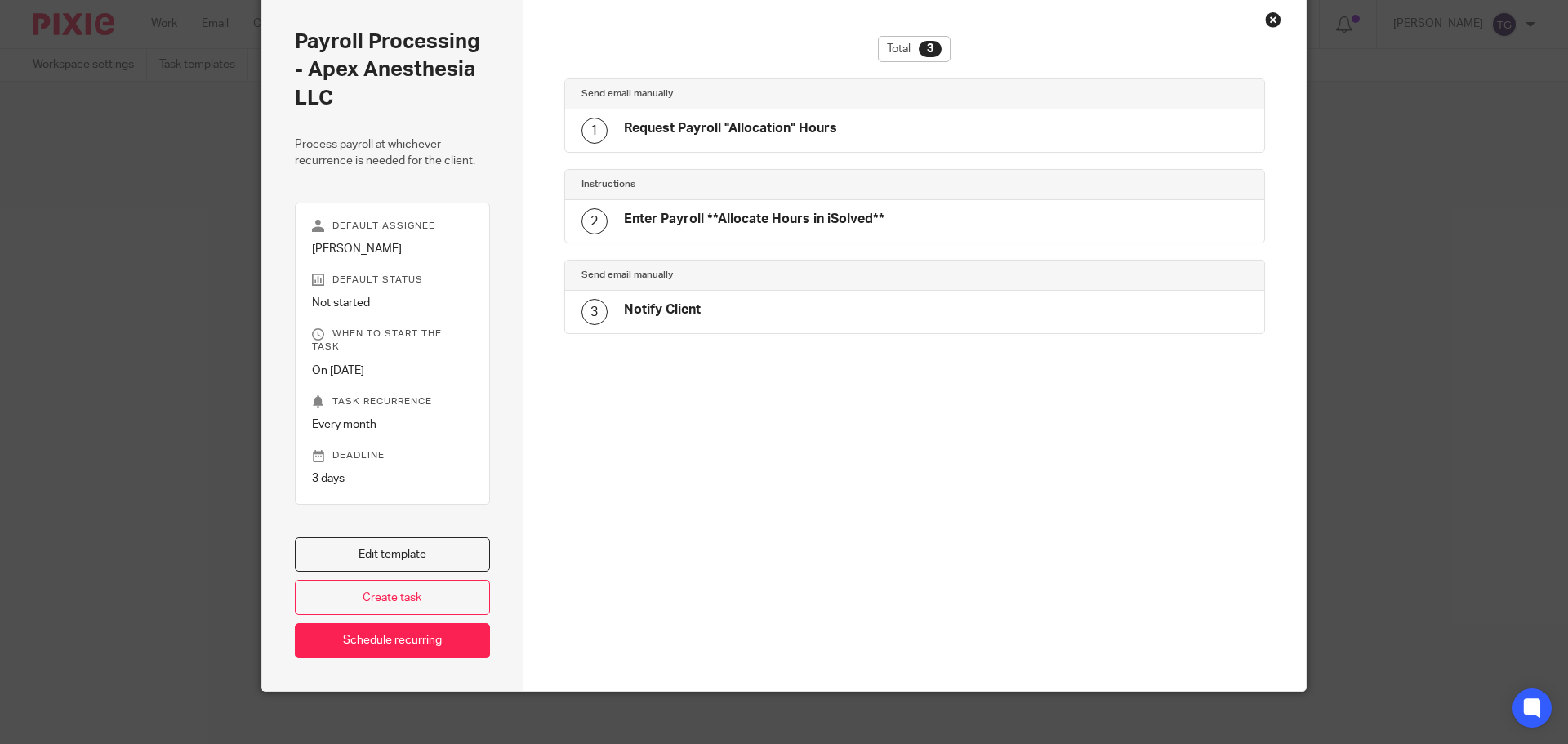
click at [341, 402] on fieldset "When to start the task On [DATE] Task recurrence Every month Deadline 3 days" at bounding box center [392, 407] width 161 height 159
click at [401, 471] on p "3 days" at bounding box center [392, 479] width 161 height 16
click at [409, 636] on link "Schedule recurring" at bounding box center [392, 640] width 196 height 35
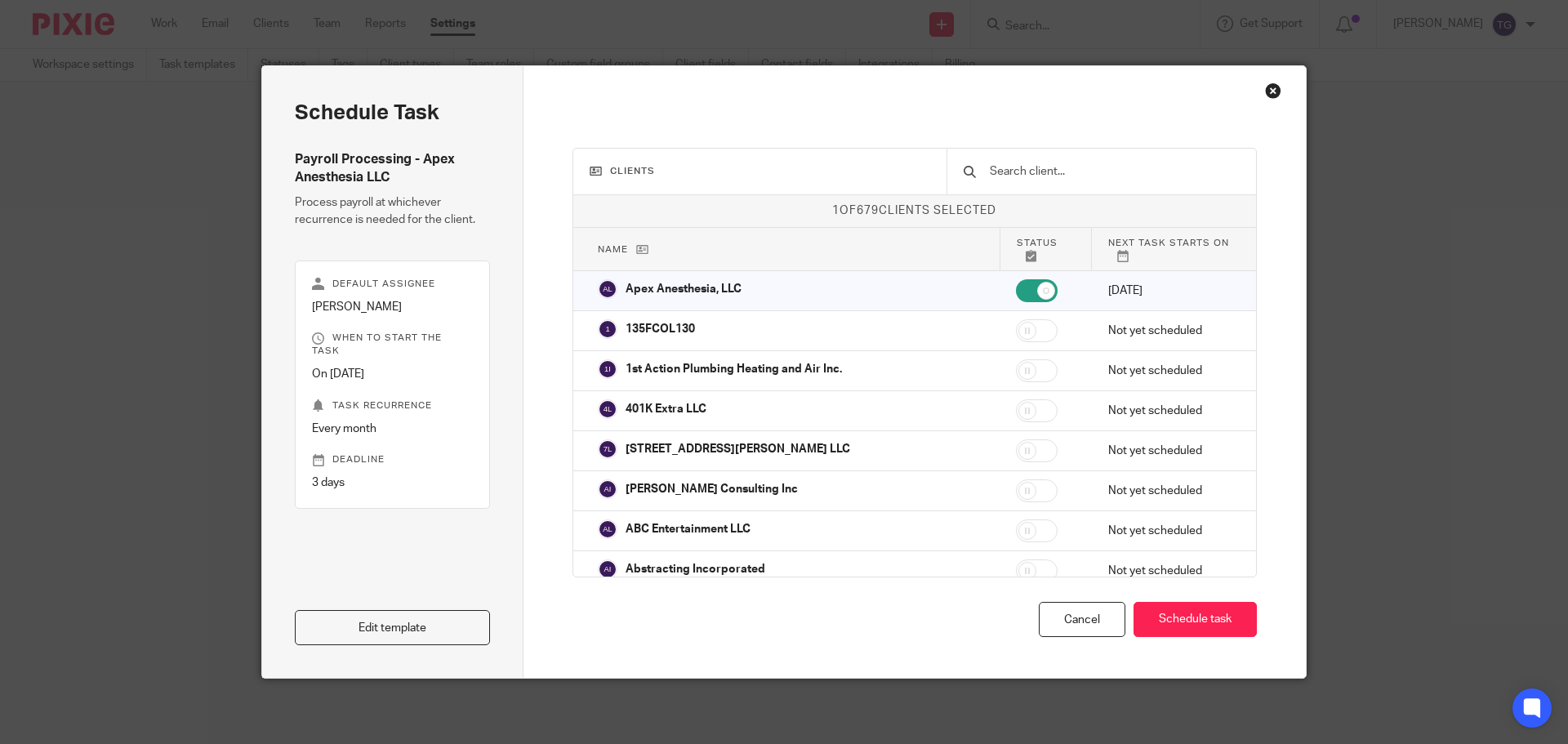
click at [1251, 98] on div "Clients 1 of 679 clients selected Name Status Next task starts on Apex Anesthes…" at bounding box center [915, 372] width 784 height 612
click at [1267, 93] on div "Close this dialog window" at bounding box center [1273, 90] width 16 height 16
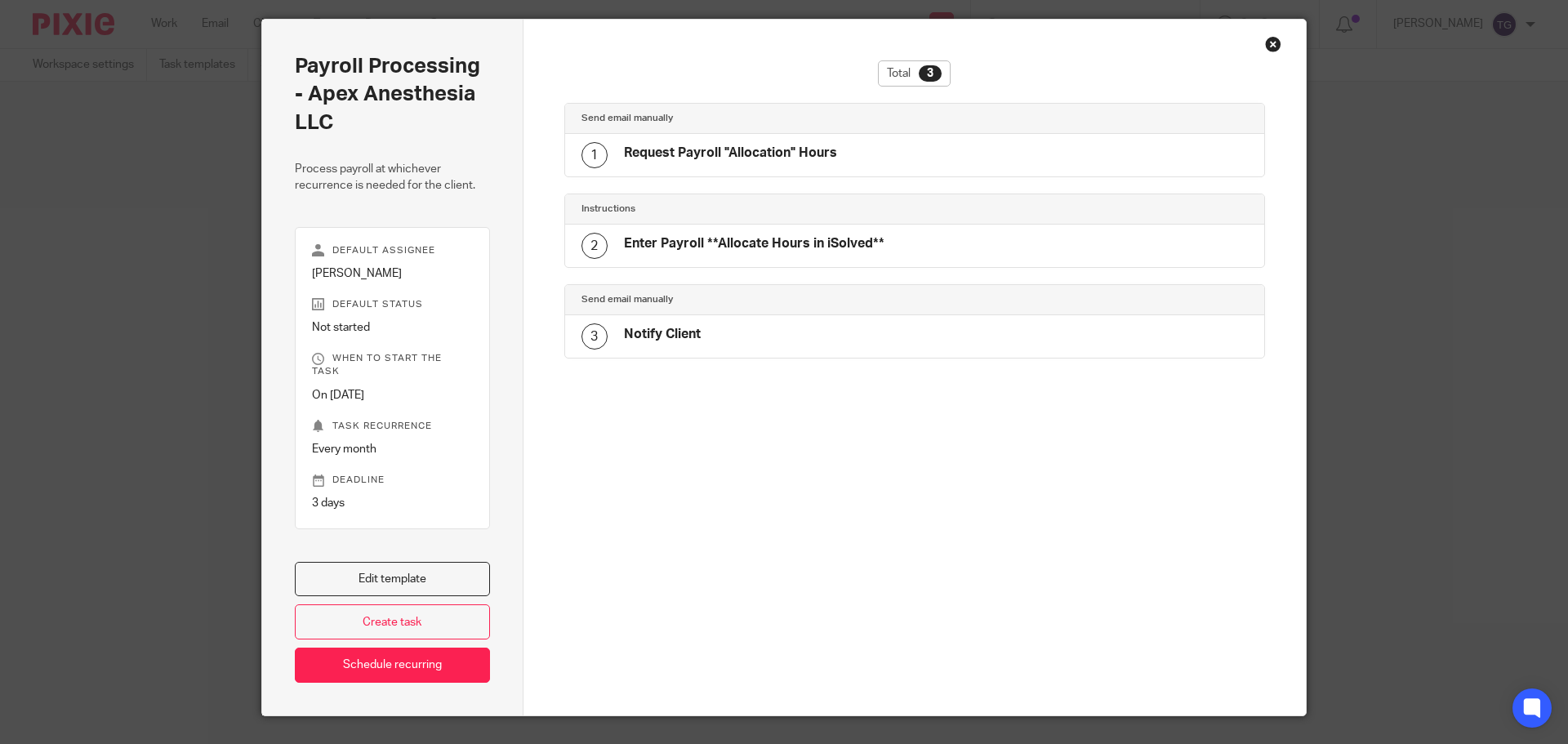
scroll to position [72, 0]
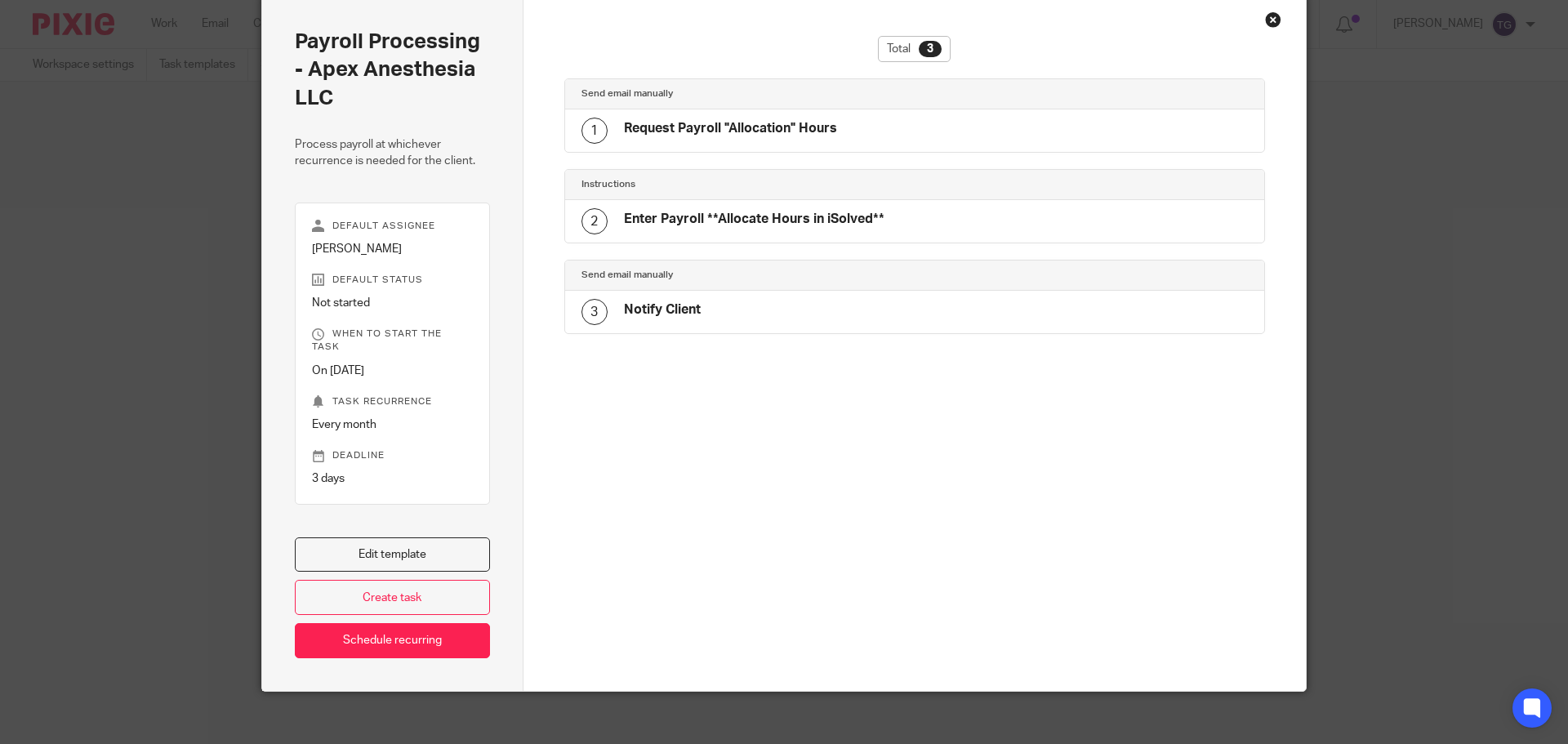
click at [1006, 570] on div at bounding box center [915, 605] width 701 height 170
drag, startPoint x: 1218, startPoint y: 407, endPoint x: 1228, endPoint y: 403, distance: 10.8
click at [1219, 407] on div "Total 3 Send email manually 1 Request Payroll "Allocation" Hours Instructions 2…" at bounding box center [915, 278] width 701 height 485
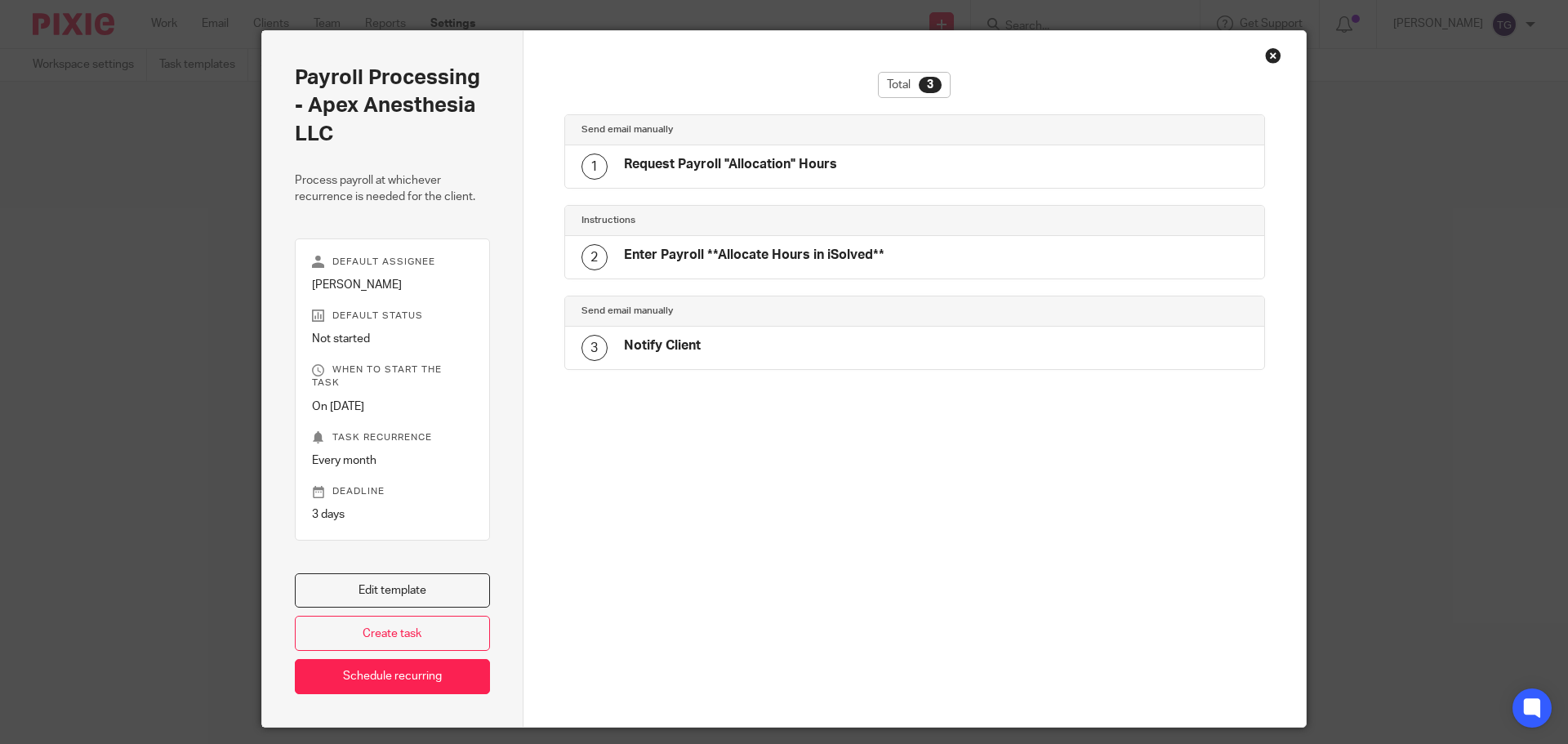
scroll to position [0, 0]
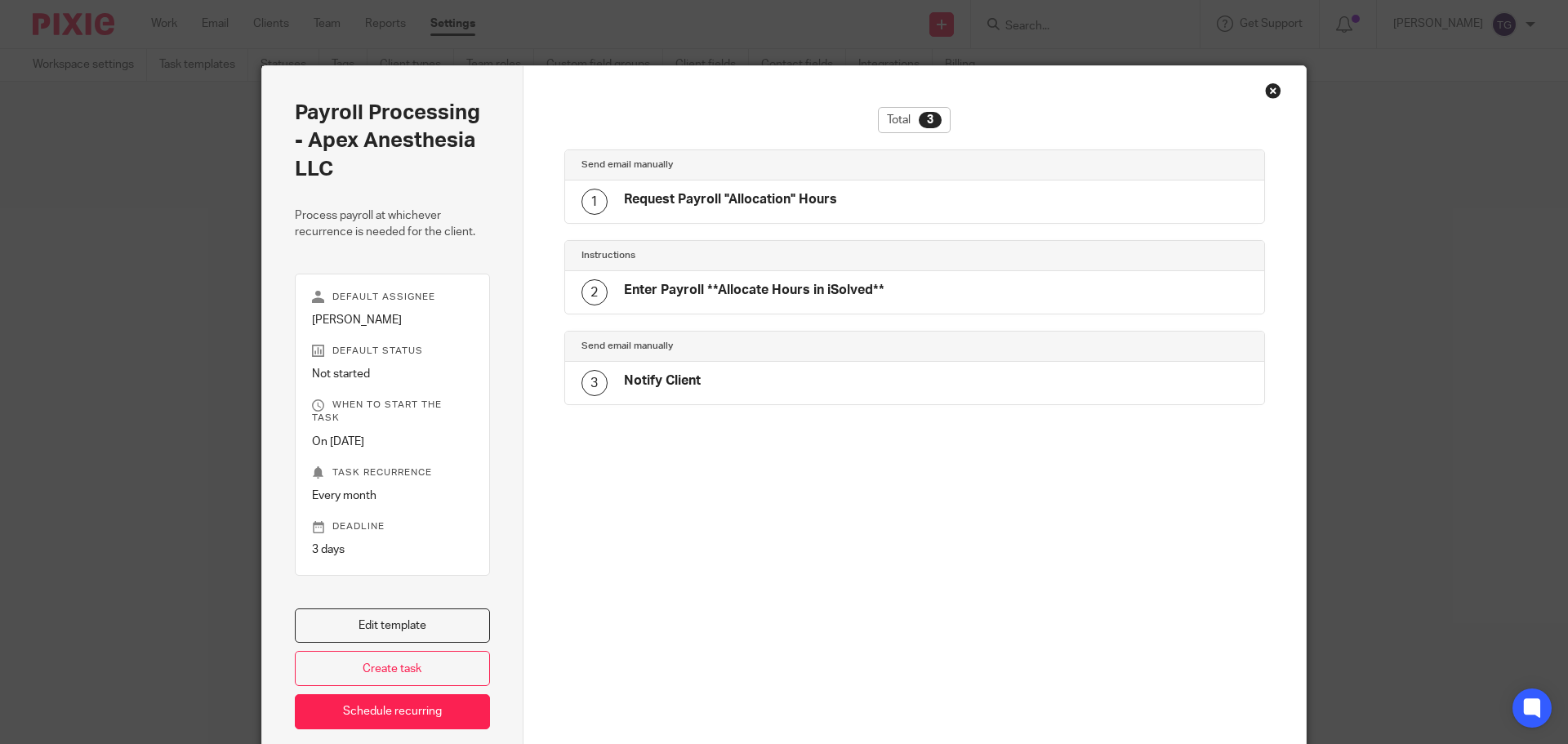
click at [1266, 89] on div "Close this dialog window" at bounding box center [1273, 90] width 16 height 16
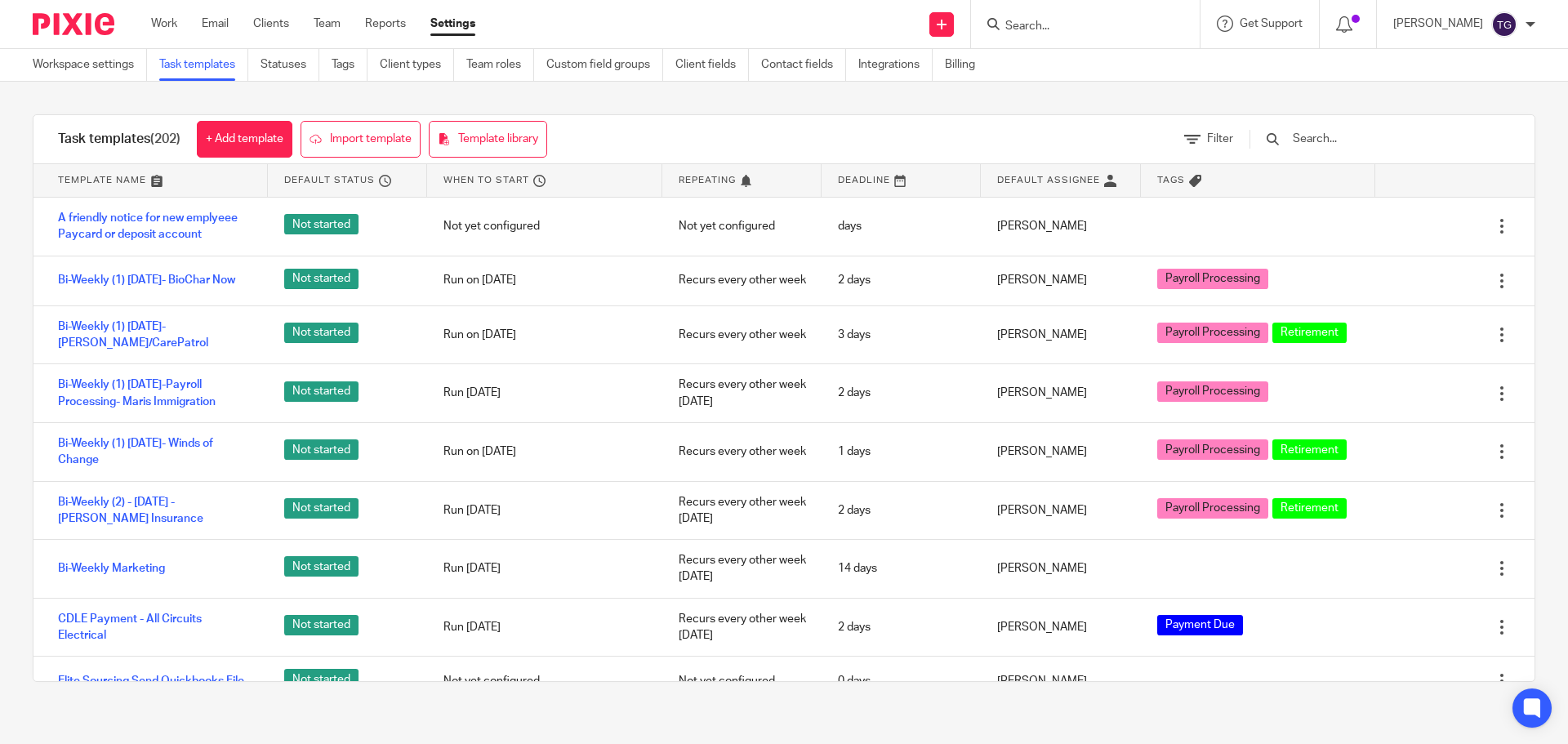
click at [1108, 23] on input "Search" at bounding box center [1077, 27] width 147 height 15
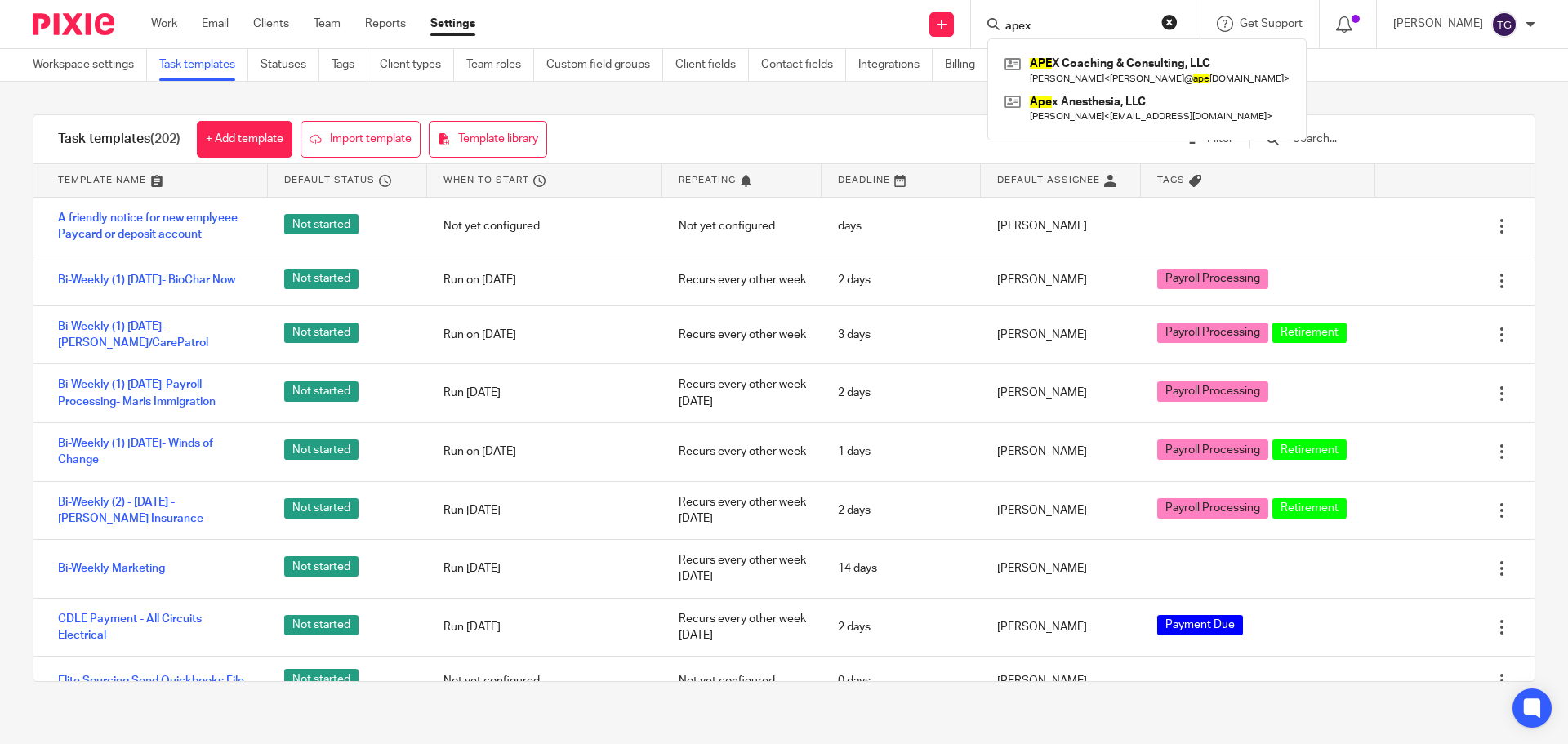
type input "apex"
click button "submit" at bounding box center [0, 0] width 0 height 0
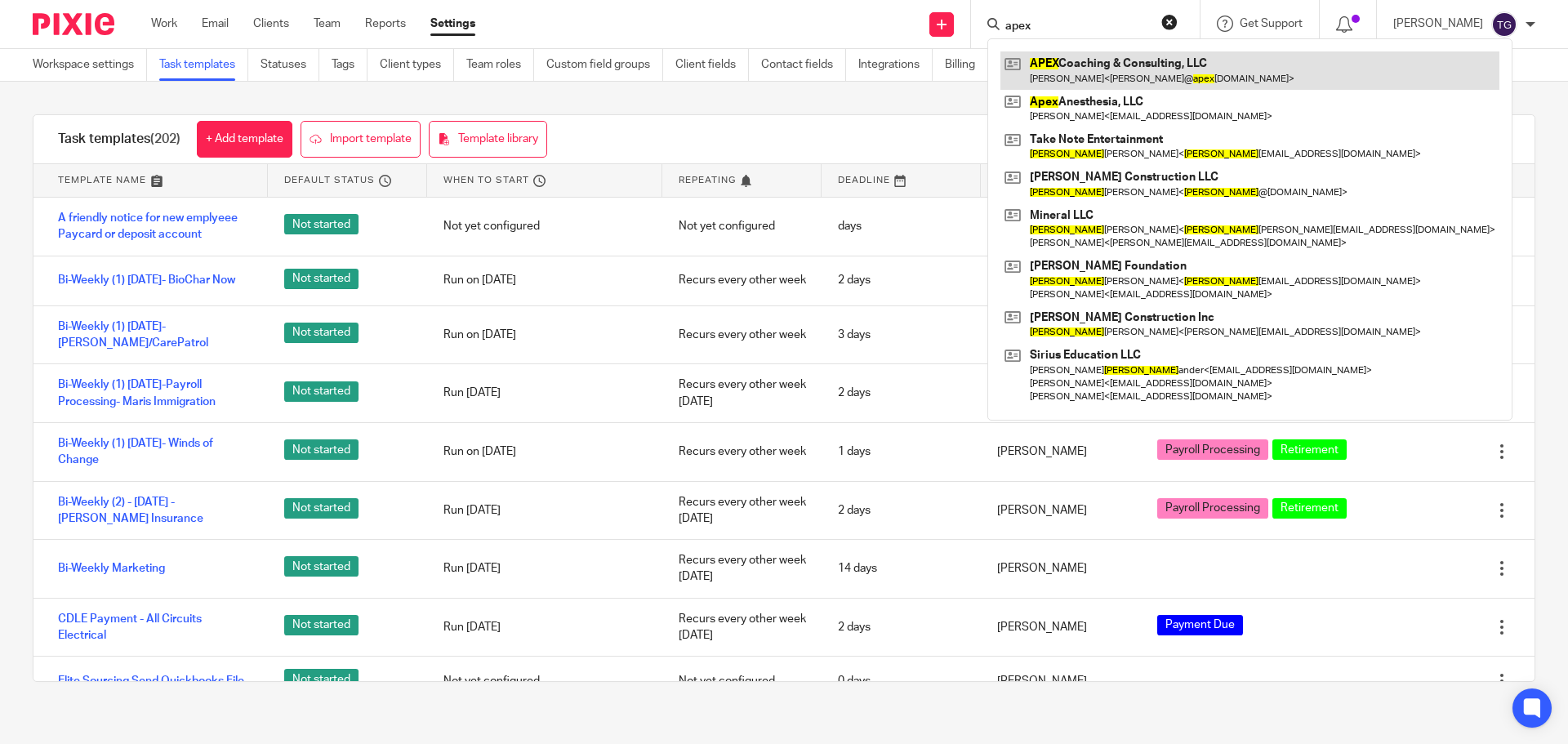
click at [1061, 74] on link at bounding box center [1249, 71] width 499 height 38
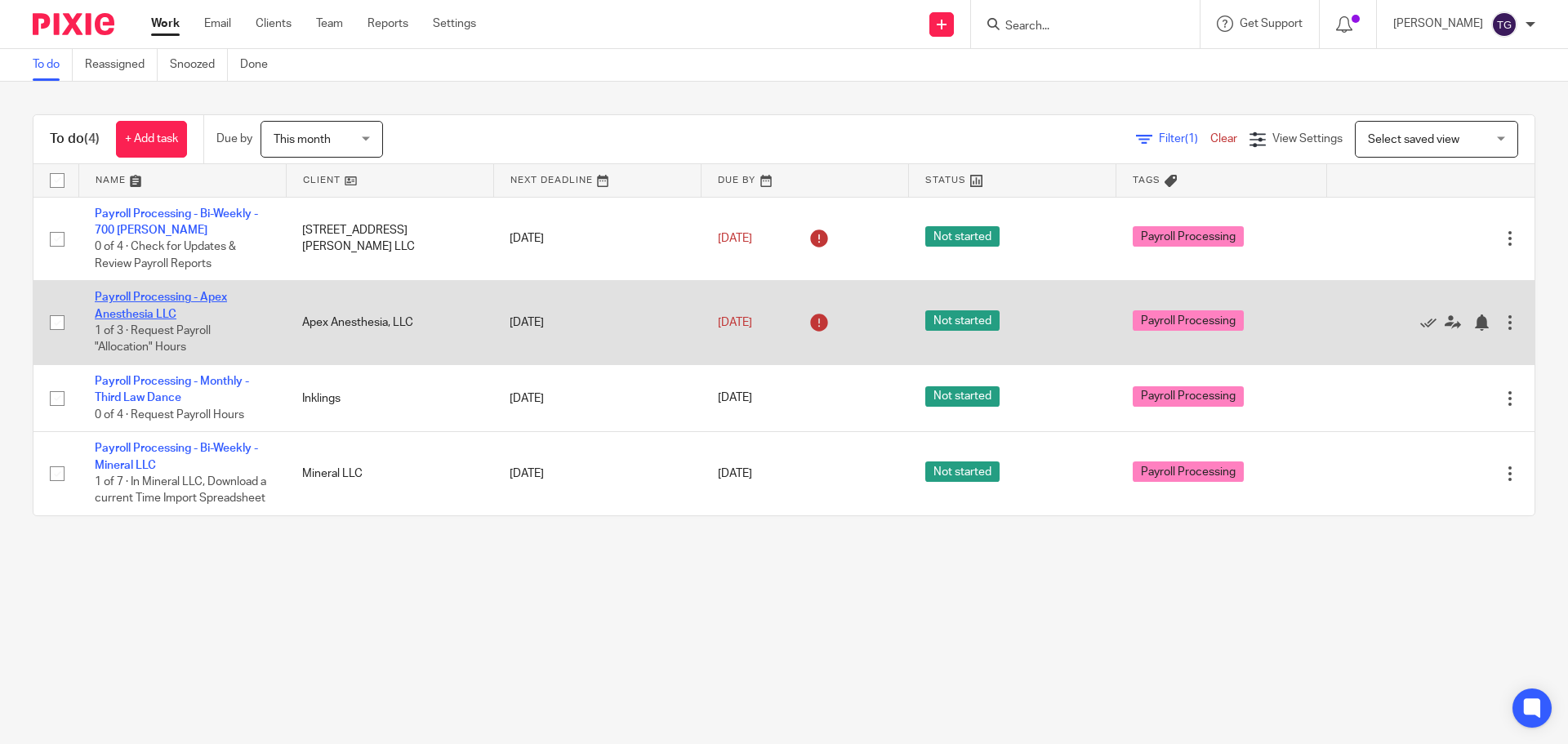
click at [150, 311] on link "Payroll Processing - Apex Anesthesia LLC" at bounding box center [160, 306] width 132 height 28
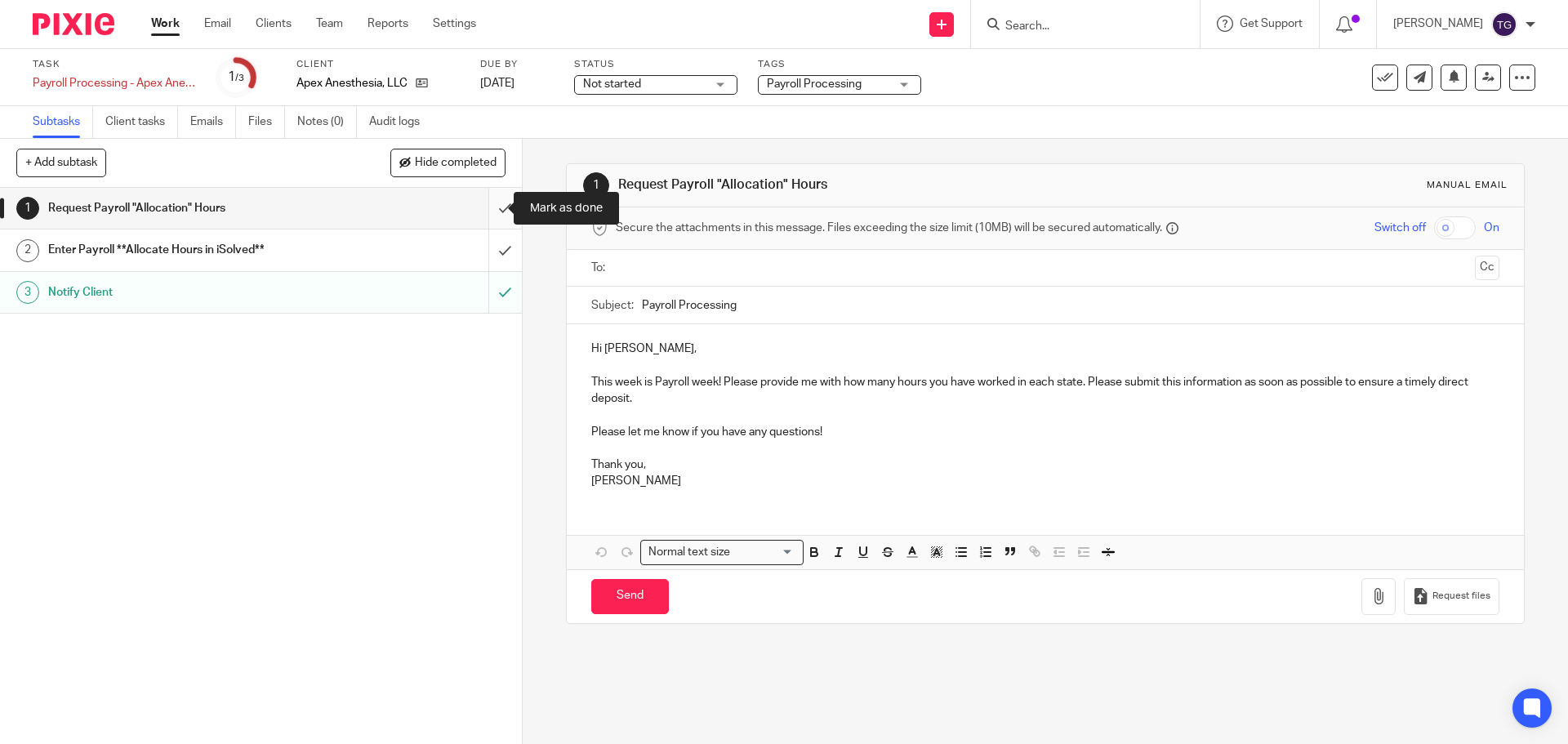
drag, startPoint x: 491, startPoint y: 210, endPoint x: 489, endPoint y: 223, distance: 13.2
click at [491, 212] on input "submit" at bounding box center [260, 208] width 521 height 41
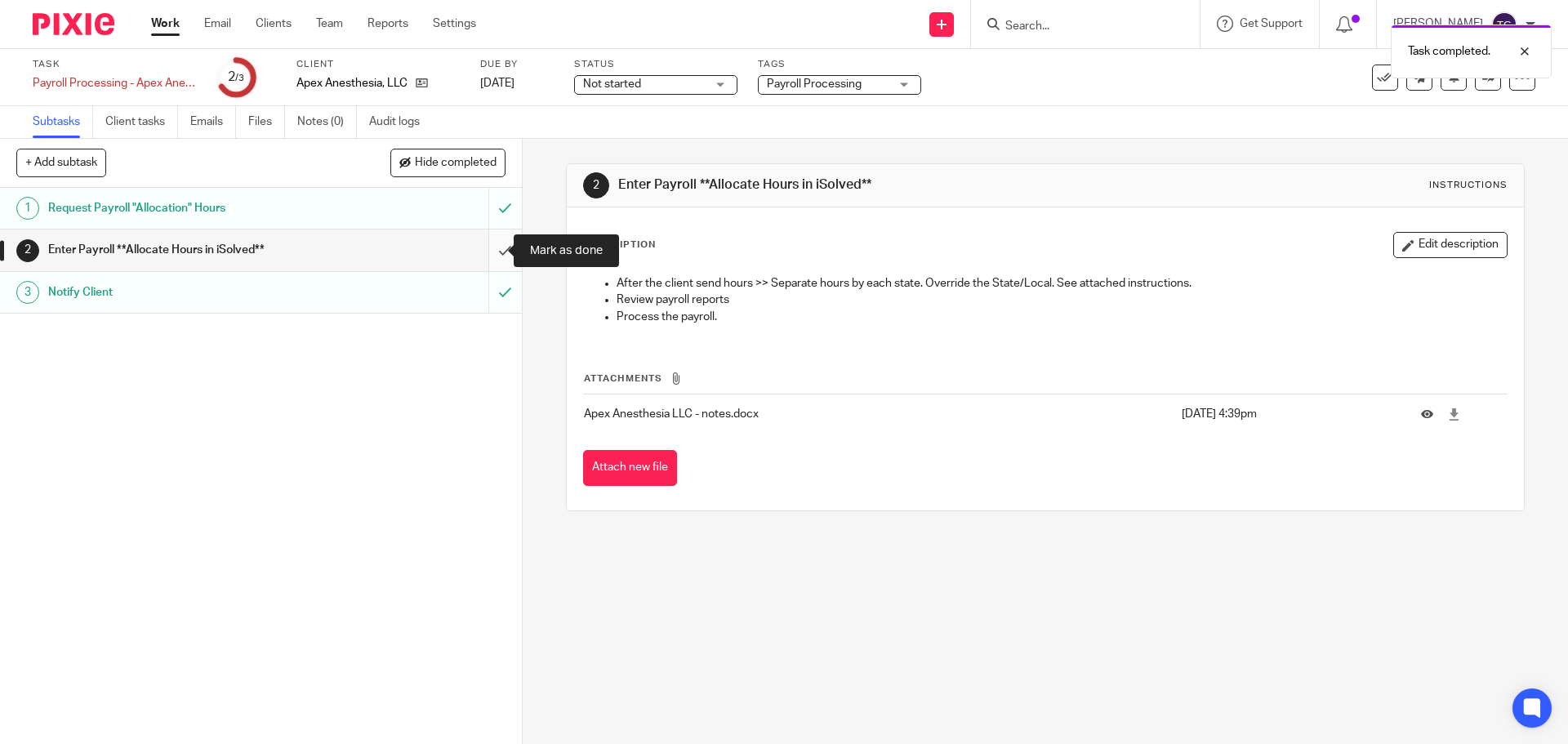
click at [488, 250] on input "submit" at bounding box center [260, 249] width 521 height 41
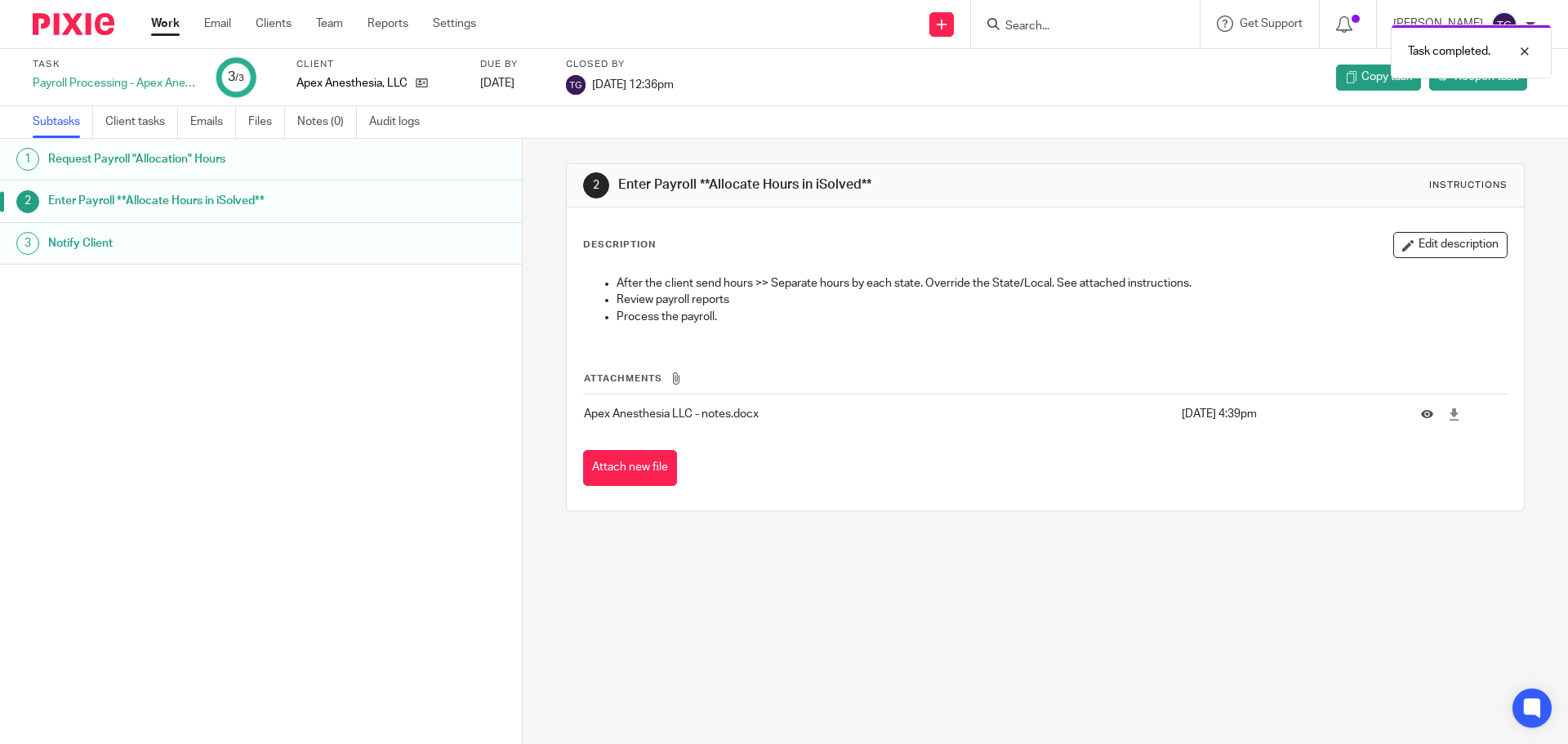
click at [35, 7] on div at bounding box center [68, 24] width 135 height 49
click at [46, 21] on img at bounding box center [73, 24] width 81 height 22
